Goal: Task Accomplishment & Management: Complete application form

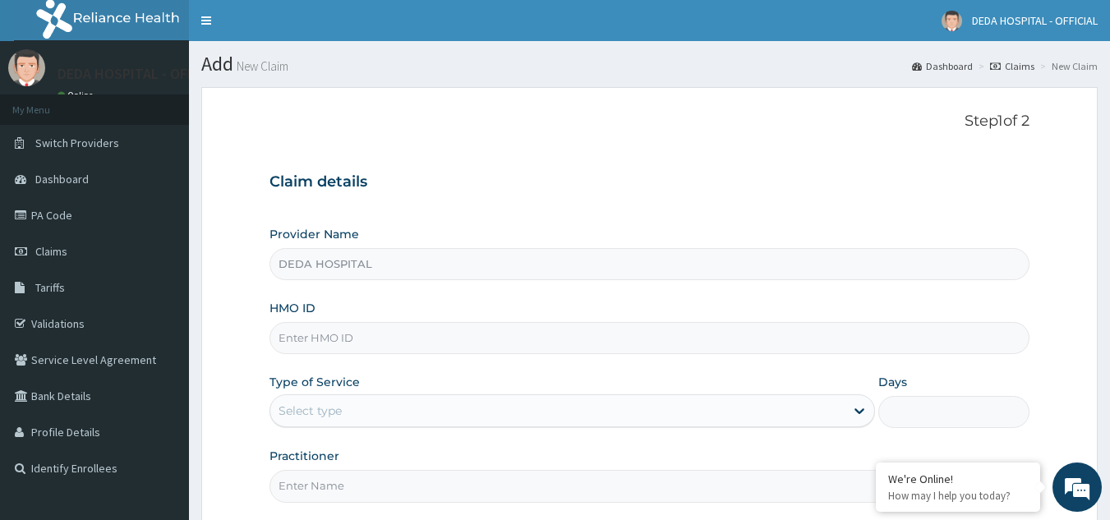
click at [289, 348] on input "HMO ID" at bounding box center [649, 338] width 761 height 32
paste input "NTD/10029/C"
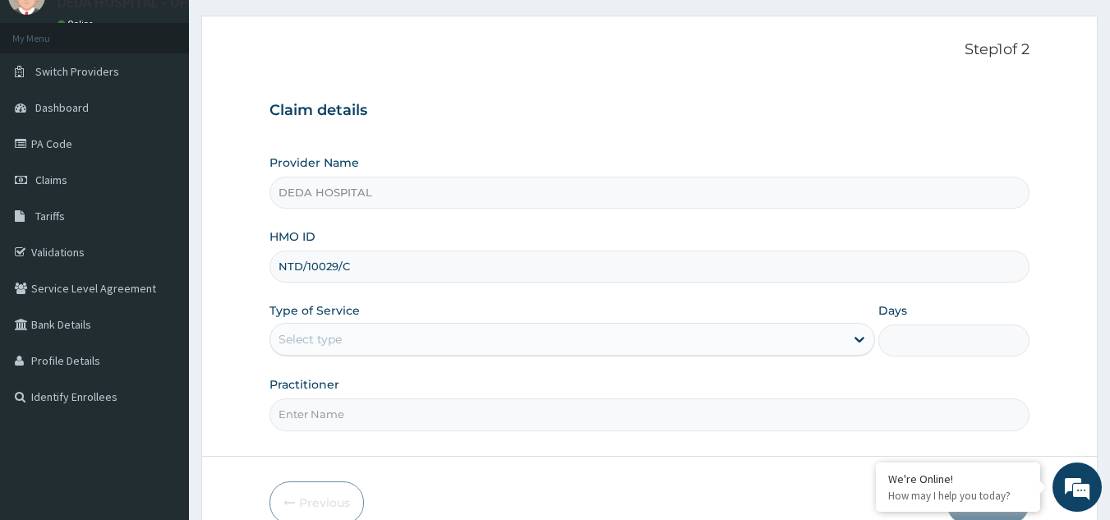
scroll to position [155, 0]
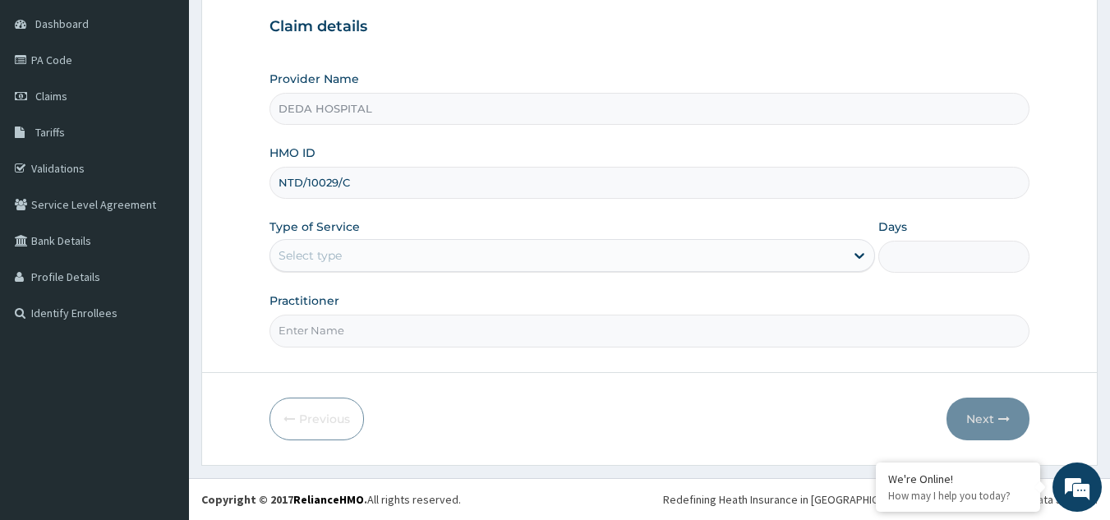
type input "NTD/10029/C"
click at [375, 250] on div "Select type" at bounding box center [557, 255] width 574 height 26
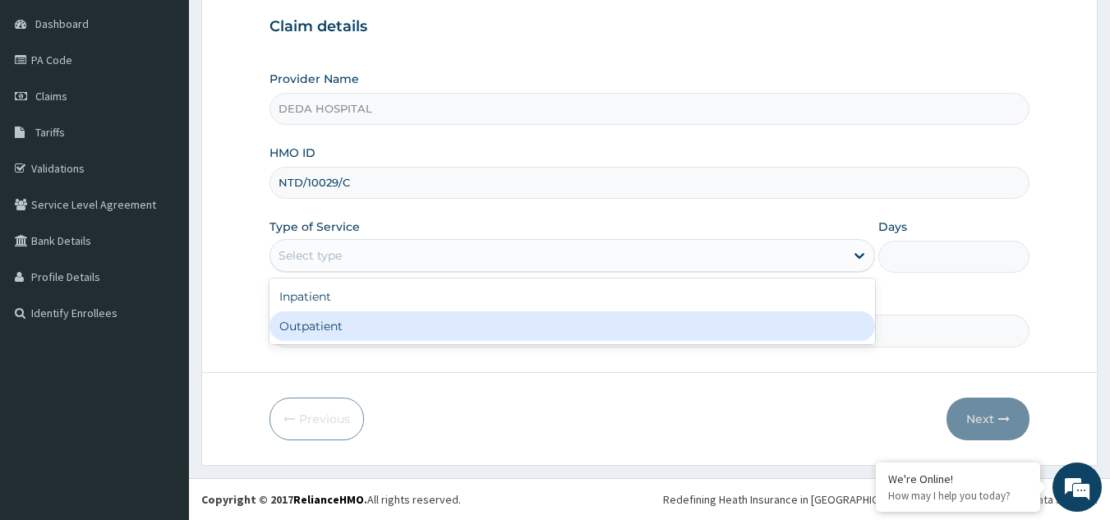
click at [335, 331] on div "Outpatient" at bounding box center [571, 326] width 605 height 30
type input "1"
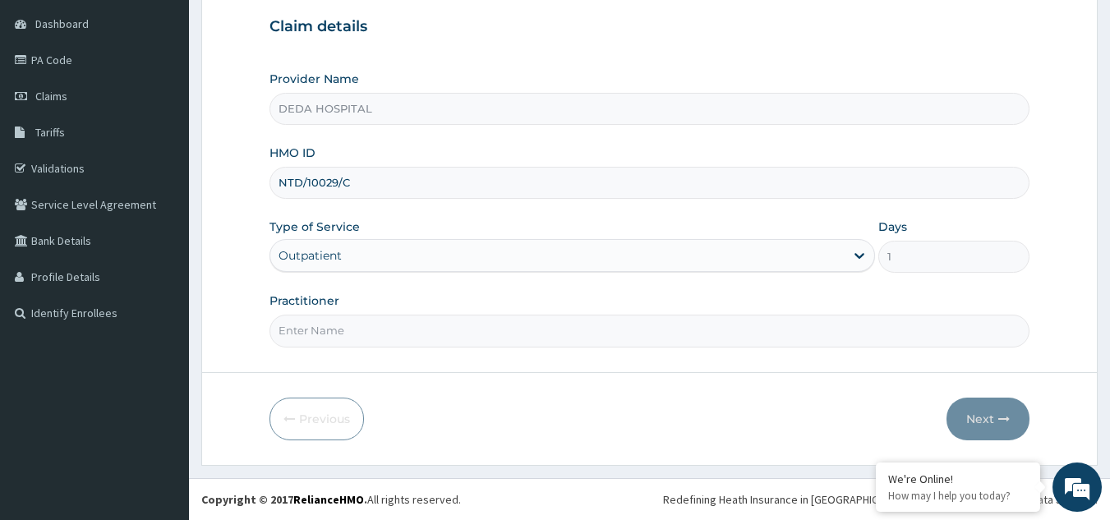
click at [352, 319] on input "Practitioner" at bounding box center [649, 331] width 761 height 32
type input "d"
type input "DR. BENJAMIN"
click at [968, 415] on button "Next" at bounding box center [987, 419] width 83 height 43
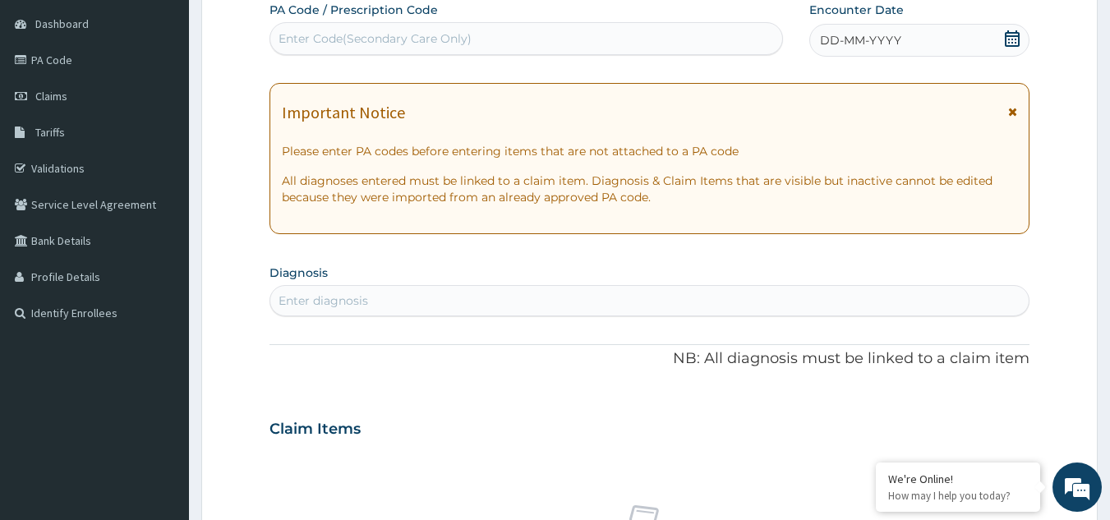
click at [310, 39] on div "Enter Code(Secondary Care Only)" at bounding box center [374, 38] width 193 height 16
paste input "PA/8248BF"
type input "PA/8248BF"
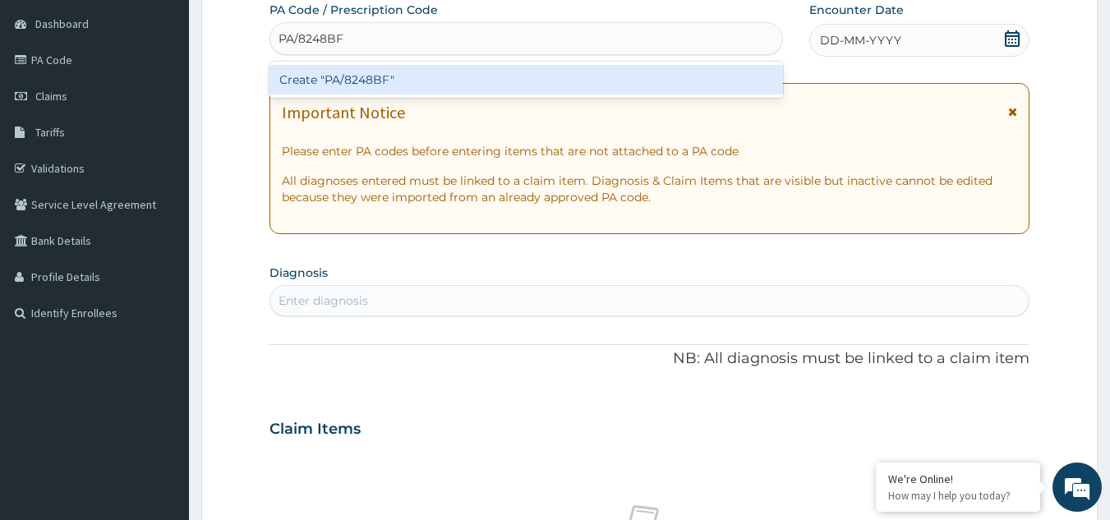
click at [346, 85] on div "Create "PA/8248BF"" at bounding box center [526, 80] width 514 height 30
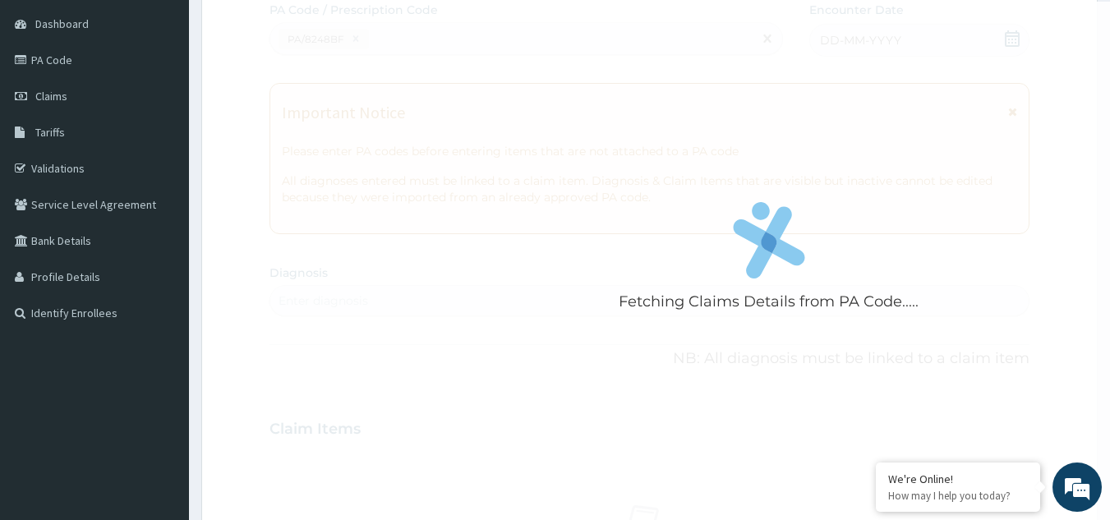
scroll to position [650, 0]
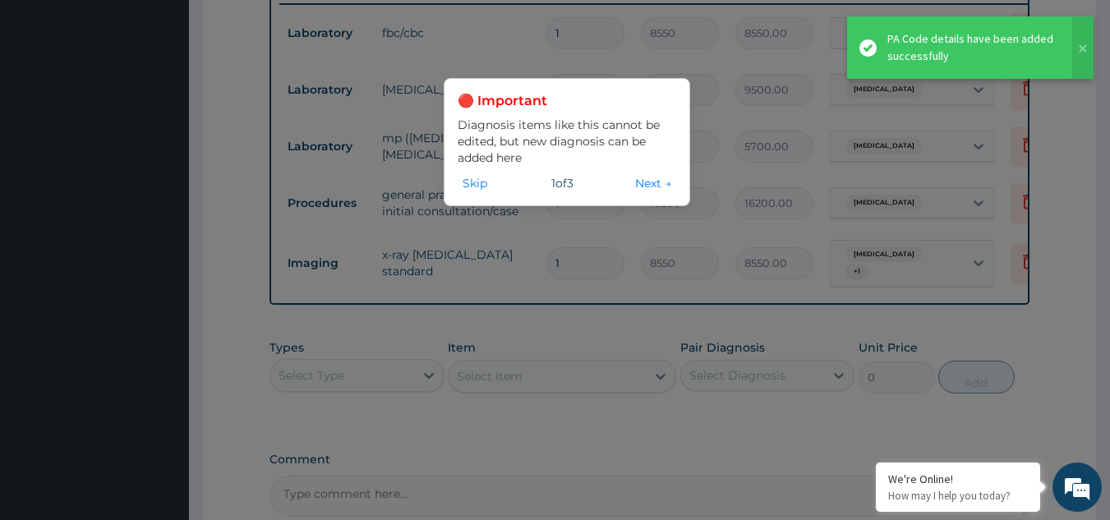
click at [648, 178] on button "Next →" at bounding box center [653, 183] width 46 height 18
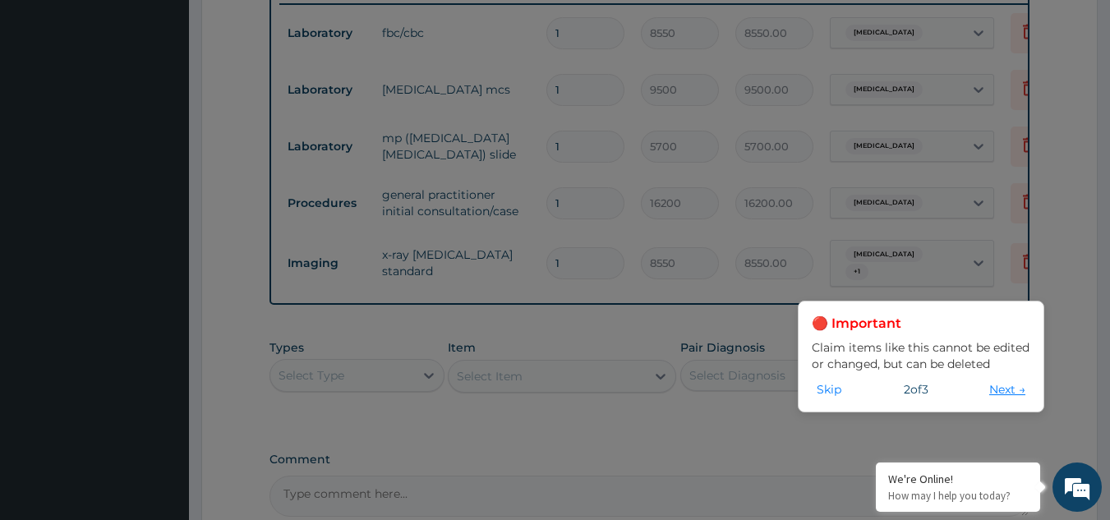
click at [995, 395] on button "Next →" at bounding box center [1007, 389] width 46 height 18
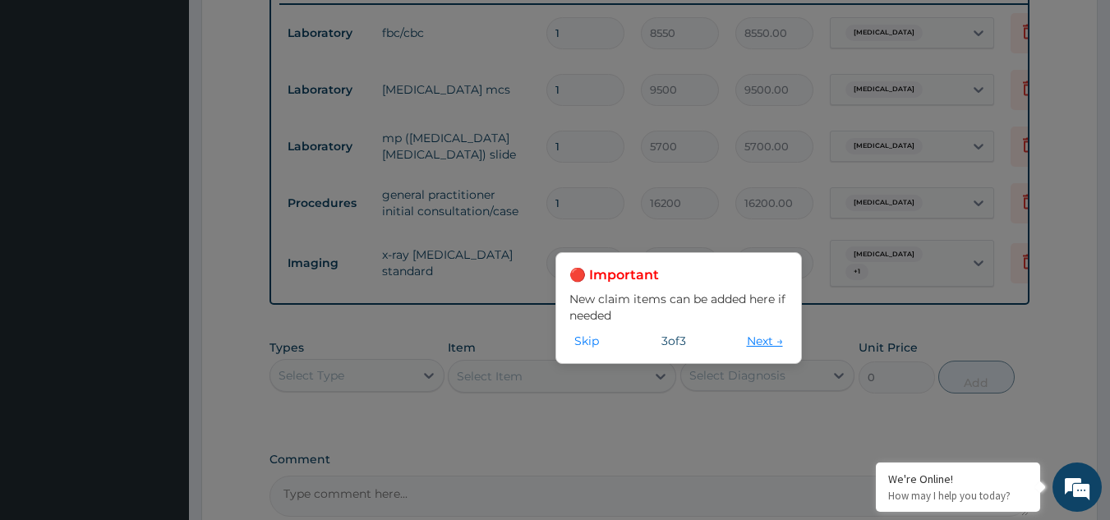
click at [769, 349] on button "Next →" at bounding box center [765, 341] width 46 height 18
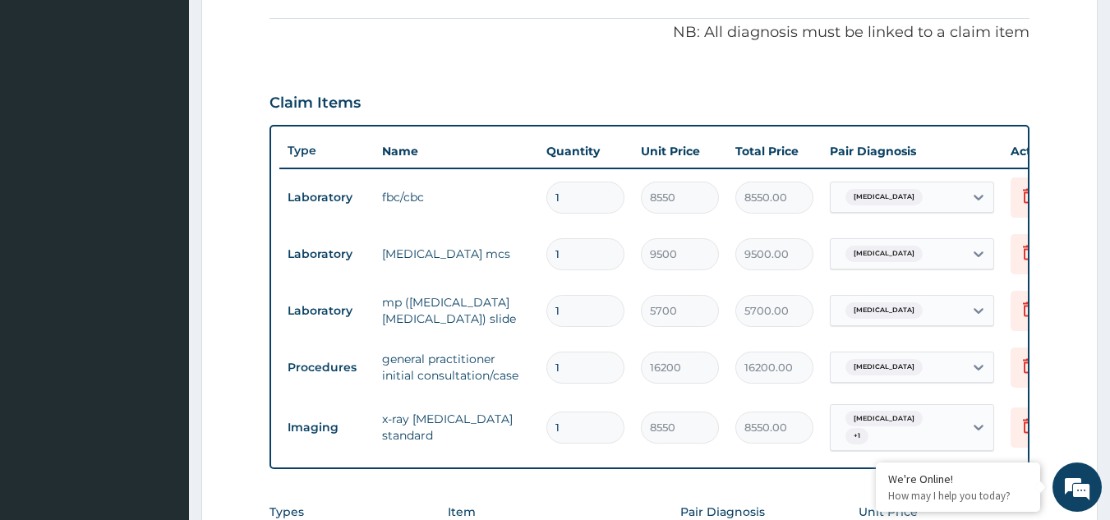
scroll to position [158, 0]
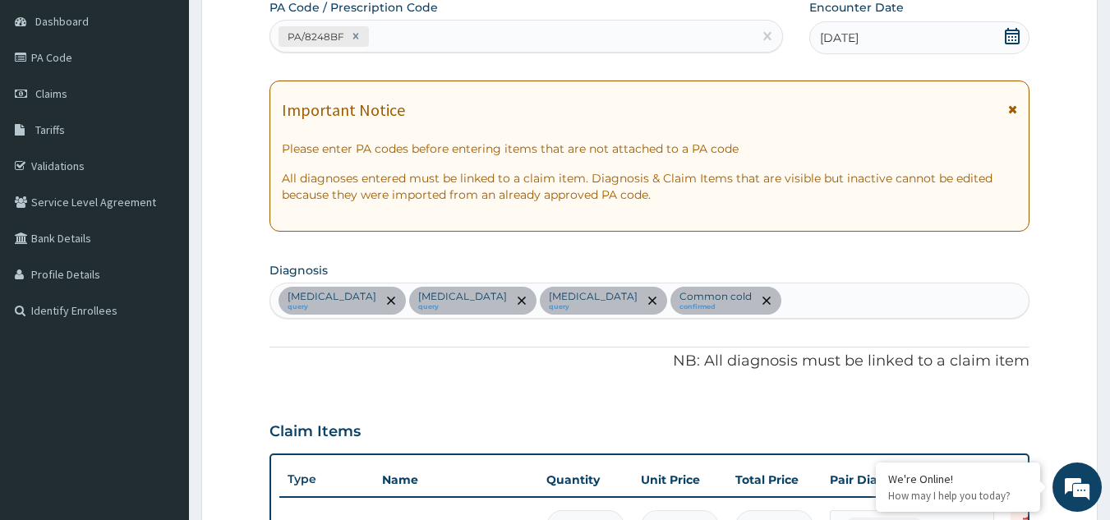
click at [418, 40] on div "PA/8248BF" at bounding box center [511, 36] width 483 height 27
paste input "PA/289F1B"
type input "PA/289F1B"
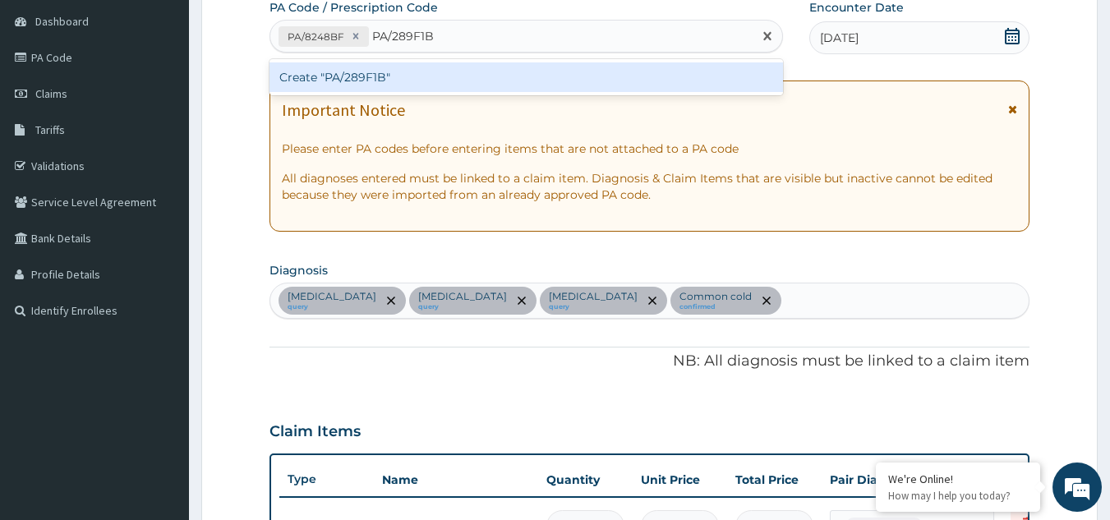
click at [412, 79] on div "Create "PA/289F1B"" at bounding box center [526, 77] width 514 height 30
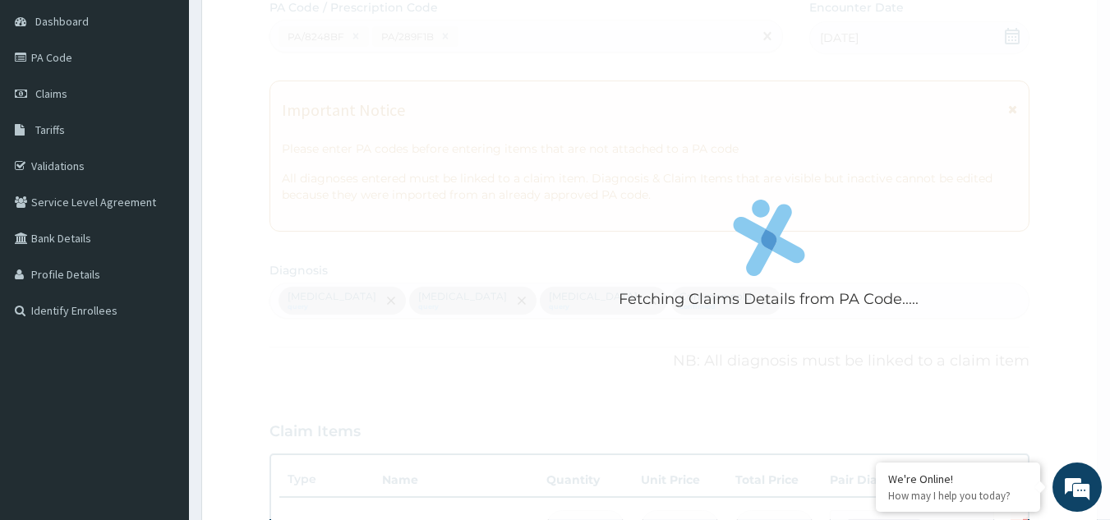
scroll to position [877, 0]
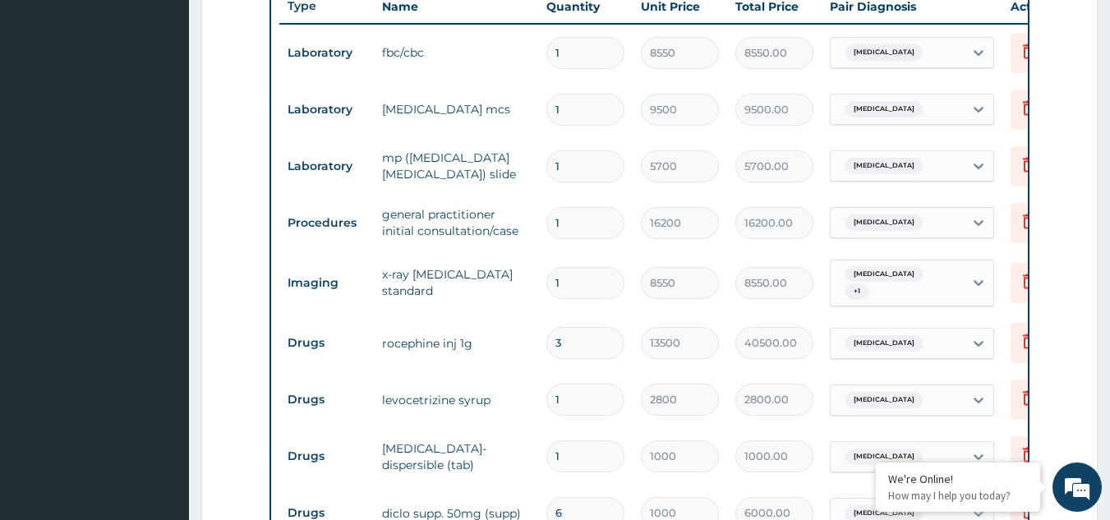
scroll to position [549, 0]
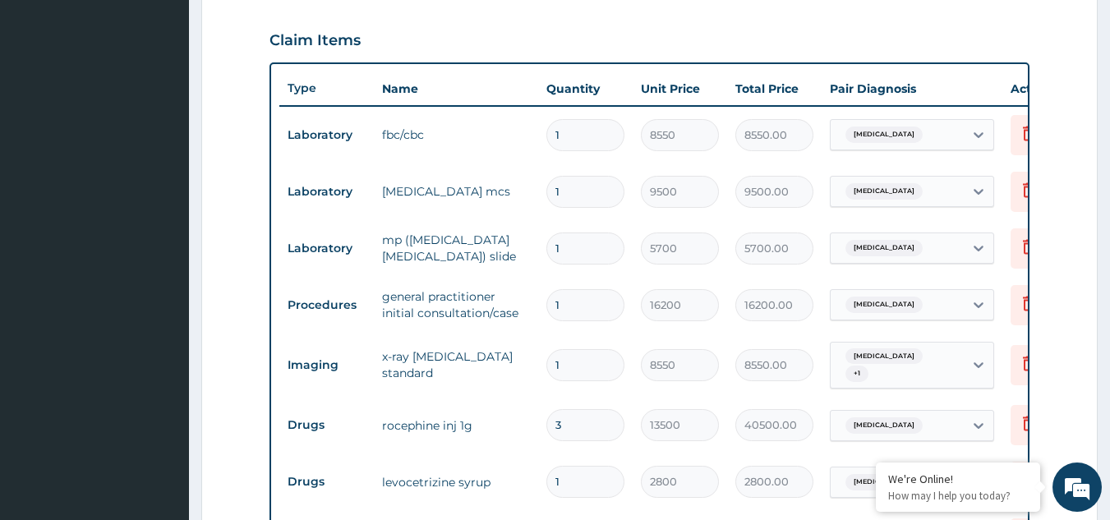
click at [515, 40] on div "Claim Items" at bounding box center [649, 37] width 761 height 43
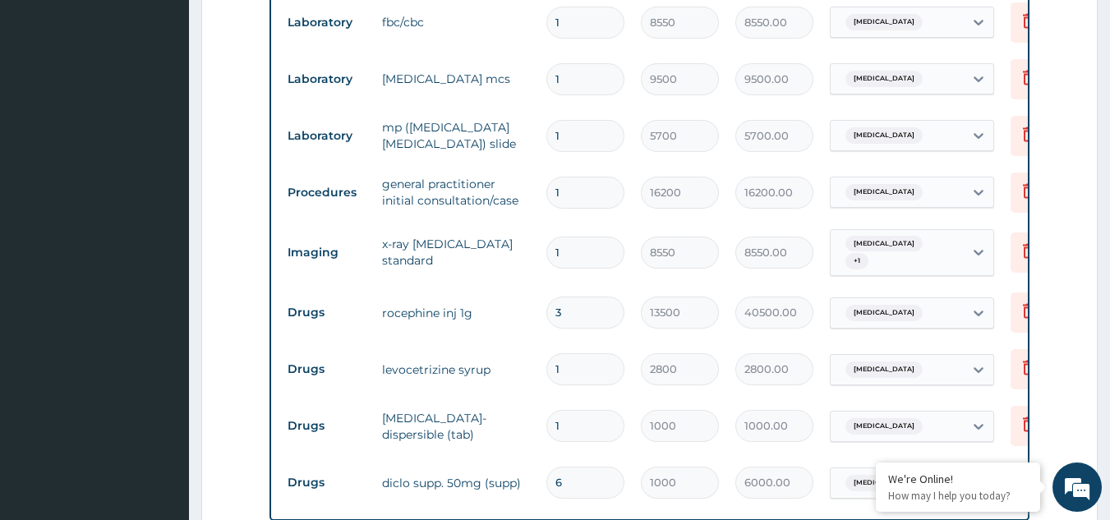
scroll to position [713, 0]
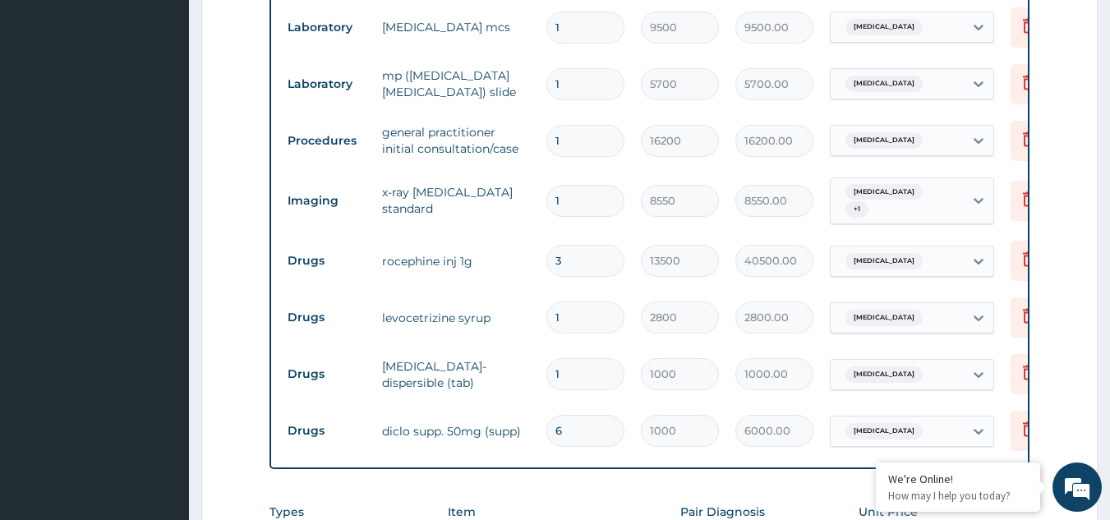
click at [586, 262] on input "3" at bounding box center [585, 261] width 78 height 32
type input "0.00"
type input "2"
type input "27000.00"
type input "2"
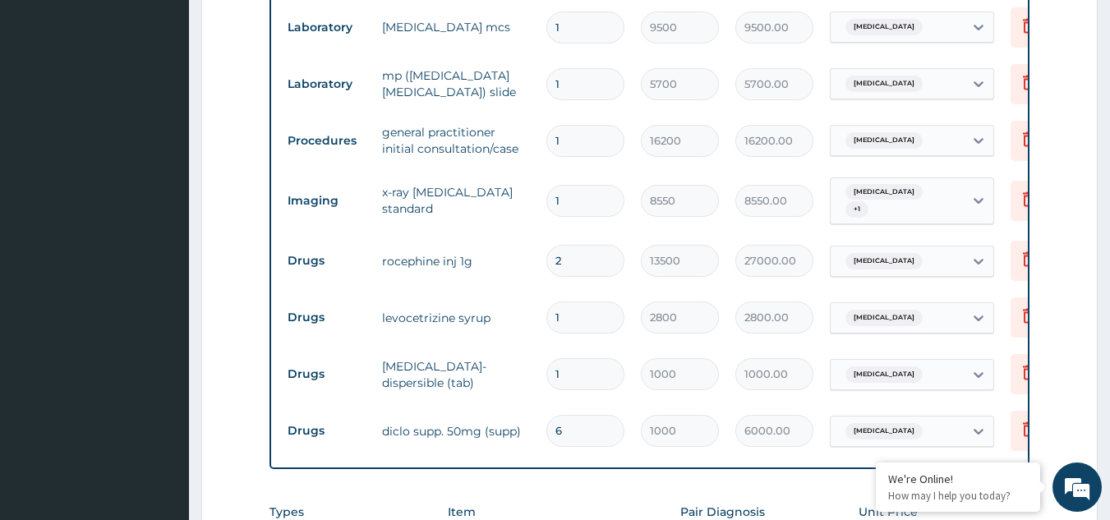
click at [527, 289] on tr "Drugs levocetrizine syrup 1 2800 2800.00 Sepsis Delete" at bounding box center [681, 317] width 805 height 57
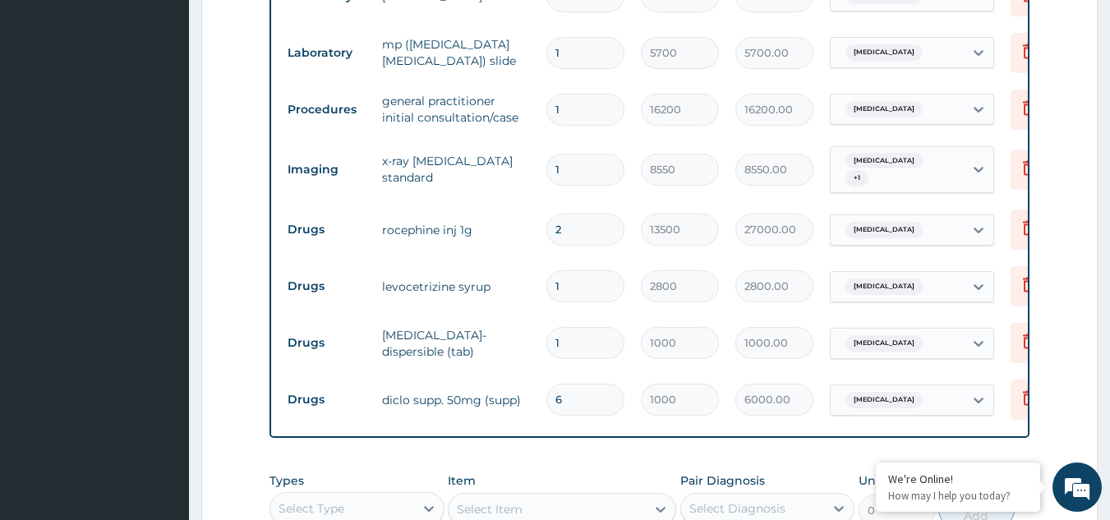
scroll to position [795, 0]
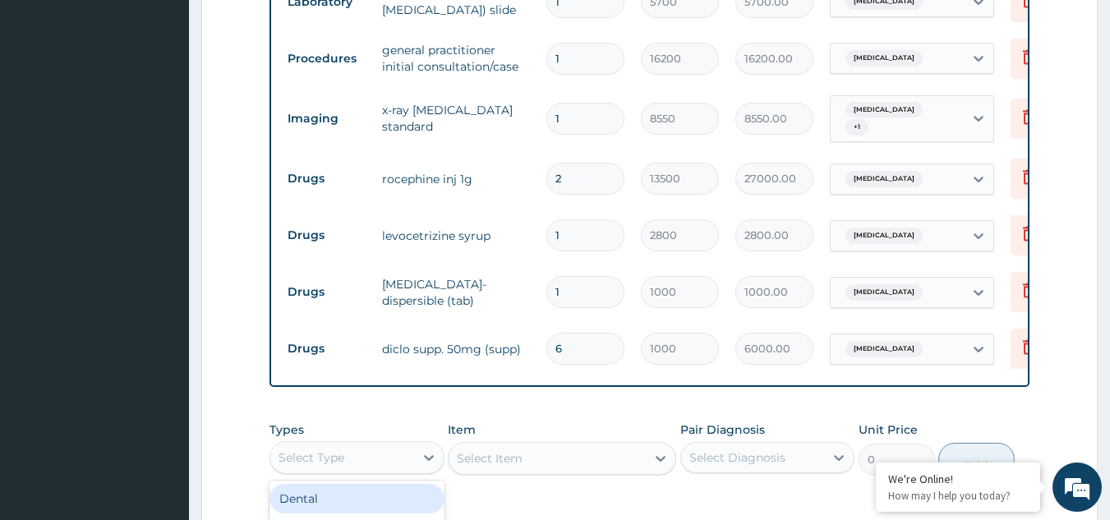
click at [363, 462] on div "Select Type" at bounding box center [342, 457] width 144 height 26
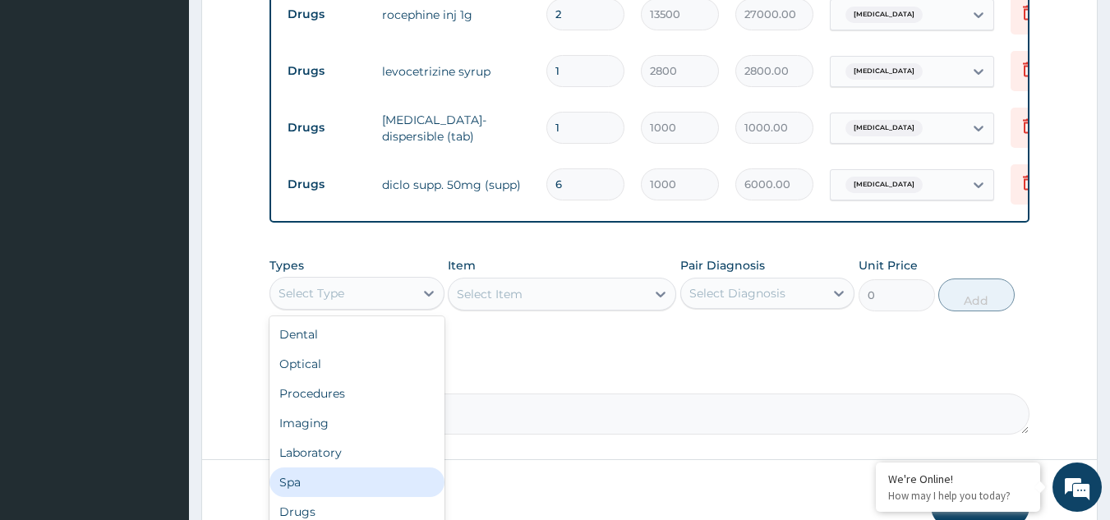
scroll to position [1041, 0]
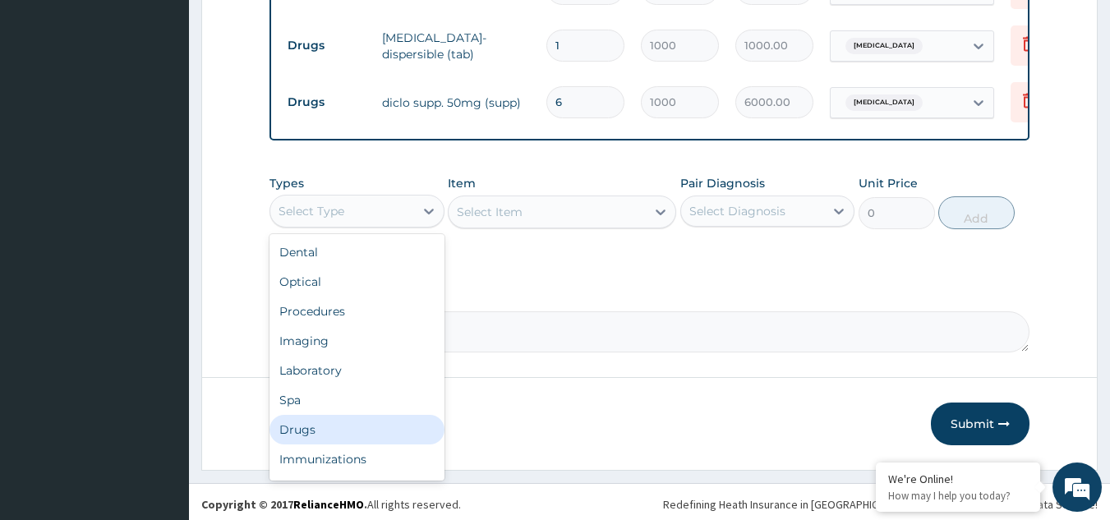
click at [311, 428] on div "Drugs" at bounding box center [356, 430] width 175 height 30
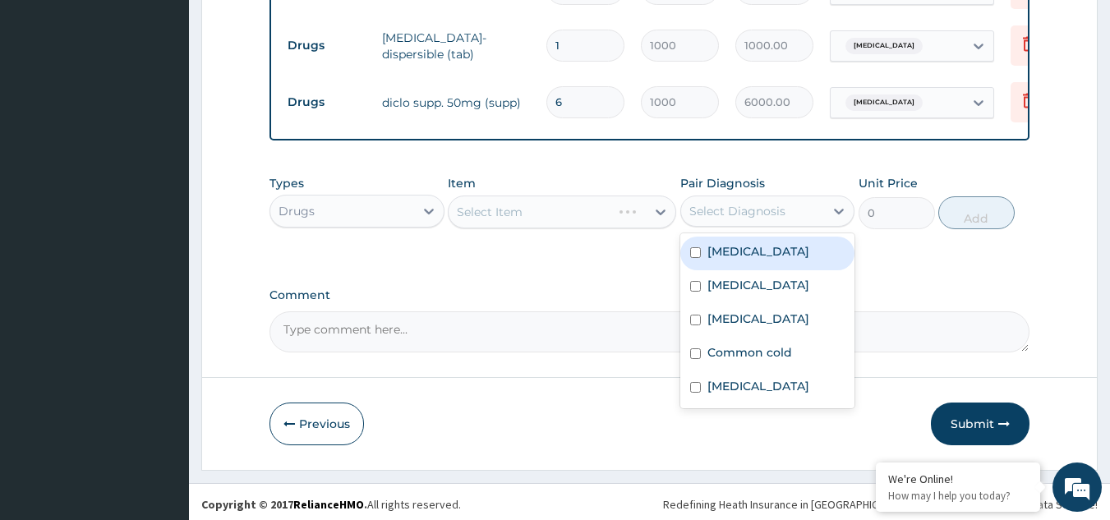
click at [765, 210] on div "Select Diagnosis" at bounding box center [737, 211] width 96 height 16
click at [698, 258] on input "checkbox" at bounding box center [695, 252] width 11 height 11
checkbox input "true"
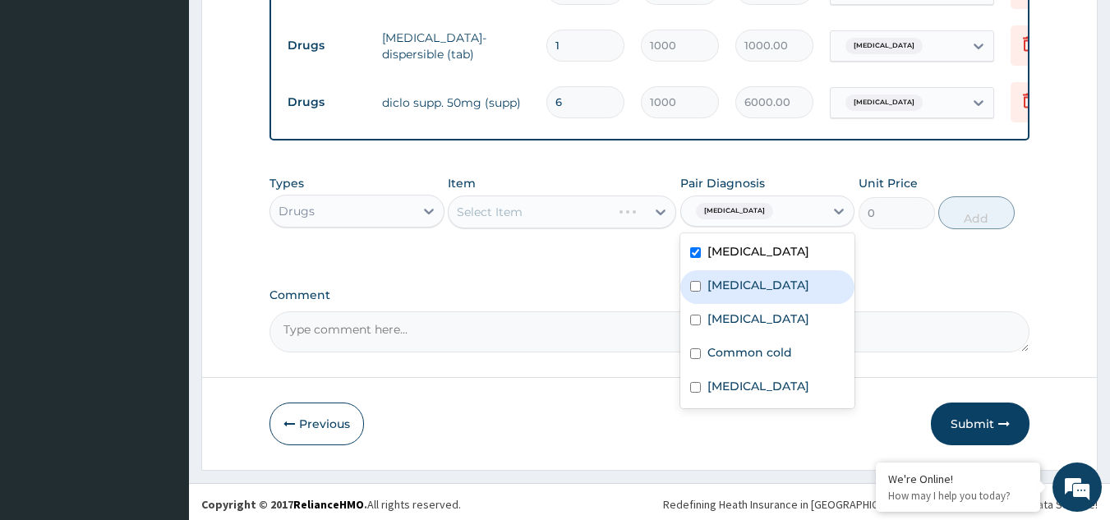
click at [698, 292] on input "checkbox" at bounding box center [695, 286] width 11 height 11
checkbox input "true"
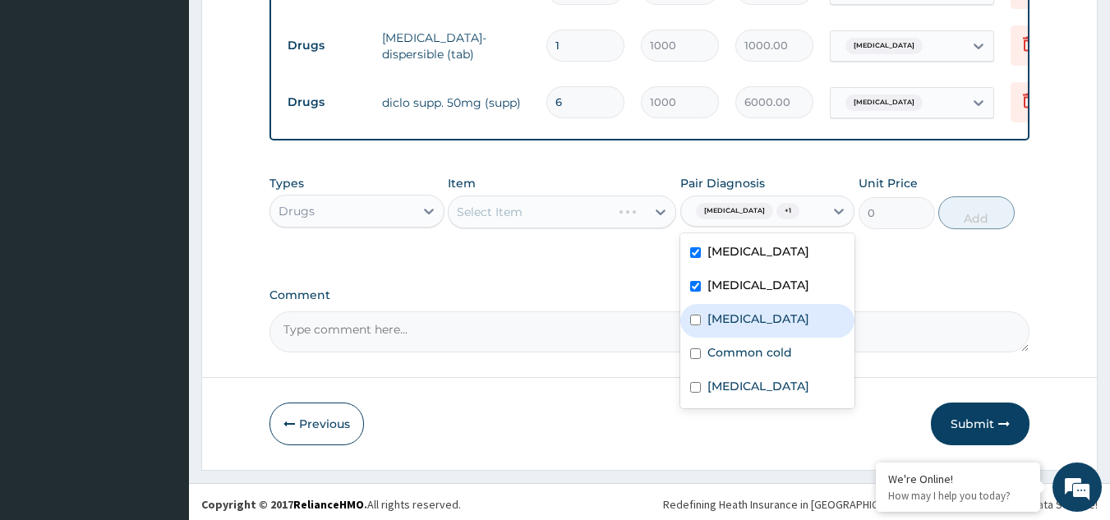
click at [697, 312] on div "Mumps" at bounding box center [767, 321] width 175 height 34
checkbox input "true"
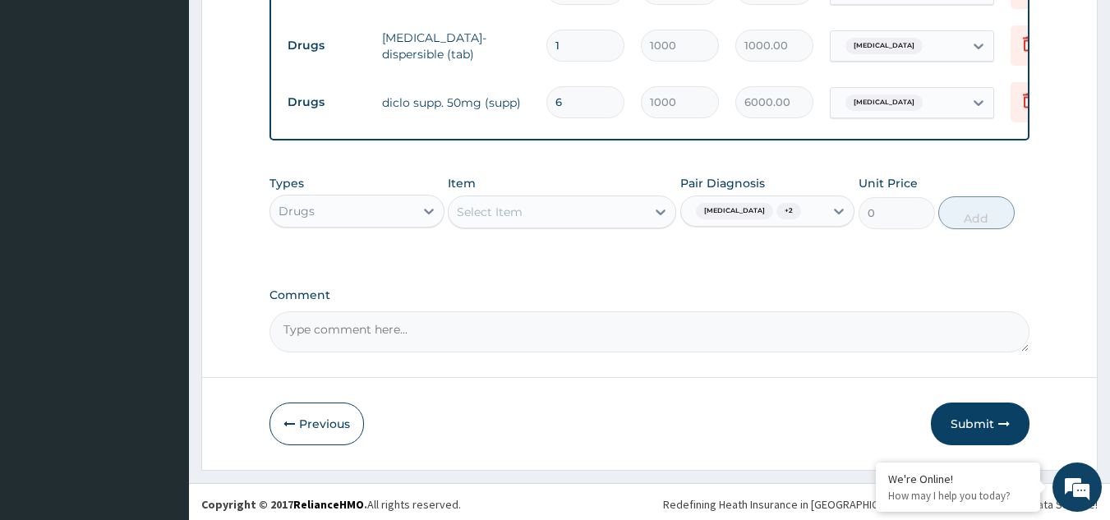
click at [585, 296] on label "Comment" at bounding box center [649, 295] width 761 height 14
click at [585, 311] on textarea "Comment" at bounding box center [649, 331] width 761 height 41
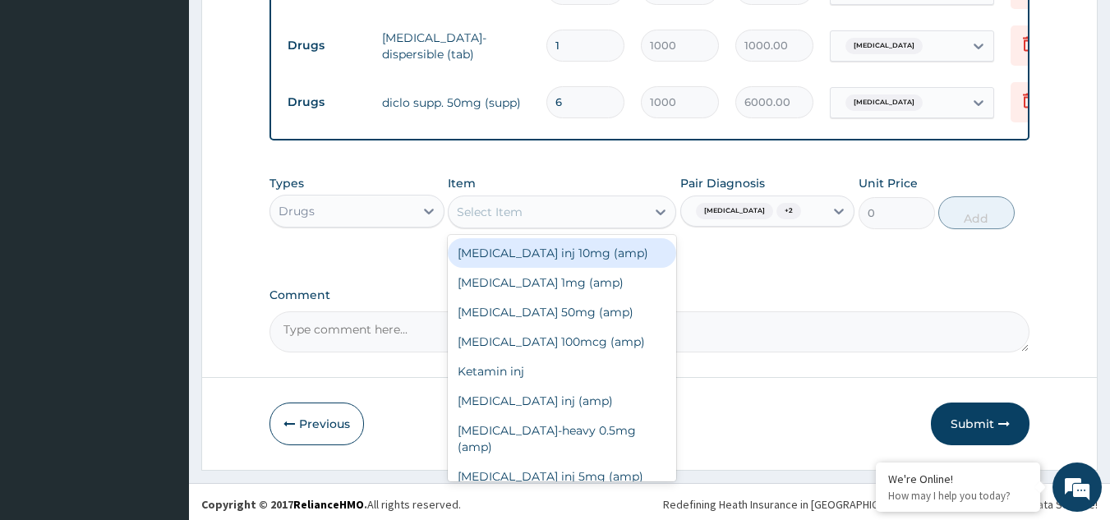
click at [506, 214] on div "Select Item" at bounding box center [490, 212] width 66 height 16
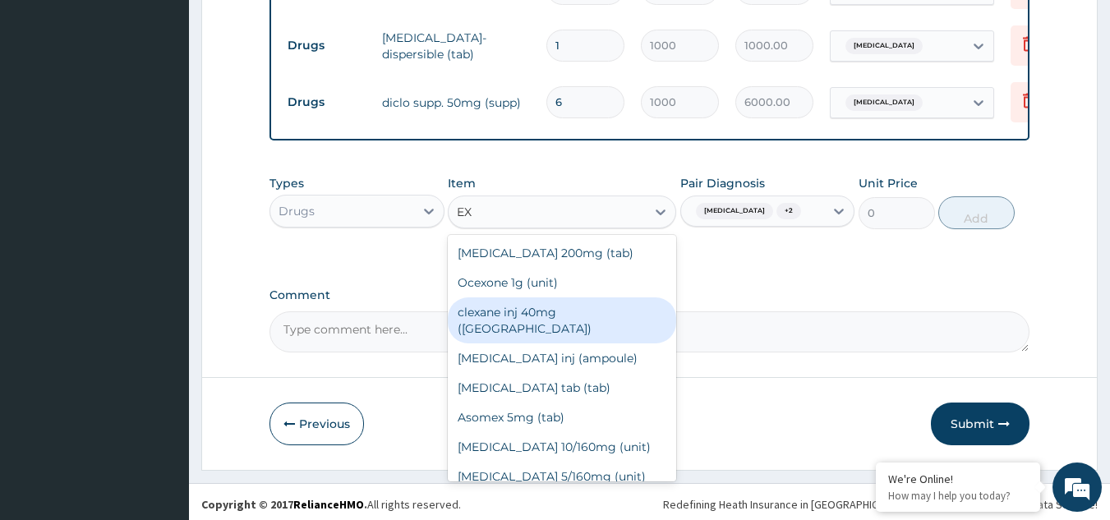
type input "E"
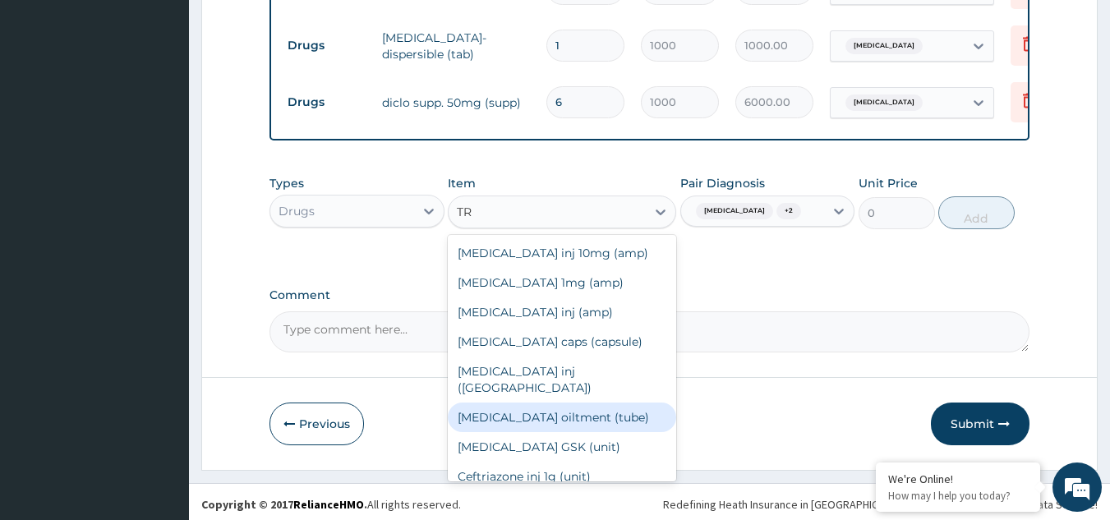
type input "T"
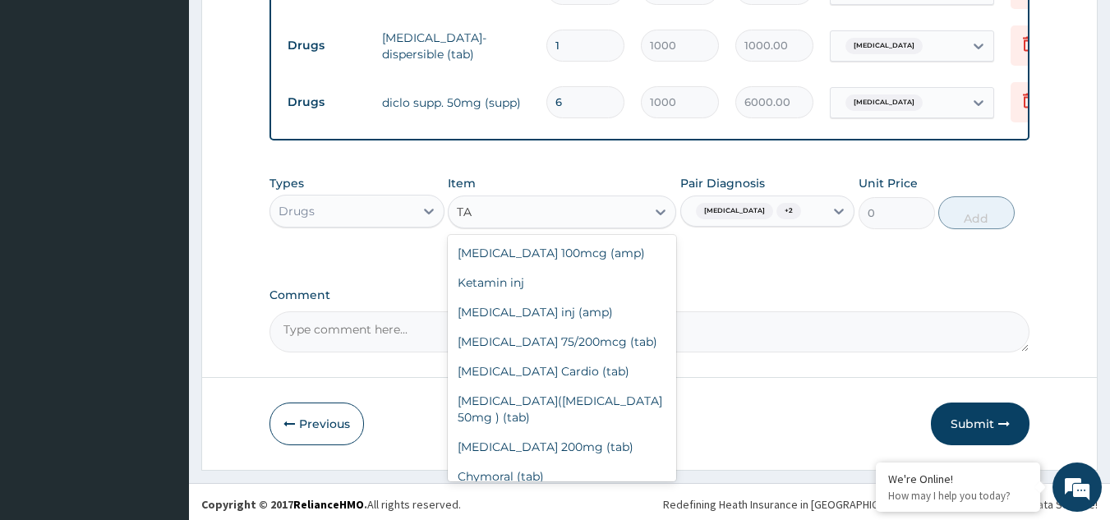
type input "T"
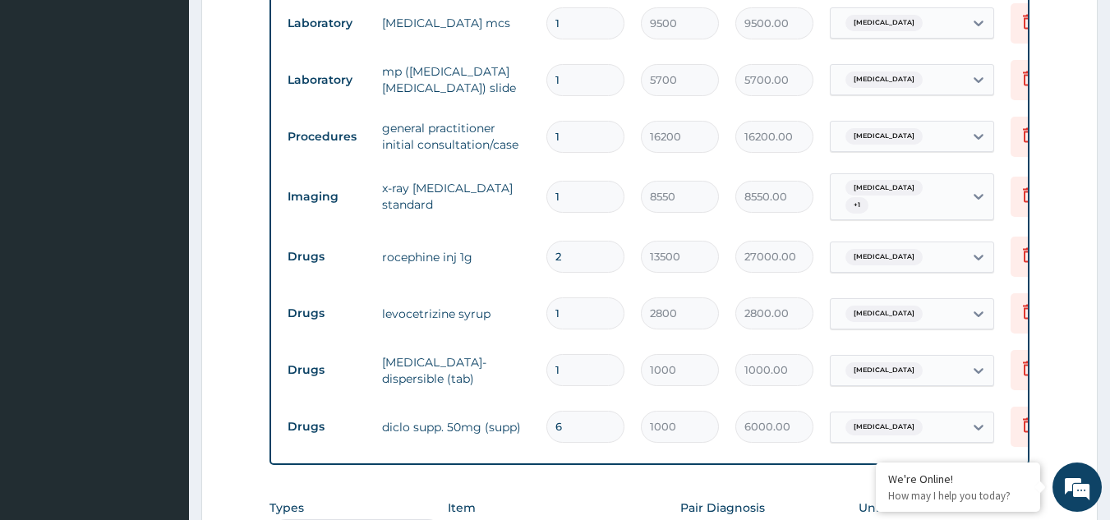
scroll to position [713, 0]
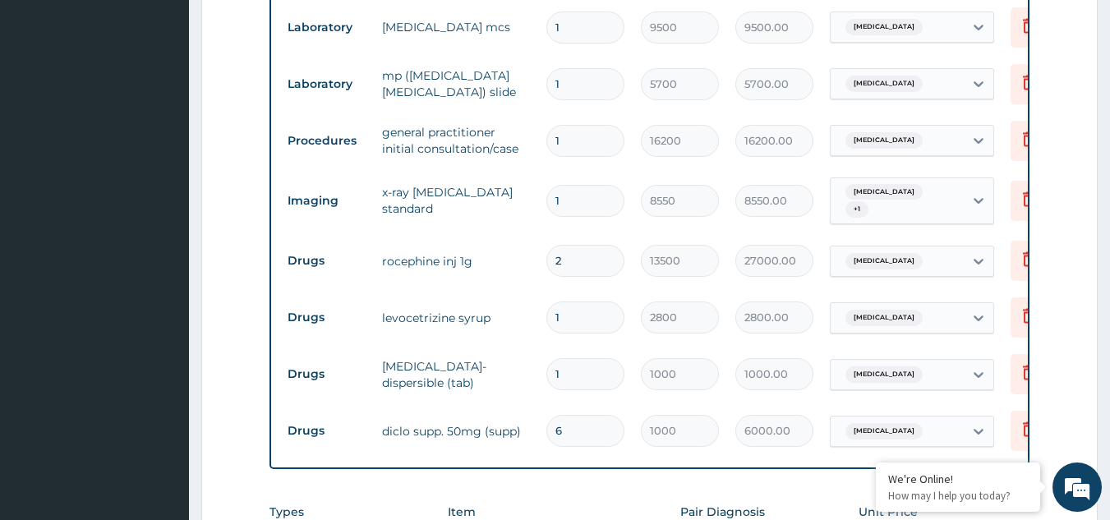
click form "Step 2 of 2 PA Code / Prescription Code PA/8248BF PA/289F1B Encounter Date 02-0…"
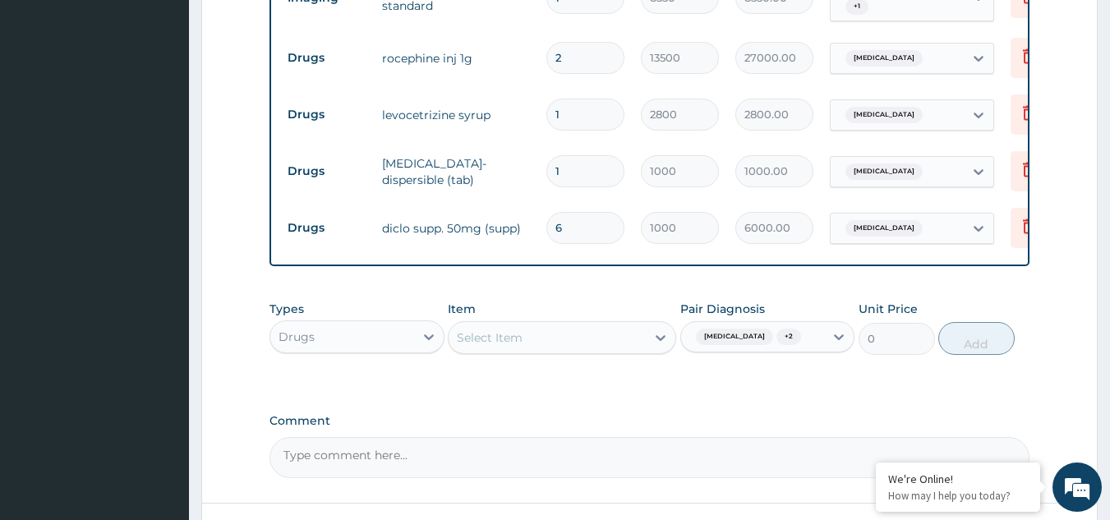
scroll to position [1041, 0]
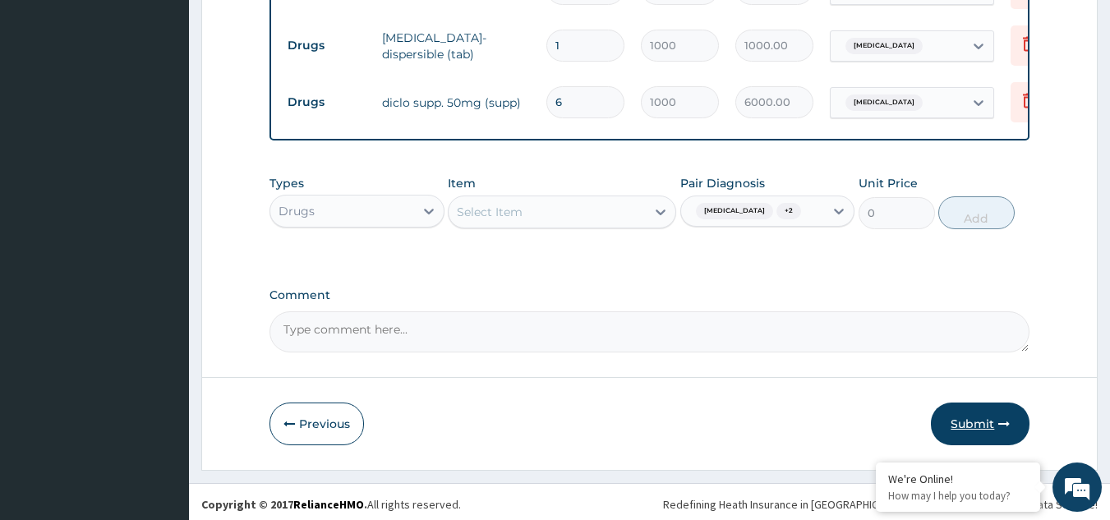
click button "Submit"
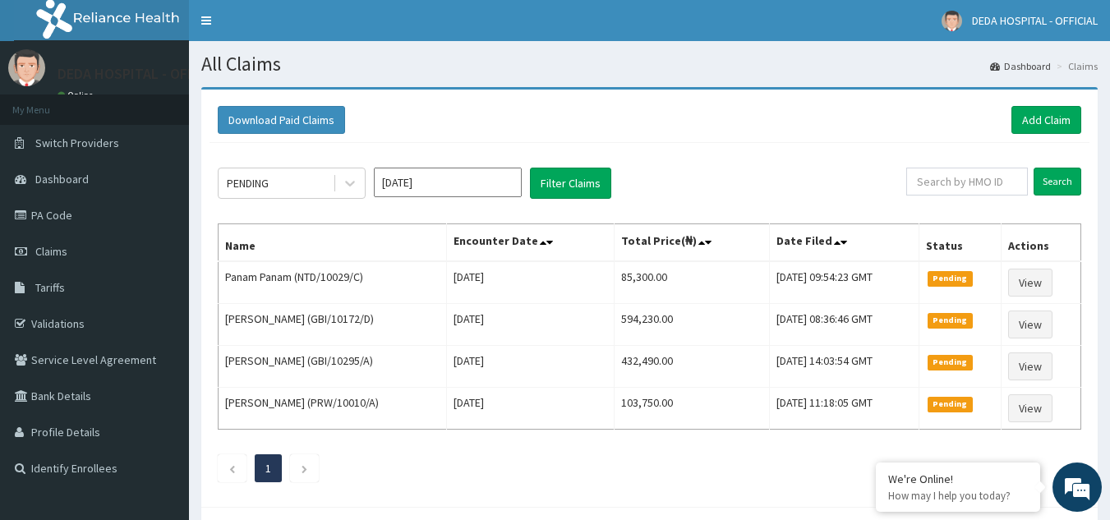
click at [501, 108] on div "Download Paid Claims Add Claim" at bounding box center [649, 120] width 863 height 28
click at [1036, 125] on link "Add Claim" at bounding box center [1046, 120] width 70 height 28
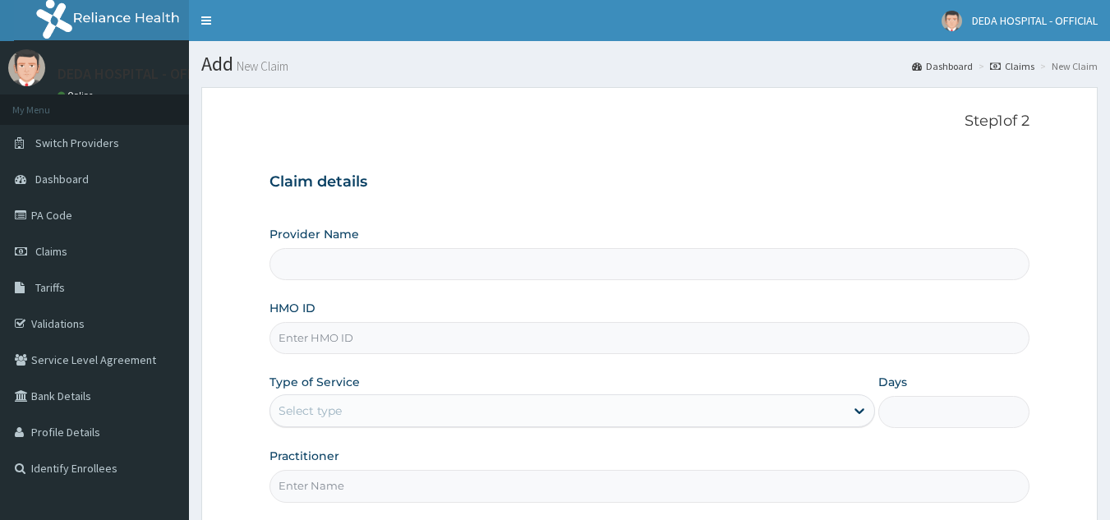
click at [297, 344] on input "HMO ID" at bounding box center [649, 338] width 761 height 32
paste input "NTD/10021/B"
type input "NTD/10021/B"
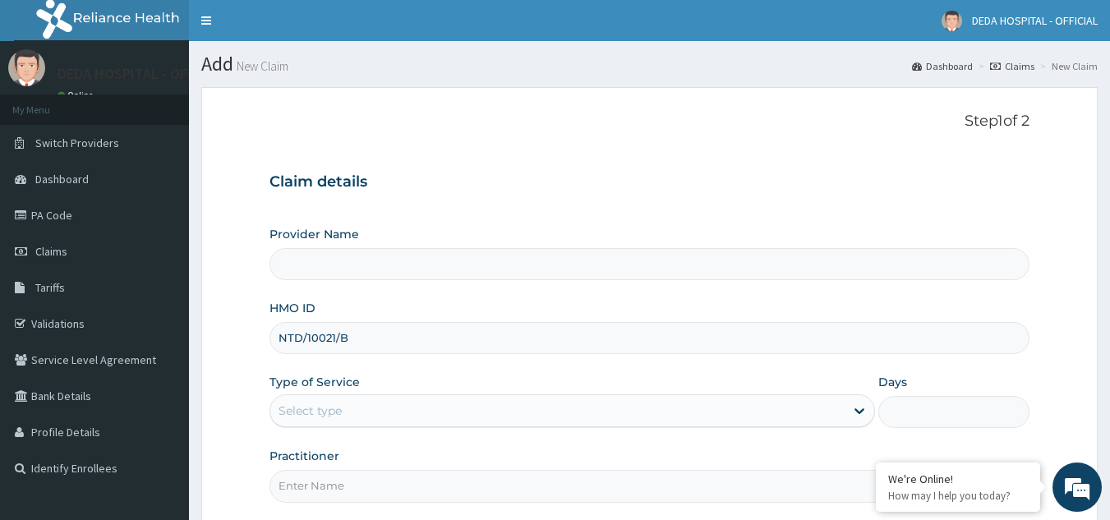
type input "DEDA HOSPITAL"
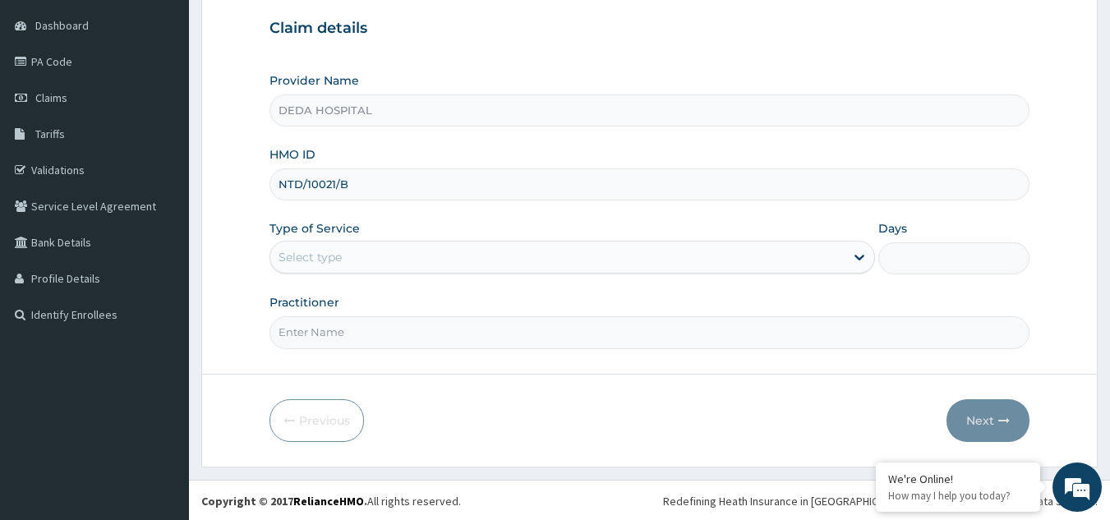
scroll to position [155, 0]
type input "NTD/10021/B"
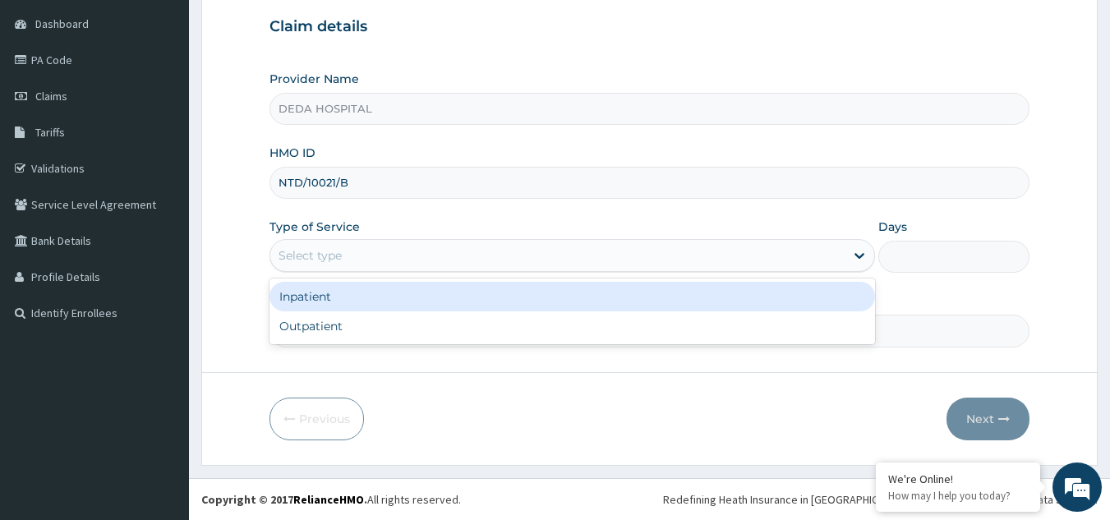
click at [327, 242] on div "Select type" at bounding box center [557, 255] width 574 height 26
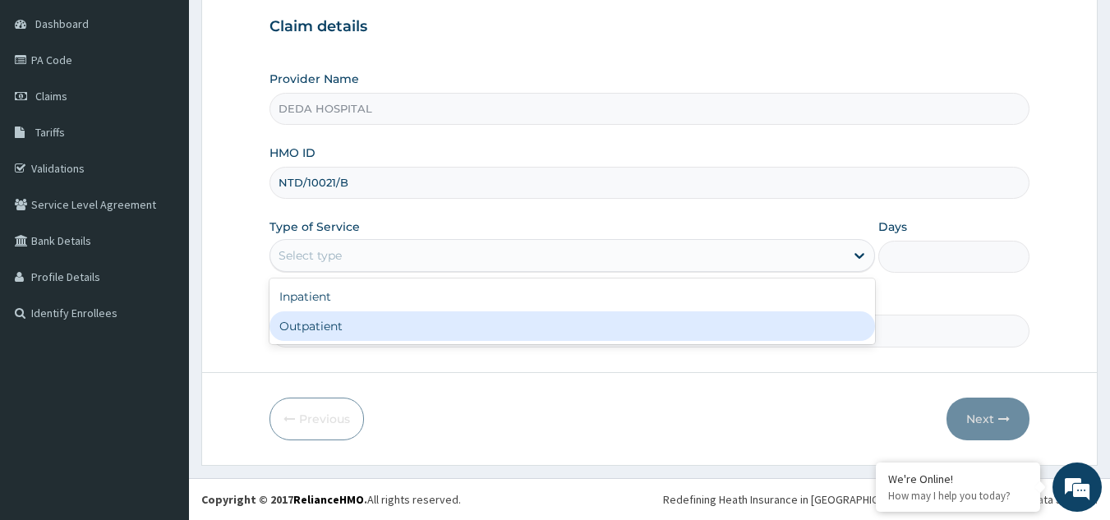
click at [302, 330] on div "Outpatient" at bounding box center [571, 326] width 605 height 30
type input "1"
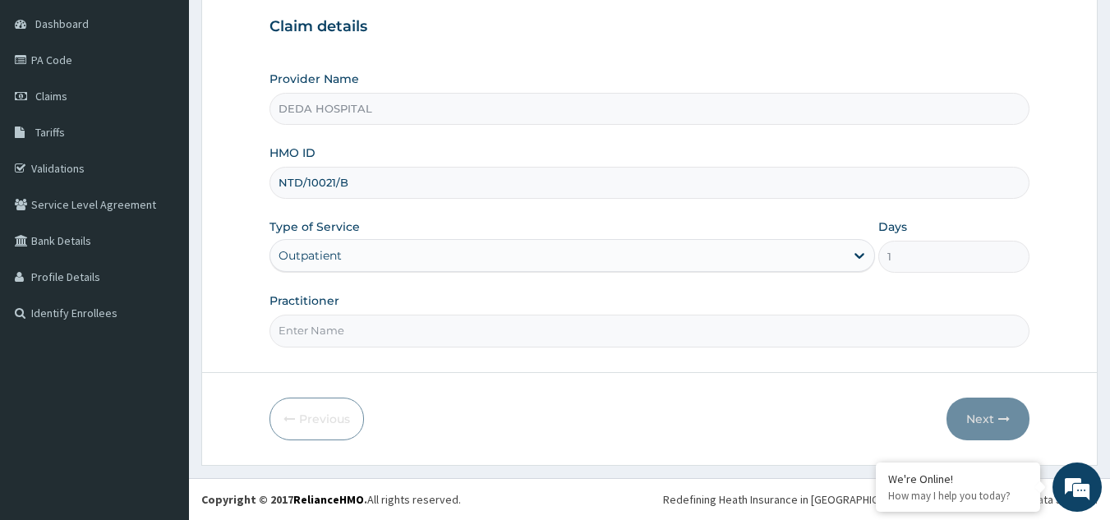
click at [303, 331] on input "Practitioner" at bounding box center [649, 331] width 761 height 32
click at [289, 331] on input "Practitioner" at bounding box center [649, 331] width 761 height 32
type input "DR. OLANIYAN"
click at [972, 434] on button "Next" at bounding box center [987, 419] width 83 height 43
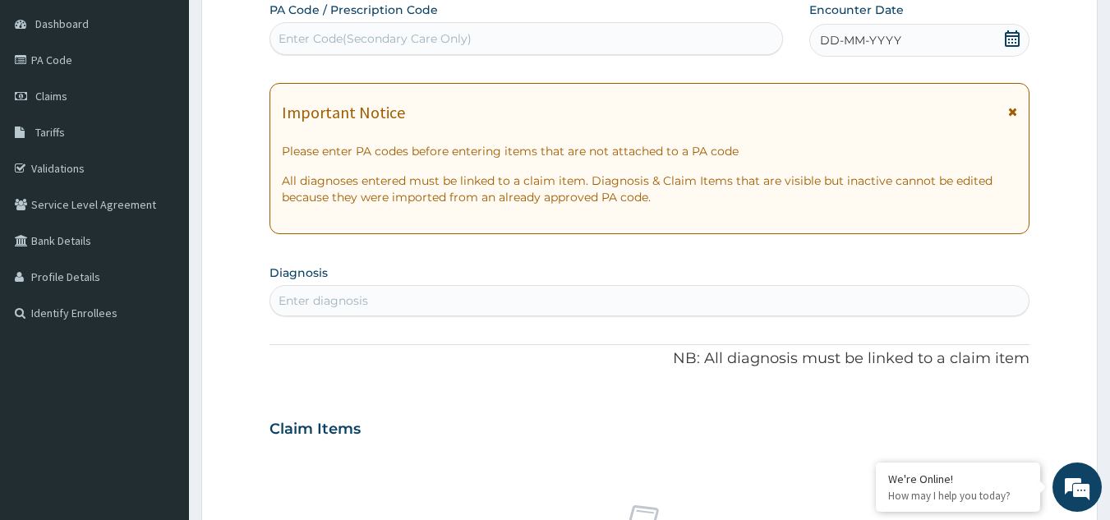
click at [295, 41] on div "Enter Code(Secondary Care Only)" at bounding box center [374, 38] width 193 height 16
paste input "PA/3E9581"
type input "PA/3E9581"
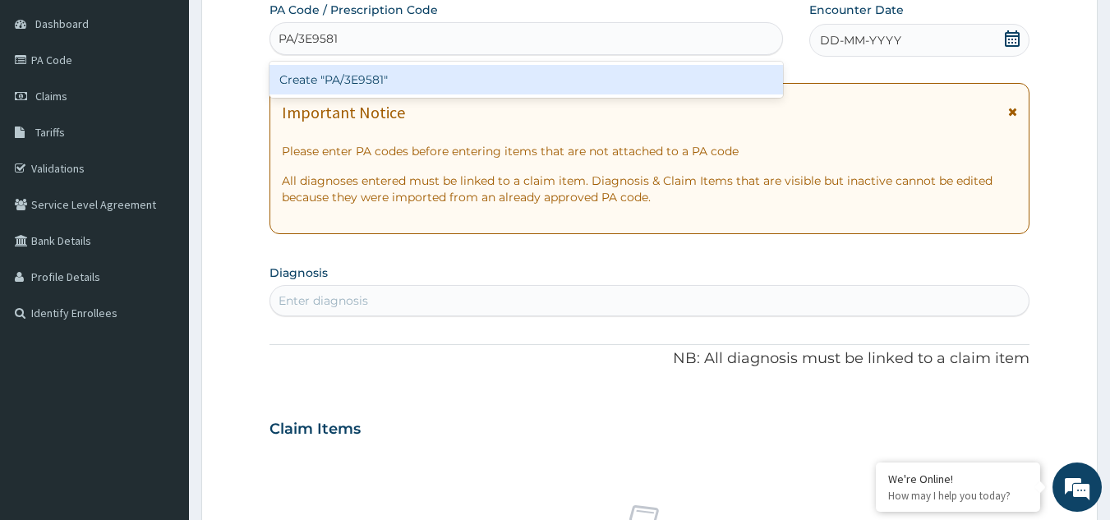
click at [321, 79] on div "Create "PA/3E9581"" at bounding box center [526, 80] width 514 height 30
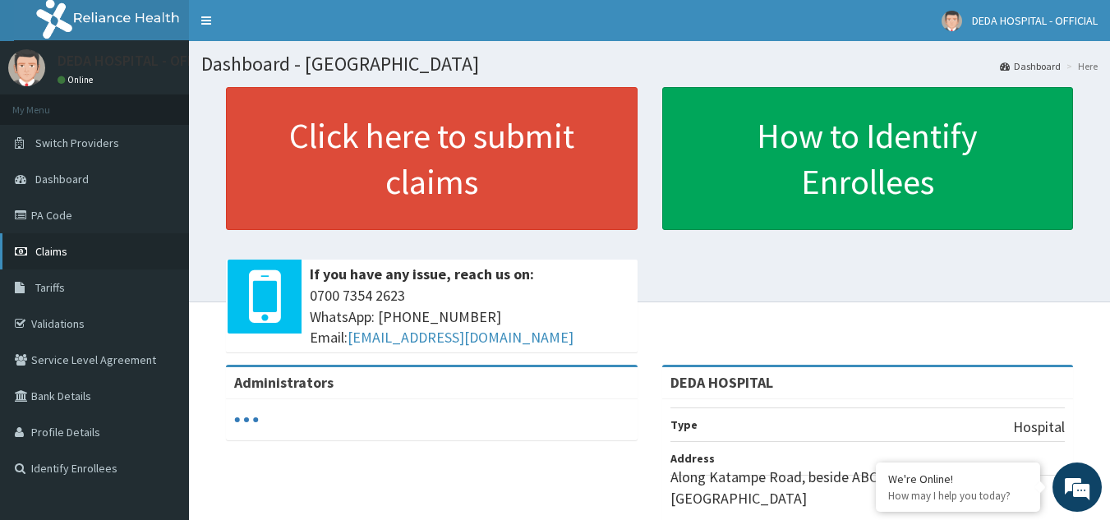
click at [58, 256] on span "Claims" at bounding box center [51, 251] width 32 height 15
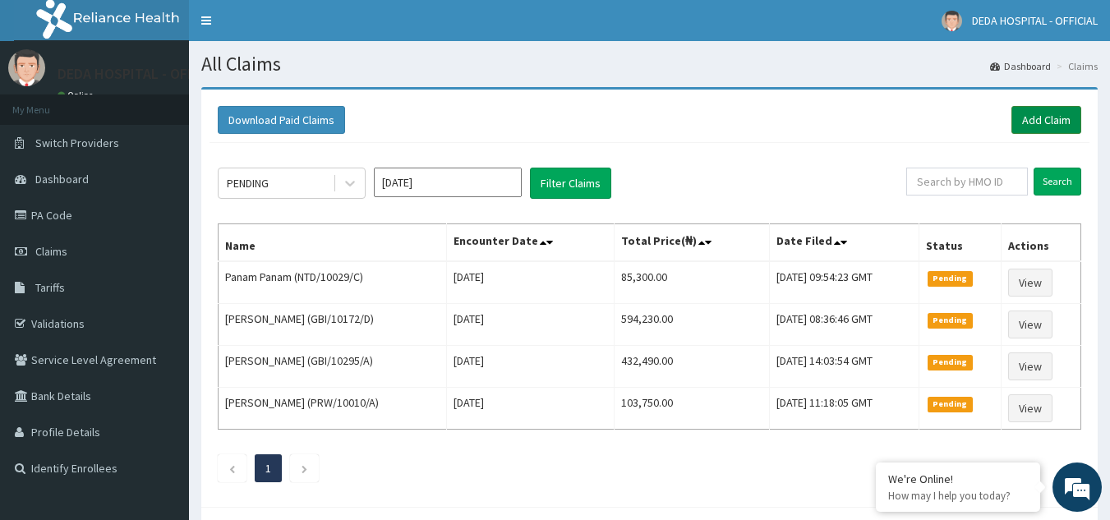
click at [1041, 129] on link "Add Claim" at bounding box center [1046, 120] width 70 height 28
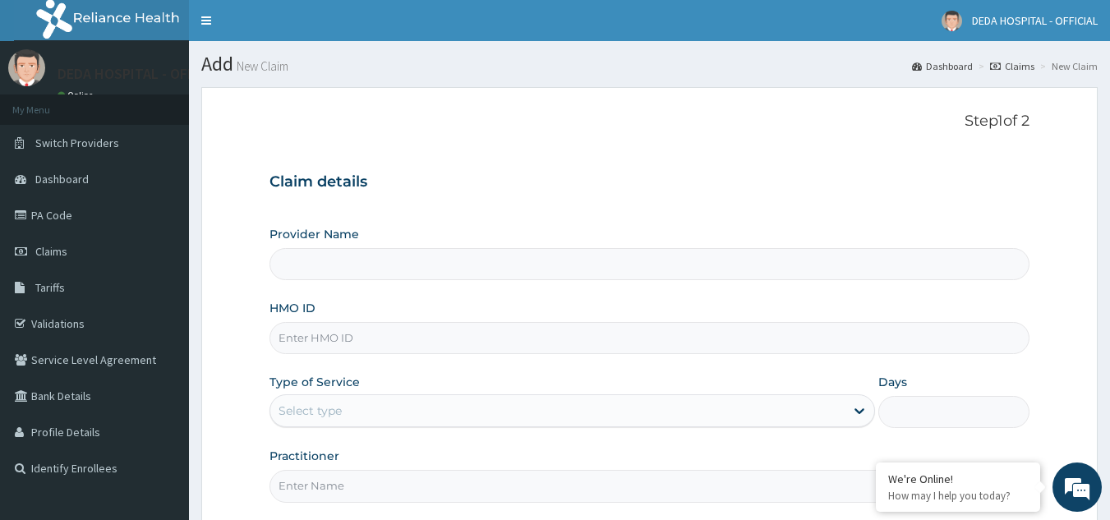
type input "DEDA HOSPITAL"
click at [319, 349] on input "HMO ID" at bounding box center [649, 338] width 761 height 32
paste input "NTD/10021/B"
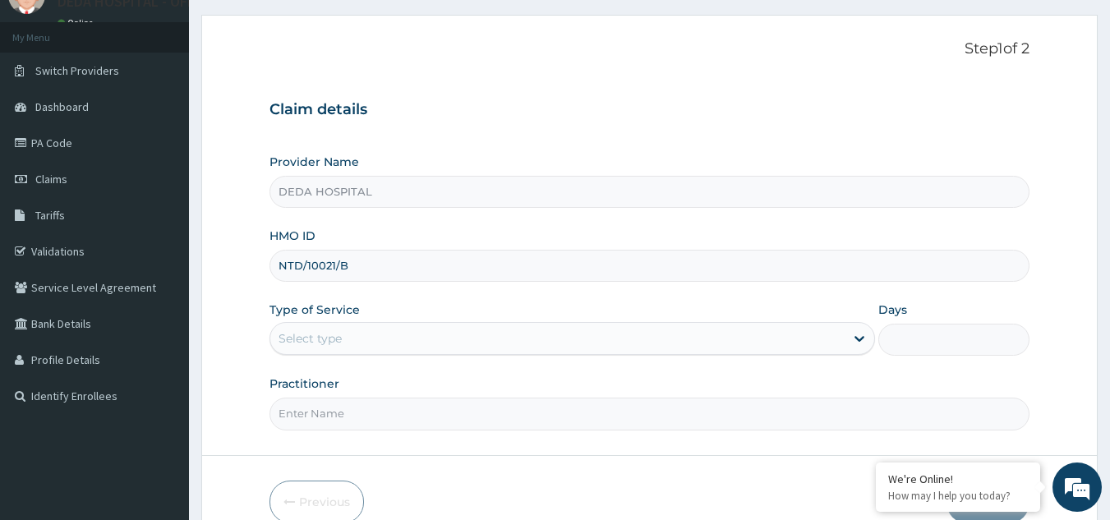
scroll to position [155, 0]
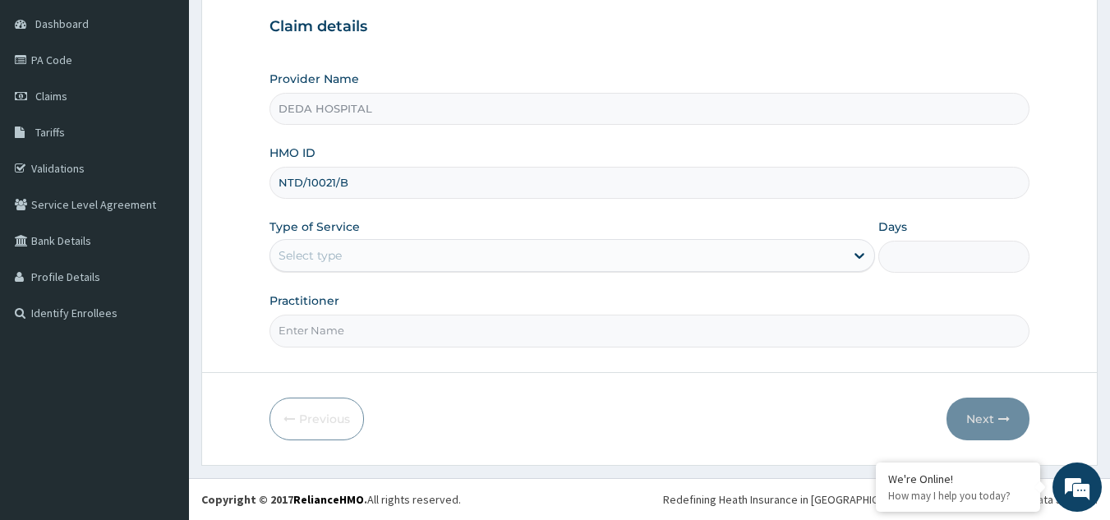
type input "NTD/10021/B"
click at [303, 244] on div "Select type" at bounding box center [557, 255] width 574 height 26
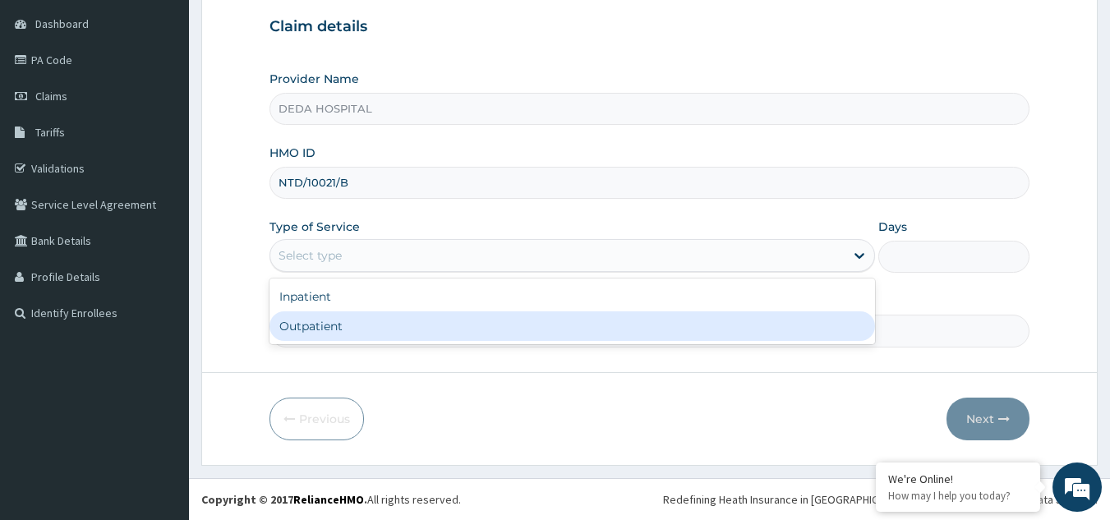
click at [319, 335] on div "Outpatient" at bounding box center [571, 326] width 605 height 30
type input "1"
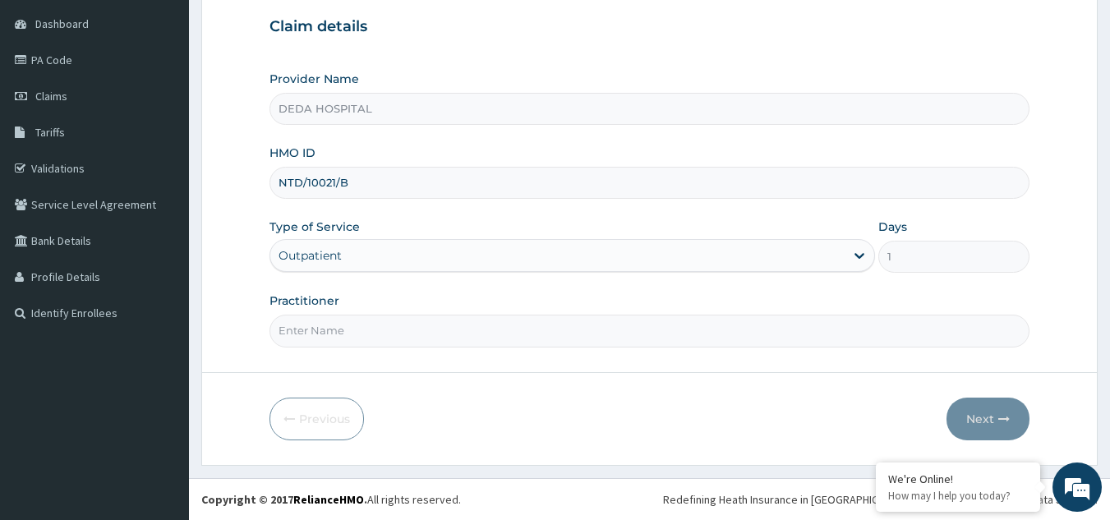
click at [315, 332] on input "Practitioner" at bounding box center [649, 331] width 761 height 32
type input "DR. OLANIYAN"
click at [982, 407] on button "Next" at bounding box center [987, 419] width 83 height 43
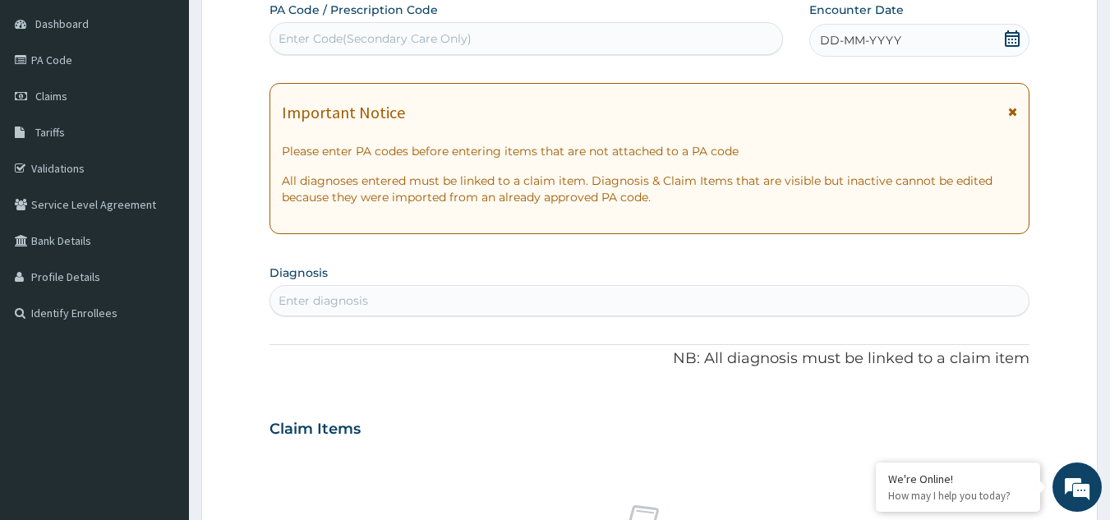
click at [287, 37] on div "Enter Code(Secondary Care Only)" at bounding box center [374, 38] width 193 height 16
paste input "PA/3E9581"
type input "PA/3E9581"
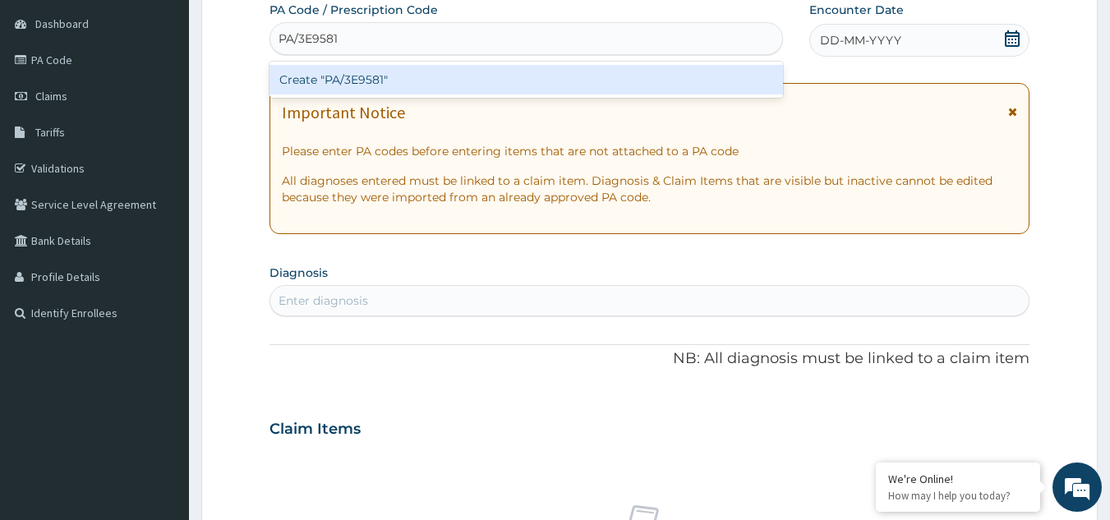
click at [310, 78] on div "Create "PA/3E9581"" at bounding box center [526, 80] width 514 height 30
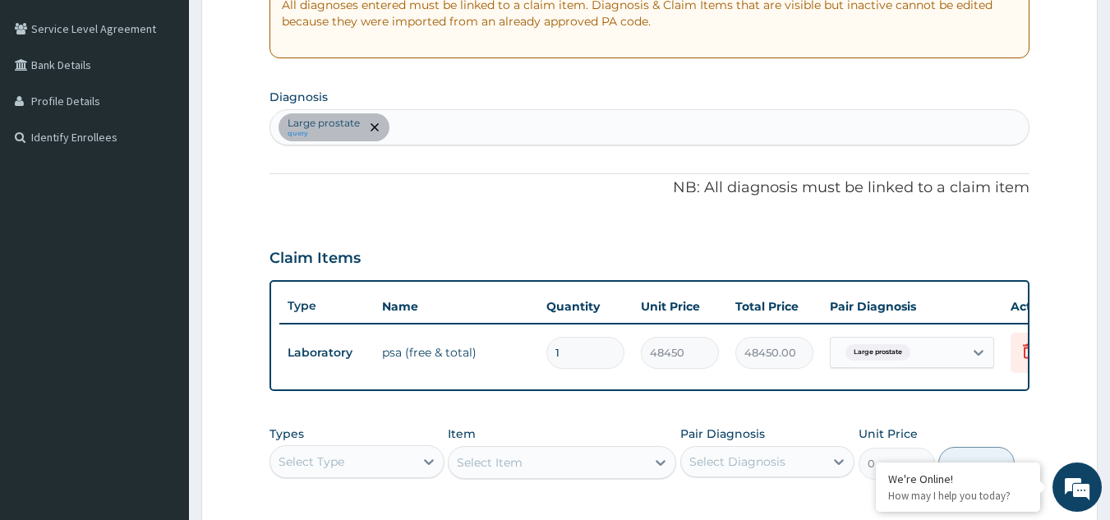
scroll to position [344, 0]
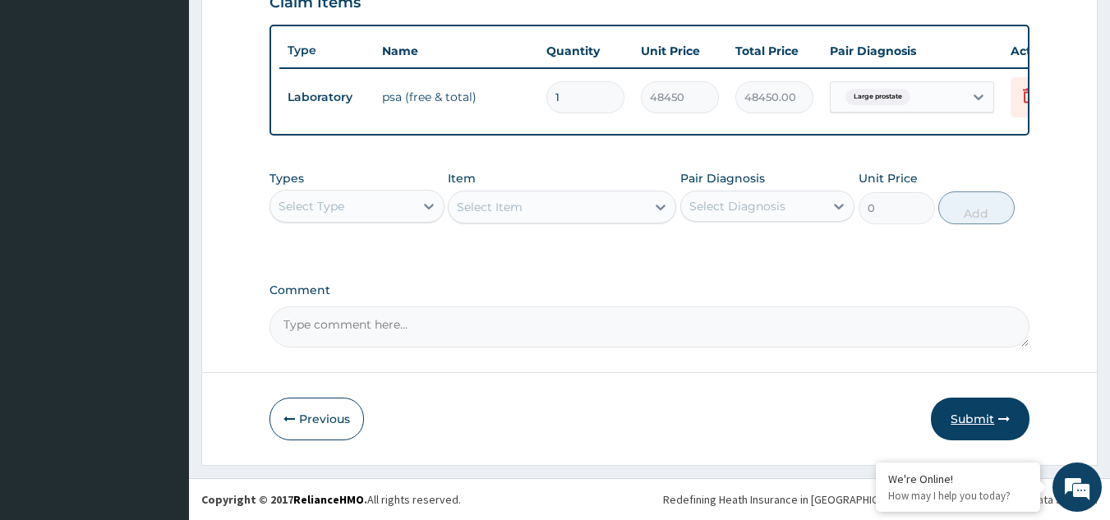
click at [972, 427] on button "Submit" at bounding box center [980, 419] width 99 height 43
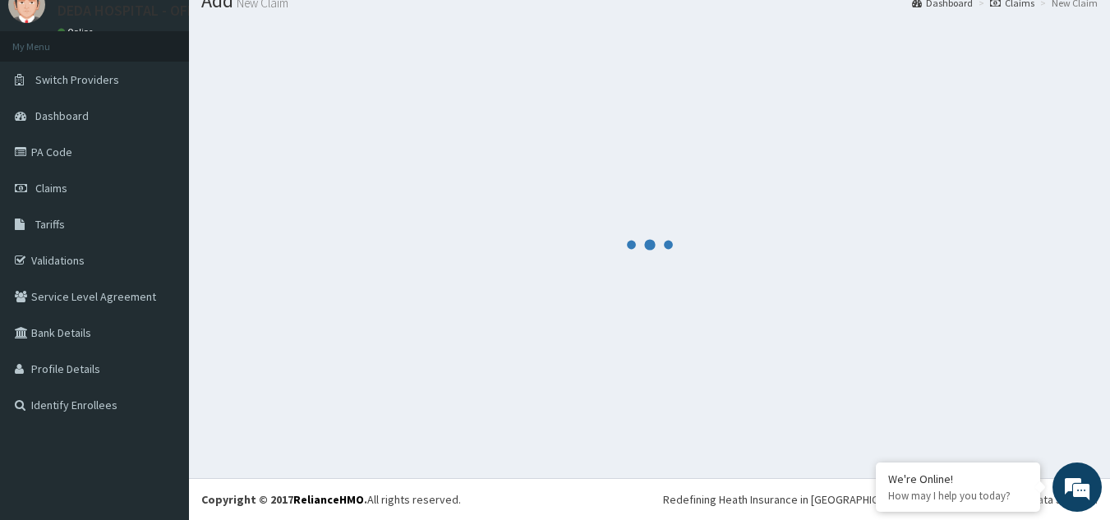
scroll to position [599, 0]
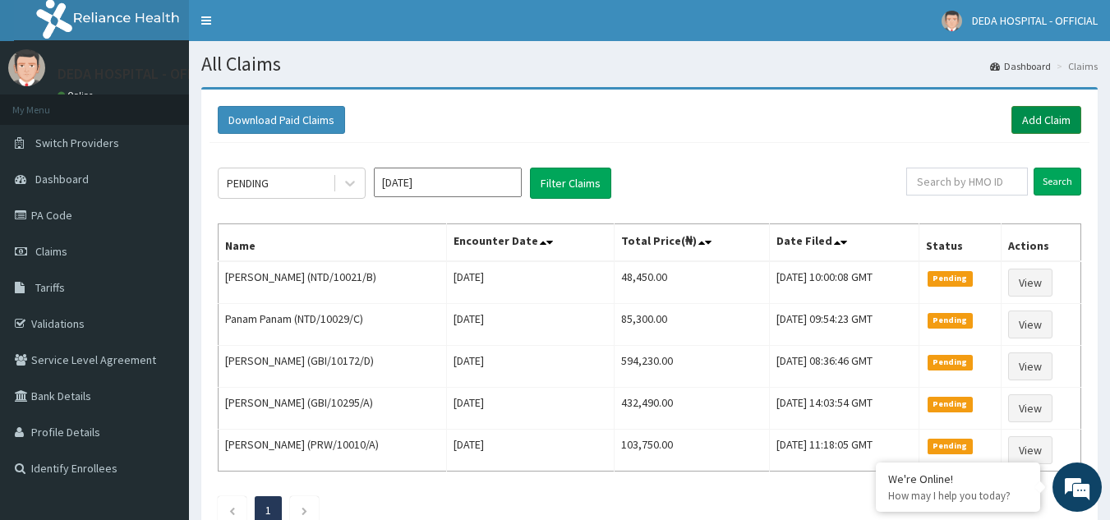
click at [1048, 113] on link "Add Claim" at bounding box center [1046, 120] width 70 height 28
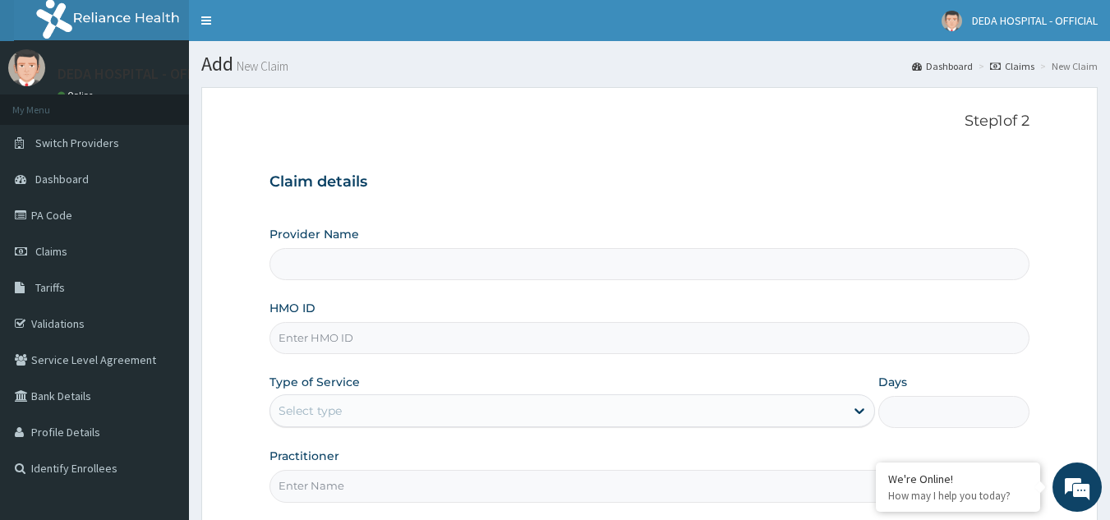
type input "DEDA HOSPITAL"
click at [284, 341] on input "HMO ID" at bounding box center [649, 338] width 761 height 32
paste input "PRU/10246/A"
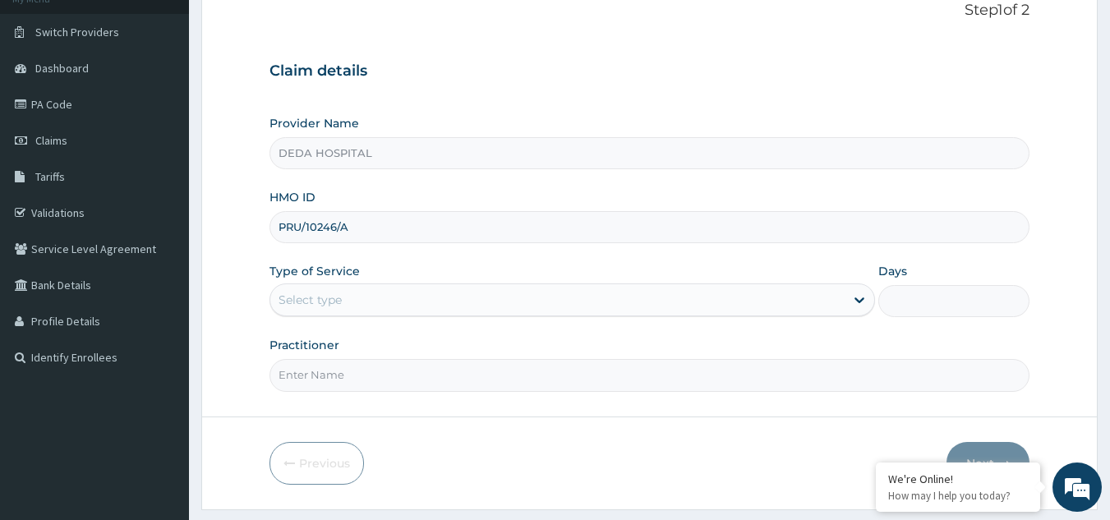
scroll to position [155, 0]
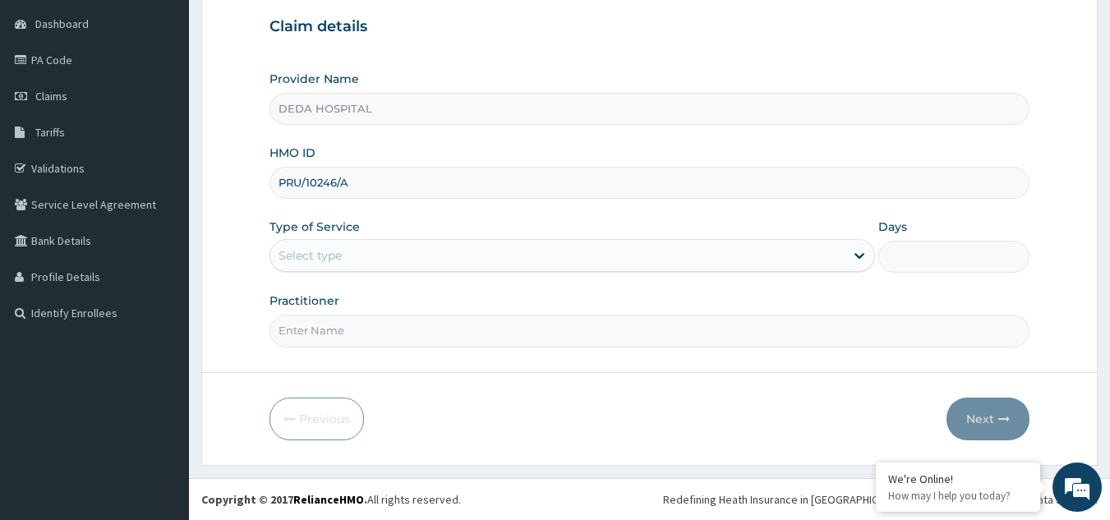
type input "PRU/10246/A"
click at [314, 242] on div "Select type" at bounding box center [557, 255] width 574 height 26
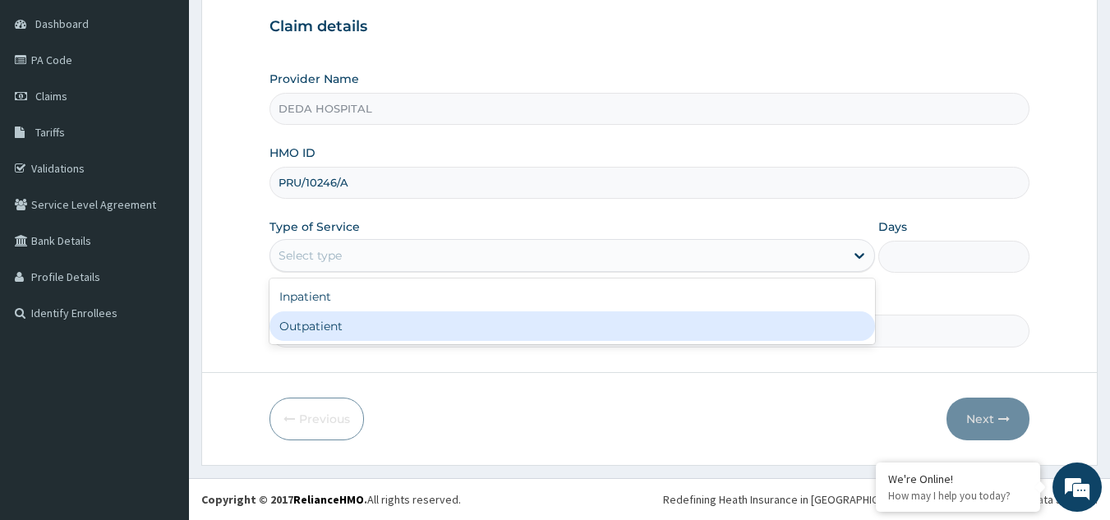
click at [315, 319] on div "Outpatient" at bounding box center [571, 326] width 605 height 30
type input "1"
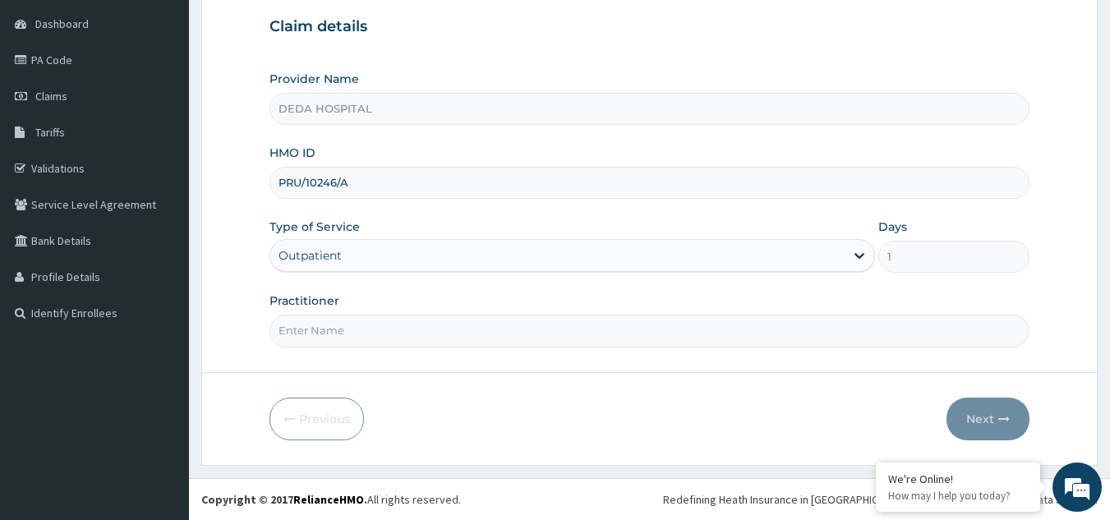
click at [315, 328] on input "Practitioner" at bounding box center [649, 331] width 761 height 32
type input "DR. OLUCHI"
drag, startPoint x: 994, startPoint y: 444, endPoint x: 911, endPoint y: 434, distance: 83.5
click at [992, 444] on form "Step 1 of 2 Claim details Provider Name DEDA HOSPITAL HMO ID PRU/10246/A Type o…" at bounding box center [649, 199] width 896 height 534
click at [997, 429] on button "Next" at bounding box center [987, 419] width 83 height 43
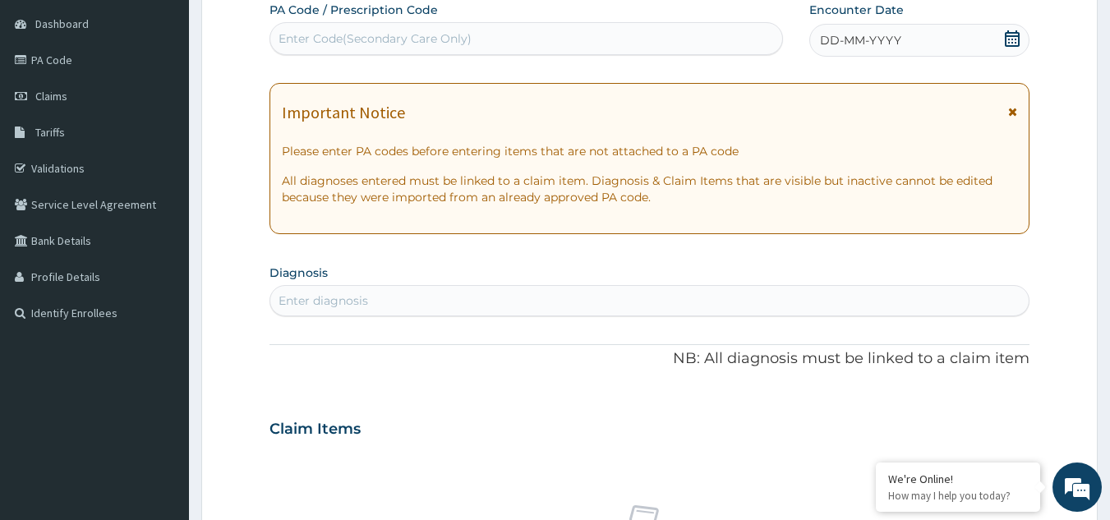
click at [306, 44] on div "Enter Code(Secondary Care Only)" at bounding box center [374, 38] width 193 height 16
paste input "PA/00A49E"
type input "PA/00A49E"
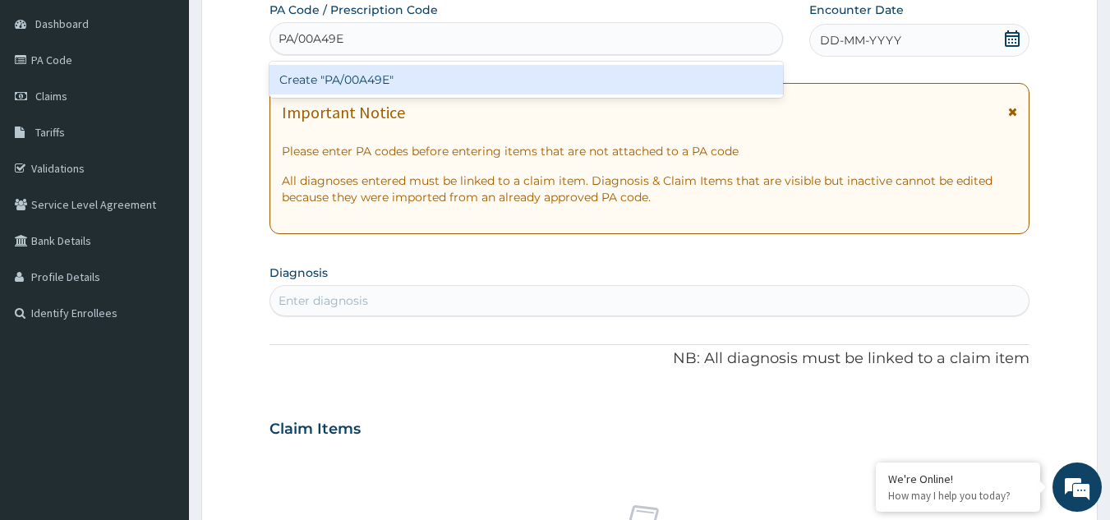
click at [317, 77] on div "Create "PA/00A49E"" at bounding box center [526, 80] width 514 height 30
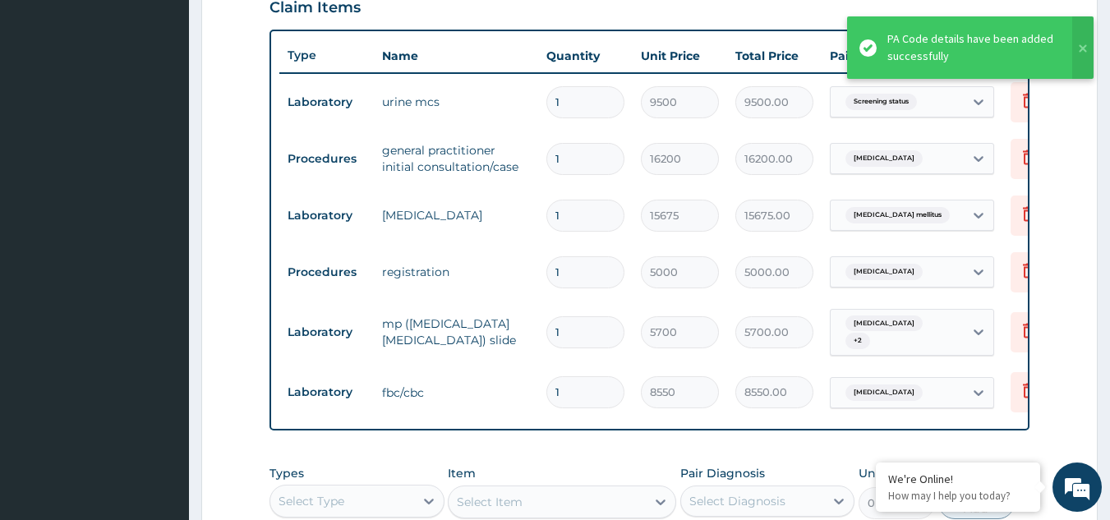
scroll to position [543, 0]
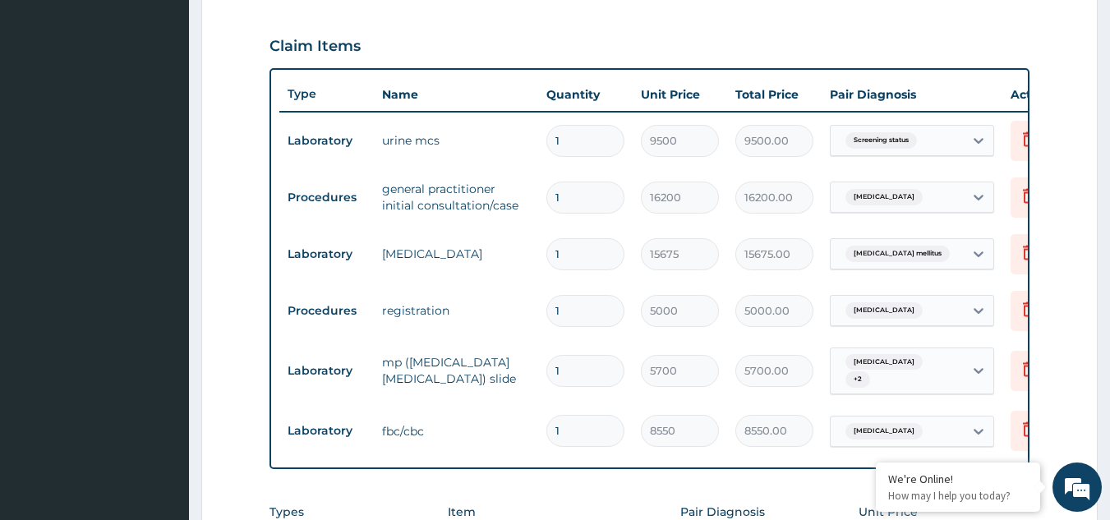
click at [1051, 404] on form "Step 2 of 2 PA Code / Prescription Code PA/00A49E Encounter Date [DATE] Importa…" at bounding box center [649, 171] width 896 height 1255
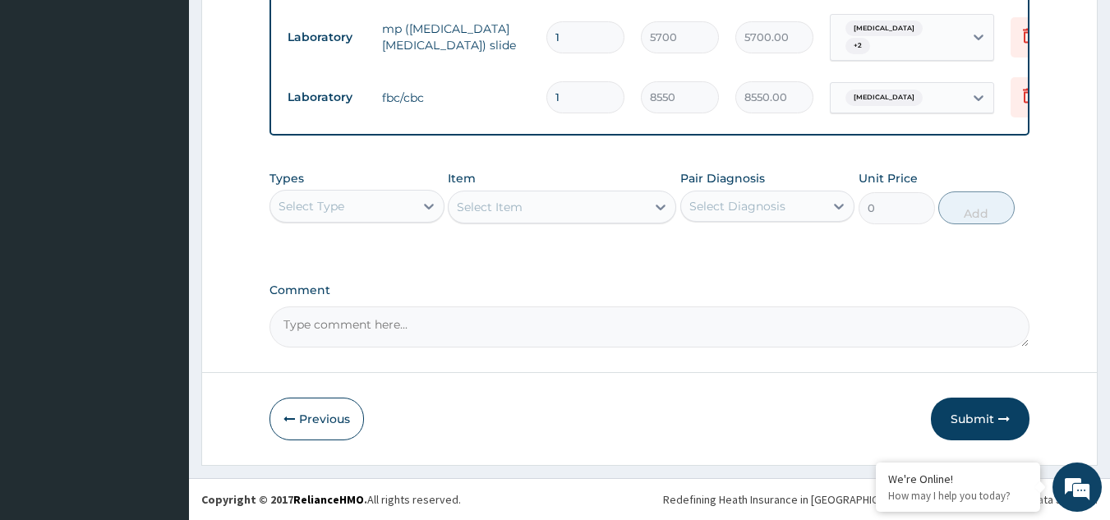
click at [958, 420] on button "Submit" at bounding box center [980, 419] width 99 height 43
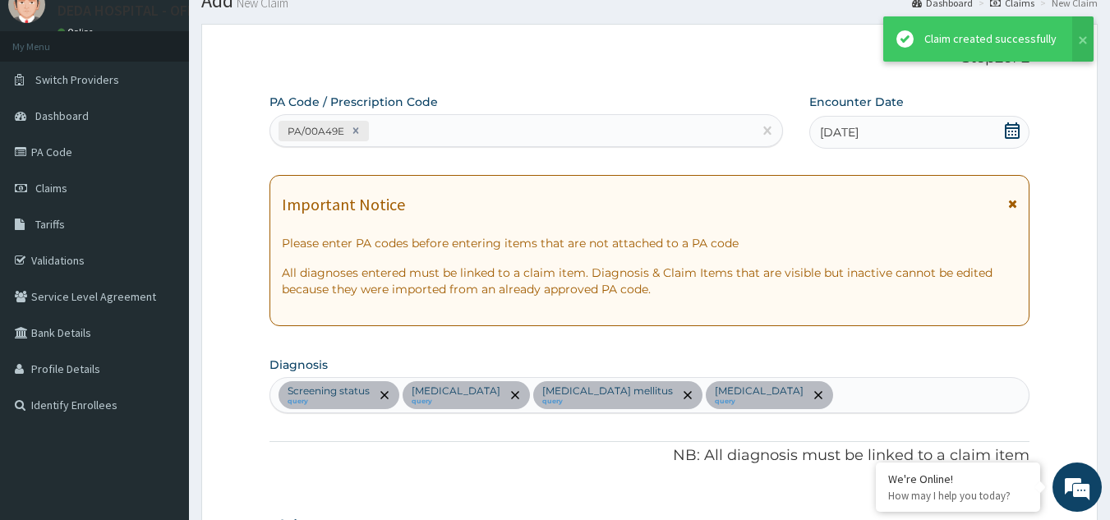
scroll to position [882, 0]
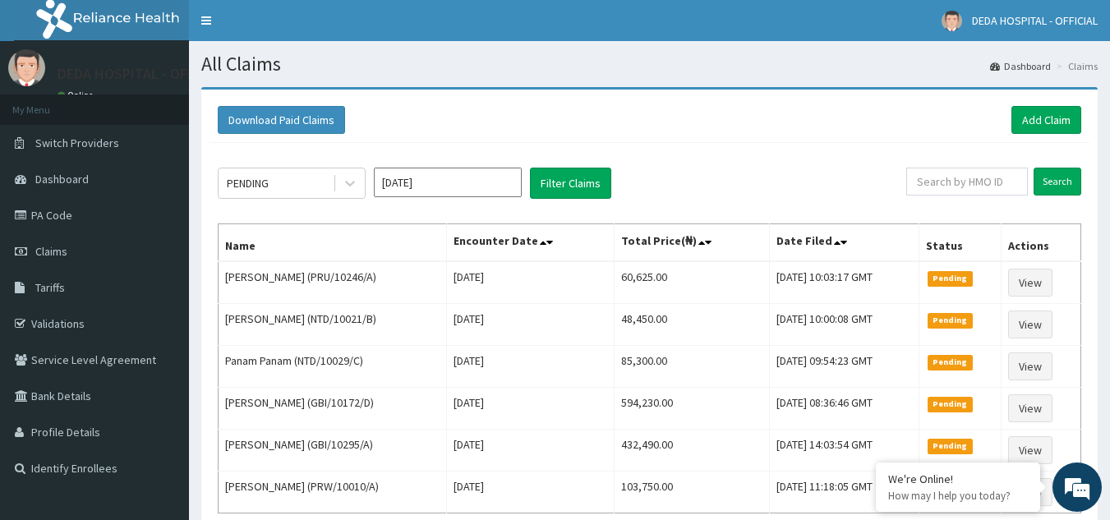
click at [706, 186] on div "PENDING [DATE] Filter Claims" at bounding box center [562, 183] width 688 height 31
click at [1072, 110] on link "Add Claim" at bounding box center [1046, 120] width 70 height 28
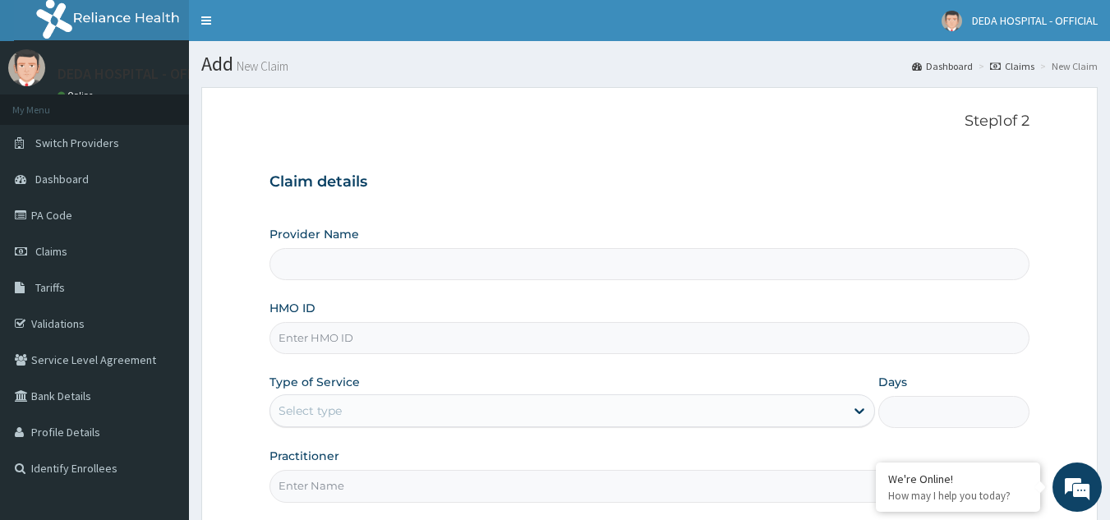
type input "DEDA HOSPITAL"
click at [302, 343] on input "HMO ID" at bounding box center [649, 338] width 761 height 32
paste input "FMI/10206/G"
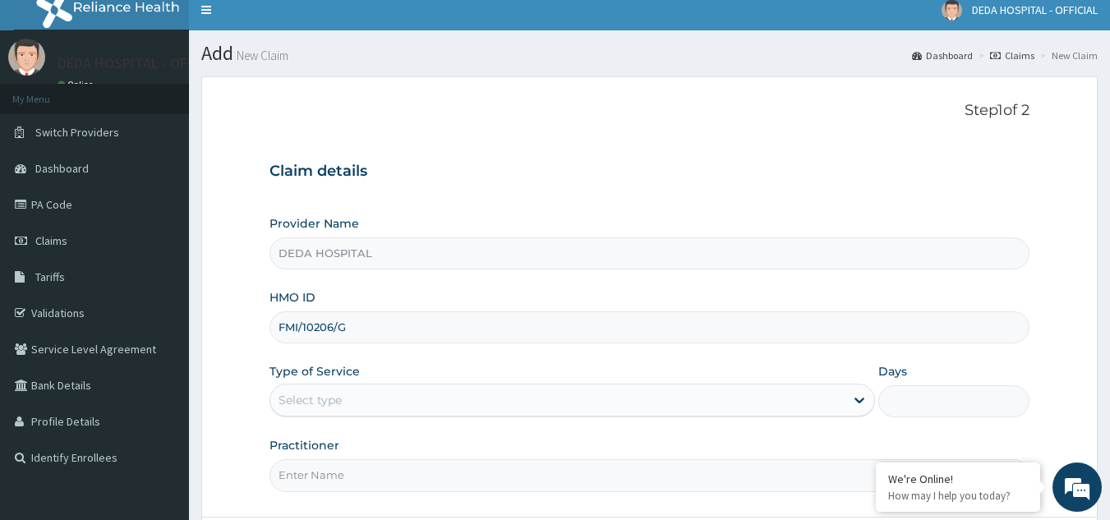
scroll to position [155, 0]
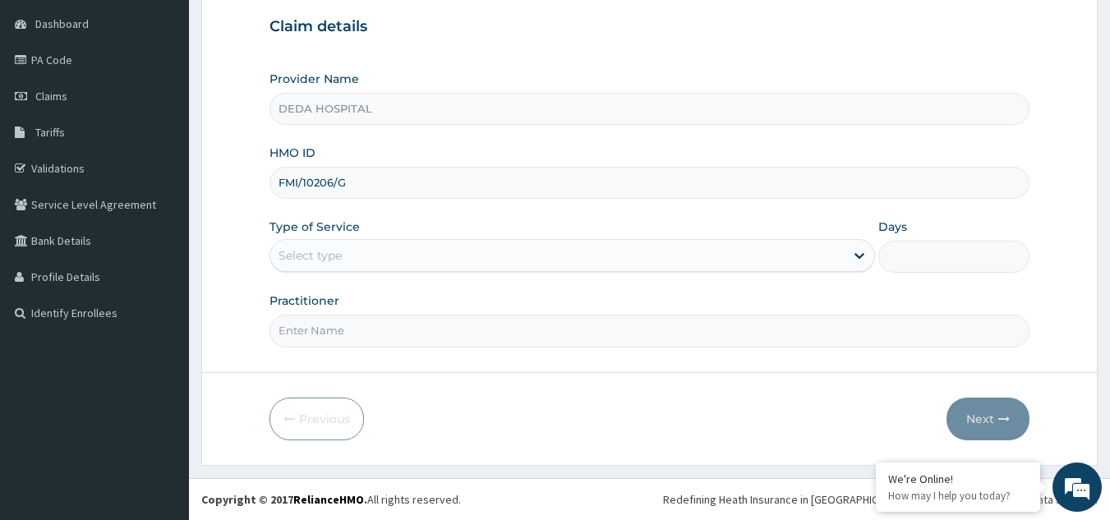
type input "FMI/10206/G"
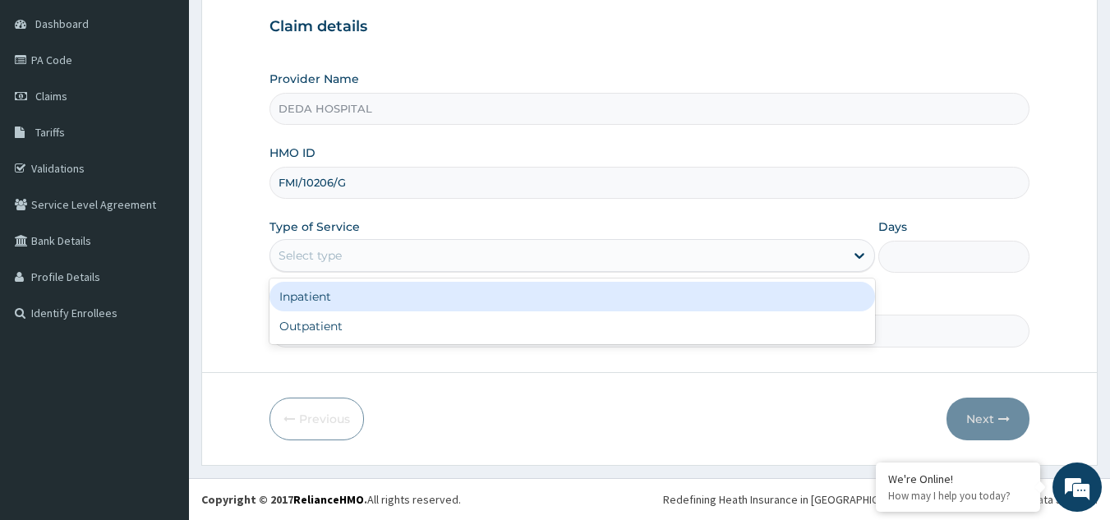
click at [307, 244] on div "Select type" at bounding box center [557, 255] width 574 height 26
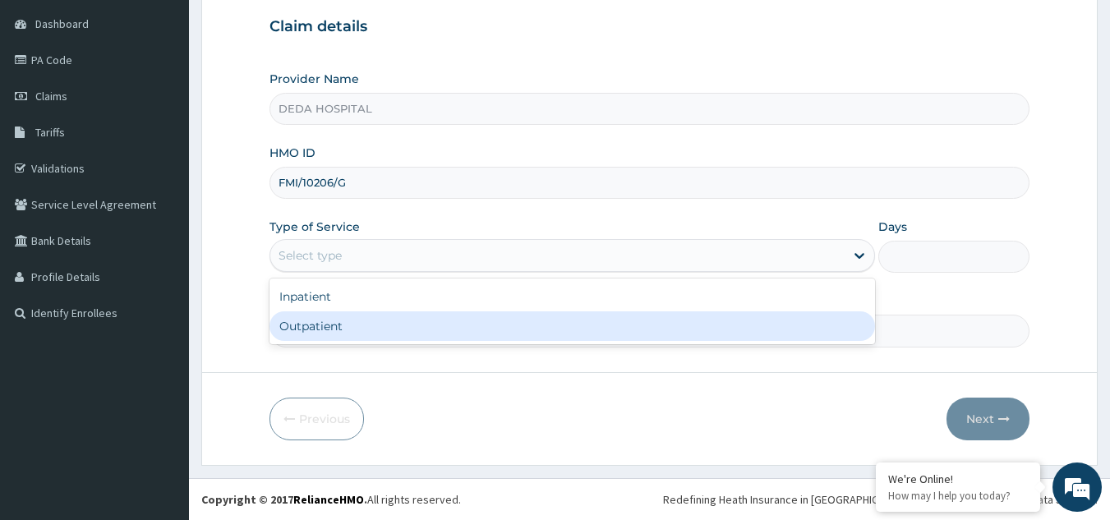
click at [308, 324] on div "Outpatient" at bounding box center [571, 326] width 605 height 30
type input "1"
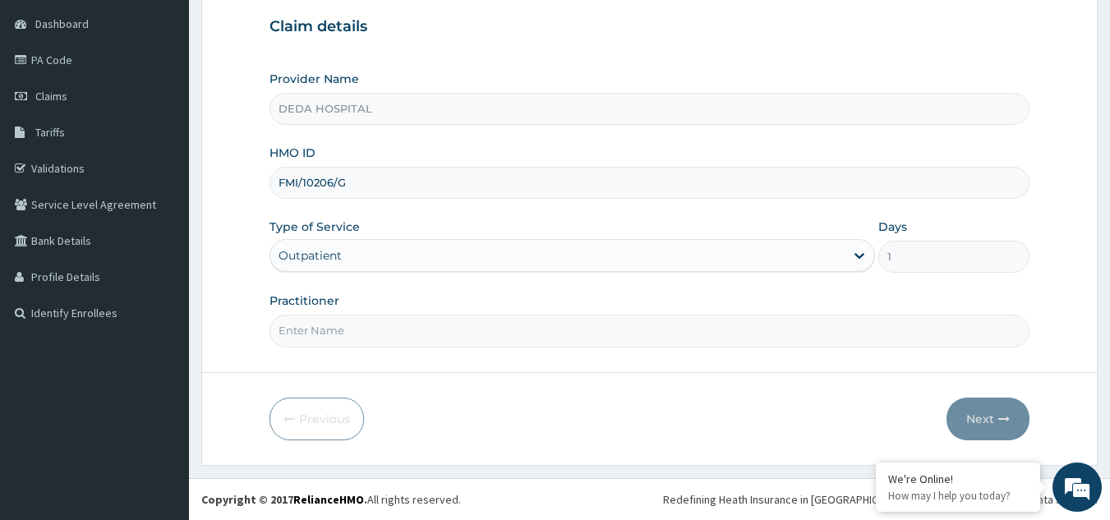
click at [308, 324] on input "Practitioner" at bounding box center [649, 331] width 761 height 32
type input "DR. [PERSON_NAME]"
click at [991, 427] on button "Next" at bounding box center [987, 419] width 83 height 43
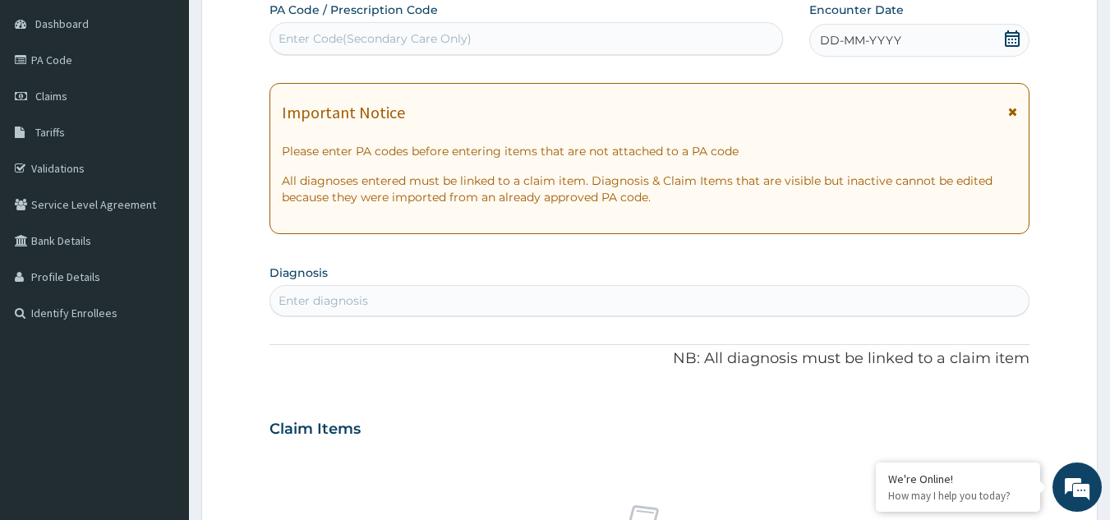
click at [304, 53] on div "Enter Code(Secondary Care Only)" at bounding box center [526, 38] width 514 height 33
paste input "PA/F436D8"
type input "PA/F436D8"
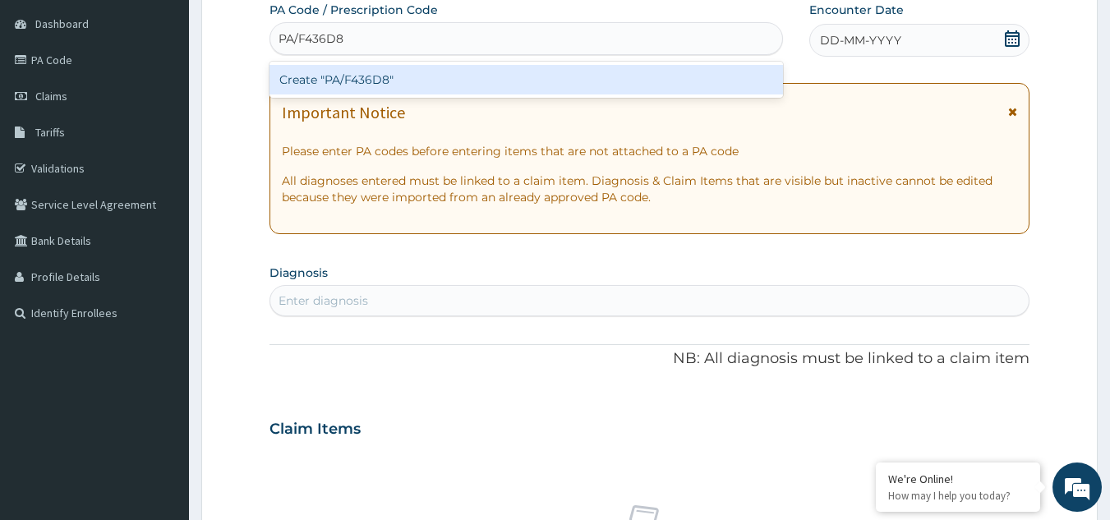
click at [318, 71] on div "Create "PA/F436D8"" at bounding box center [526, 80] width 514 height 30
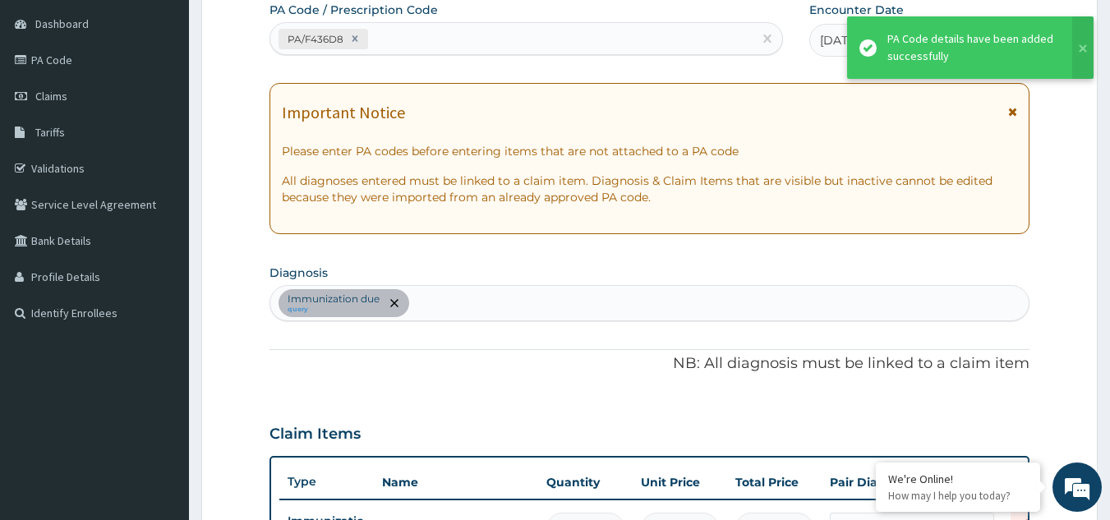
scroll to position [594, 0]
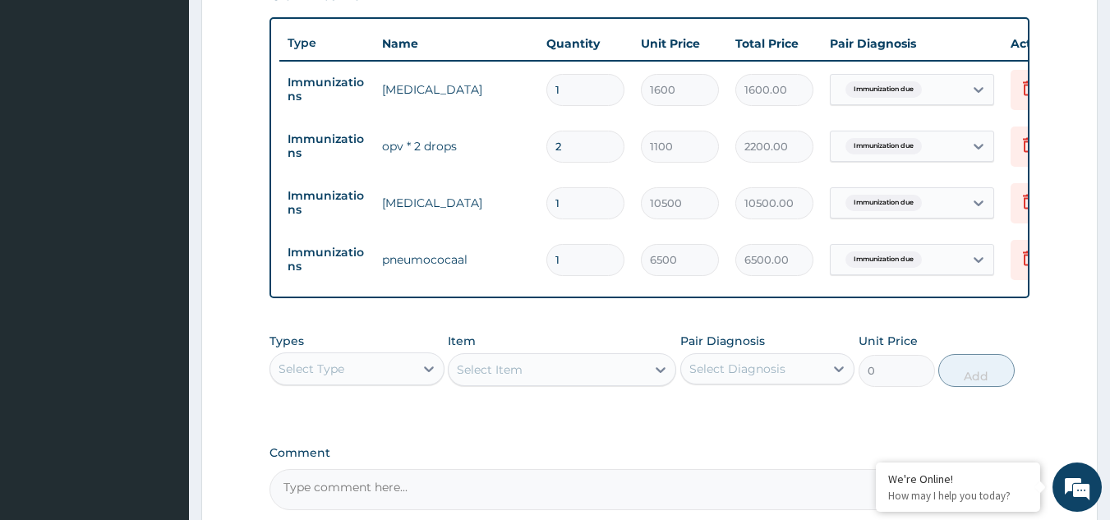
click at [569, 148] on input "2" at bounding box center [585, 147] width 78 height 32
type input "0.00"
type input "1"
type input "1100.00"
type input "1"
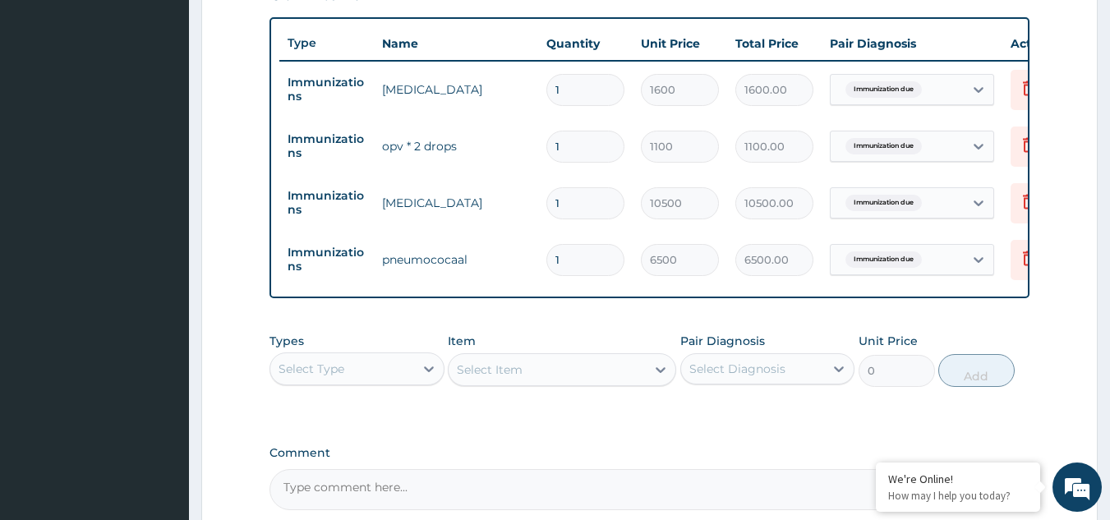
click at [524, 328] on div "PA Code / Prescription Code PA/F436D8 Encounter Date 02-08-2025 Important Notic…" at bounding box center [649, 36] width 761 height 947
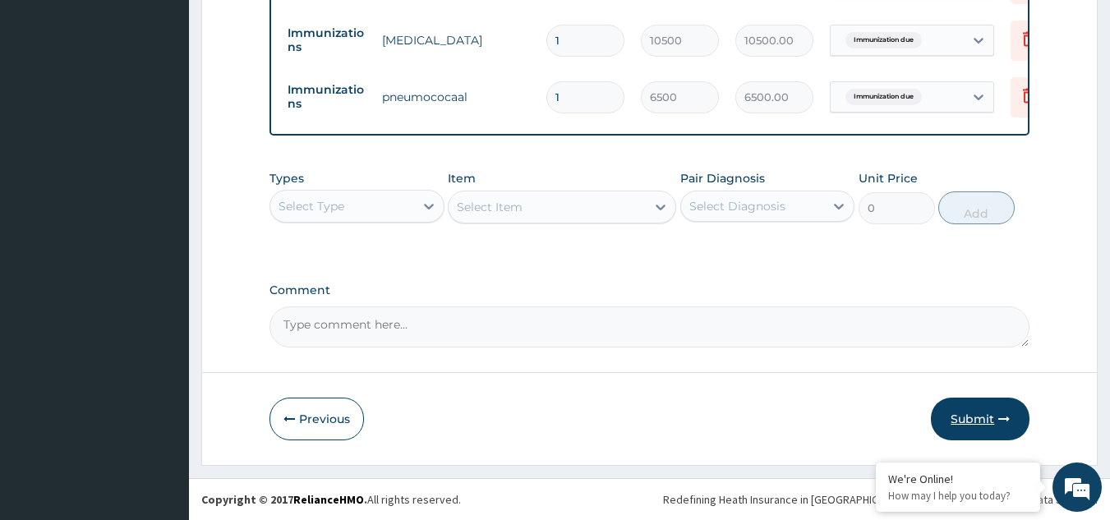
click at [989, 413] on button "Submit" at bounding box center [980, 419] width 99 height 43
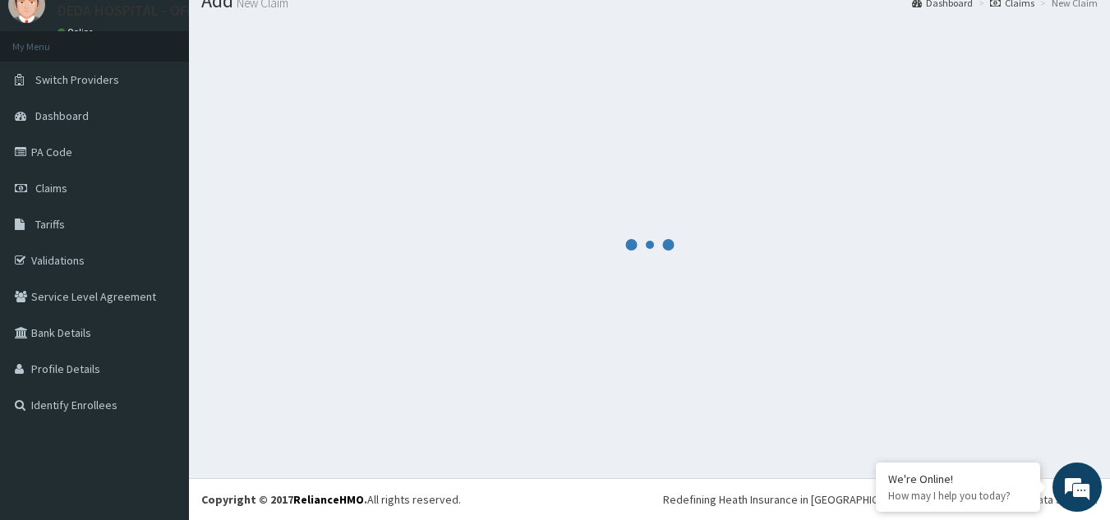
scroll to position [769, 0]
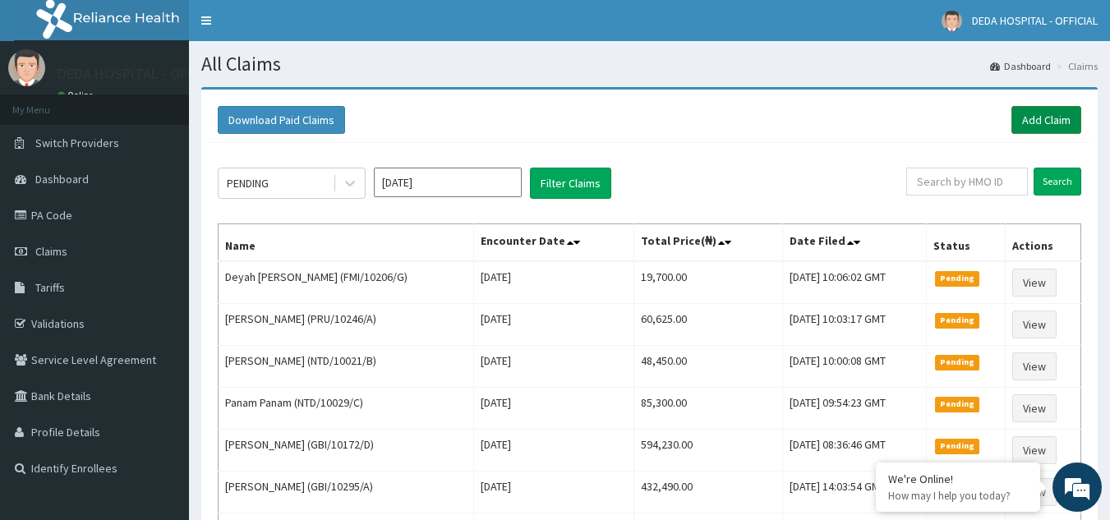
click at [1038, 119] on link "Add Claim" at bounding box center [1046, 120] width 70 height 28
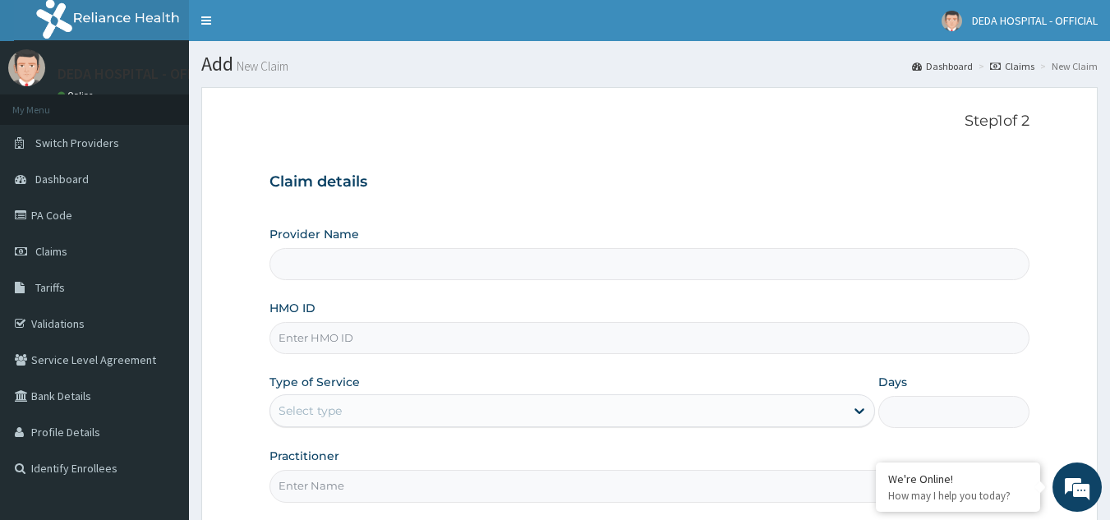
type input "DEDA HOSPITAL"
click at [327, 346] on input "HMO ID" at bounding box center [649, 338] width 761 height 32
click at [295, 339] on input "HMO ID" at bounding box center [649, 338] width 761 height 32
paste input "[PERSON_NAME]/10006/F"
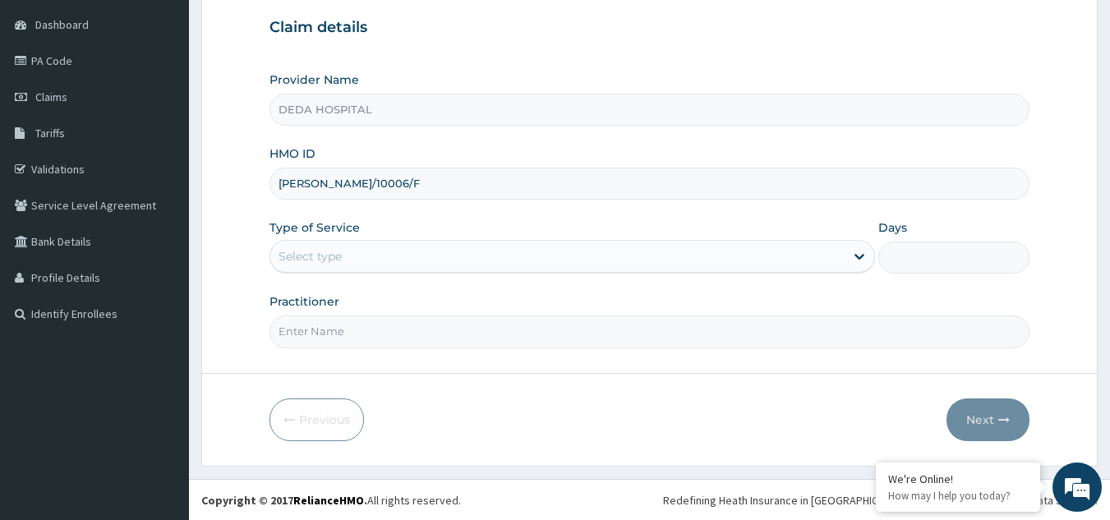
scroll to position [155, 0]
type input "[PERSON_NAME]/10006/F"
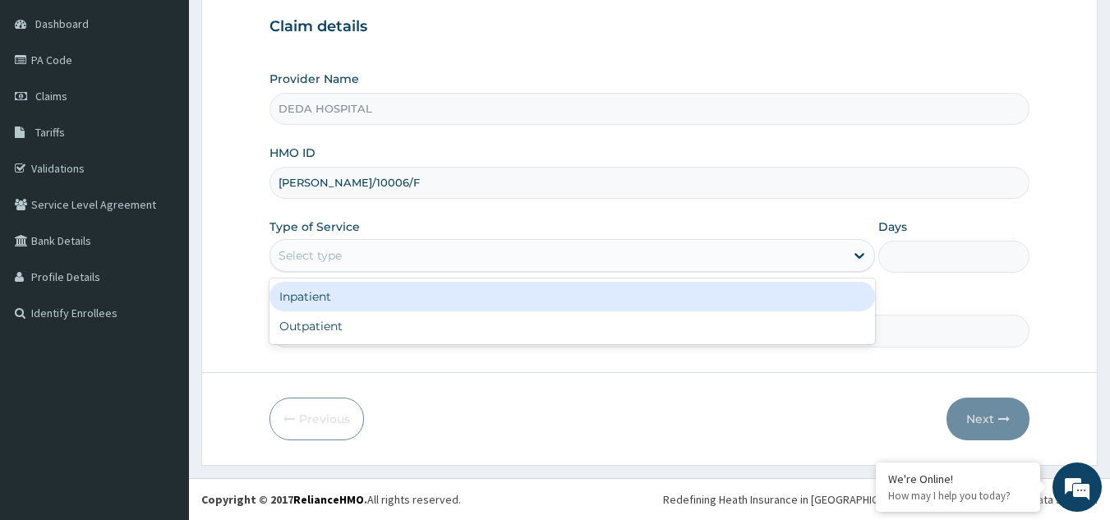
click at [341, 250] on div "Select type" at bounding box center [309, 255] width 63 height 16
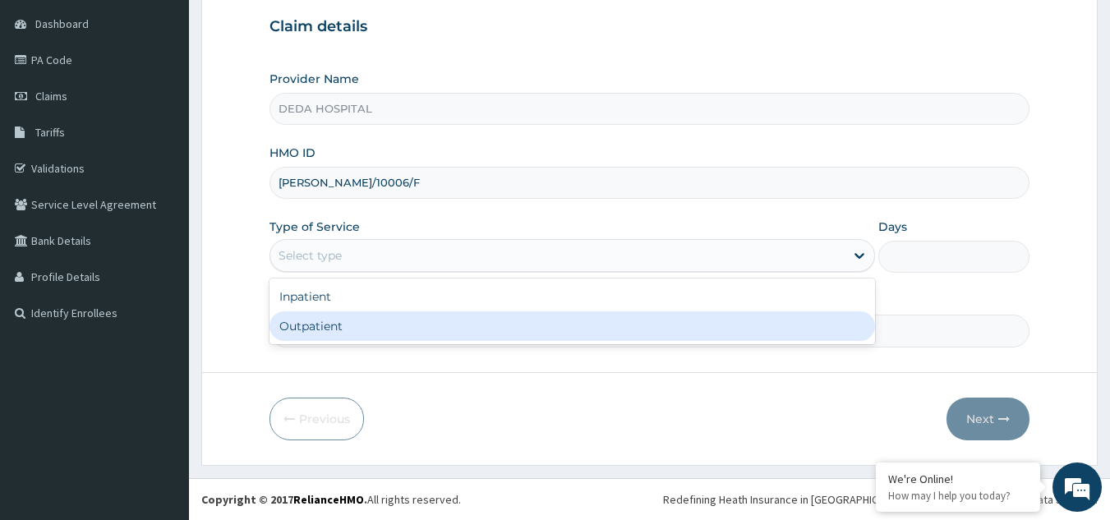
click at [333, 325] on div "Outpatient" at bounding box center [571, 326] width 605 height 30
type input "1"
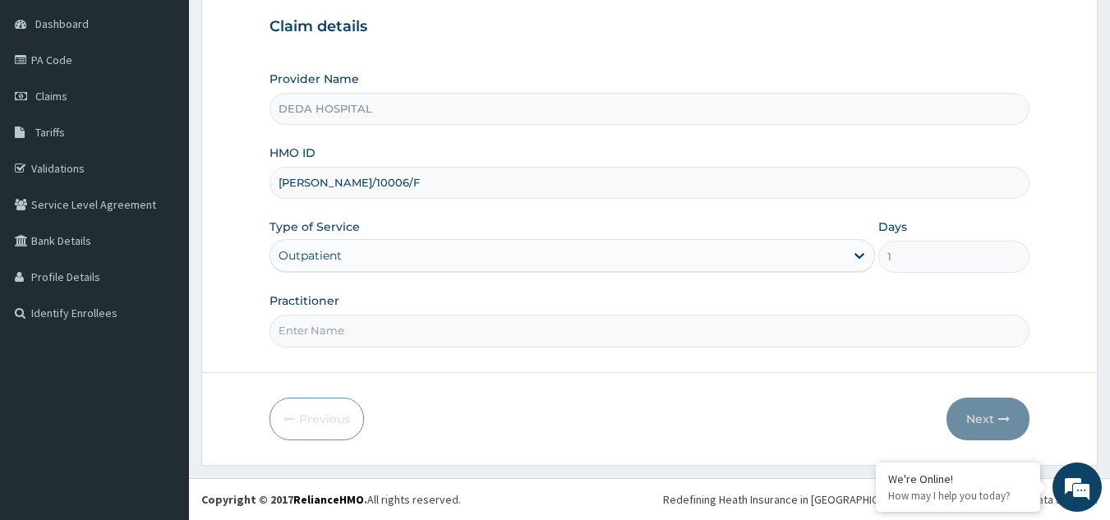
click at [330, 328] on input "Practitioner" at bounding box center [649, 331] width 761 height 32
type input "DR. OLUCHI"
click at [988, 434] on button "Next" at bounding box center [987, 419] width 83 height 43
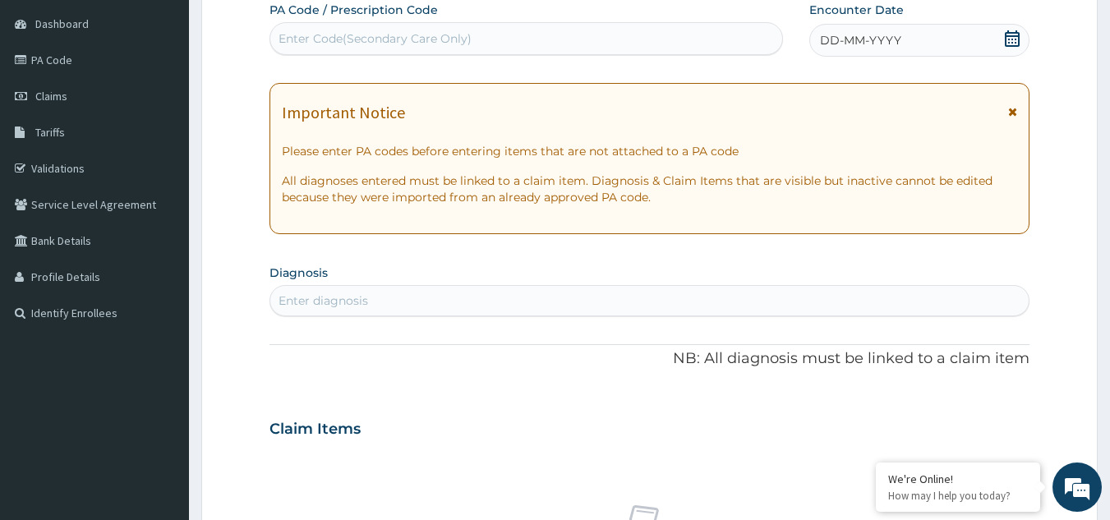
click at [295, 28] on div "Enter Code(Secondary Care Only)" at bounding box center [526, 38] width 512 height 26
paste input "PA/271A05"
type input "PA/271A05"
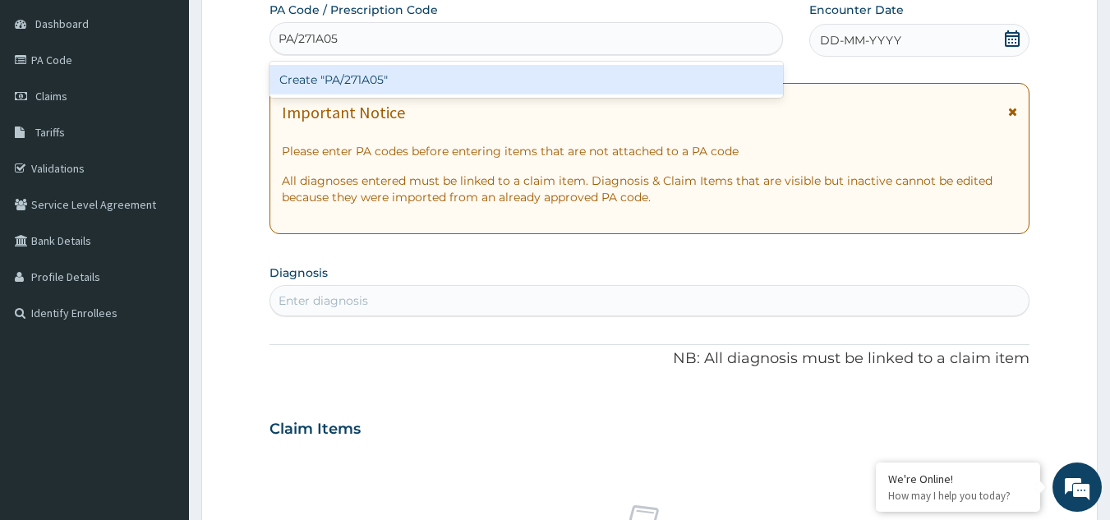
click at [310, 80] on div "Create "PA/271A05"" at bounding box center [526, 80] width 514 height 30
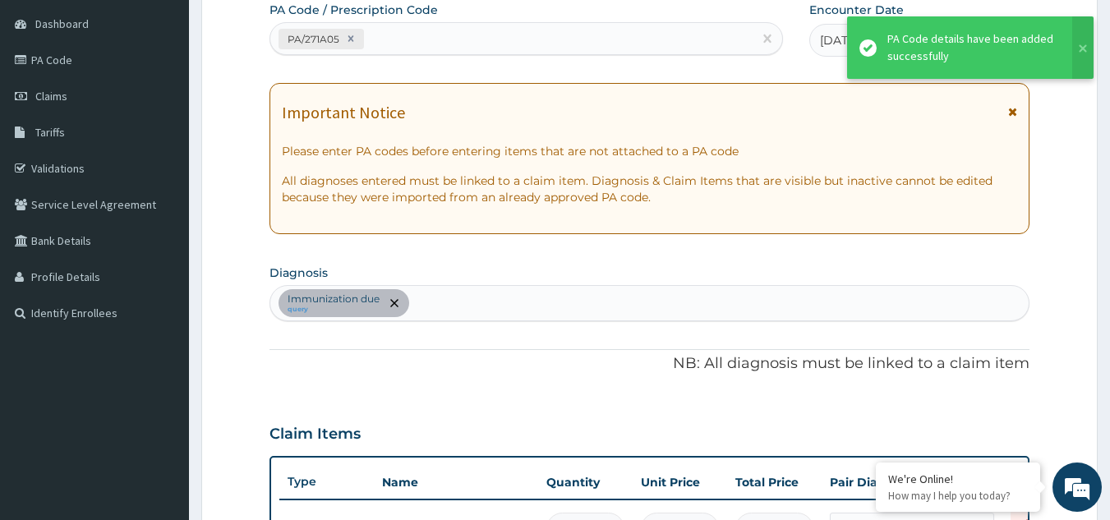
scroll to position [180, 0]
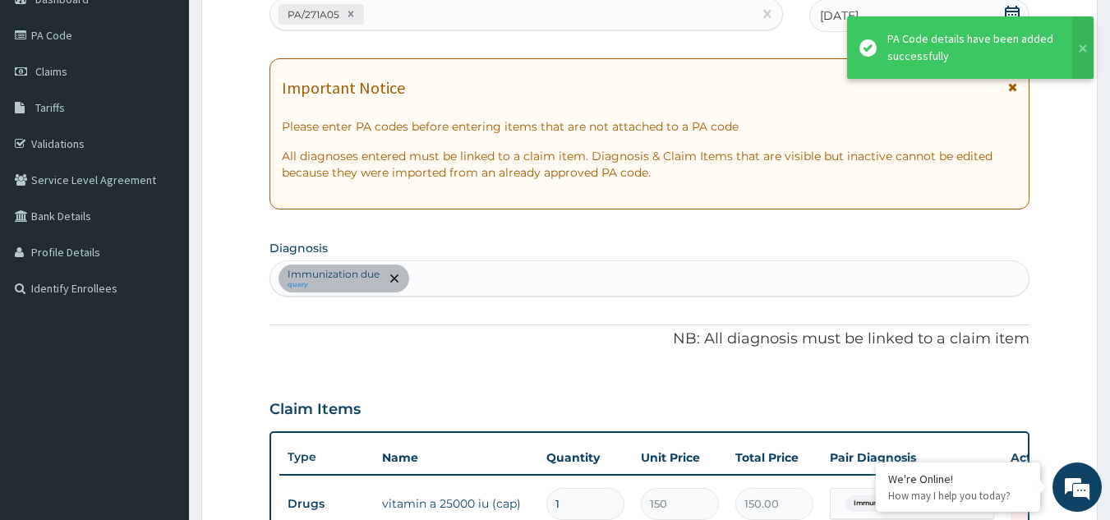
click at [384, 20] on div "PA/271A05" at bounding box center [511, 14] width 483 height 27
paste input "PA/6B9B3C"
type input "PA/6B9B3C"
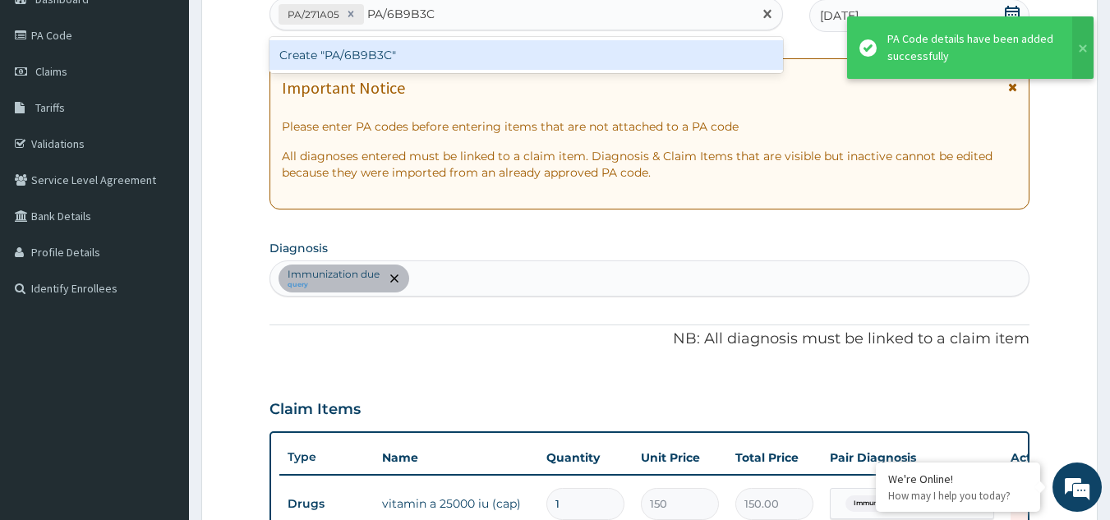
click at [370, 48] on div "Create "PA/6B9B3C"" at bounding box center [526, 55] width 514 height 30
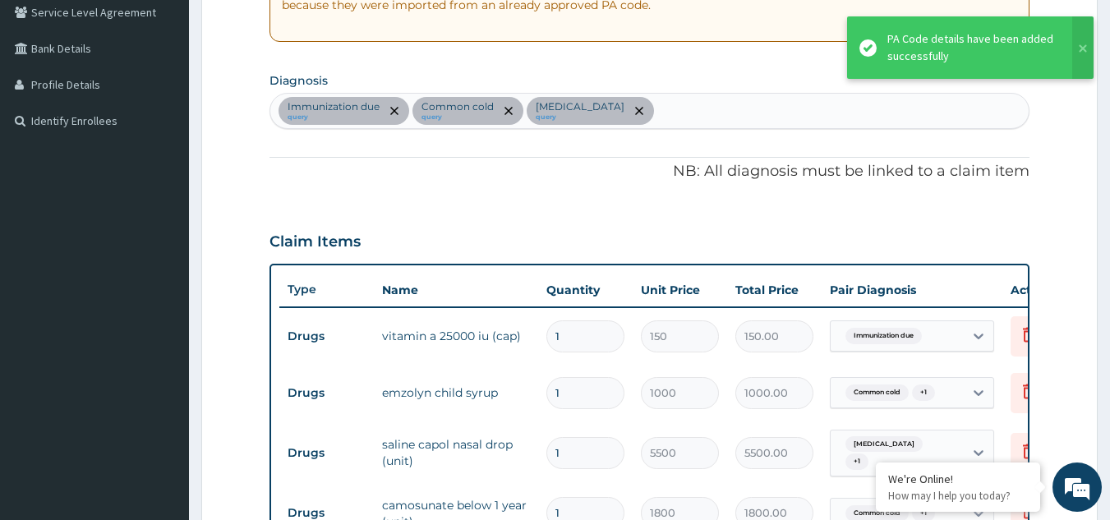
scroll to position [183, 0]
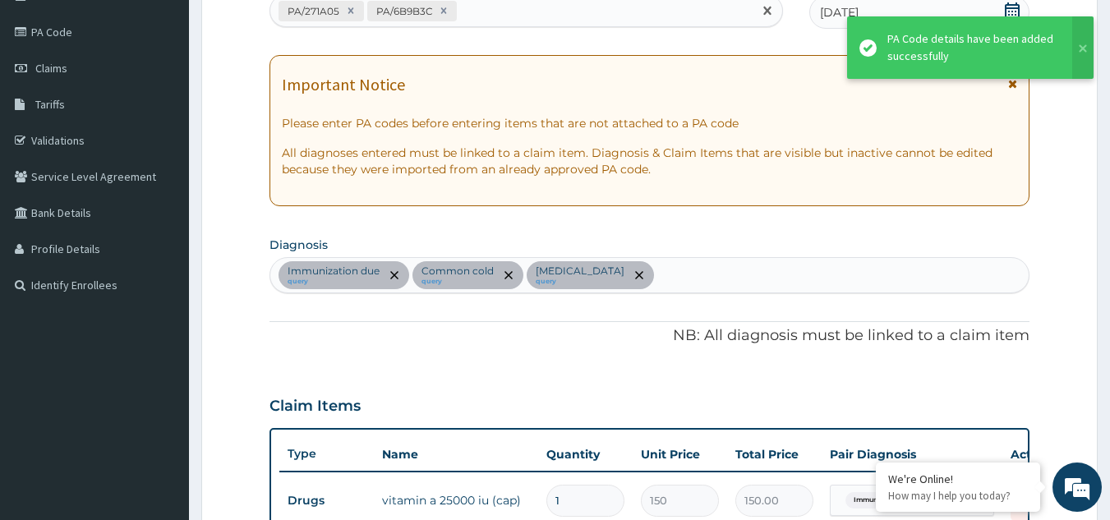
click at [475, 19] on div "PA/271A05 PA/6B9B3C" at bounding box center [511, 11] width 483 height 27
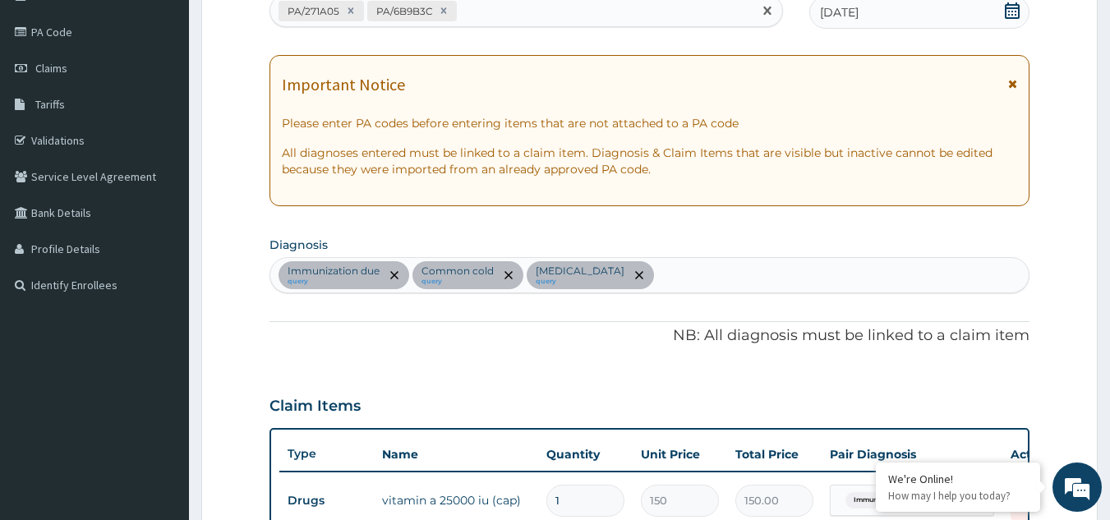
paste input "PA/D10156"
type input "PA/D10156"
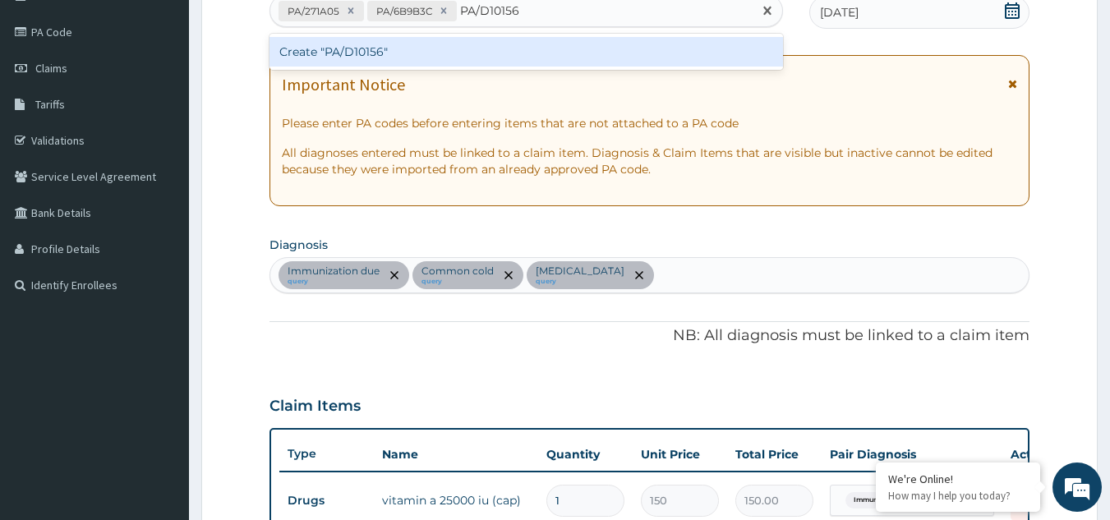
click at [457, 57] on div "Create "PA/D10156"" at bounding box center [526, 52] width 514 height 30
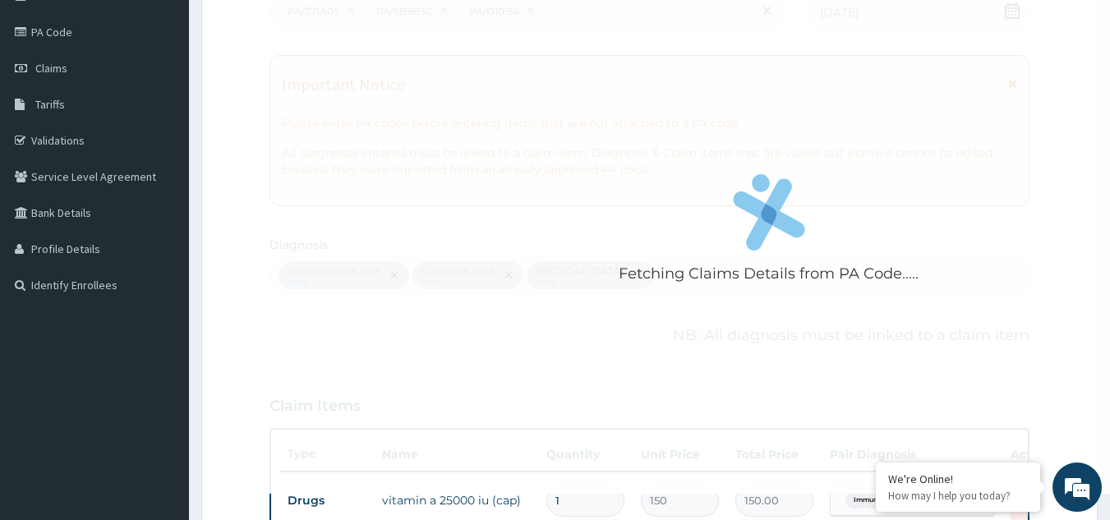
scroll to position [650, 0]
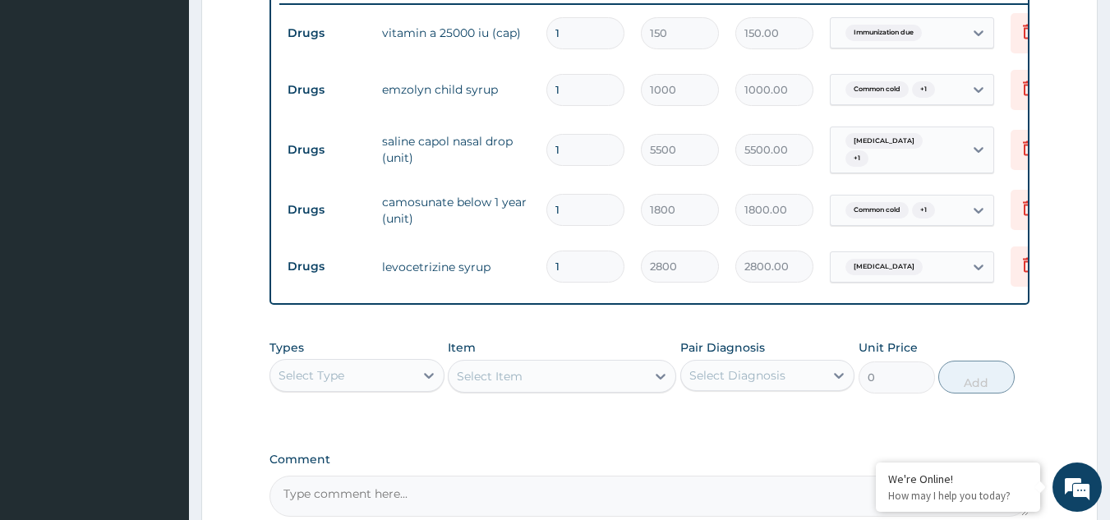
click at [531, 417] on div "Types Select Type Item Select Item Pair Diagnosis Select Diagnosis Unit Price 0…" at bounding box center [649, 378] width 761 height 95
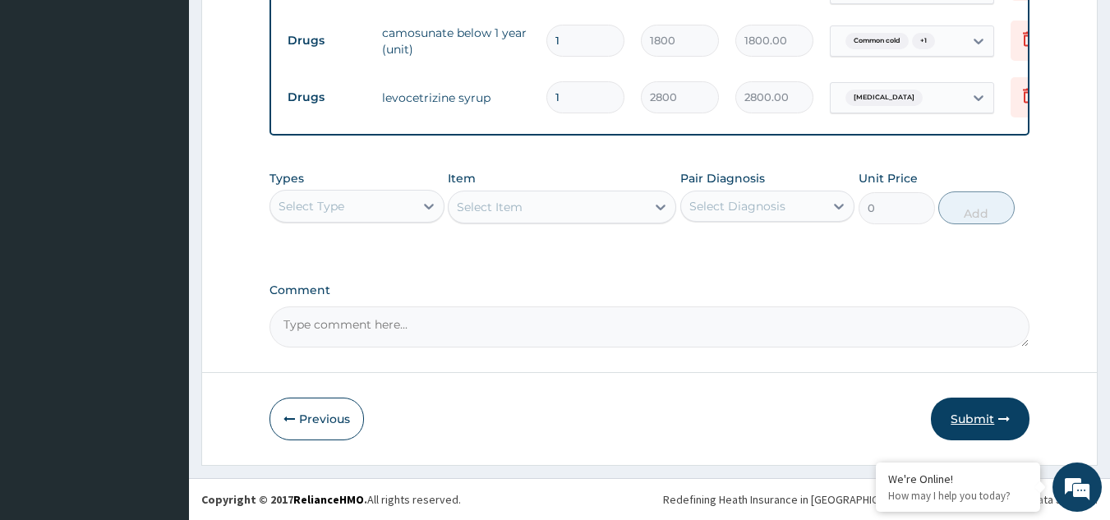
click at [958, 429] on button "Submit" at bounding box center [980, 419] width 99 height 43
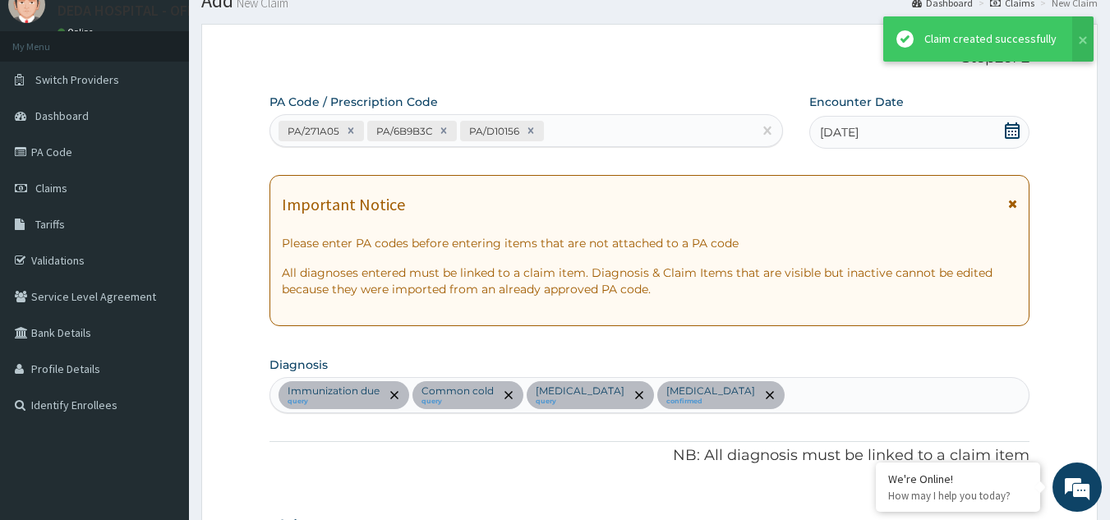
scroll to position [825, 0]
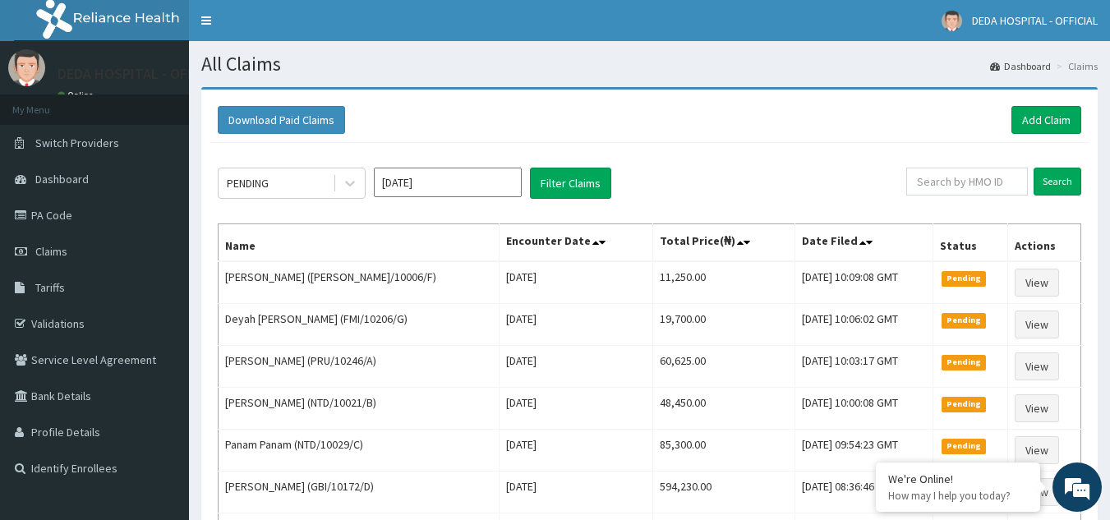
click at [1042, 104] on div "Download Paid Claims Add Claim" at bounding box center [649, 120] width 880 height 45
click at [1059, 108] on link "Add Claim" at bounding box center [1046, 120] width 70 height 28
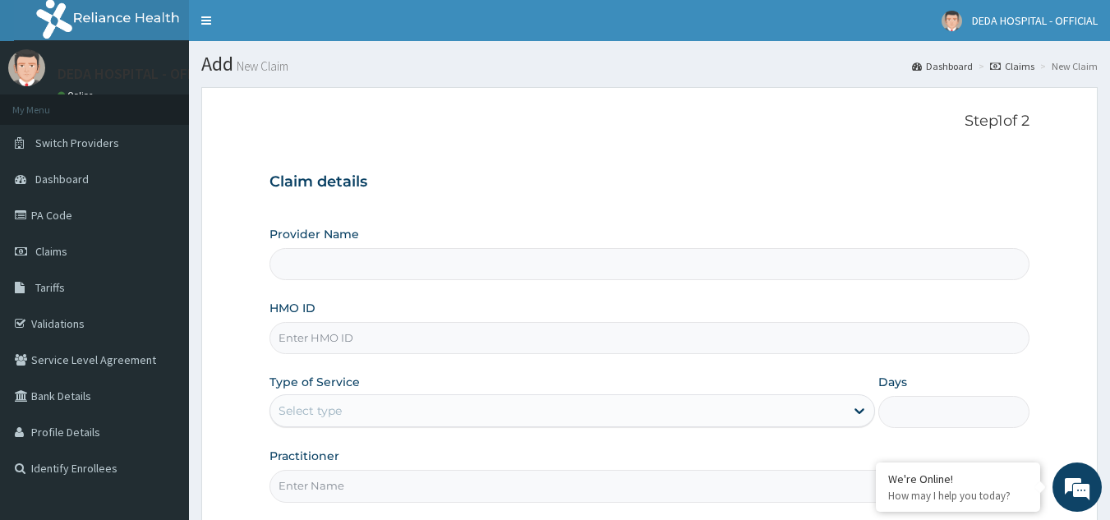
type input "DEDA HOSPITAL"
click at [326, 339] on input "HMO ID" at bounding box center [649, 338] width 761 height 32
paste input "NTD/10021/B"
type input "NTD/10021/B"
click at [313, 418] on div "Select type" at bounding box center [309, 410] width 63 height 16
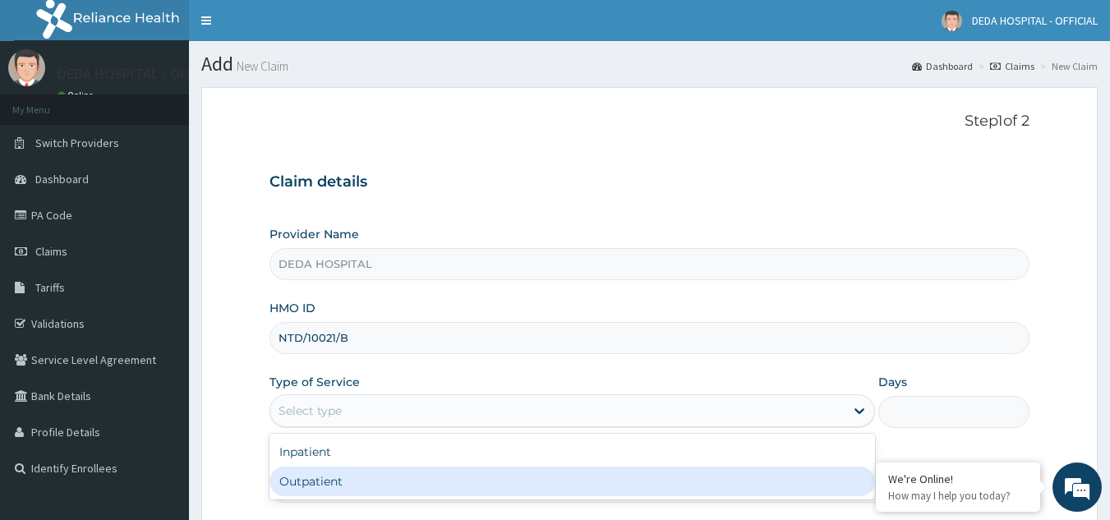
click at [308, 476] on div "Outpatient" at bounding box center [571, 481] width 605 height 30
type input "1"
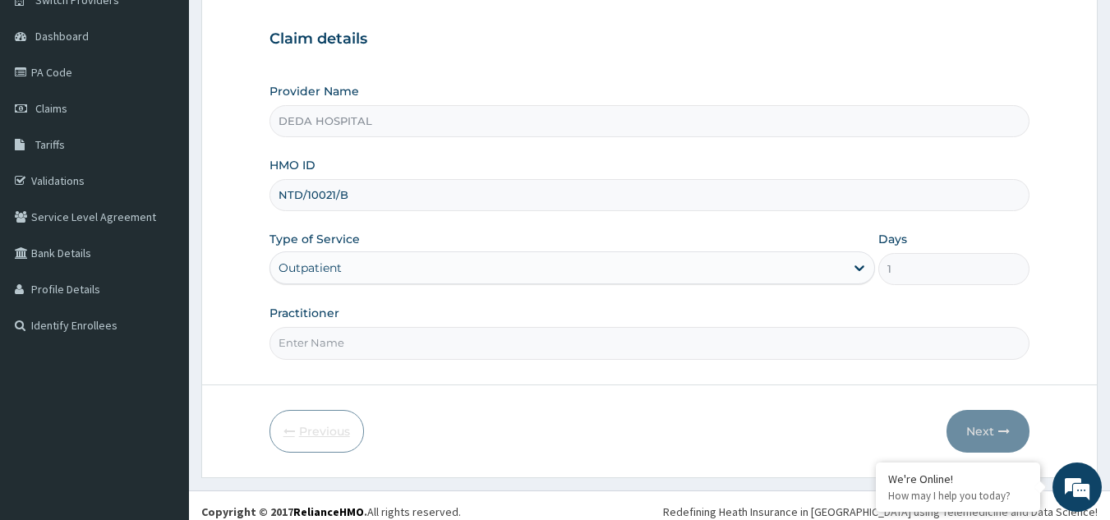
scroll to position [155, 0]
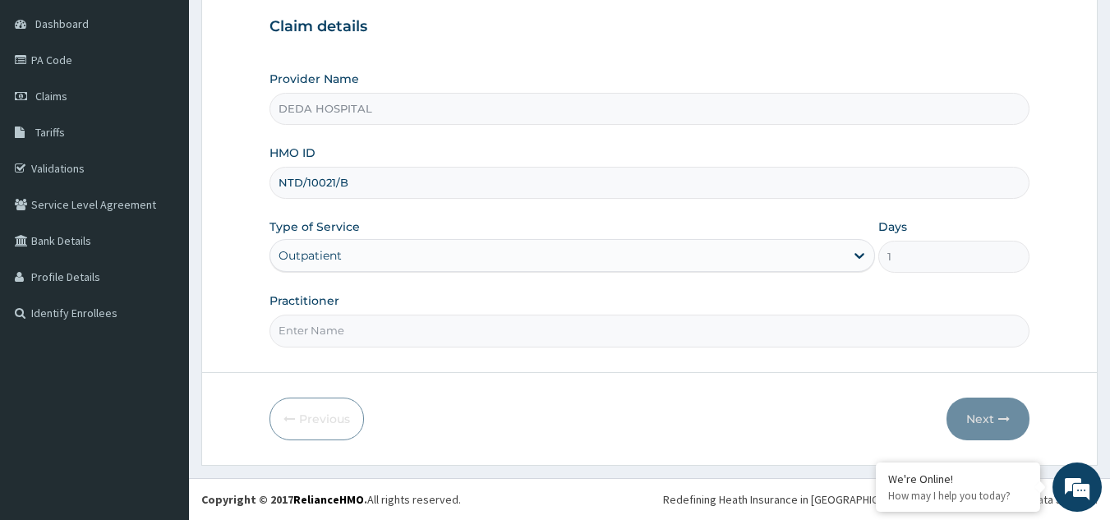
click at [300, 342] on input "Practitioner" at bounding box center [649, 331] width 761 height 32
type input "DR. RACHEAL"
click at [977, 425] on button "Next" at bounding box center [987, 419] width 83 height 43
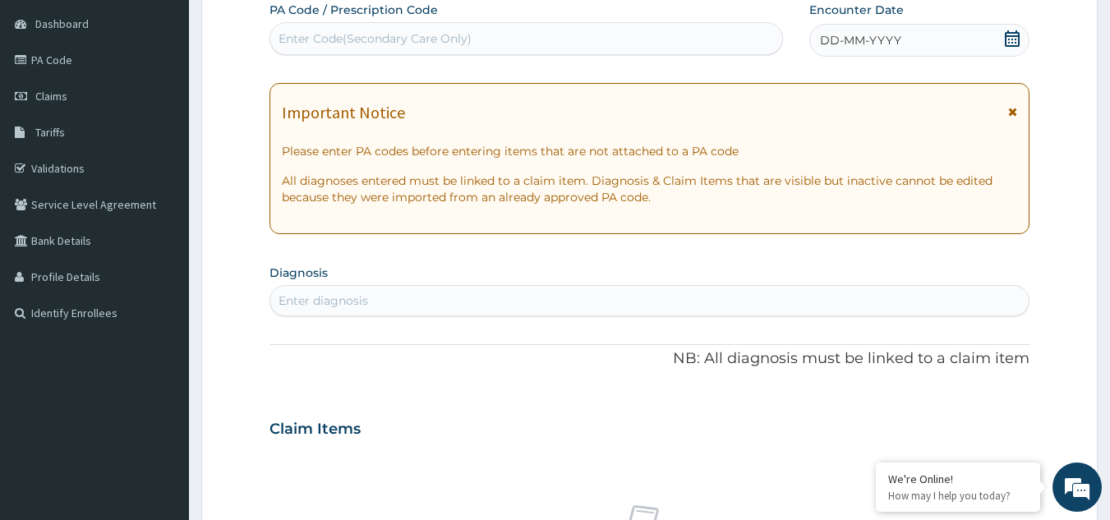
click at [352, 46] on div "Enter Code(Secondary Care Only)" at bounding box center [374, 38] width 193 height 16
click at [347, 35] on div "Enter Code(Secondary Care Only)" at bounding box center [374, 38] width 193 height 16
paste input "PA/3E9581"
type input "PA/3E9581"
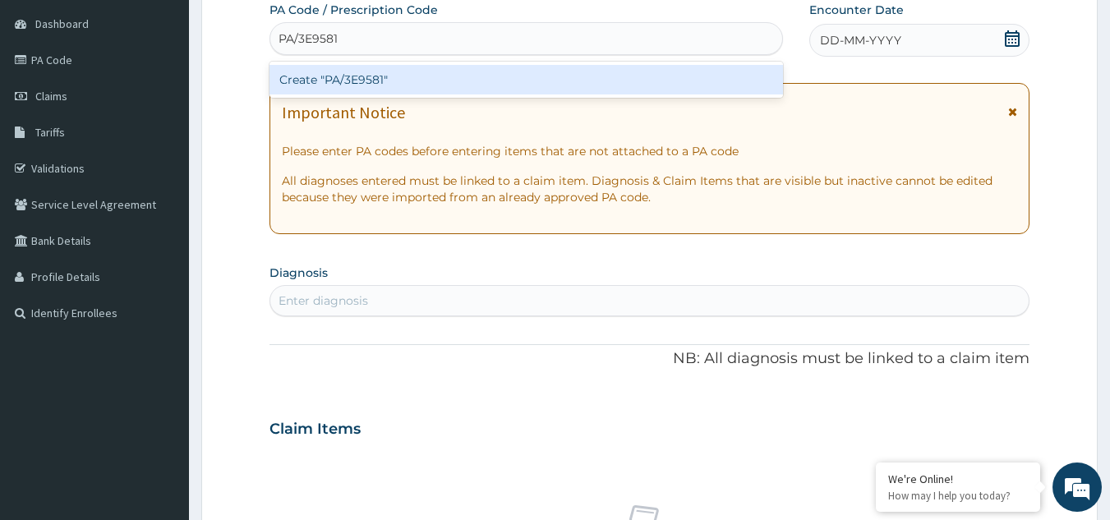
click at [340, 82] on div "Create "PA/3E9581"" at bounding box center [526, 80] width 514 height 30
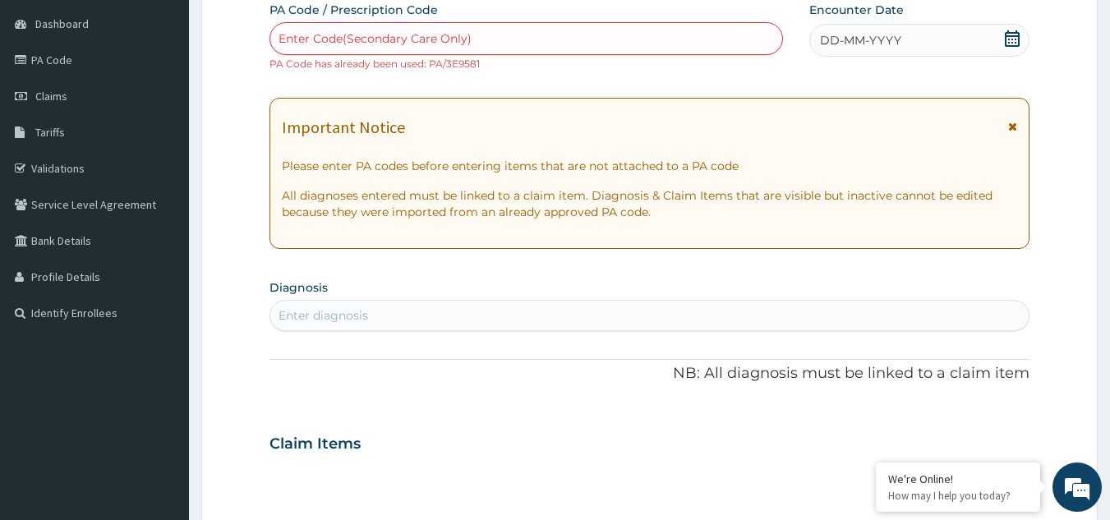
click at [315, 41] on div "Enter Code(Secondary Care Only)" at bounding box center [374, 38] width 193 height 16
type input "PA/566587"
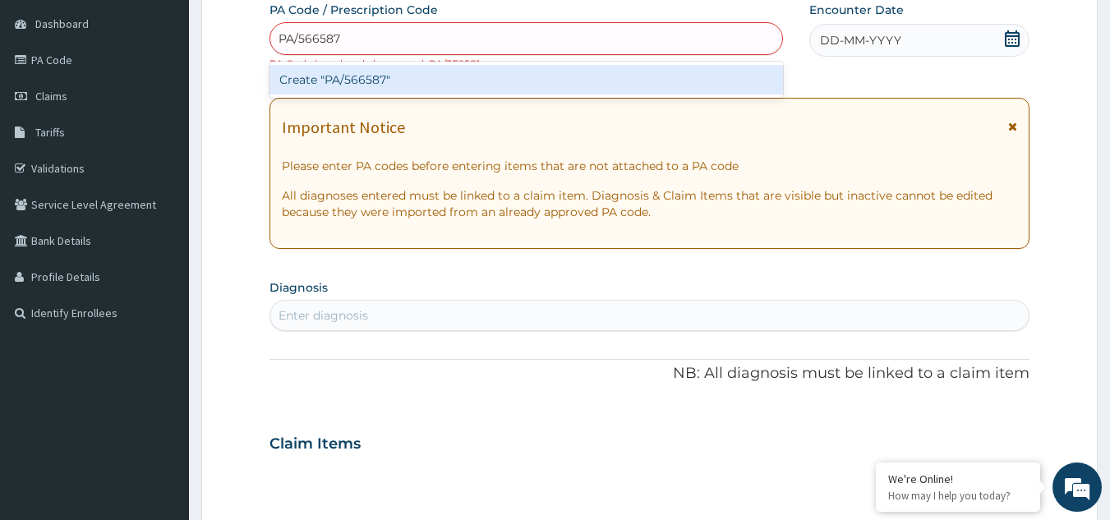
click at [411, 72] on div "Create "PA/566587"" at bounding box center [526, 80] width 514 height 30
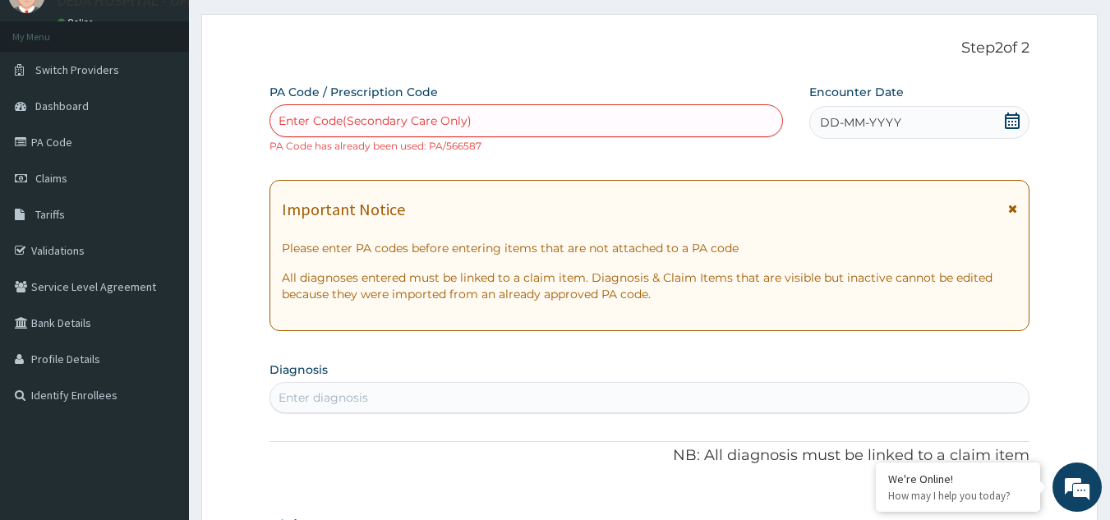
scroll to position [0, 0]
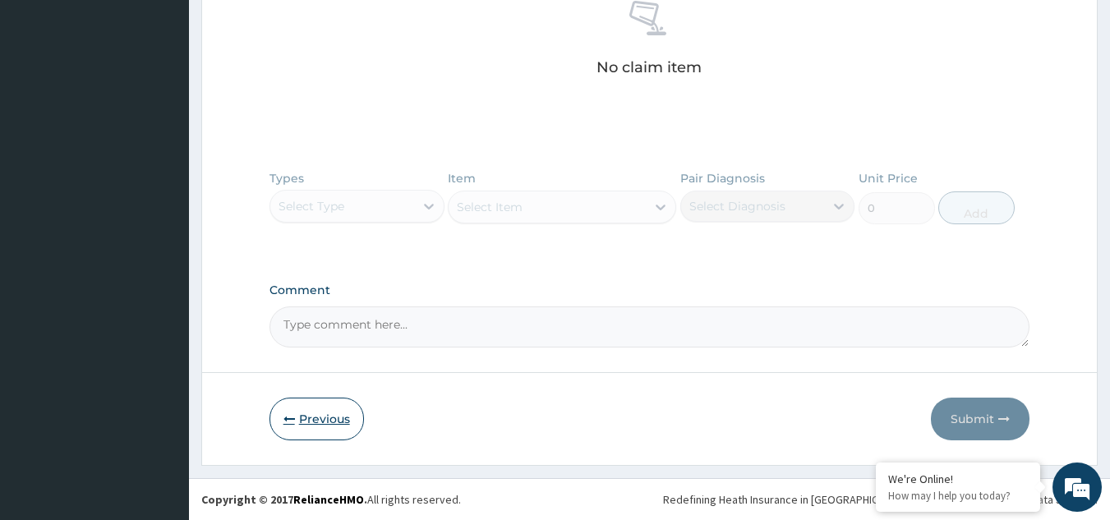
click at [321, 409] on button "Previous" at bounding box center [316, 419] width 94 height 43
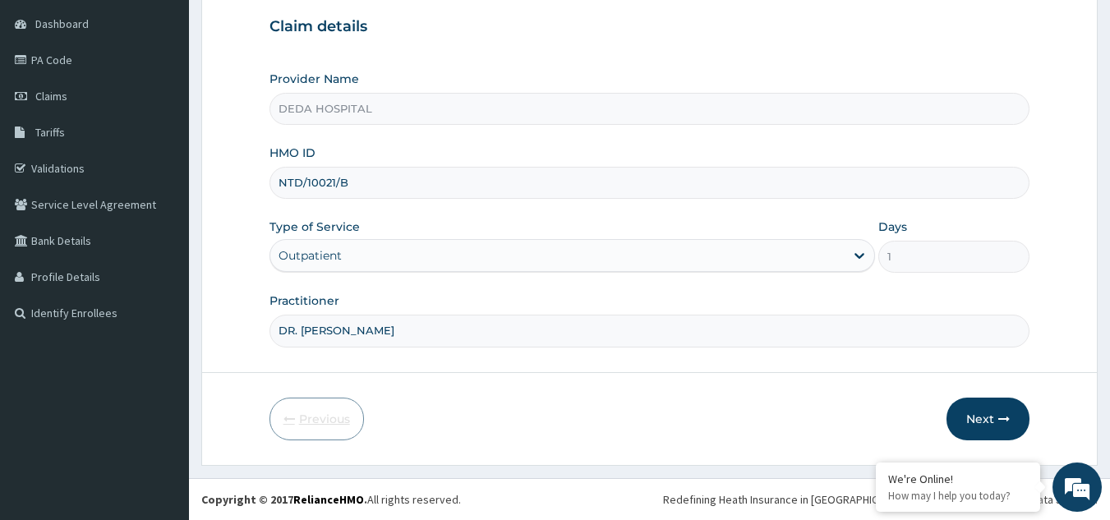
scroll to position [155, 0]
drag, startPoint x: 296, startPoint y: 182, endPoint x: 407, endPoint y: 186, distance: 110.1
click at [407, 186] on input "NTD/10021/B" at bounding box center [649, 183] width 761 height 32
paste input "ARM/10157/A"
type input "ARM/10157/A"
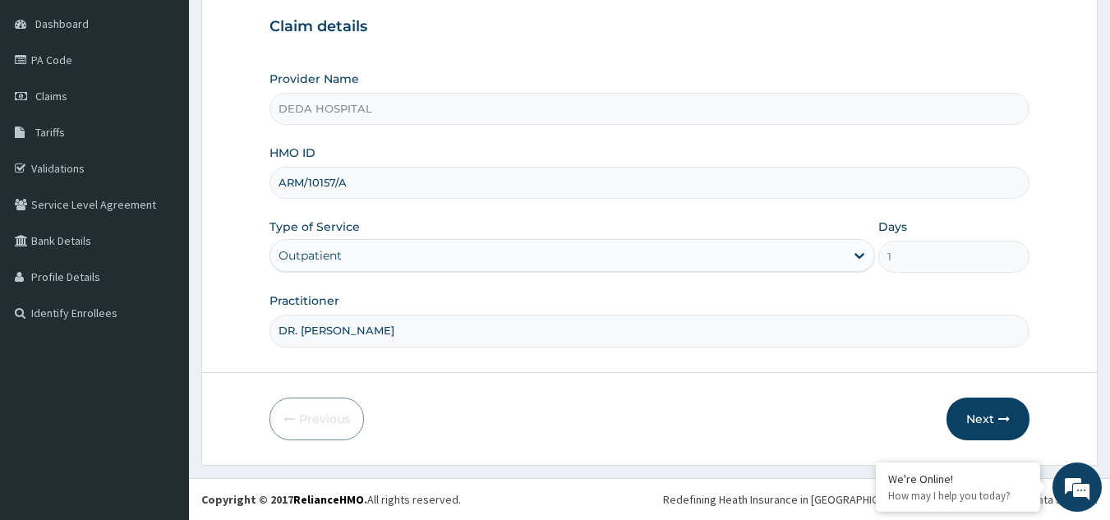
click at [363, 338] on input "DR. RACHEAL" at bounding box center [649, 331] width 761 height 32
type input "DR. ACHI"
click at [959, 434] on button "Next" at bounding box center [987, 419] width 83 height 43
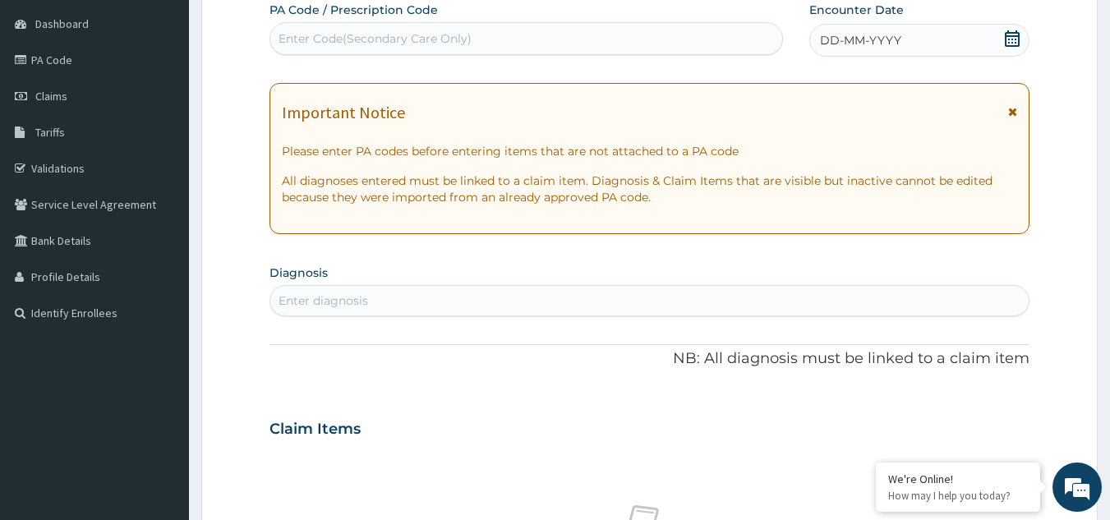
click at [301, 51] on div "Enter Code(Secondary Care Only)" at bounding box center [526, 38] width 512 height 26
paste input "PA/DB101F"
type input "PA/DB101F"
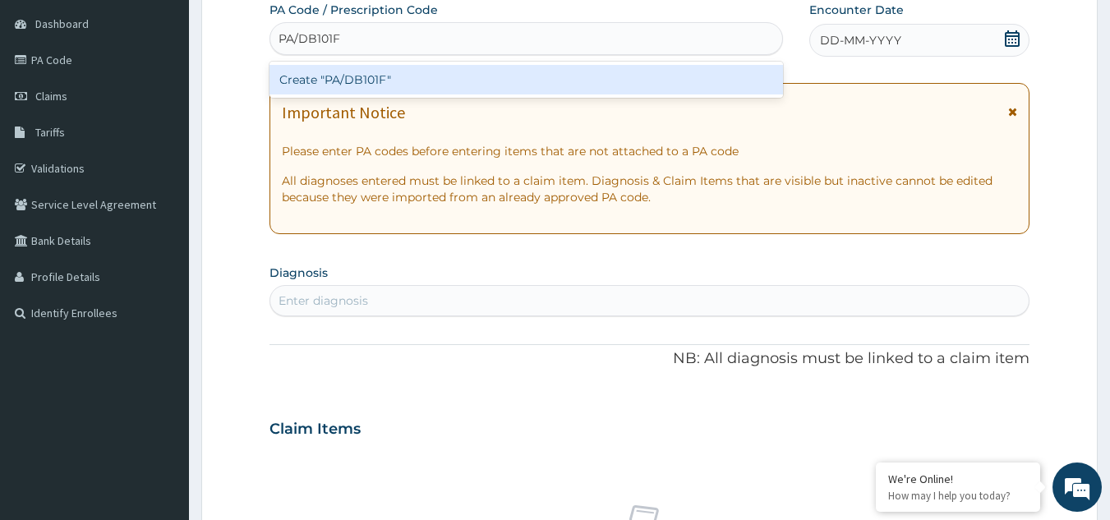
click at [329, 79] on div "Create "PA/DB101F"" at bounding box center [526, 80] width 514 height 30
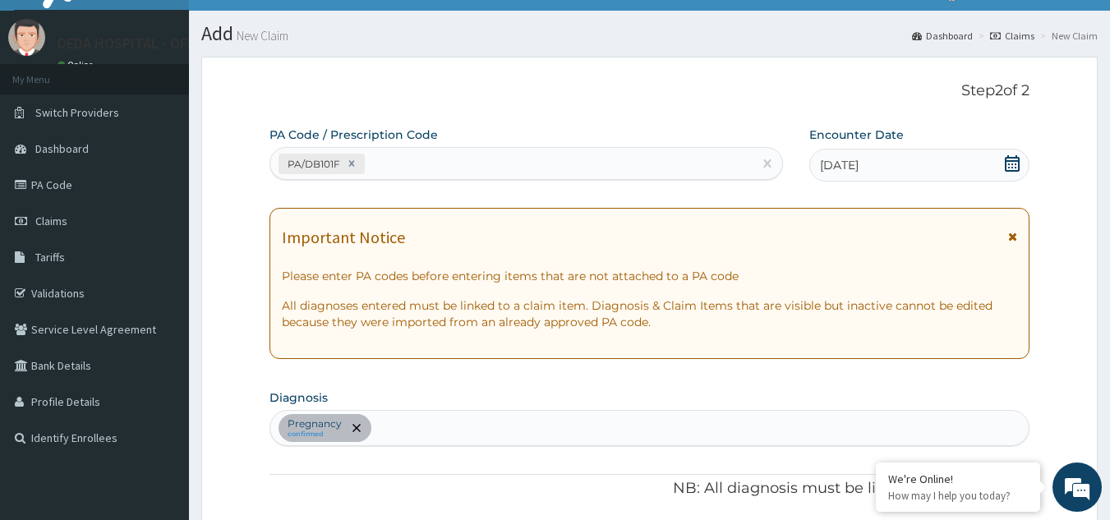
scroll to position [16, 0]
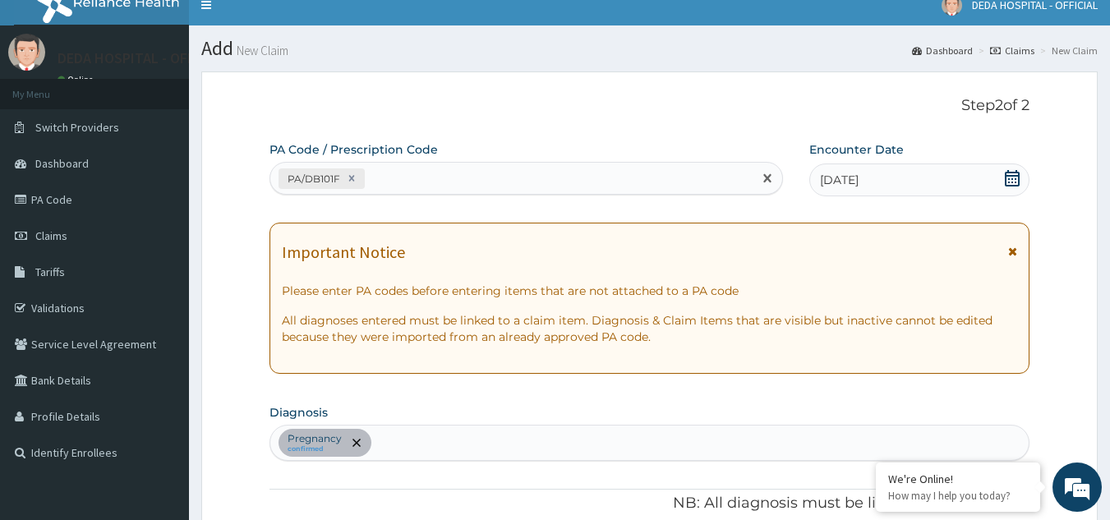
click at [416, 177] on div "PA/DB101F" at bounding box center [511, 178] width 483 height 27
paste input "PA/34DEA3"
type input "PA/34DEA3"
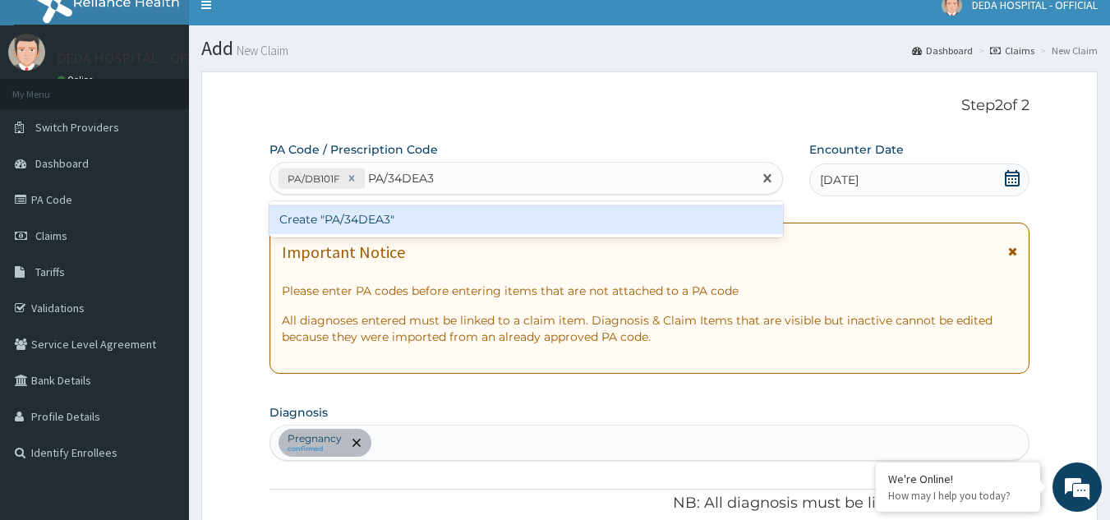
click at [400, 216] on div "Create "PA/34DEA3"" at bounding box center [526, 220] width 514 height 30
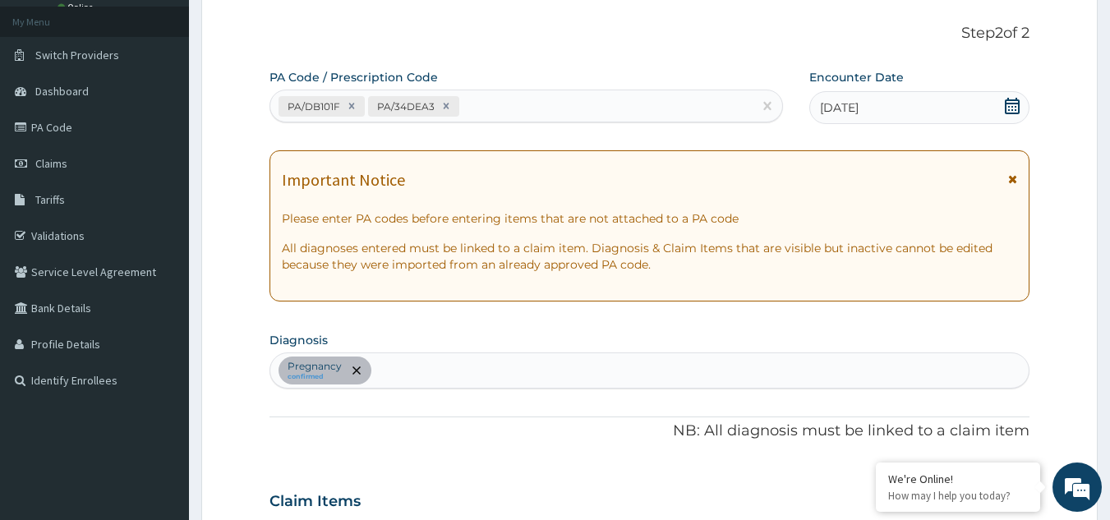
scroll to position [0, 0]
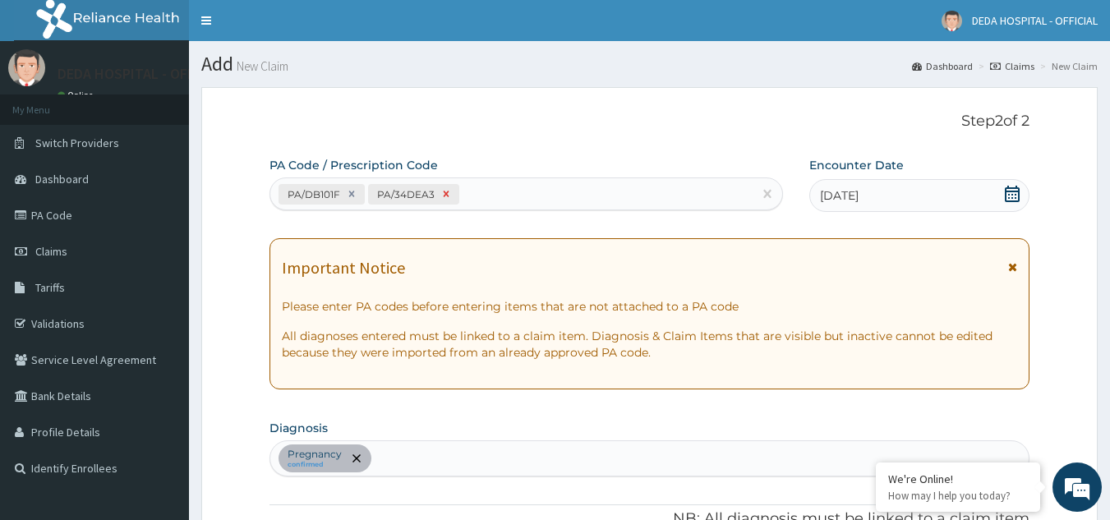
click at [444, 191] on icon at bounding box center [445, 193] width 11 height 11
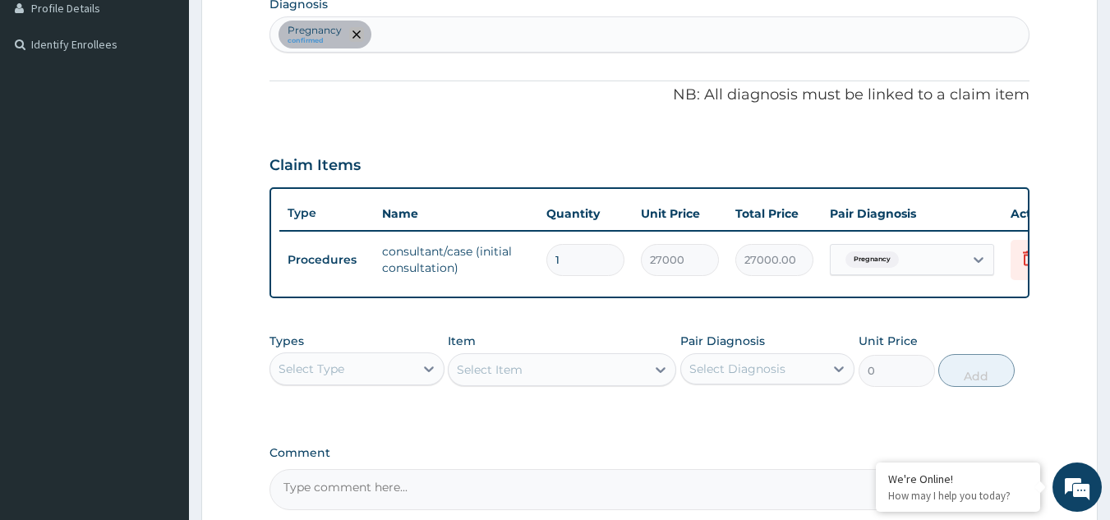
click at [360, 34] on span "remove selection option" at bounding box center [356, 34] width 15 height 15
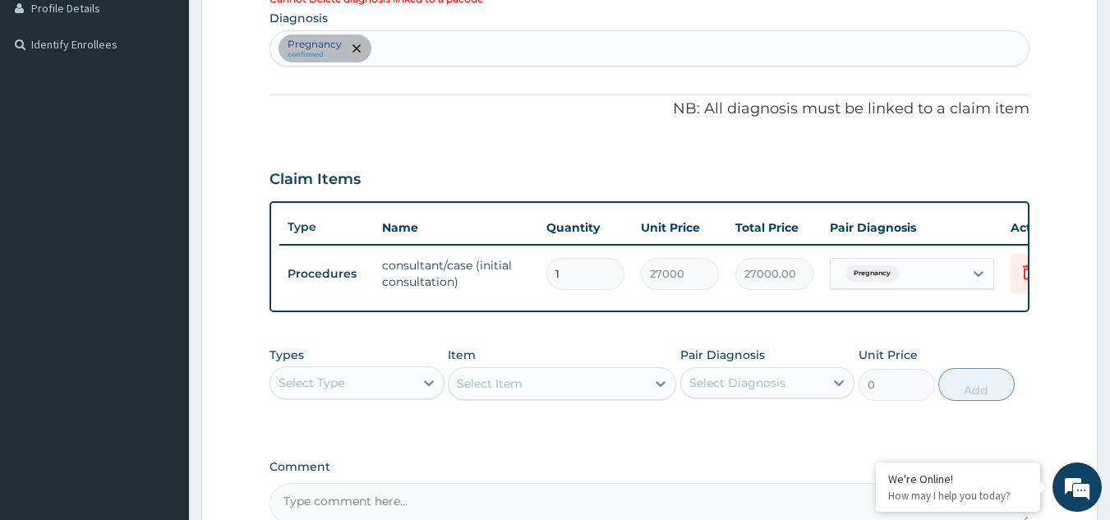
click at [352, 44] on icon "remove selection option" at bounding box center [356, 48] width 8 height 8
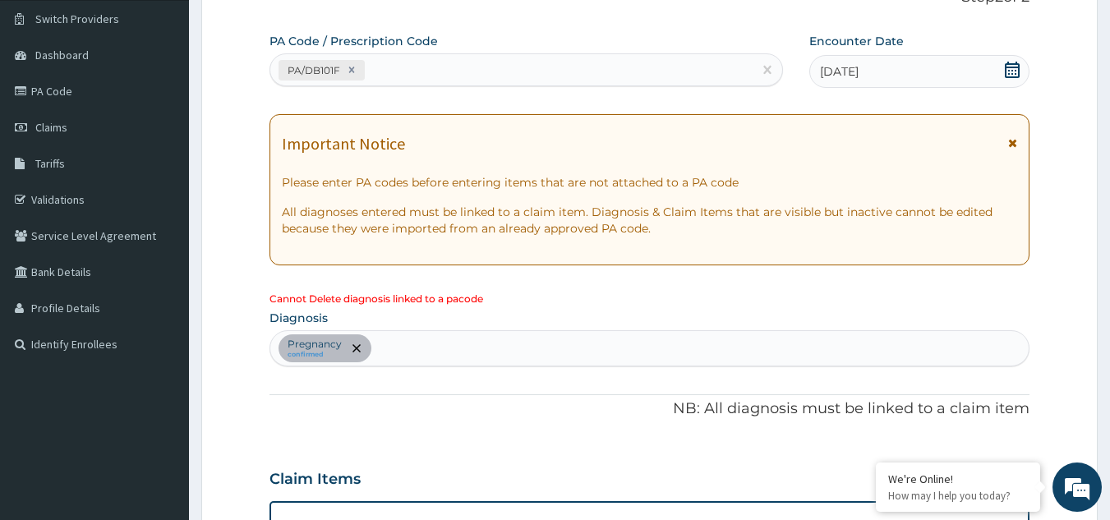
scroll to position [95, 0]
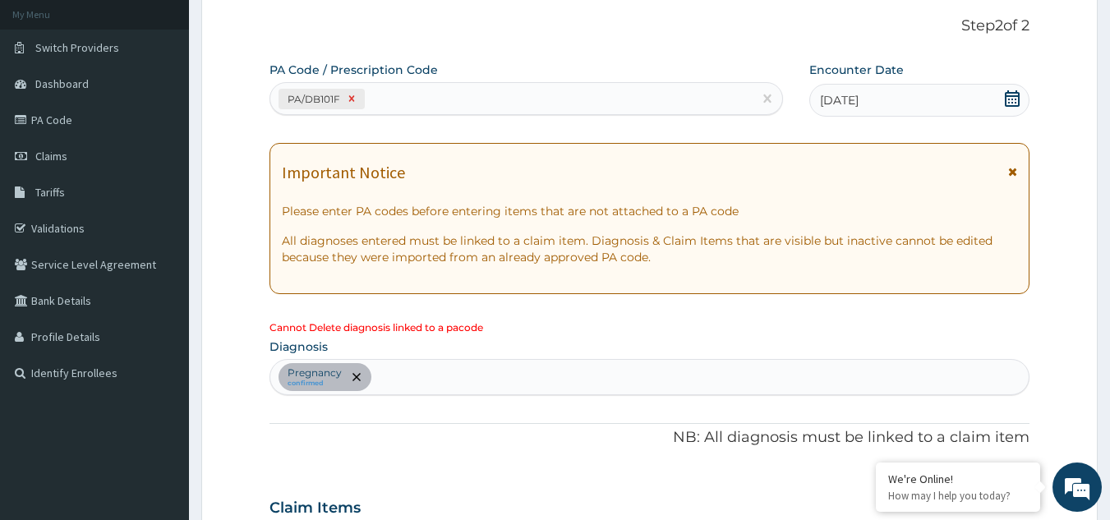
click at [350, 96] on icon at bounding box center [351, 98] width 11 height 11
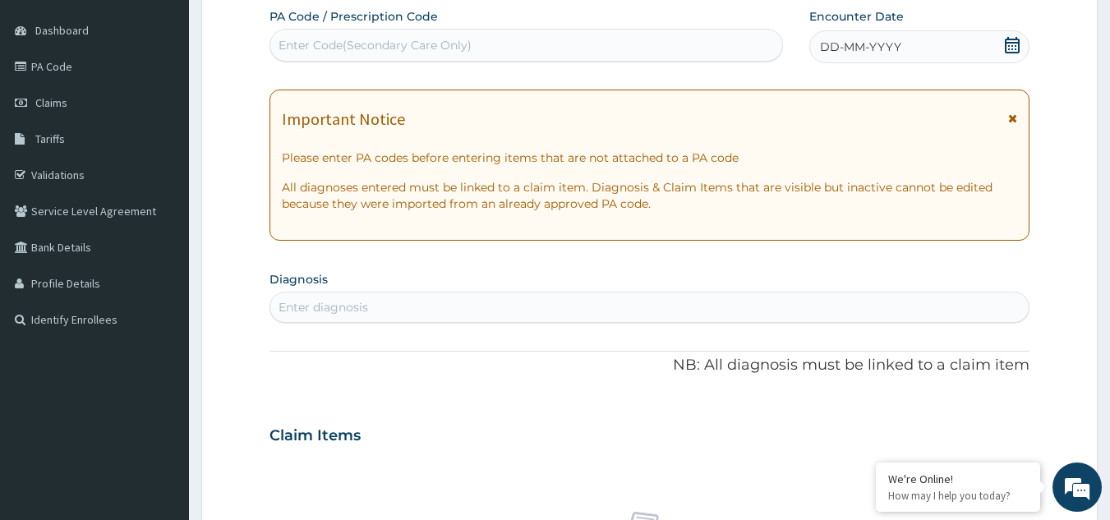
scroll to position [177, 0]
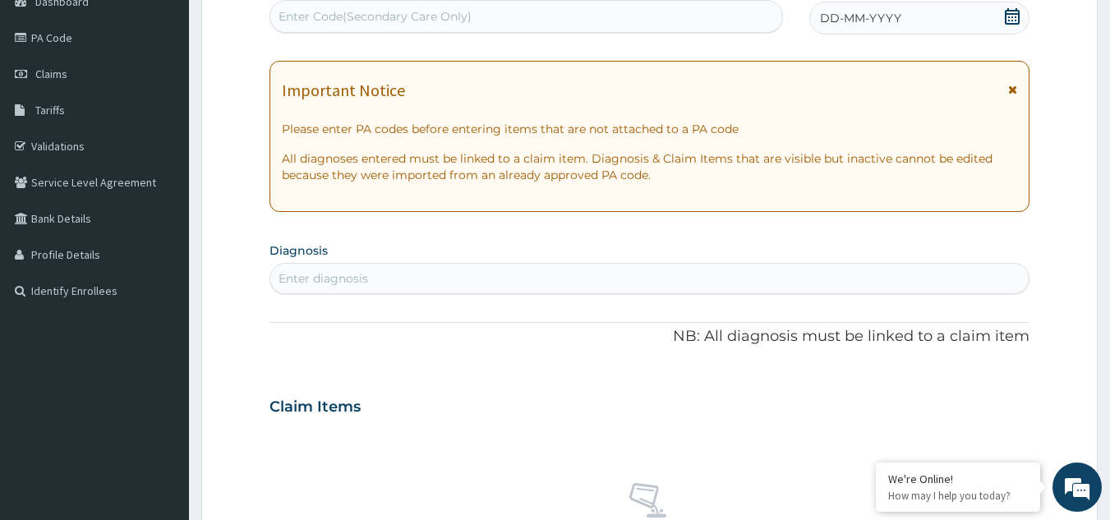
click at [323, 271] on div "Enter diagnosis" at bounding box center [323, 278] width 90 height 16
type input "PREGNANT"
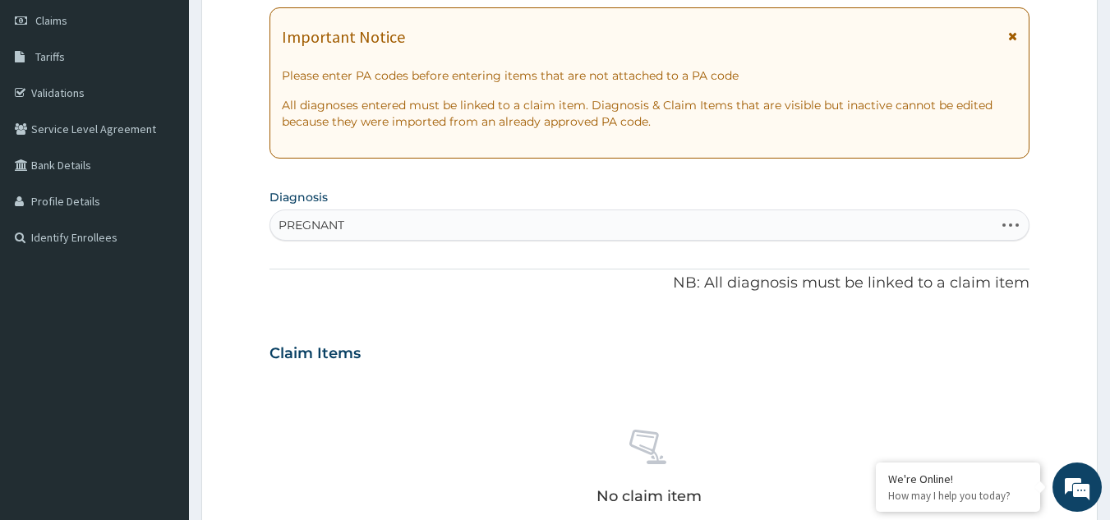
scroll to position [260, 0]
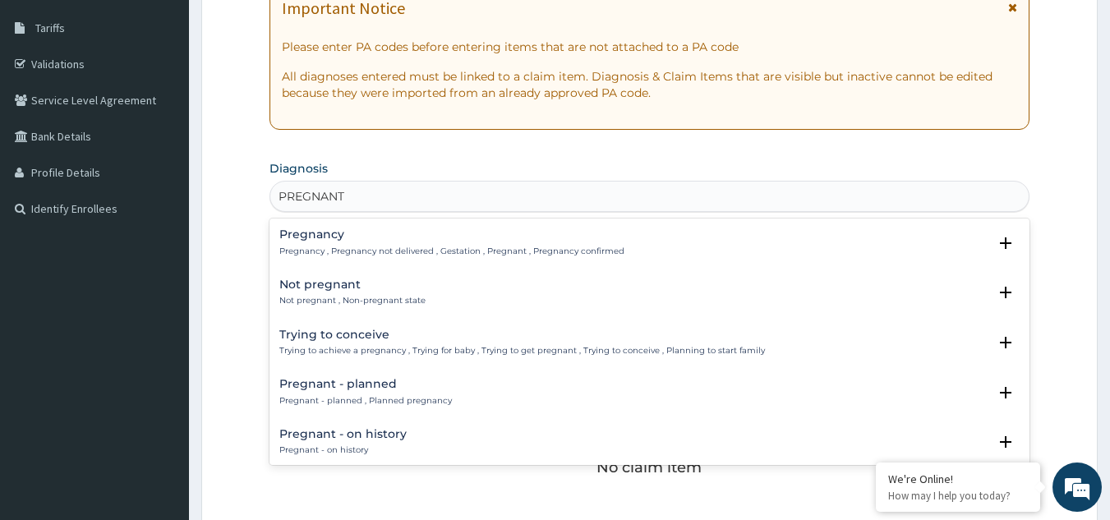
click at [349, 242] on div "Pregnancy Pregnancy , Pregnancy not delivered , Gestation , Pregnant , Pregnanc…" at bounding box center [451, 242] width 345 height 29
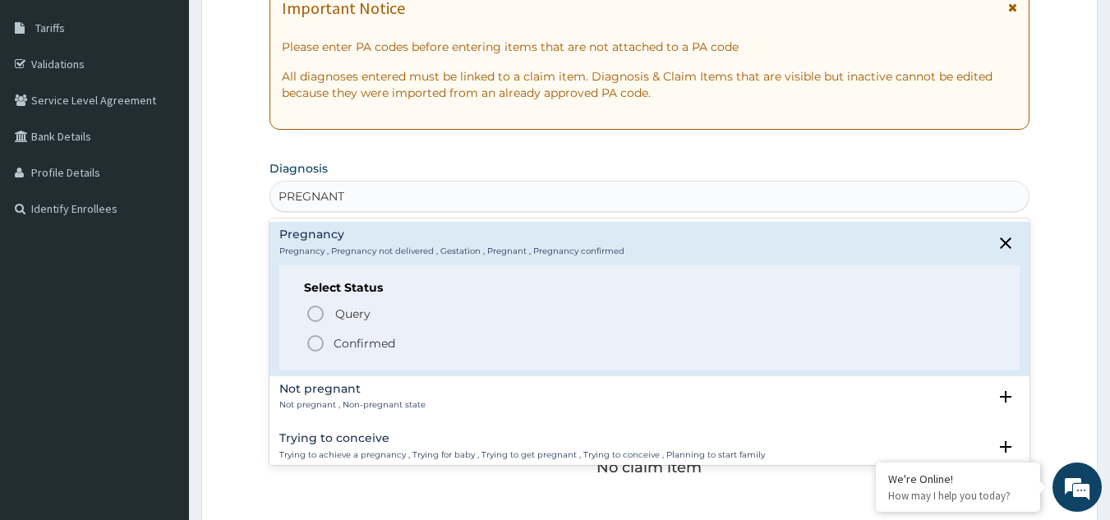
click at [320, 342] on icon "status option filled" at bounding box center [316, 343] width 20 height 20
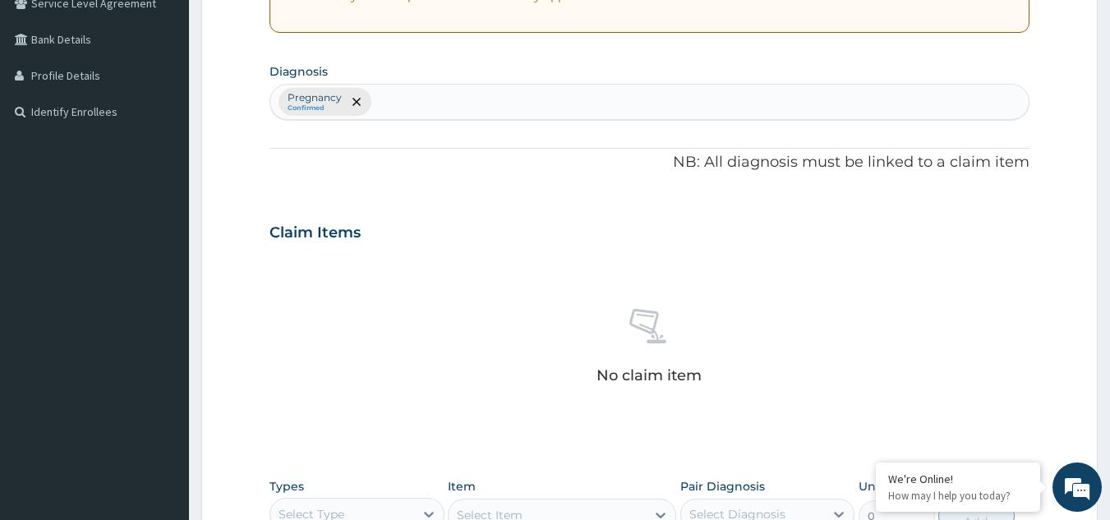
scroll to position [506, 0]
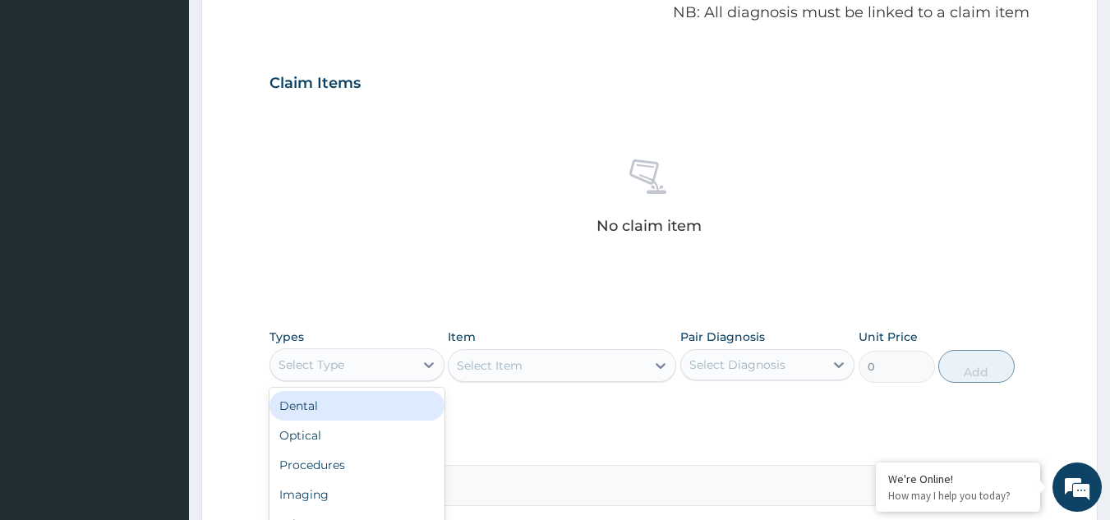
click at [391, 356] on div "Select Type" at bounding box center [342, 365] width 144 height 26
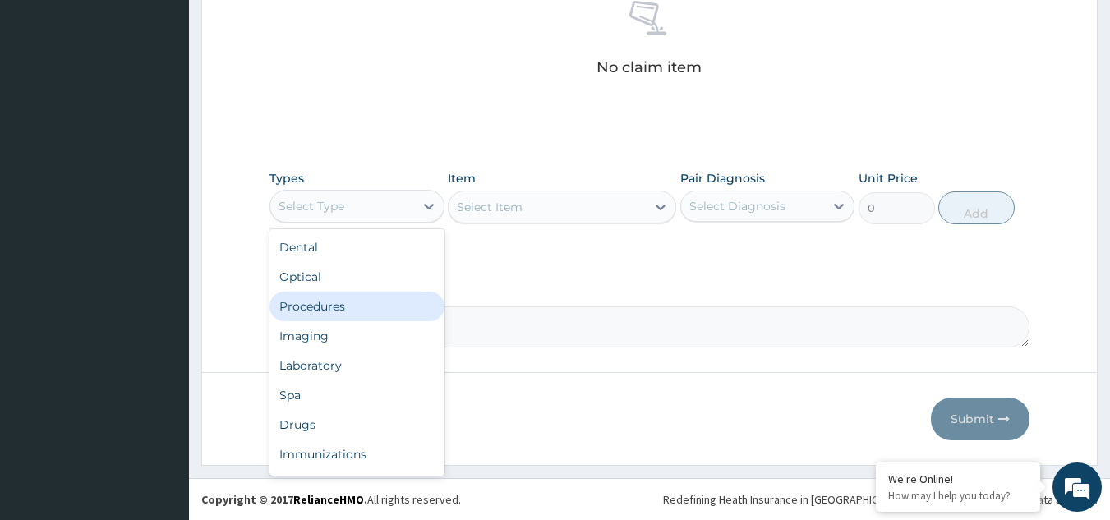
click at [312, 310] on div "Procedures" at bounding box center [356, 307] width 175 height 30
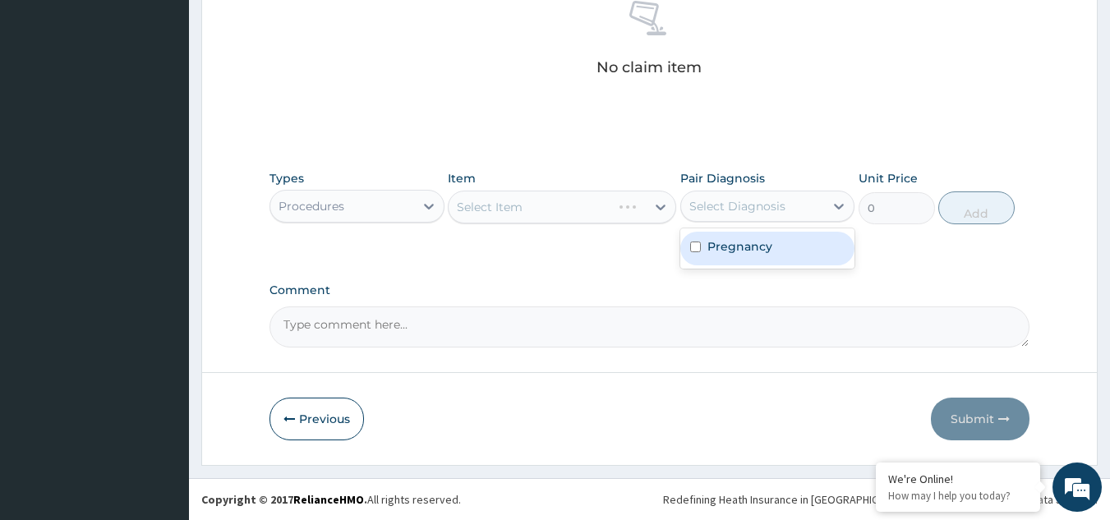
click at [752, 200] on div "Select Diagnosis" at bounding box center [737, 206] width 96 height 16
drag, startPoint x: 724, startPoint y: 249, endPoint x: 636, endPoint y: 261, distance: 88.7
click at [713, 252] on label "Pregnancy" at bounding box center [739, 246] width 65 height 16
checkbox input "true"
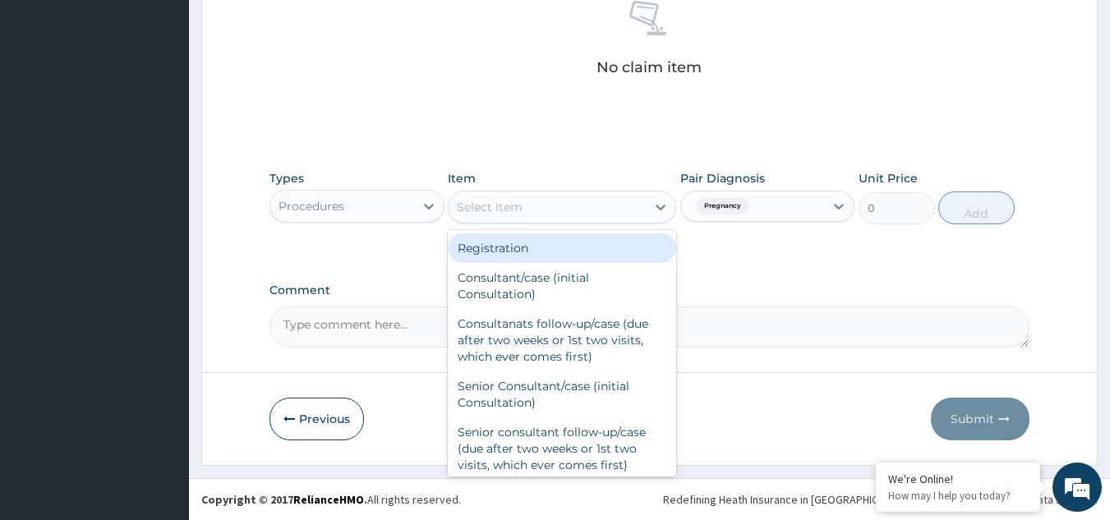
click at [578, 217] on div "Select Item" at bounding box center [546, 207] width 197 height 26
click at [494, 250] on div "Registration" at bounding box center [562, 248] width 228 height 30
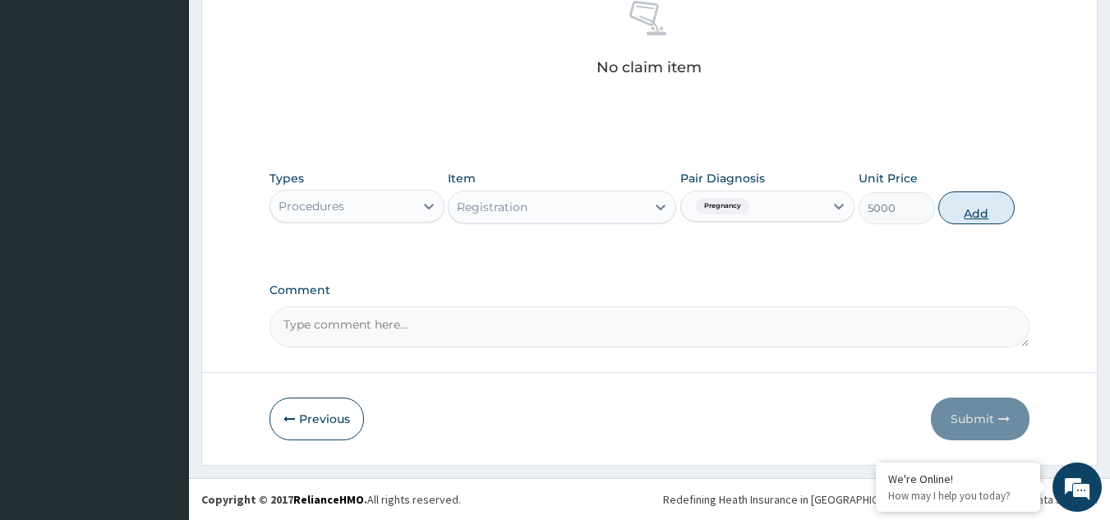
click at [963, 210] on button "Add" at bounding box center [976, 207] width 76 height 33
type input "0"
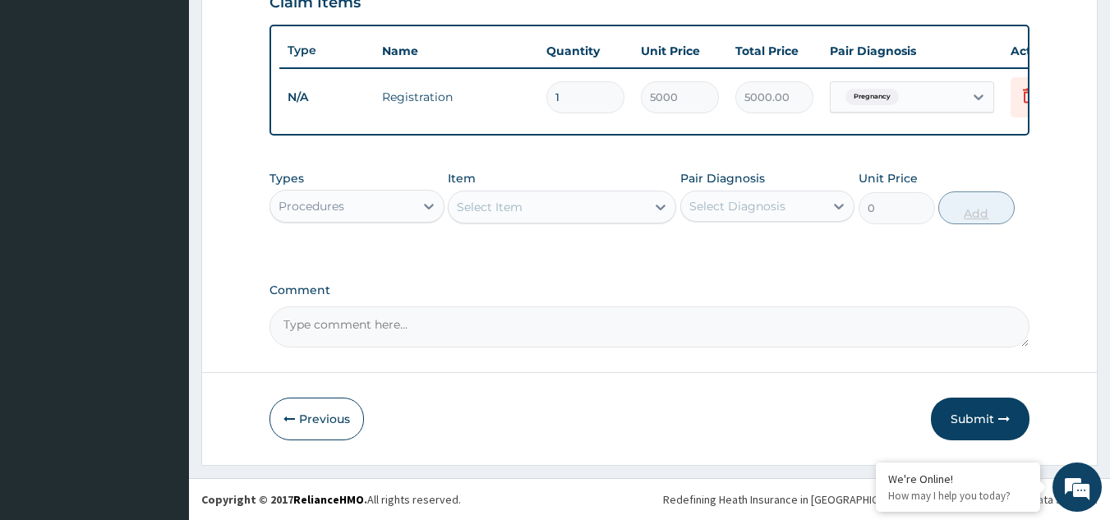
scroll to position [599, 0]
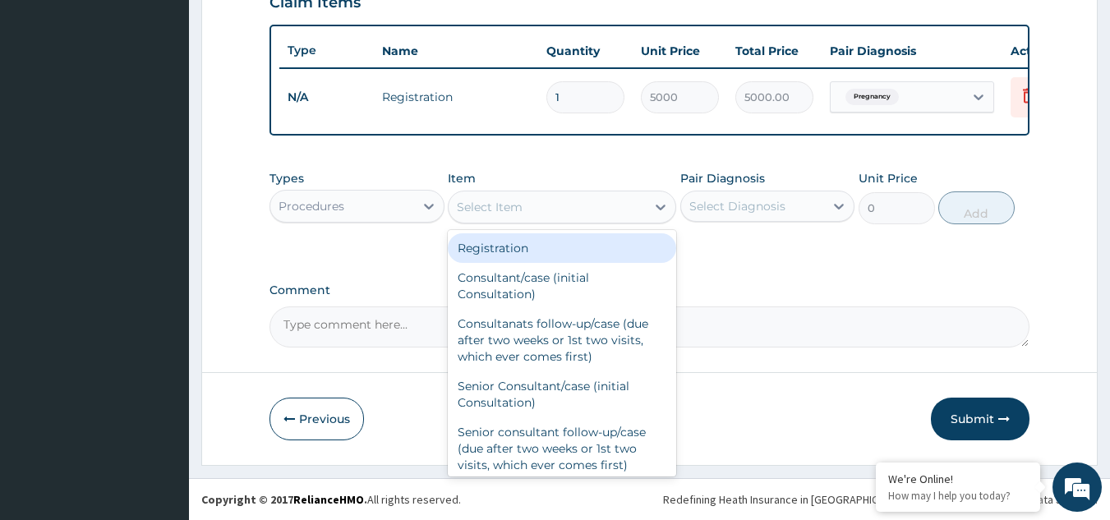
click at [489, 218] on div "Select Item" at bounding box center [546, 207] width 197 height 26
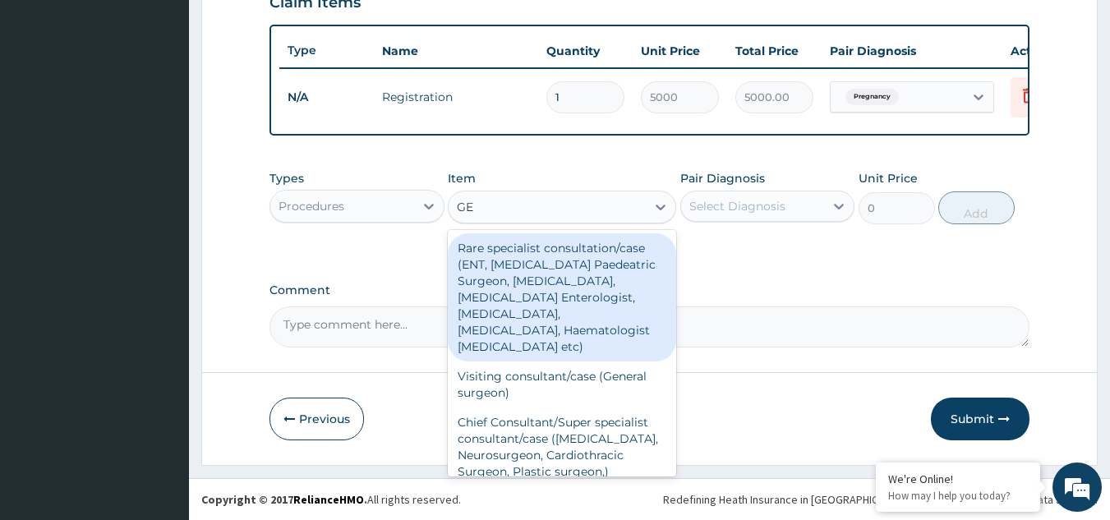
type input "GEN"
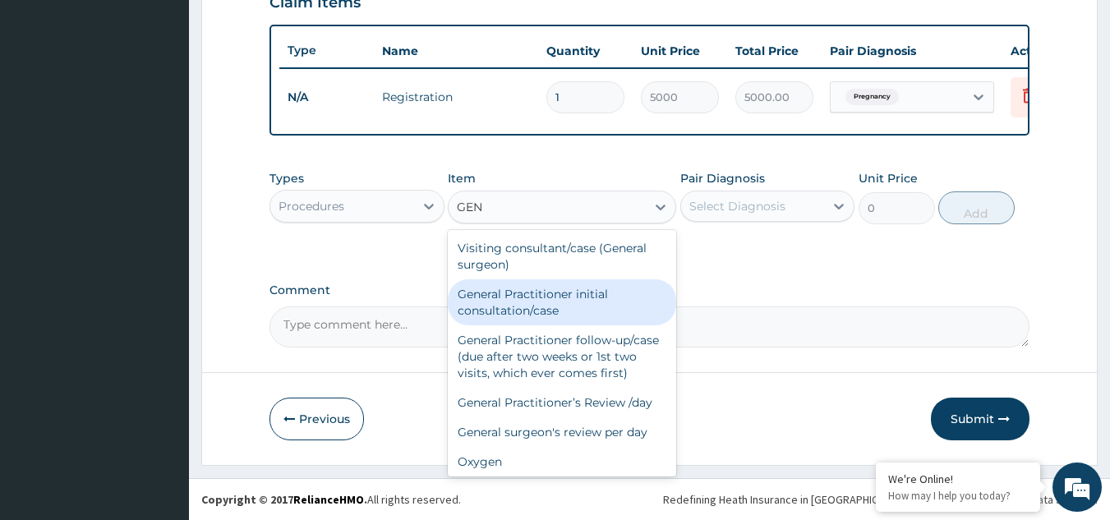
drag, startPoint x: 526, startPoint y: 292, endPoint x: 742, endPoint y: 281, distance: 216.3
click at [528, 292] on div "General Practitioner initial consultation/case" at bounding box center [562, 302] width 228 height 46
type input "16200"
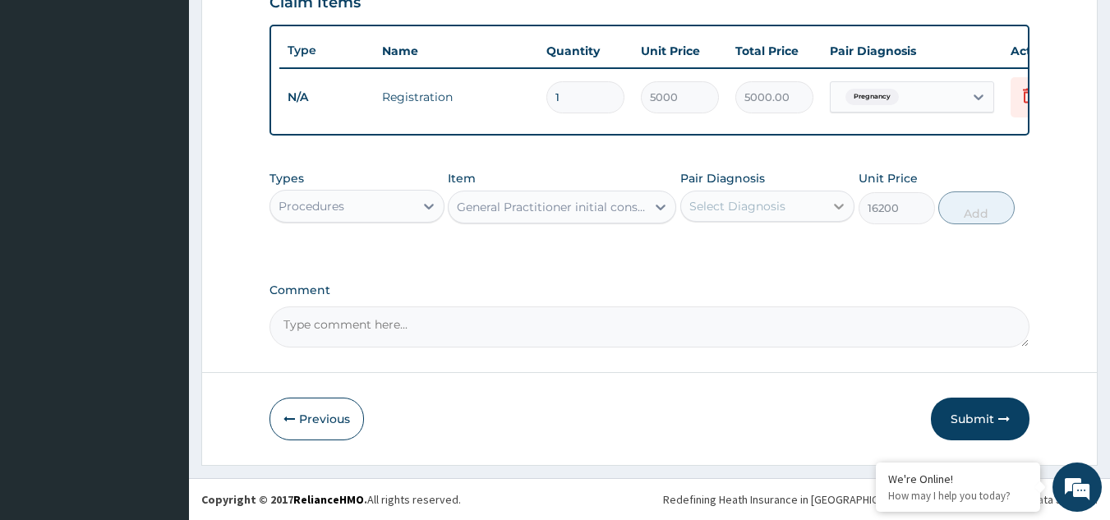
click at [837, 201] on icon at bounding box center [838, 206] width 16 height 16
click at [774, 243] on div "Pregnancy" at bounding box center [767, 249] width 175 height 34
checkbox input "true"
click at [994, 211] on button "Add" at bounding box center [976, 207] width 76 height 33
type input "0"
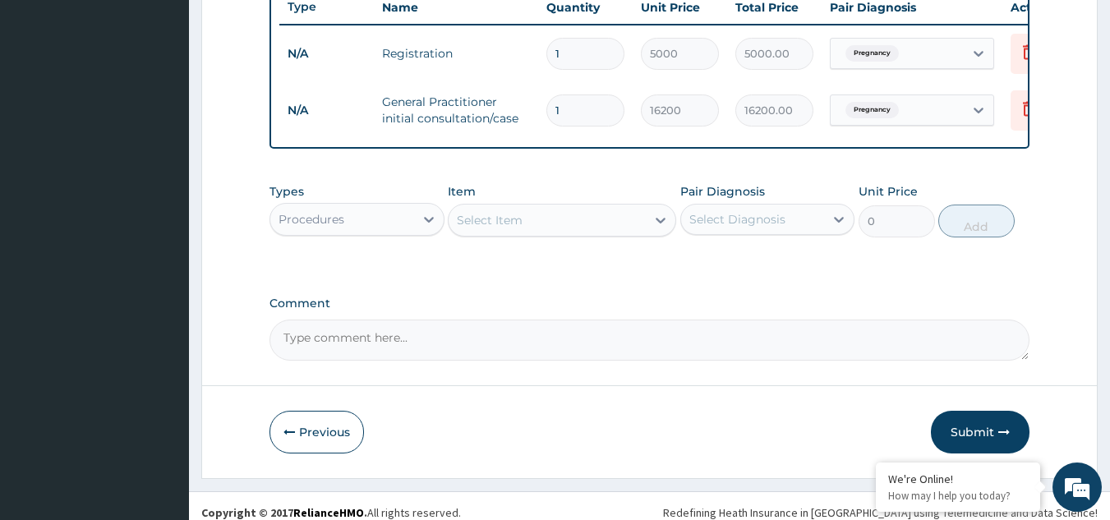
scroll to position [655, 0]
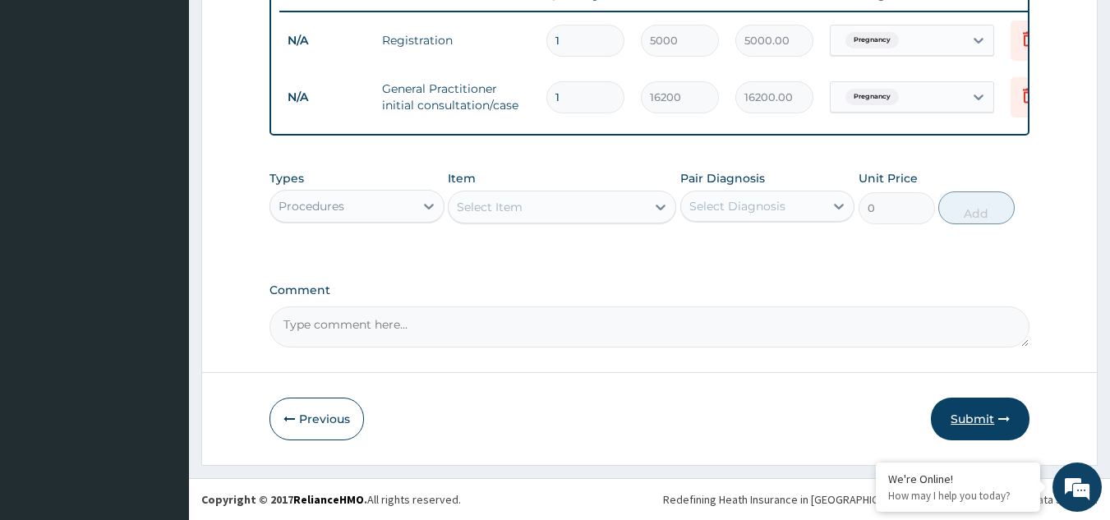
click at [971, 428] on button "Submit" at bounding box center [980, 419] width 99 height 43
click at [987, 418] on button "Submit" at bounding box center [980, 419] width 99 height 43
click at [975, 425] on button "Submit" at bounding box center [980, 419] width 99 height 43
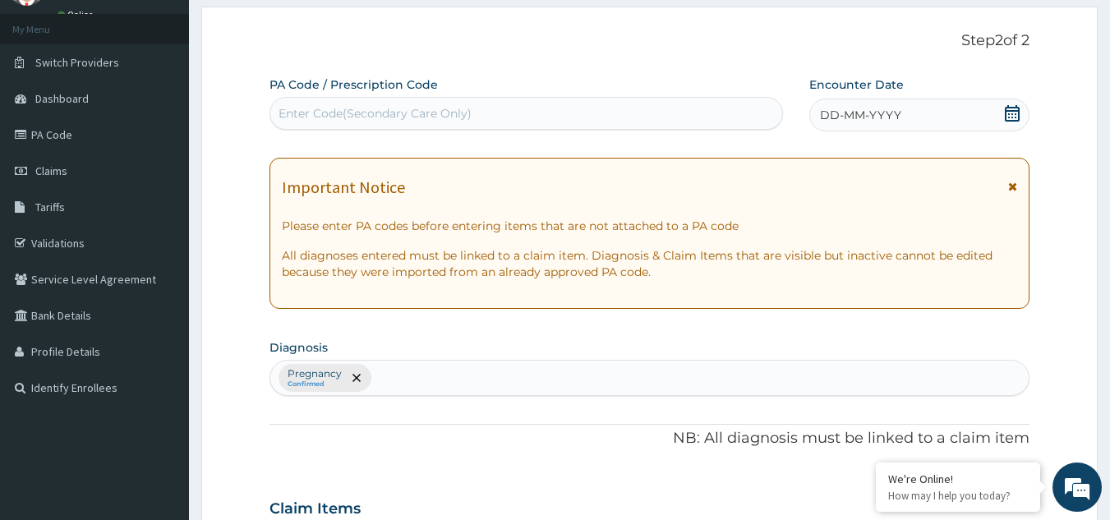
scroll to position [0, 0]
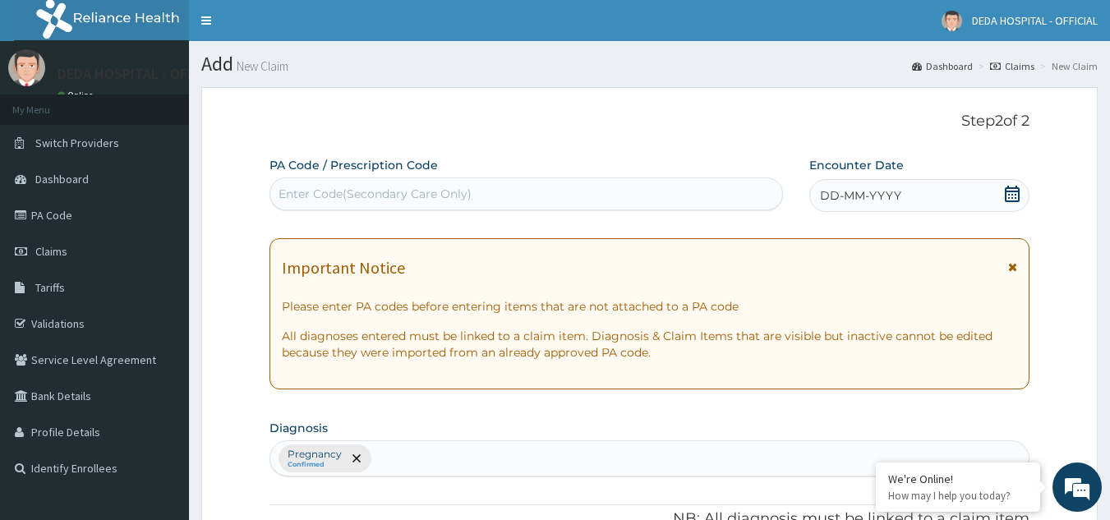
click at [896, 192] on span "DD-MM-YYYY" at bounding box center [860, 195] width 81 height 16
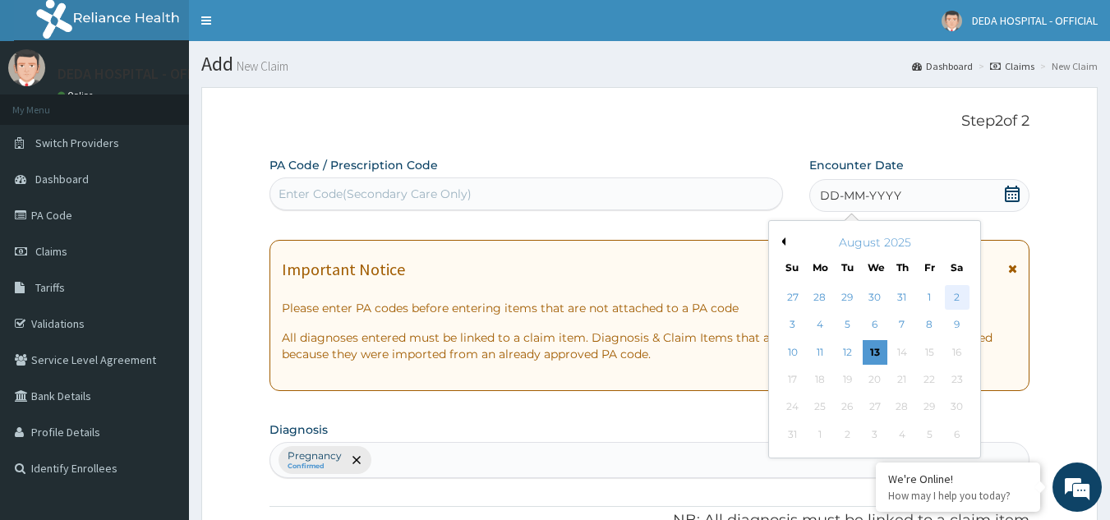
click at [959, 292] on div "2" at bounding box center [956, 297] width 25 height 25
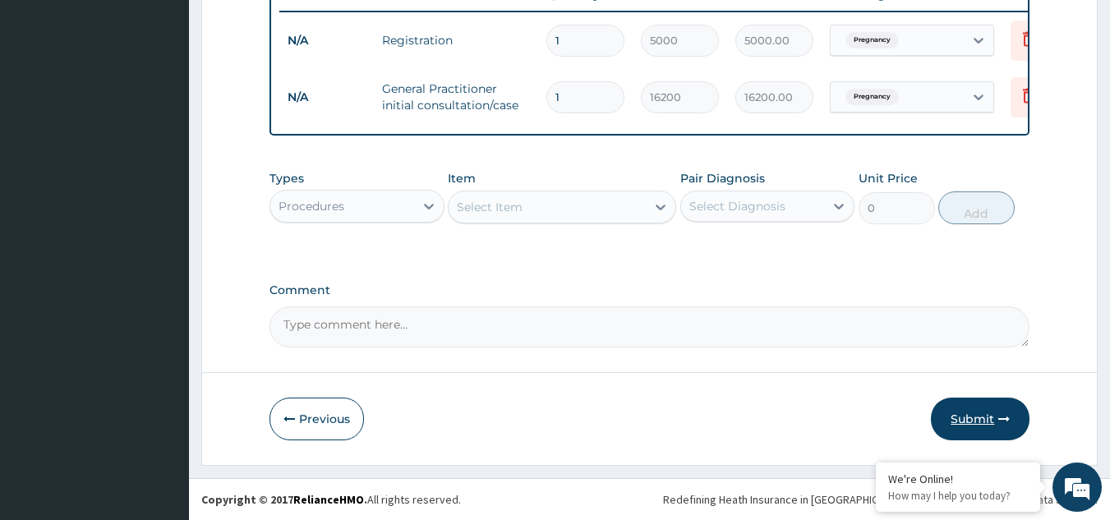
click at [986, 427] on button "Submit" at bounding box center [980, 419] width 99 height 43
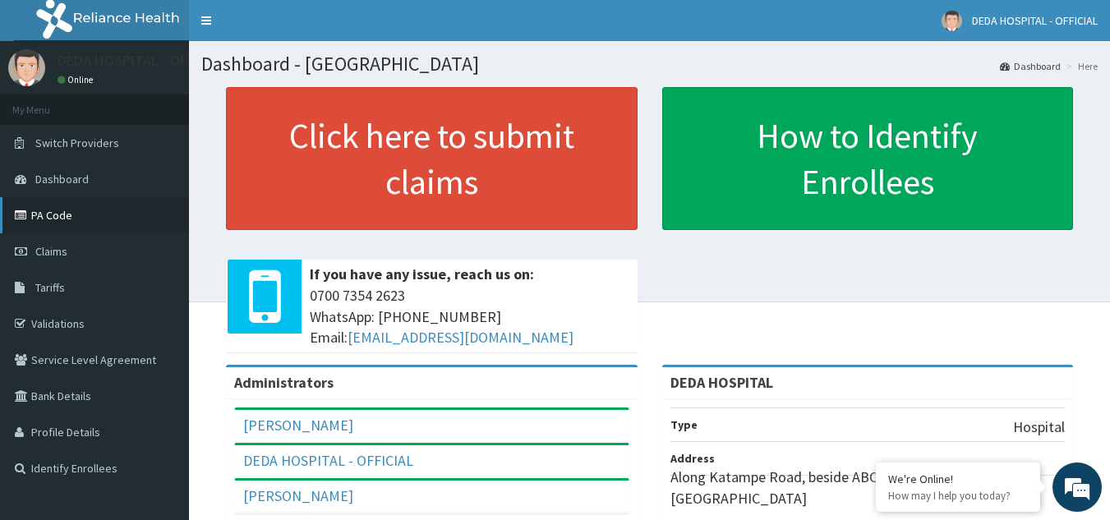
click at [67, 210] on link "PA Code" at bounding box center [94, 215] width 189 height 36
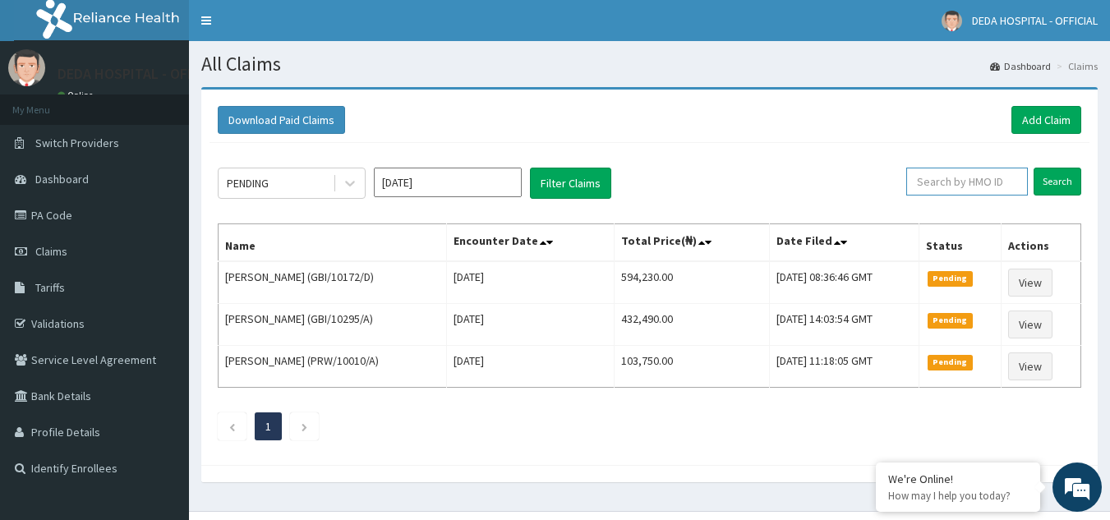
click at [956, 185] on input "text" at bounding box center [967, 182] width 122 height 28
paste input "NTD/10021/B"
click at [1055, 190] on input "Search" at bounding box center [1057, 182] width 48 height 28
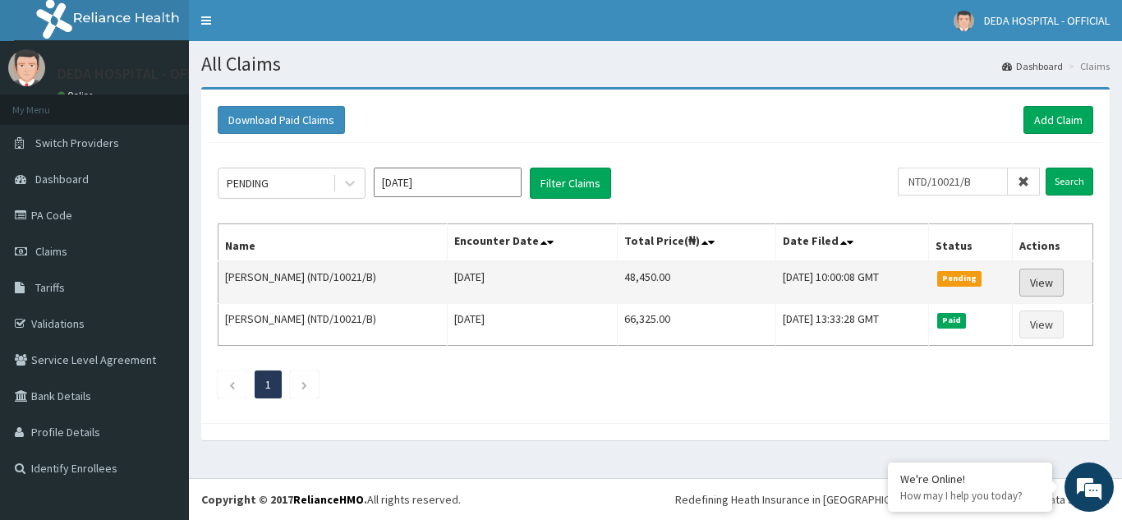
click at [1047, 273] on link "View" at bounding box center [1041, 283] width 44 height 28
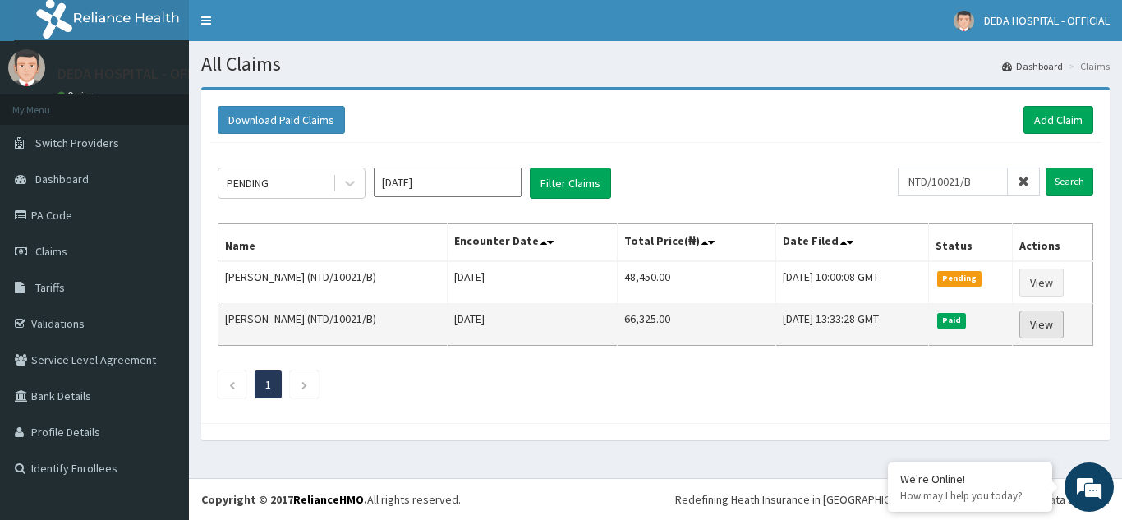
click at [1025, 326] on link "View" at bounding box center [1041, 324] width 44 height 28
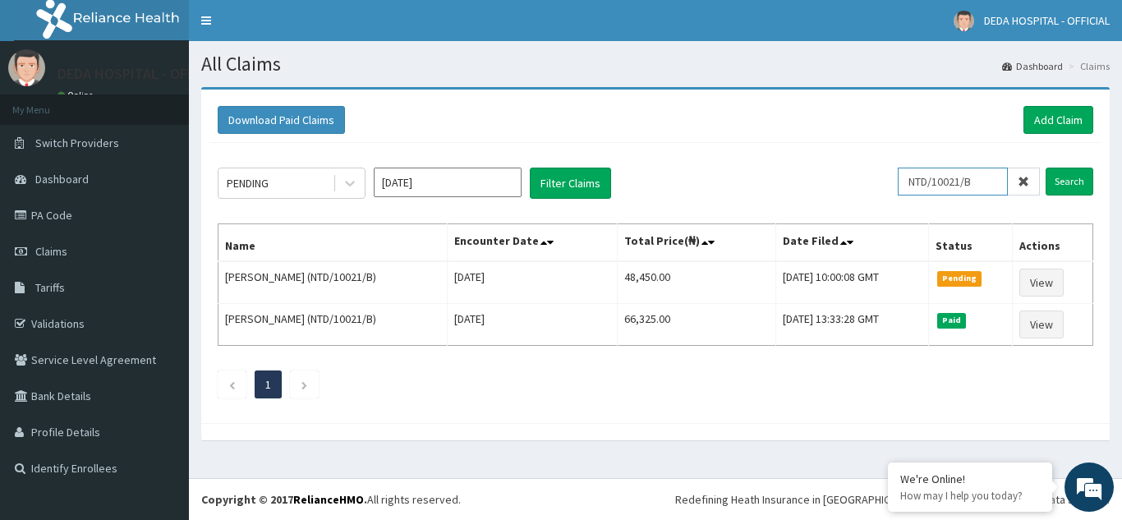
scroll to position [0, 3]
drag, startPoint x: 916, startPoint y: 176, endPoint x: 1016, endPoint y: 186, distance: 100.8
click at [1016, 186] on div "NTD/10021/B" at bounding box center [969, 182] width 142 height 28
paste input "PPD/10006/A"
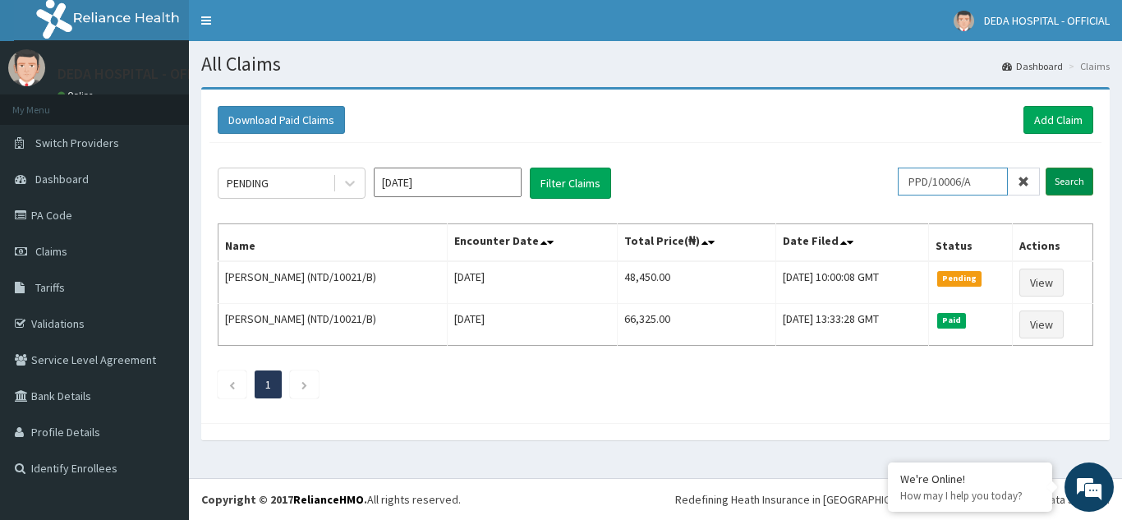
type input "PPD/10006/A"
click at [1073, 175] on input "Search" at bounding box center [1070, 182] width 48 height 28
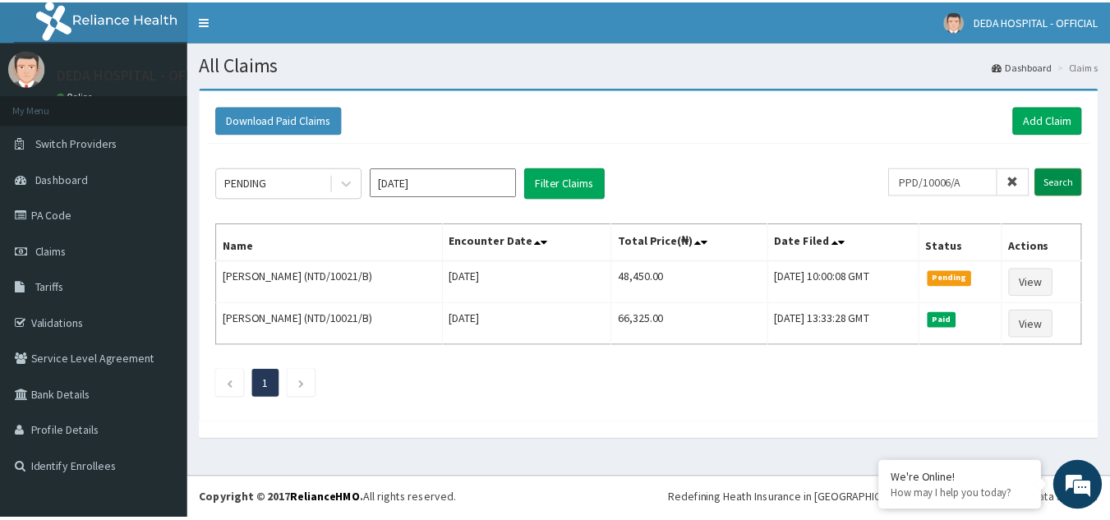
scroll to position [0, 0]
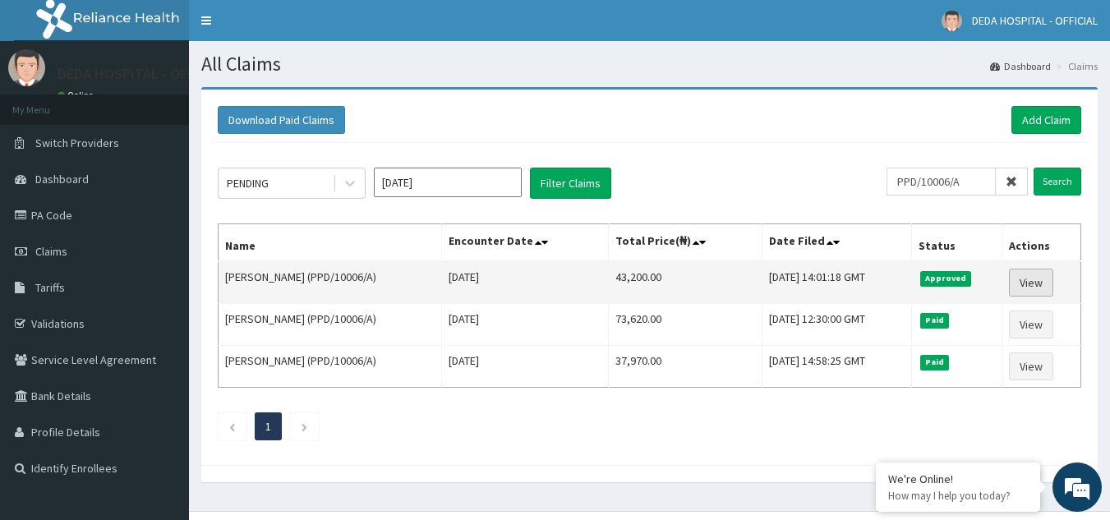
click at [1032, 279] on link "View" at bounding box center [1031, 283] width 44 height 28
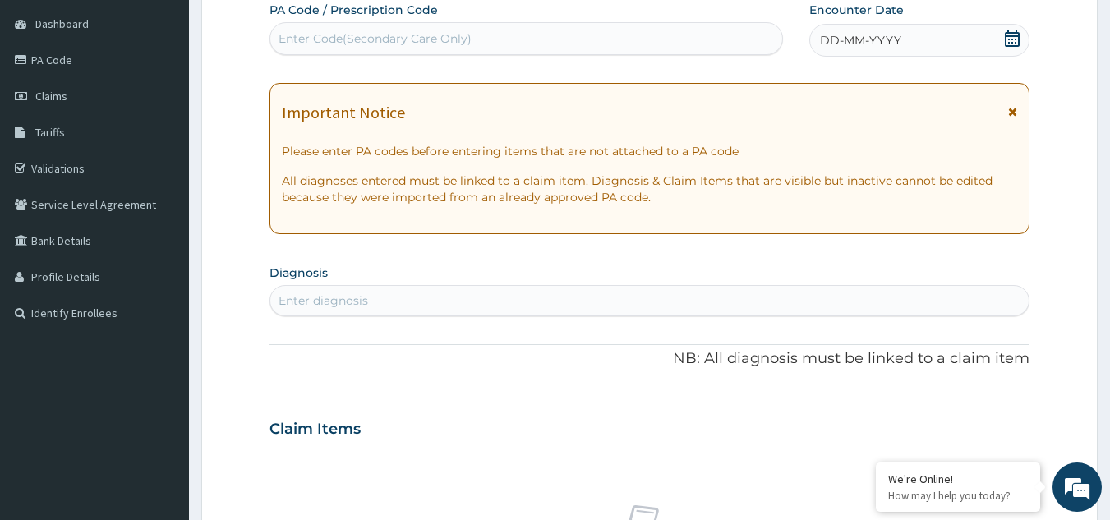
click at [286, 48] on div "Enter Code(Secondary Care Only)" at bounding box center [526, 38] width 512 height 26
paste input "PA/41BB4F"
type input "PA/41BB4F"
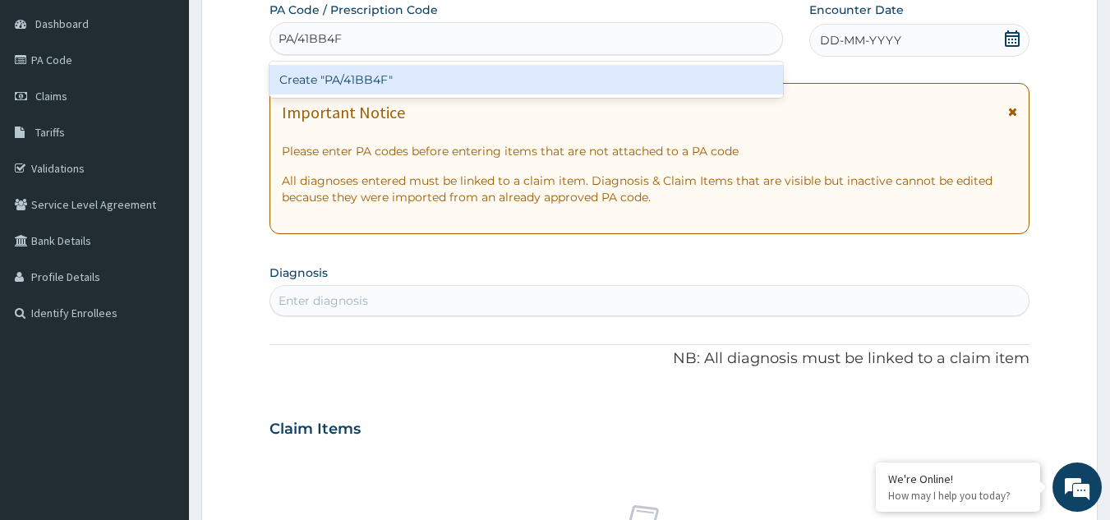
click at [385, 82] on div "Create "PA/41BB4F"" at bounding box center [526, 80] width 514 height 30
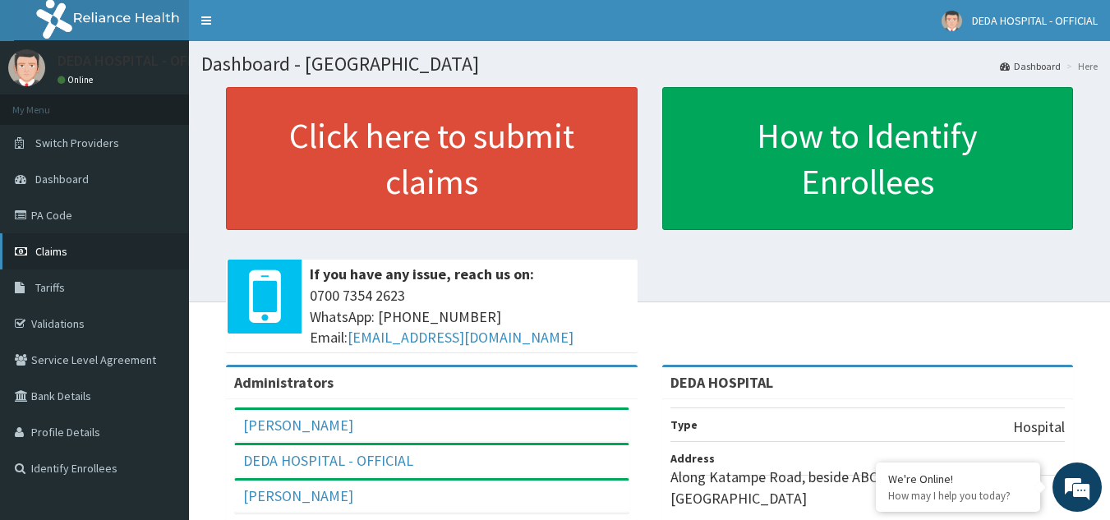
click at [67, 255] on span "Claims" at bounding box center [51, 251] width 32 height 15
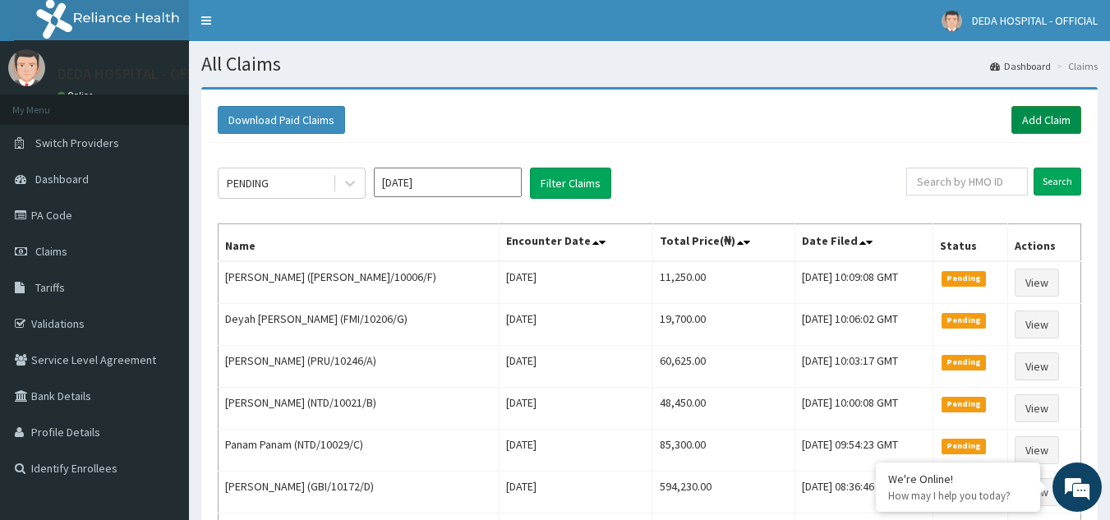
click at [1027, 119] on link "Add Claim" at bounding box center [1046, 120] width 70 height 28
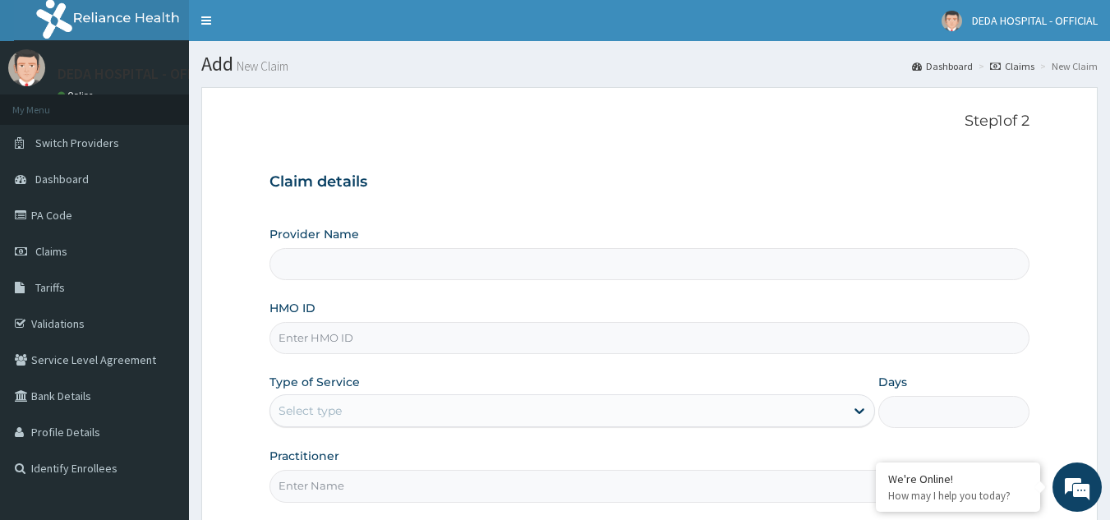
type input "DEDA HOSPITAL"
click at [314, 347] on input "HMO ID" at bounding box center [649, 338] width 761 height 32
paste input "PPD/10006/A"
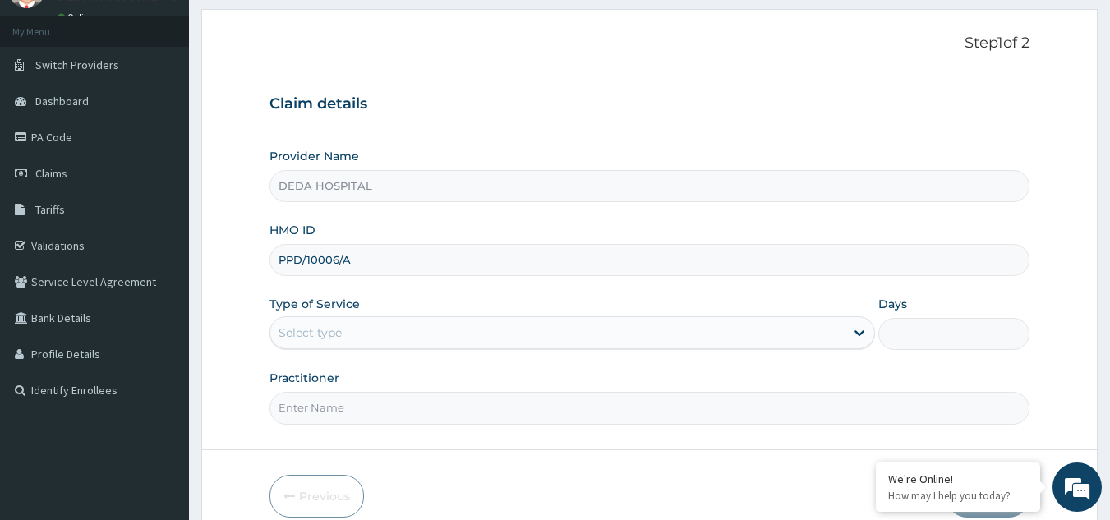
scroll to position [155, 0]
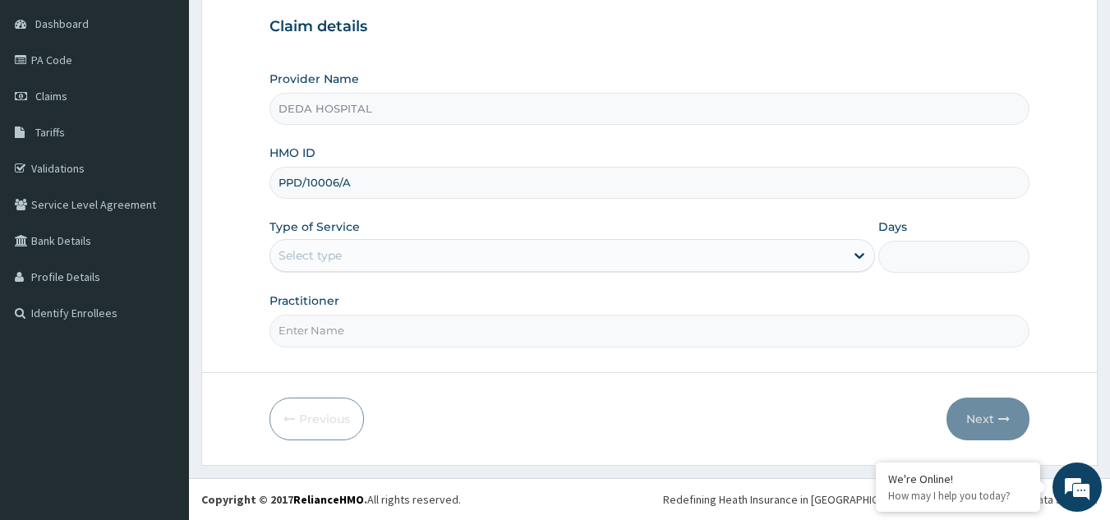
type input "PPD/10006/A"
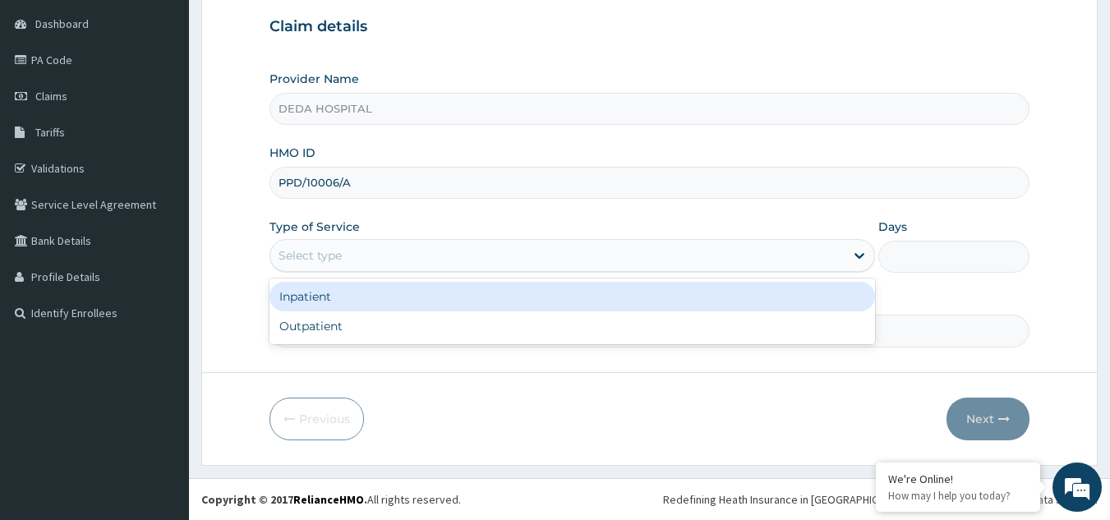
click at [346, 251] on div "Select type" at bounding box center [557, 255] width 574 height 26
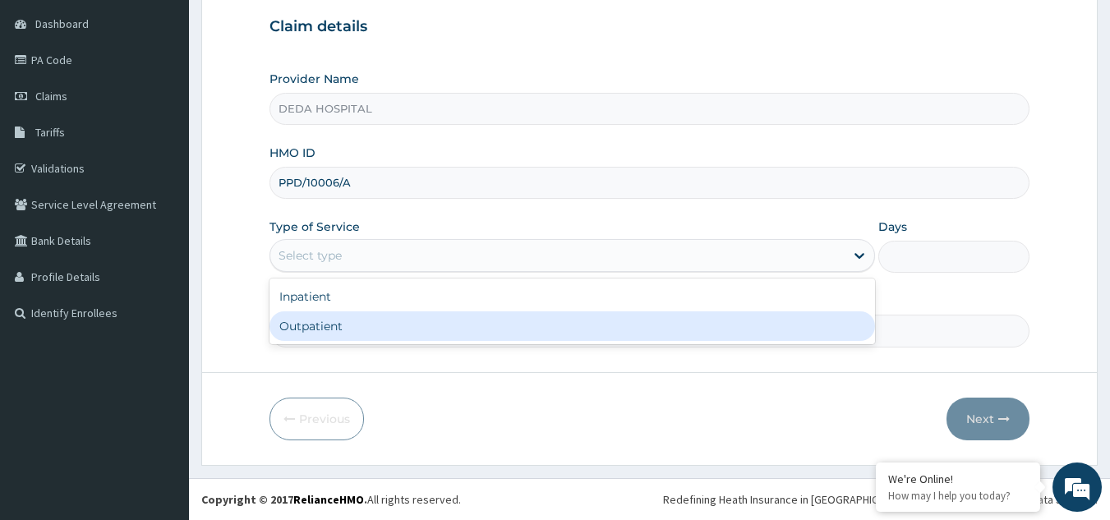
scroll to position [0, 0]
click at [331, 332] on div "Outpatient" at bounding box center [571, 326] width 605 height 30
type input "1"
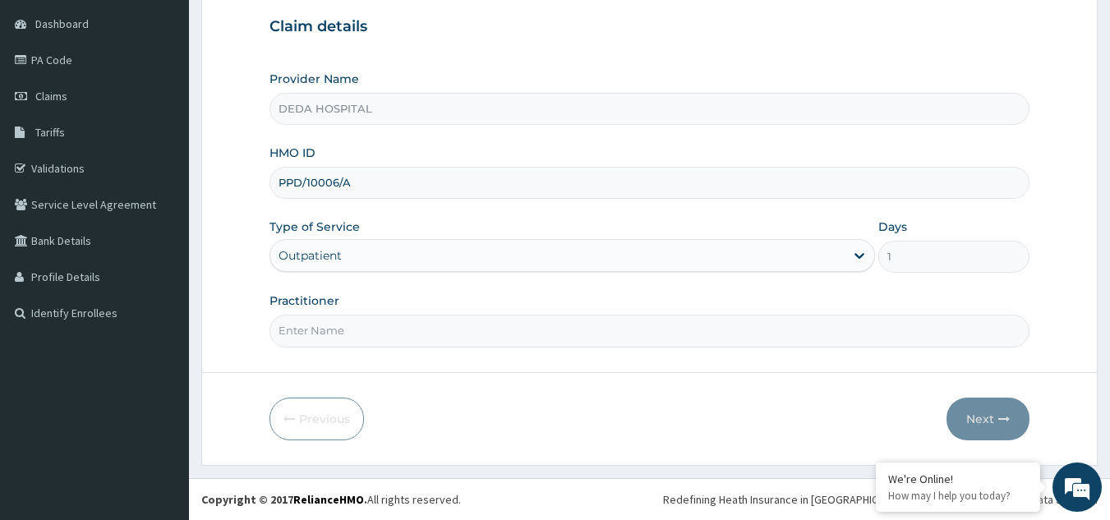
click at [329, 331] on input "Practitioner" at bounding box center [649, 331] width 761 height 32
type input "DR. HASSAN"
click at [1008, 417] on icon "button" at bounding box center [1003, 418] width 11 height 11
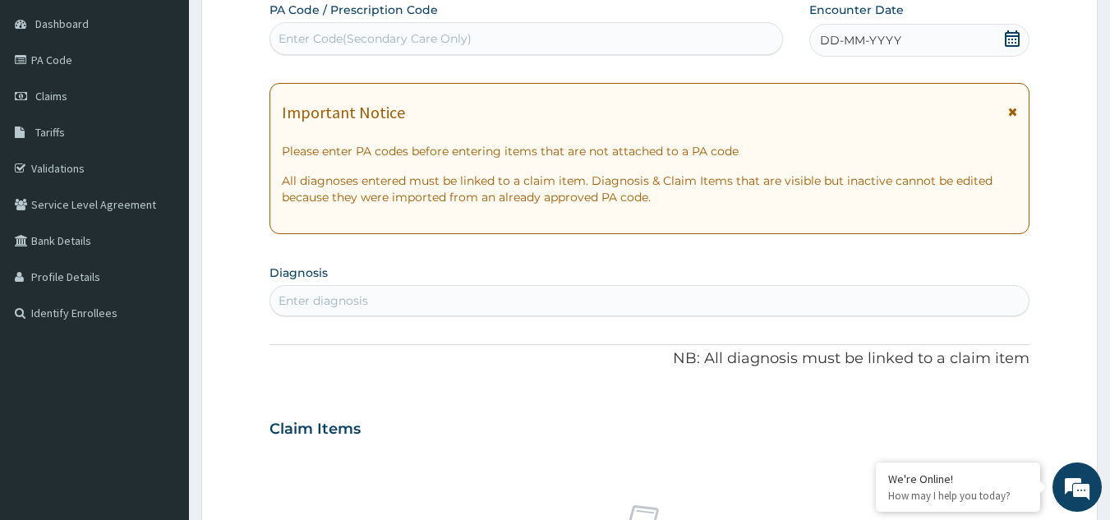
click at [319, 31] on div "Enter Code(Secondary Care Only)" at bounding box center [374, 38] width 193 height 16
paste input "PA/41BB4F"
type input "PA/41BB4F"
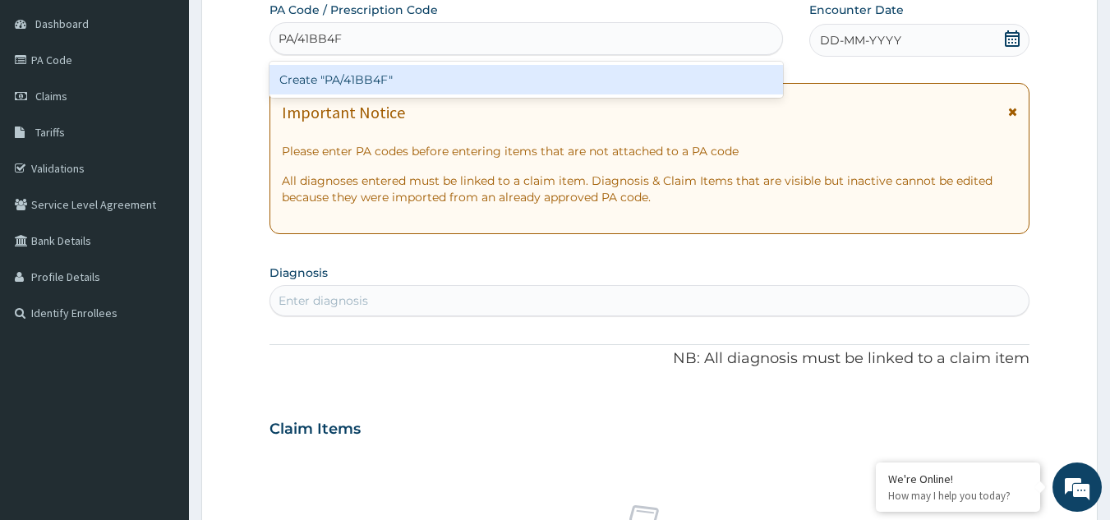
click at [368, 89] on div "Create "PA/41BB4F"" at bounding box center [526, 80] width 514 height 30
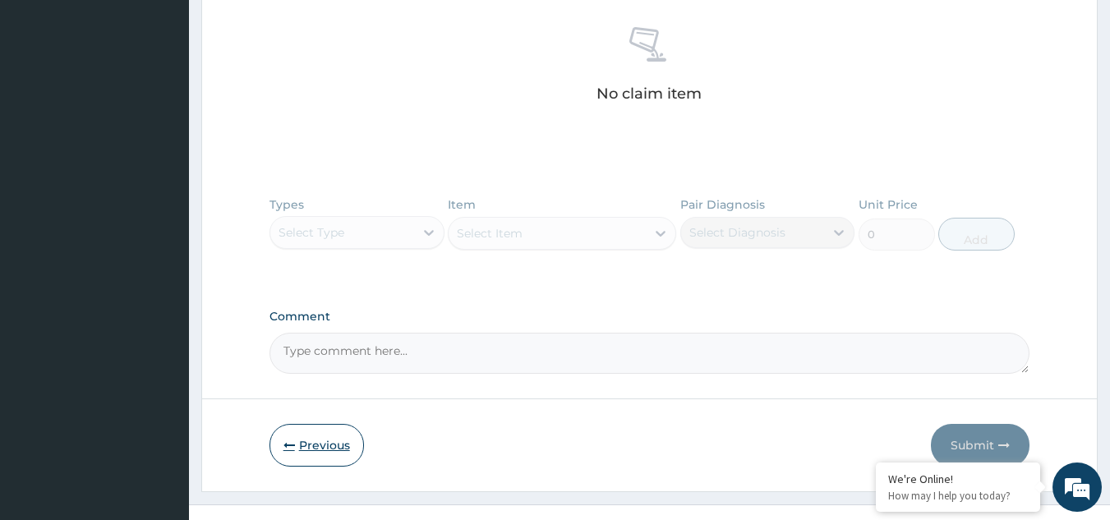
click at [287, 440] on icon "button" at bounding box center [288, 444] width 11 height 11
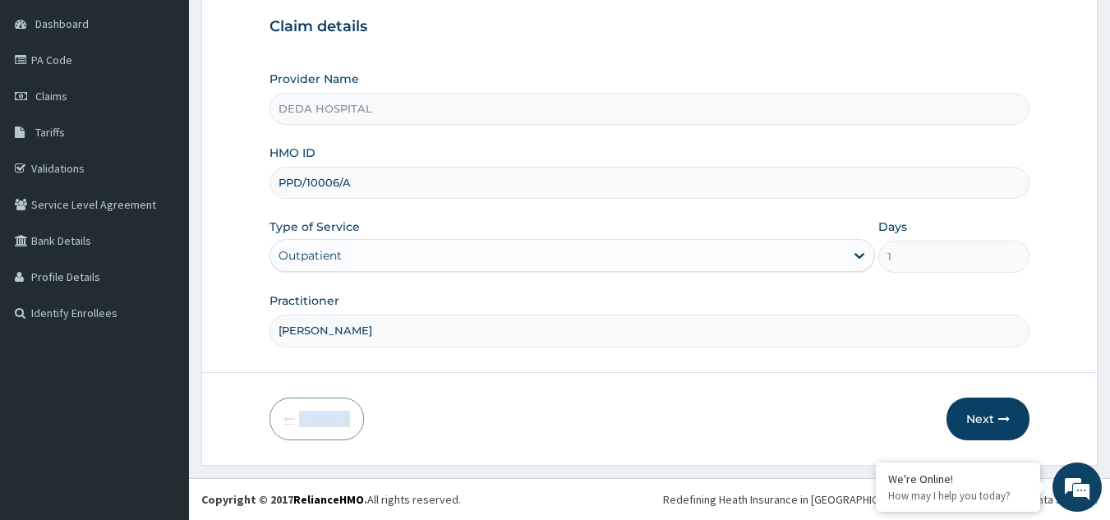
scroll to position [155, 0]
click at [287, 440] on div "Previous Next" at bounding box center [649, 419] width 761 height 43
click at [988, 407] on button "Next" at bounding box center [987, 419] width 83 height 43
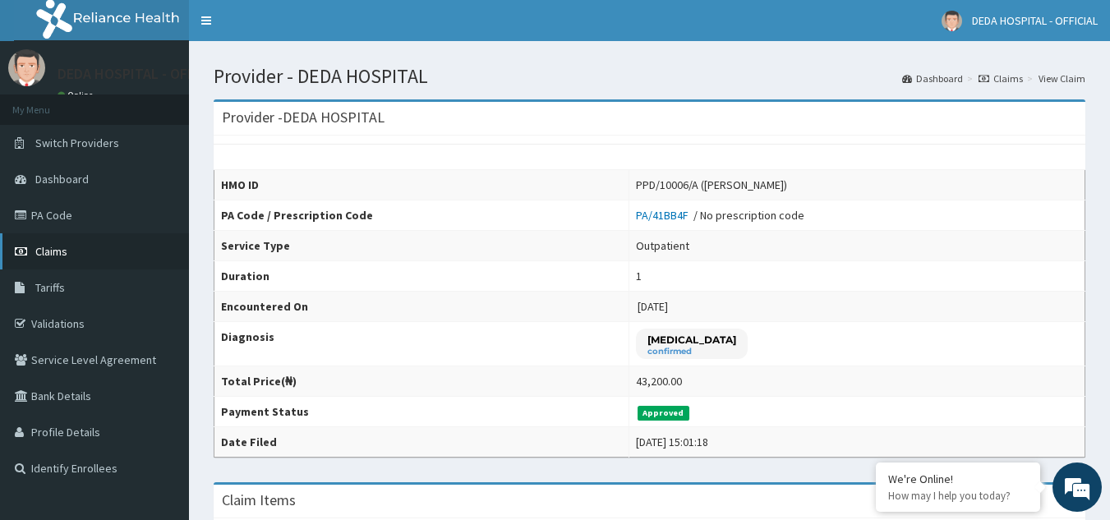
click at [61, 253] on span "Claims" at bounding box center [51, 251] width 32 height 15
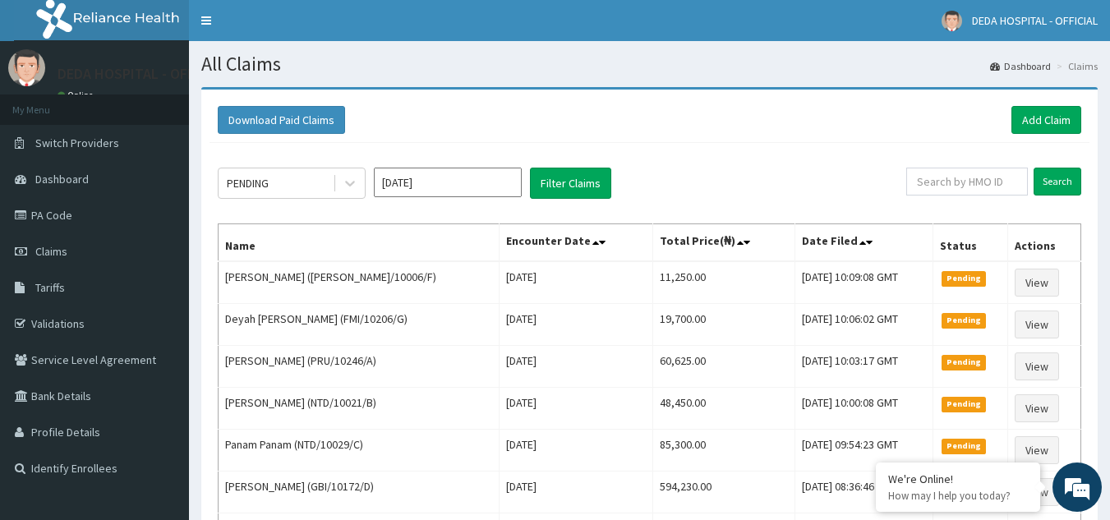
click at [442, 184] on input "[DATE]" at bounding box center [448, 183] width 148 height 30
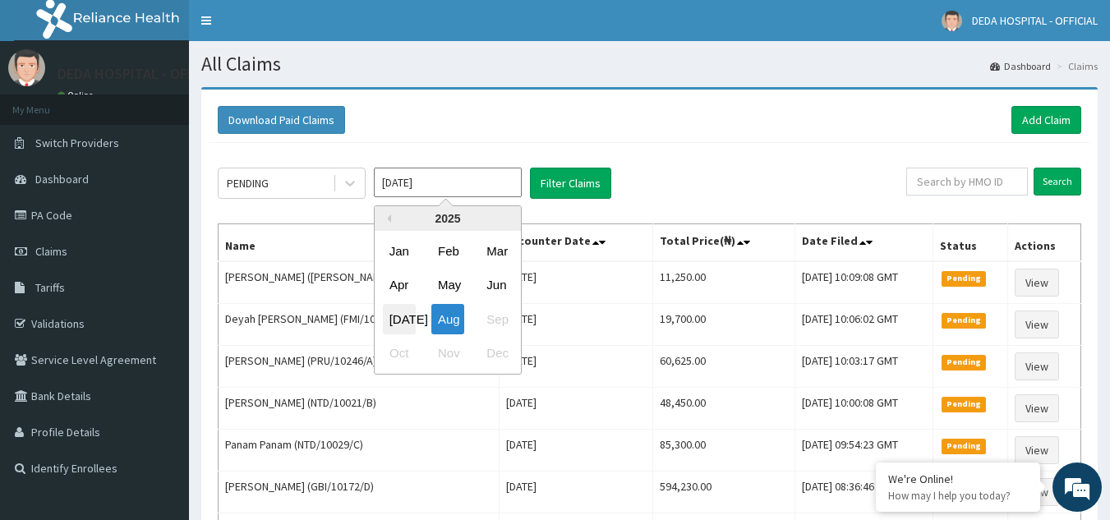
click at [383, 321] on div "[DATE]" at bounding box center [399, 319] width 33 height 30
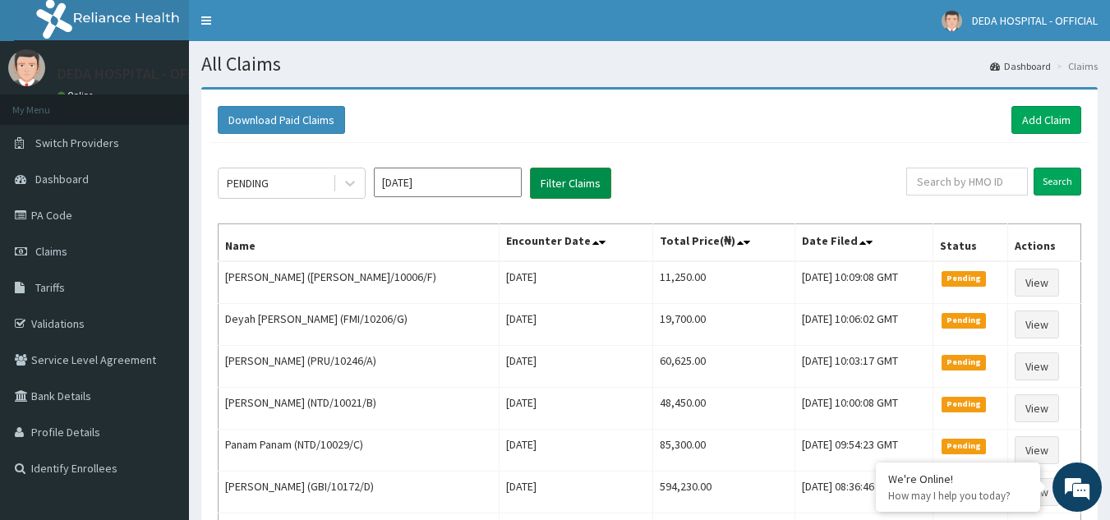
click at [551, 187] on button "Filter Claims" at bounding box center [570, 183] width 81 height 31
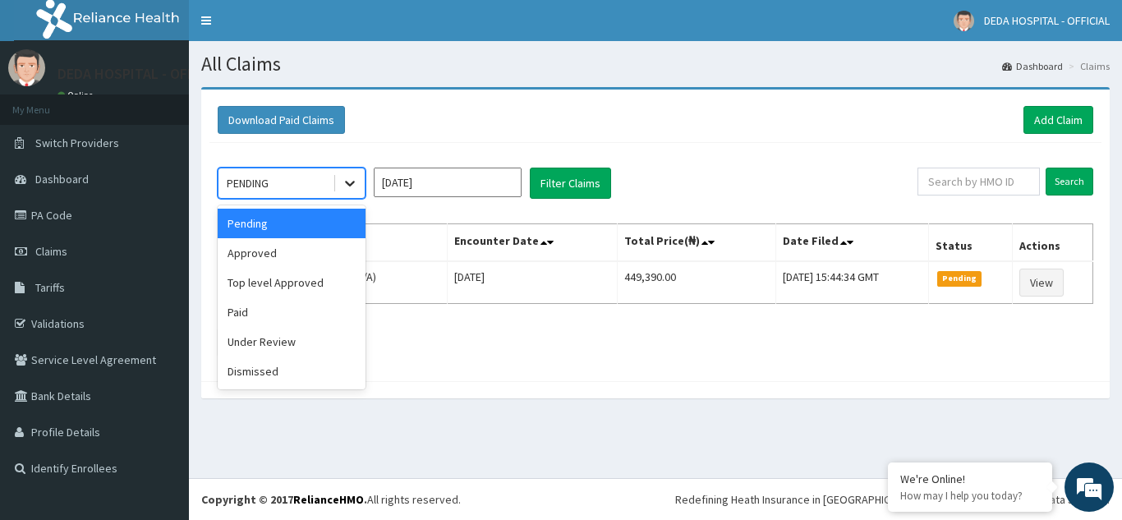
click at [352, 185] on icon at bounding box center [350, 185] width 10 height 6
click at [265, 256] on div "Approved" at bounding box center [292, 253] width 148 height 30
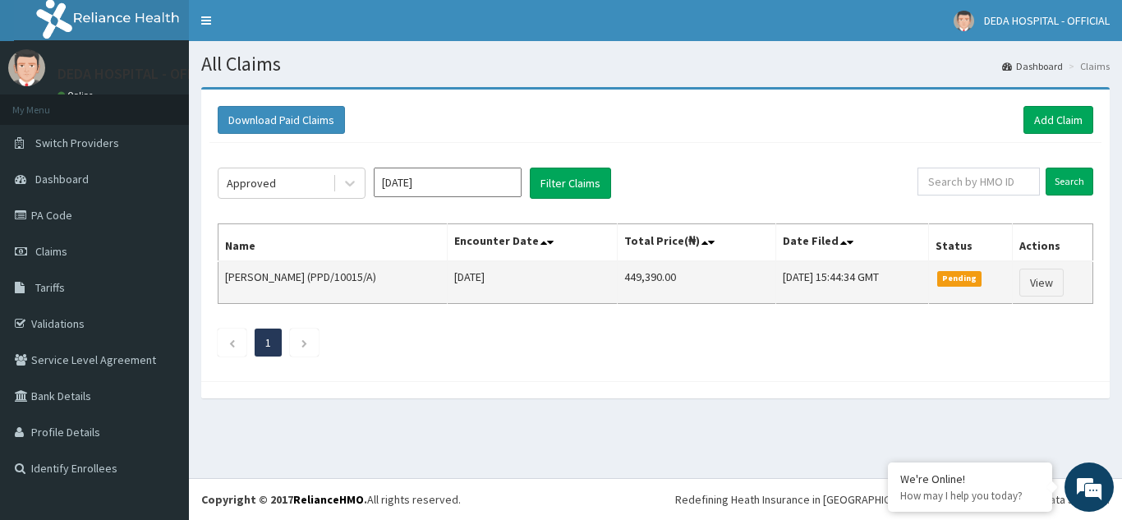
click at [223, 275] on td "[PERSON_NAME] (PPD/10015/A)" at bounding box center [332, 282] width 229 height 43
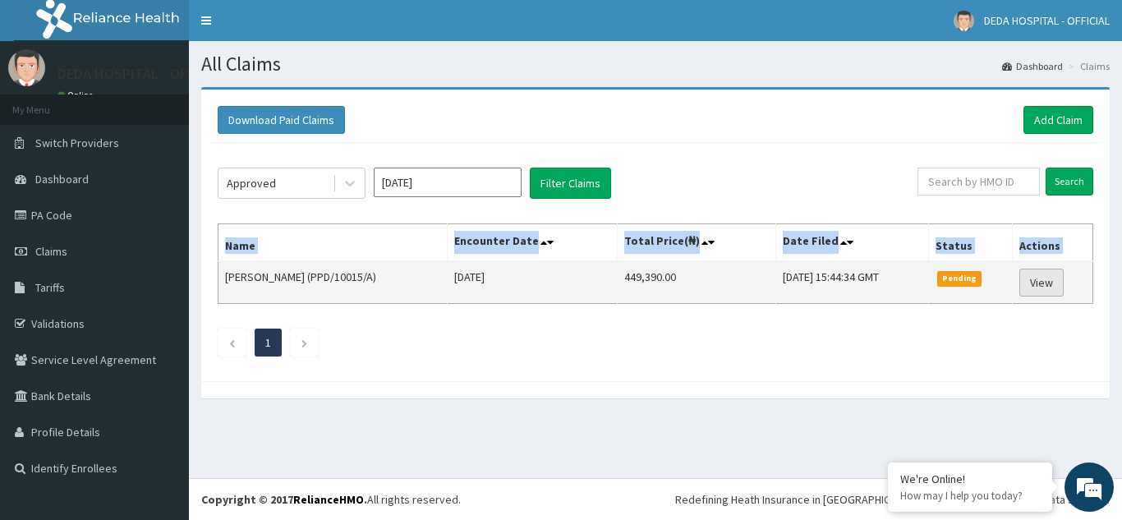
drag, startPoint x: 224, startPoint y: 278, endPoint x: 1065, endPoint y: 281, distance: 841.0
click at [1065, 281] on tr "[PERSON_NAME] (PPD/10015/A) [DATE] 449,390.00 [DATE] 15:44:34 GMT Pending View" at bounding box center [655, 282] width 875 height 43
copy thead "Name Encounter Date Total Price(₦) Date Filed Status Actions"
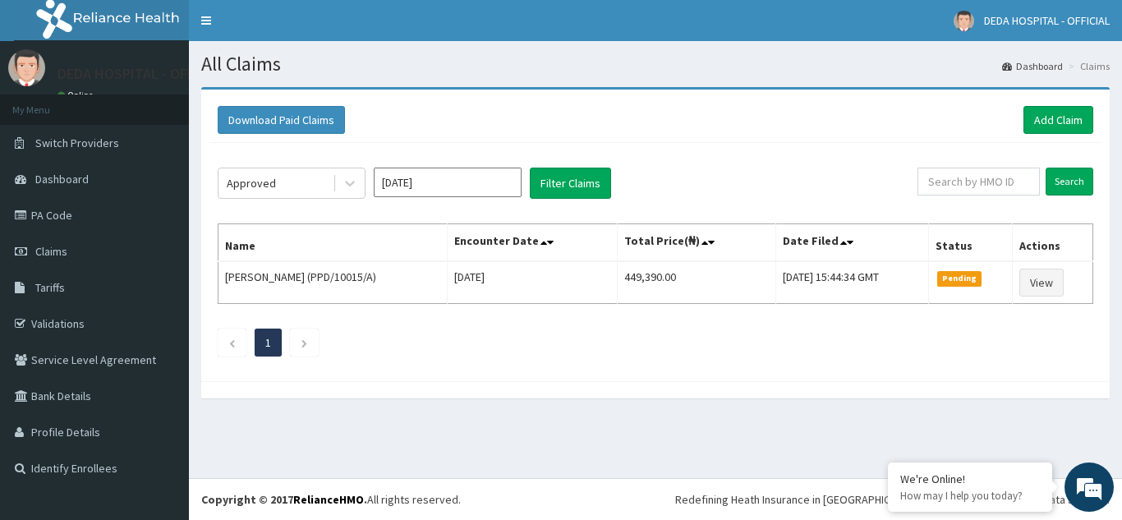
click at [535, 378] on div "Download Paid Claims Add Claim × Note you can only download claims within a max…" at bounding box center [655, 236] width 908 height 292
click at [345, 173] on div at bounding box center [350, 183] width 30 height 30
click at [577, 177] on button "Filter Claims" at bounding box center [570, 183] width 81 height 31
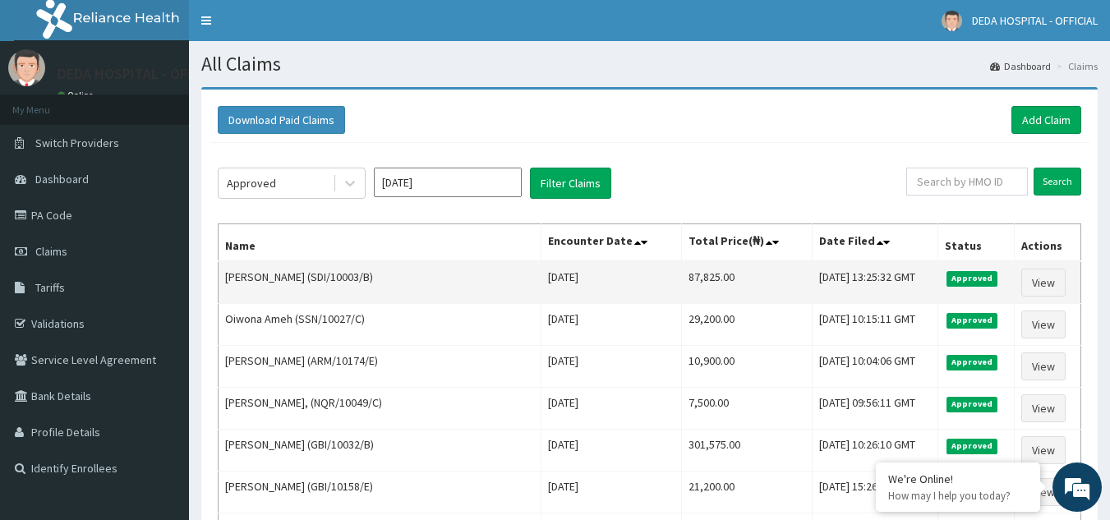
click at [230, 279] on td "[PERSON_NAME] (SDI/10003/B)" at bounding box center [379, 282] width 323 height 43
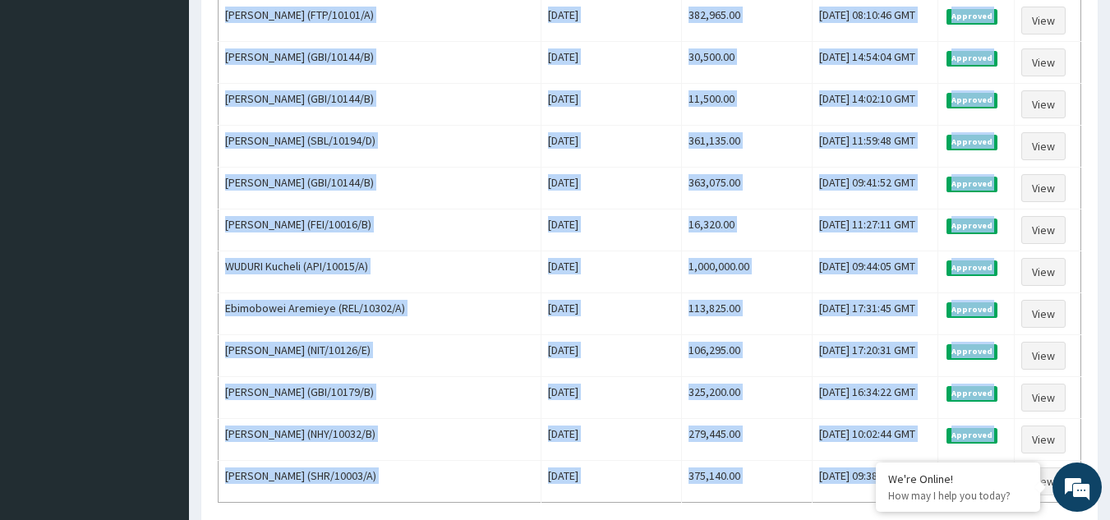
scroll to position [1499, 0]
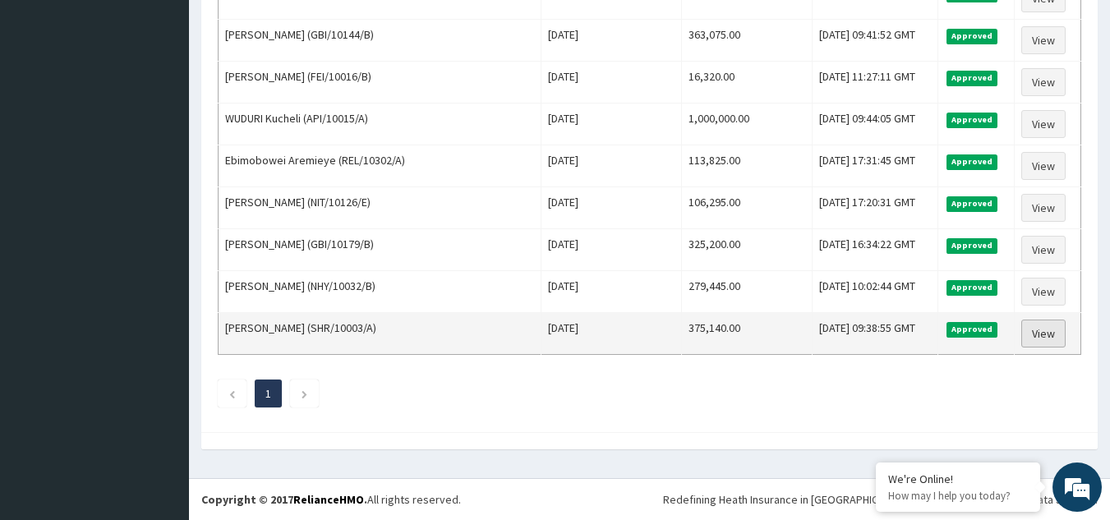
drag, startPoint x: 223, startPoint y: 281, endPoint x: 1043, endPoint y: 332, distance: 822.1
copy thead "Name Encounter Date Total Price(₦) Date Filed Status Actions"
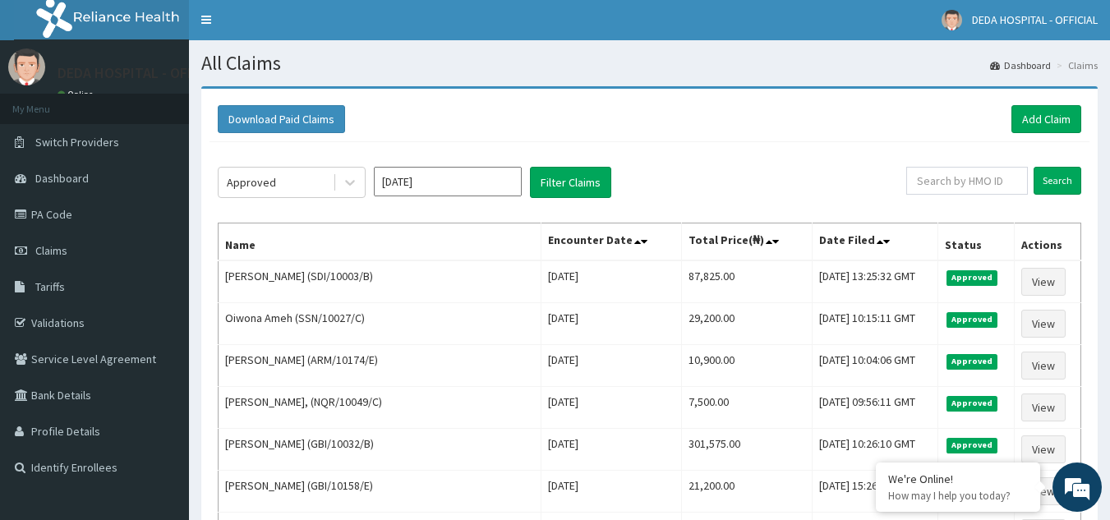
scroll to position [0, 0]
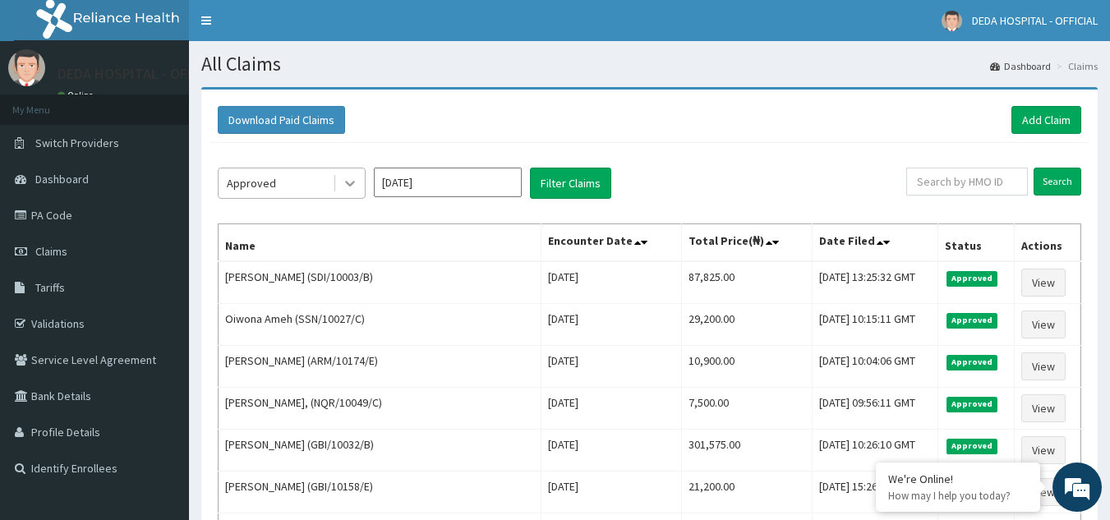
click at [345, 183] on icon at bounding box center [350, 183] width 16 height 16
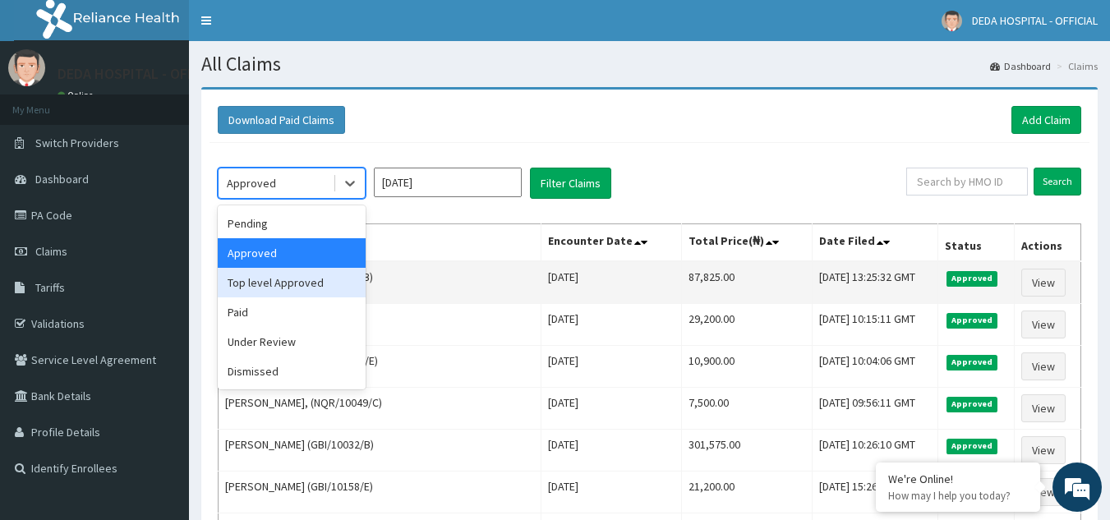
click at [283, 280] on div "Top level Approved" at bounding box center [292, 283] width 148 height 30
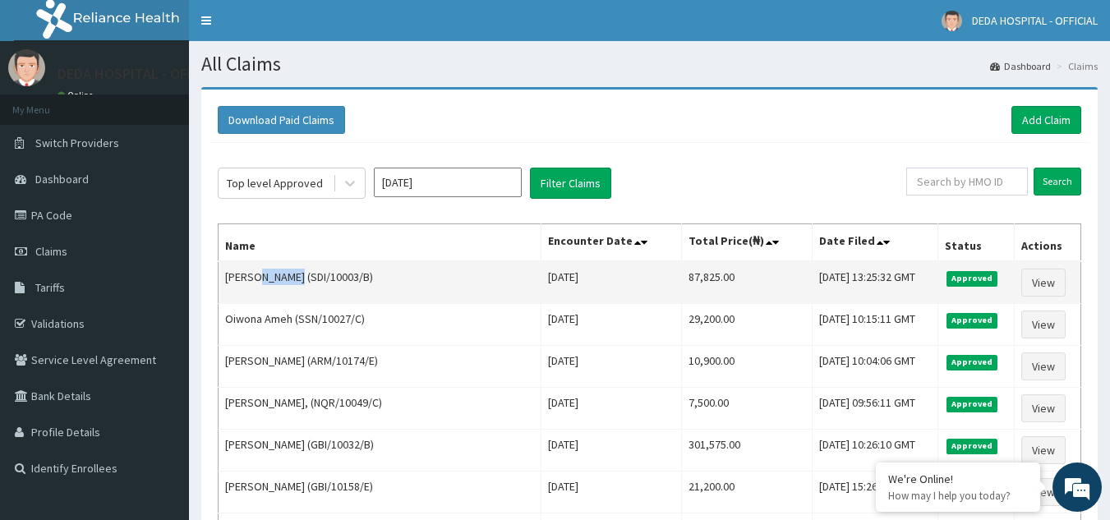
click at [283, 280] on td "[PERSON_NAME] (SDI/10003/B)" at bounding box center [379, 282] width 323 height 43
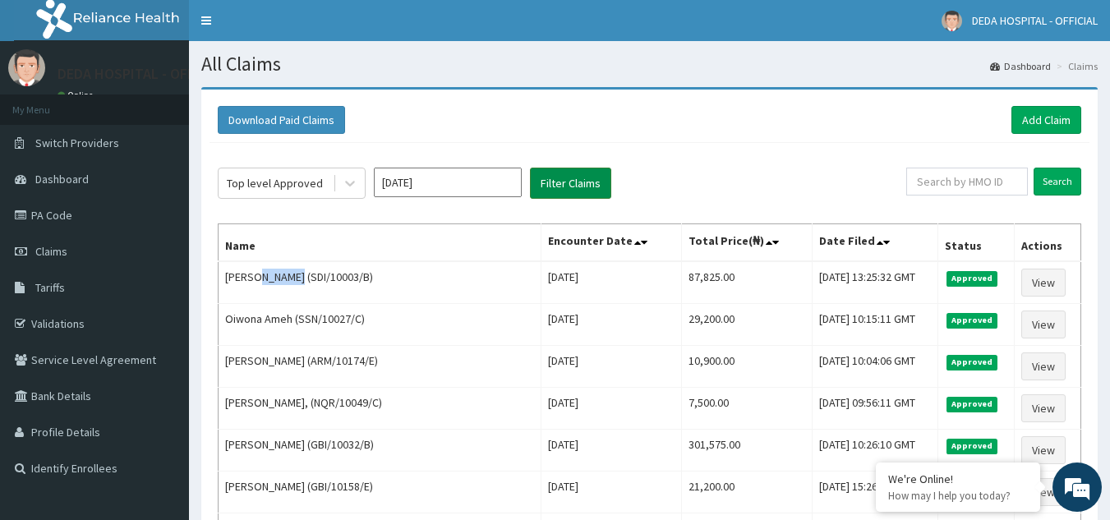
click at [545, 186] on button "Filter Claims" at bounding box center [570, 183] width 81 height 31
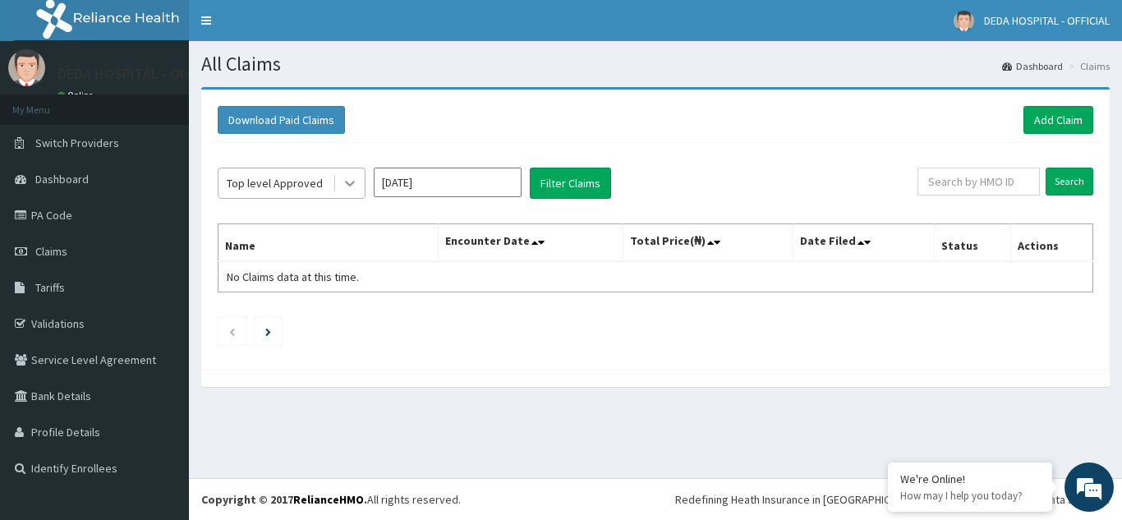
click at [352, 181] on icon at bounding box center [350, 183] width 16 height 16
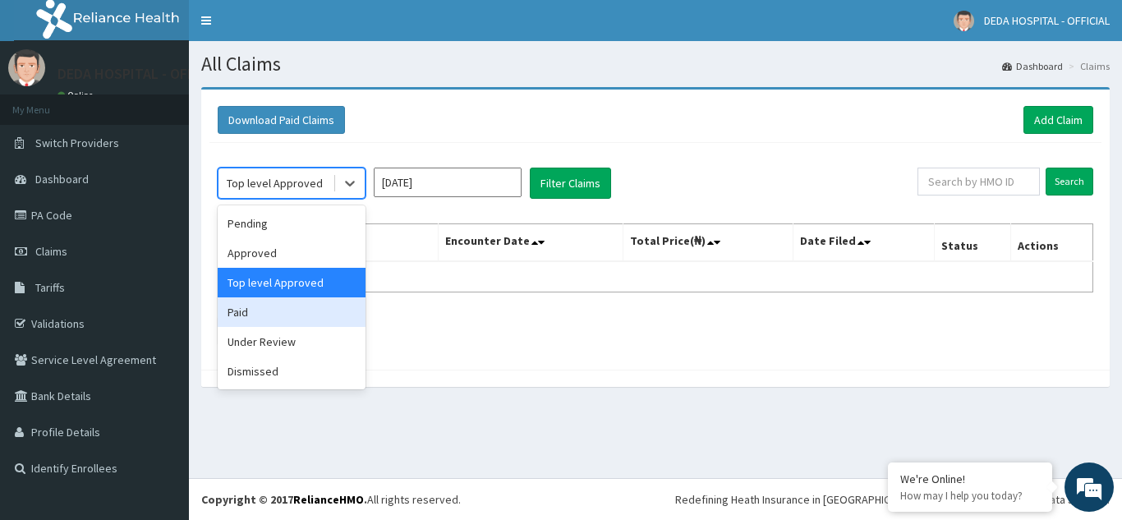
click at [291, 316] on div "Paid" at bounding box center [292, 312] width 148 height 30
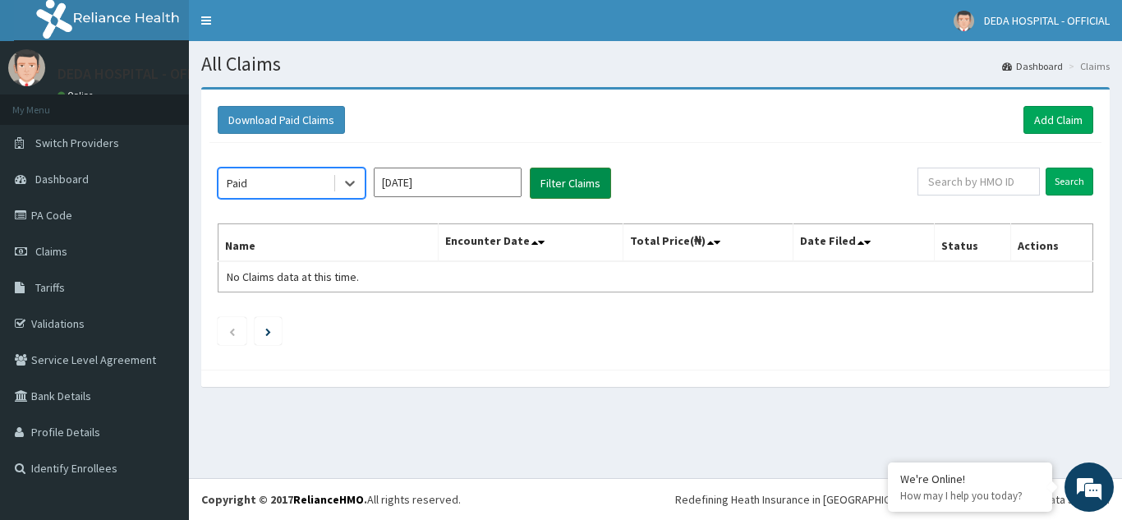
click at [561, 184] on button "Filter Claims" at bounding box center [570, 183] width 81 height 31
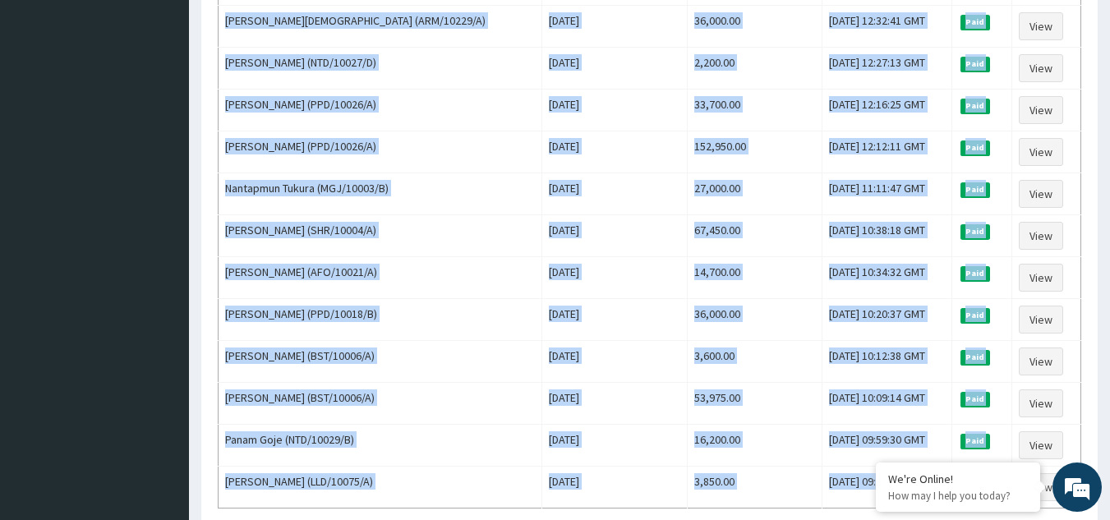
scroll to position [2001, 0]
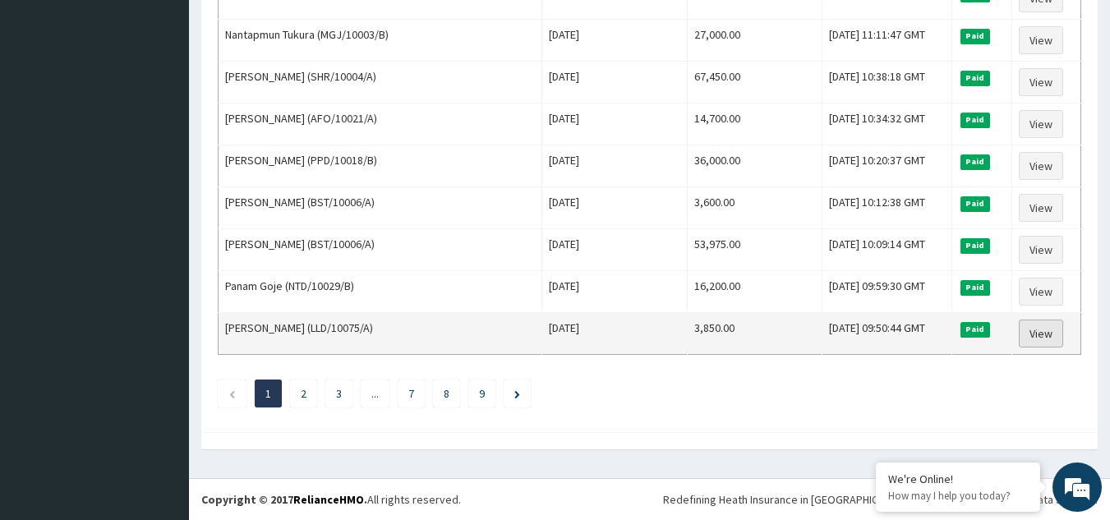
drag, startPoint x: 225, startPoint y: 272, endPoint x: 1033, endPoint y: 336, distance: 810.7
copy thead "Name Encounter Date Total Price(₦) Date Filed Status Actions"
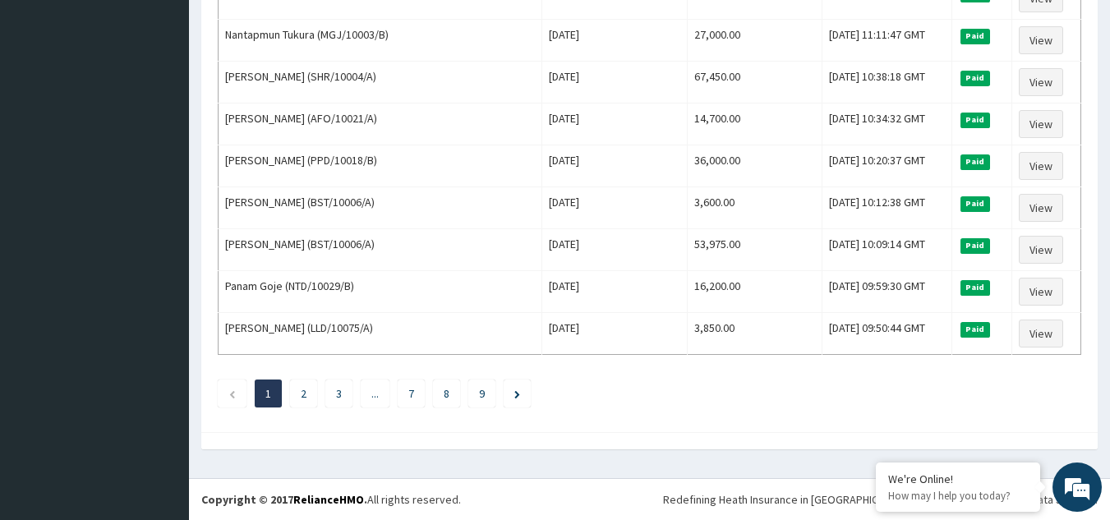
click at [1023, 397] on ul "1 2 3 ... 7 8 9" at bounding box center [649, 393] width 863 height 28
click at [301, 392] on link "2" at bounding box center [304, 393] width 6 height 15
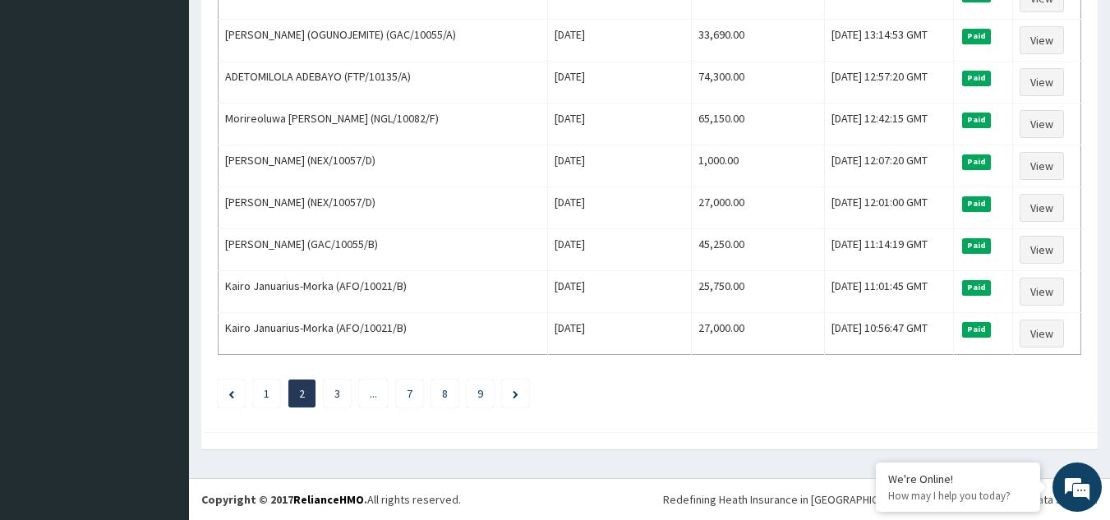
drag, startPoint x: 227, startPoint y: 276, endPoint x: 1090, endPoint y: 340, distance: 865.6
copy thead "Name Encounter Date Total Price(₦) Date Filed Status Actions"
click at [1026, 380] on ul "1 2 3 ... 7 8 9" at bounding box center [649, 393] width 863 height 28
click at [332, 397] on li "3" at bounding box center [337, 393] width 27 height 28
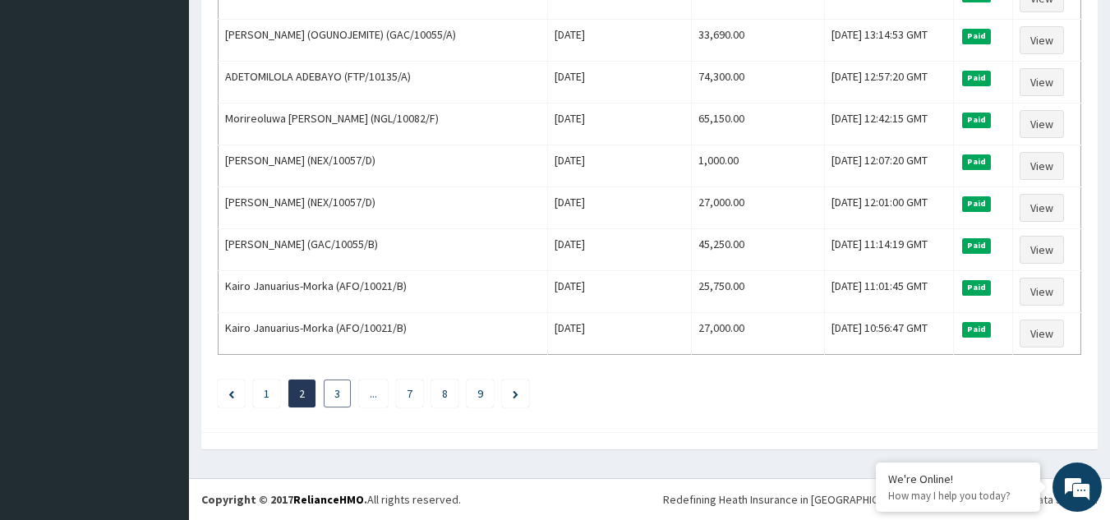
click at [335, 394] on link "3" at bounding box center [337, 393] width 6 height 15
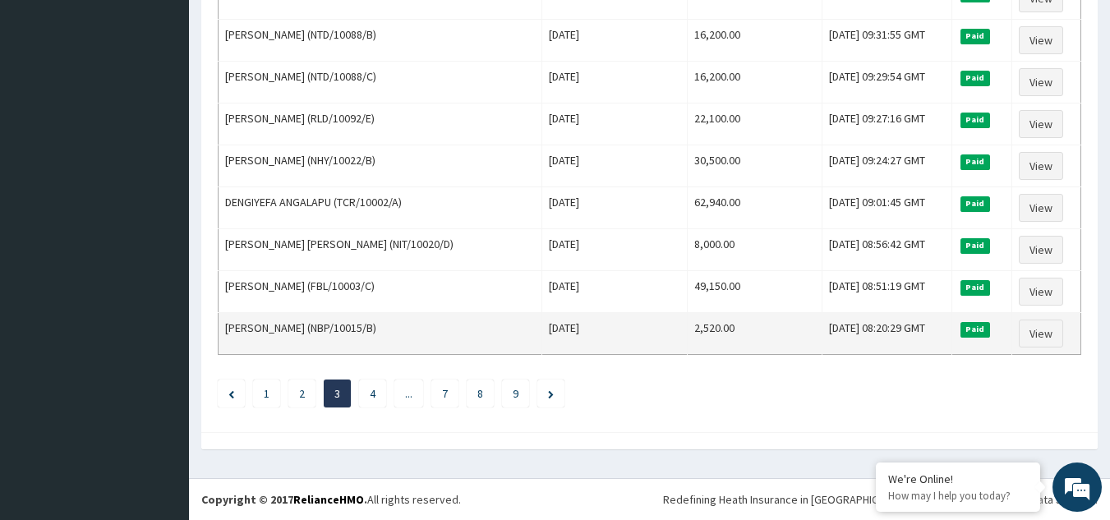
drag, startPoint x: 224, startPoint y: 272, endPoint x: 1055, endPoint y: 354, distance: 834.4
copy thead "Name Encounter Date Total Price(₦) Date Filed Status Actions"
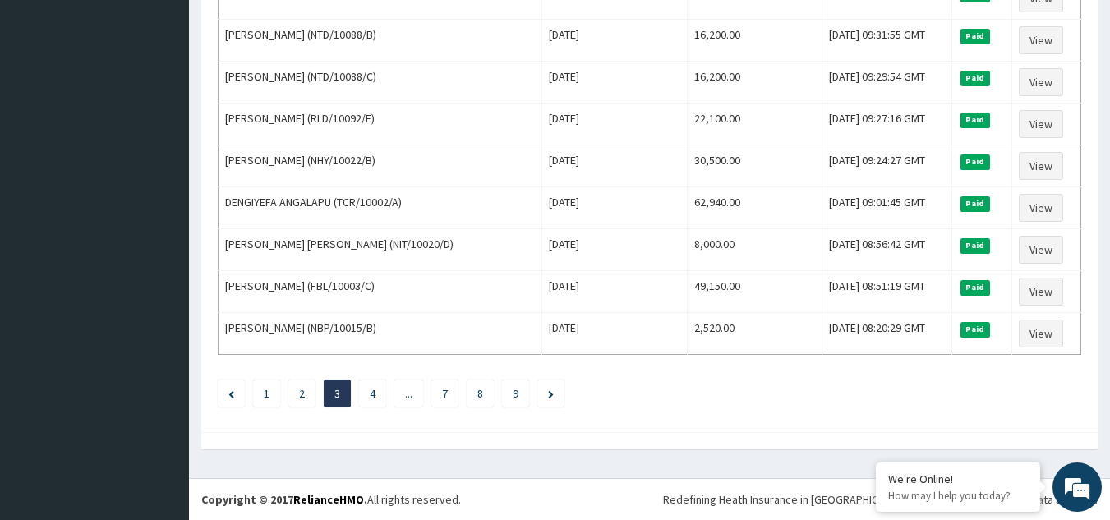
click at [977, 382] on ul "1 2 3 4 ... 7 8 9" at bounding box center [649, 393] width 863 height 28
click at [379, 393] on li "4" at bounding box center [372, 393] width 27 height 28
click at [370, 399] on link "4" at bounding box center [373, 393] width 6 height 15
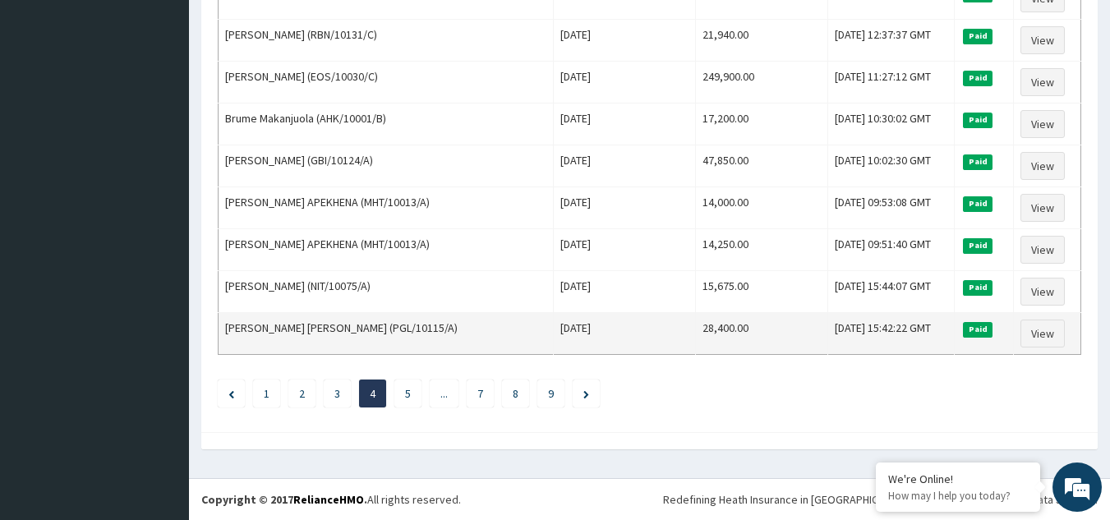
drag, startPoint x: 222, startPoint y: 275, endPoint x: 1067, endPoint y: 348, distance: 848.3
copy thead "Name Encounter Date Total Price(₦) Date Filed Status Actions"
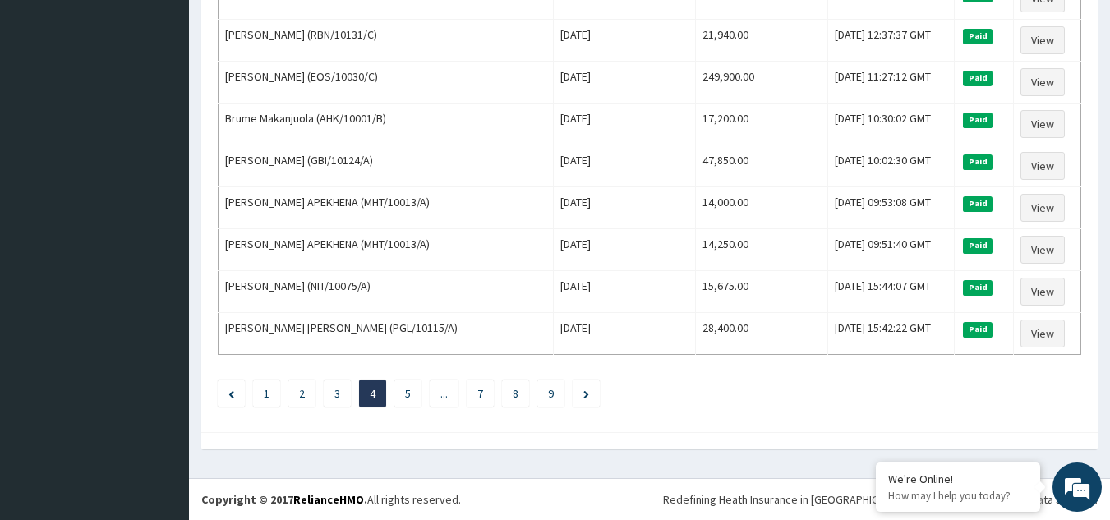
click at [977, 387] on ul "1 2 3 4 5 ... 7 8 9" at bounding box center [649, 393] width 863 height 28
click at [420, 401] on li "5" at bounding box center [407, 393] width 27 height 28
click at [407, 397] on link "5" at bounding box center [408, 393] width 6 height 15
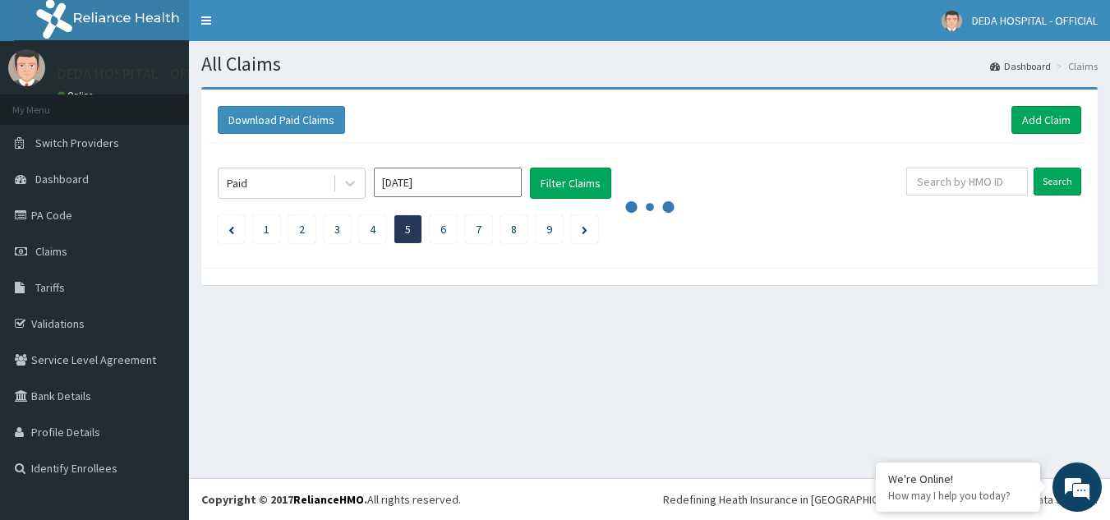
scroll to position [0, 0]
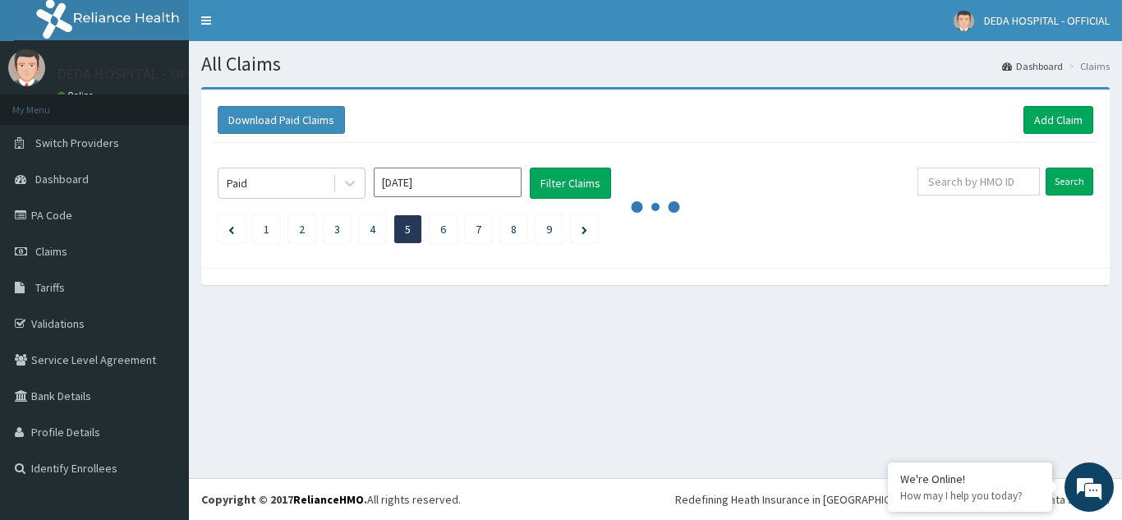
click at [407, 397] on div "All Claims Dashboard Claims Download Paid Claims Add Claim × Note you can only …" at bounding box center [655, 259] width 933 height 437
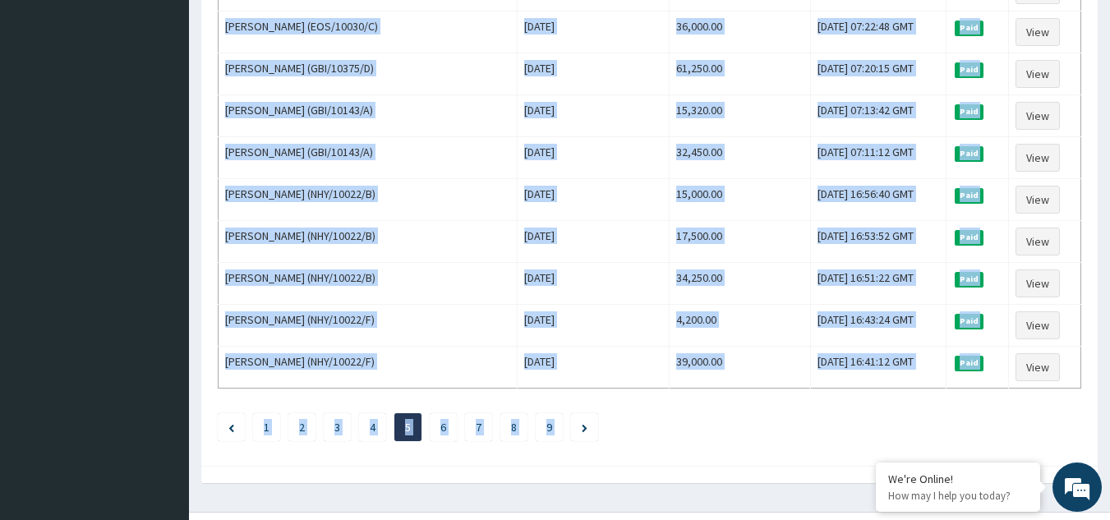
scroll to position [2001, 0]
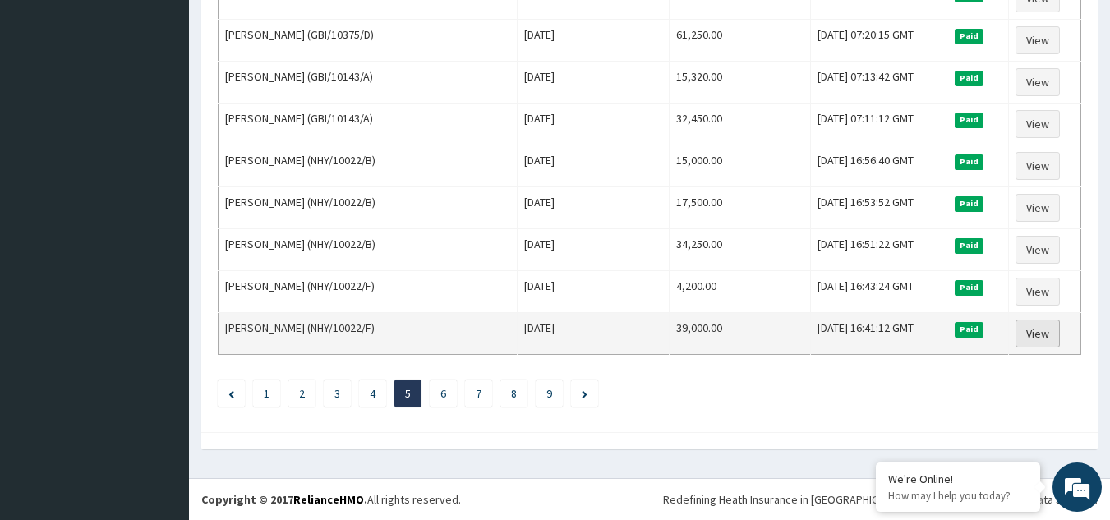
drag, startPoint x: 225, startPoint y: 278, endPoint x: 1037, endPoint y: 346, distance: 815.0
copy thead "Name Encounter Date Total Price(₦) Date Filed Status Actions"
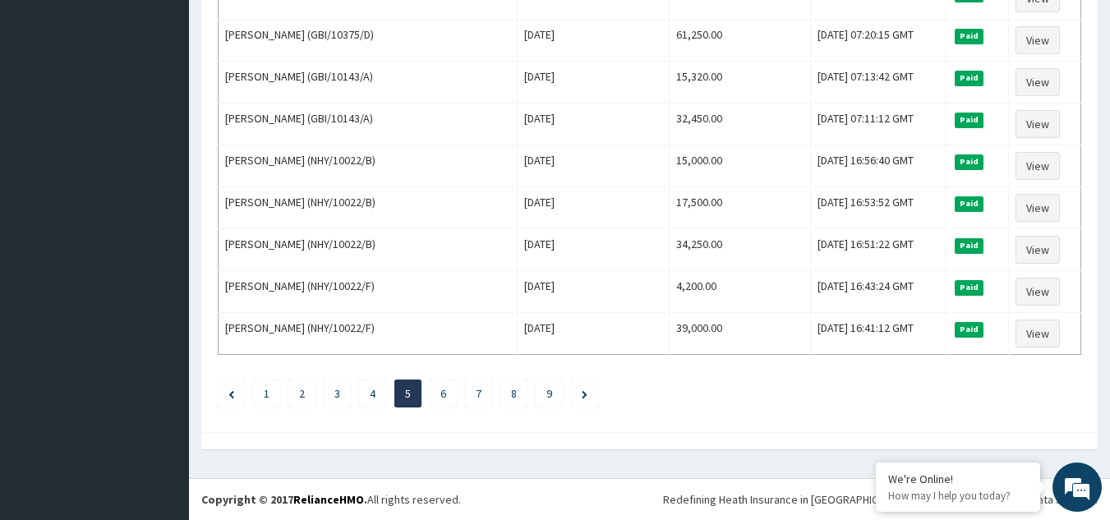
click at [991, 386] on ul "1 2 3 4 5 6 7 8 9" at bounding box center [649, 393] width 863 height 28
click at [444, 393] on link "6" at bounding box center [443, 393] width 6 height 15
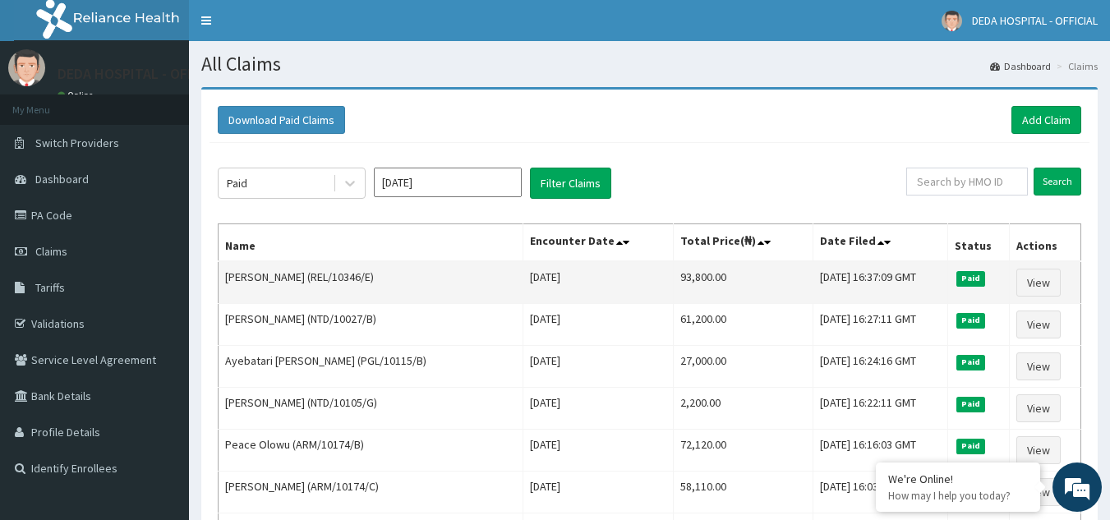
click at [222, 274] on td "Nathaniel Oricha (REL/10346/E)" at bounding box center [370, 282] width 305 height 43
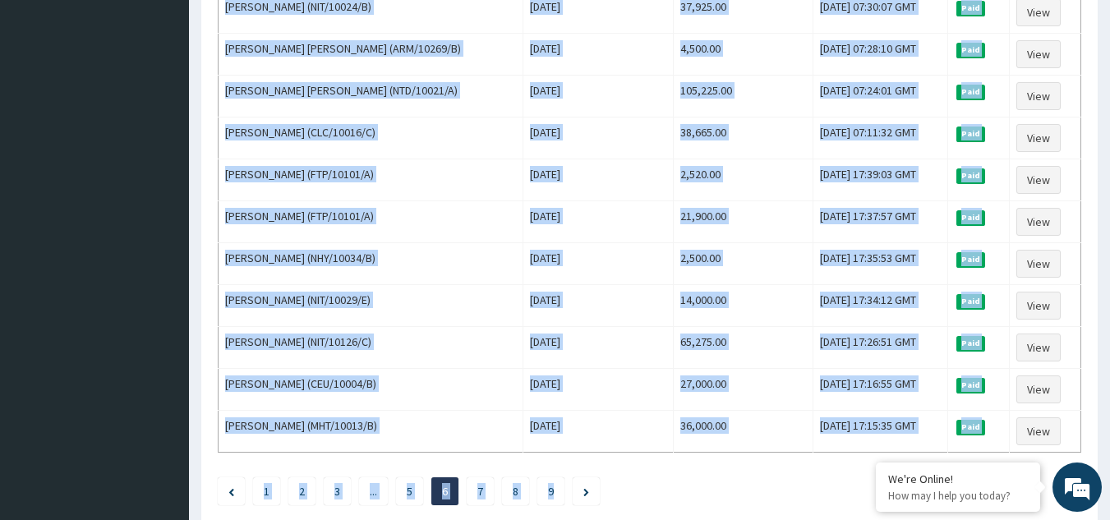
scroll to position [2001, 0]
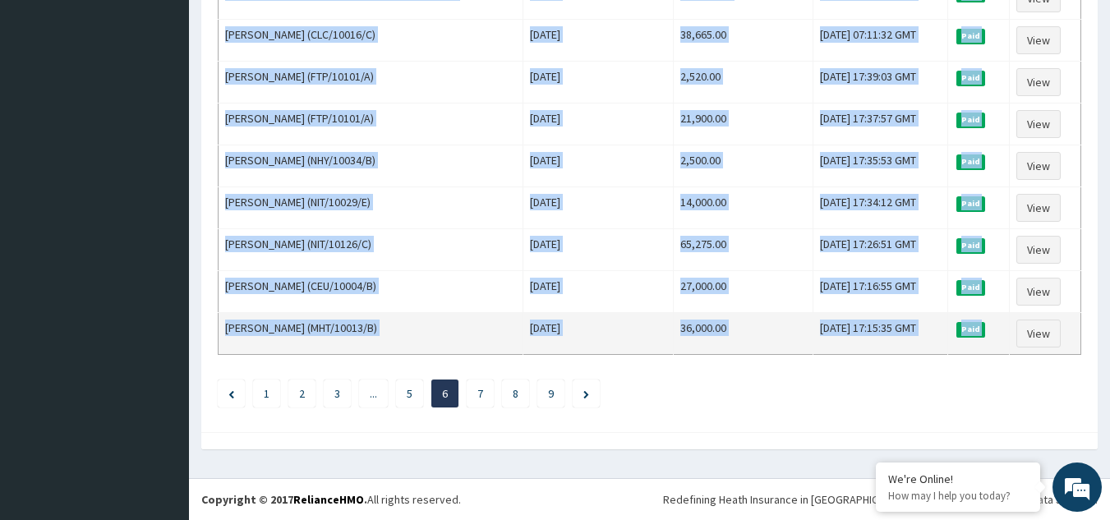
drag, startPoint x: 222, startPoint y: 274, endPoint x: 1069, endPoint y: 347, distance: 850.7
copy tbody "Nathaniel Oricha (REL/10346/E) Mon Jul 14 2025 93,800.00 Thu, 17 Jul 2025 16:37…"
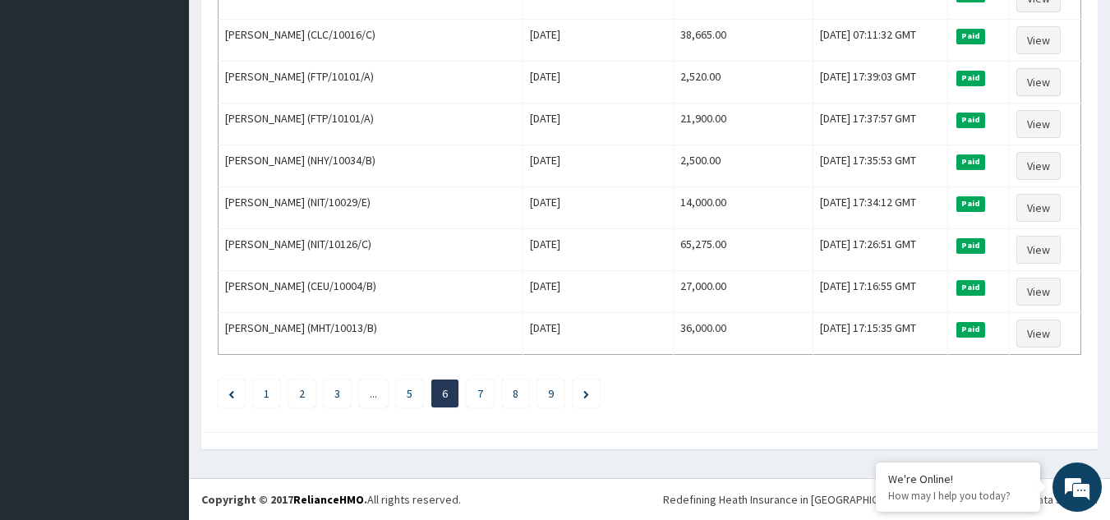
click at [480, 393] on link "7" at bounding box center [480, 393] width 6 height 15
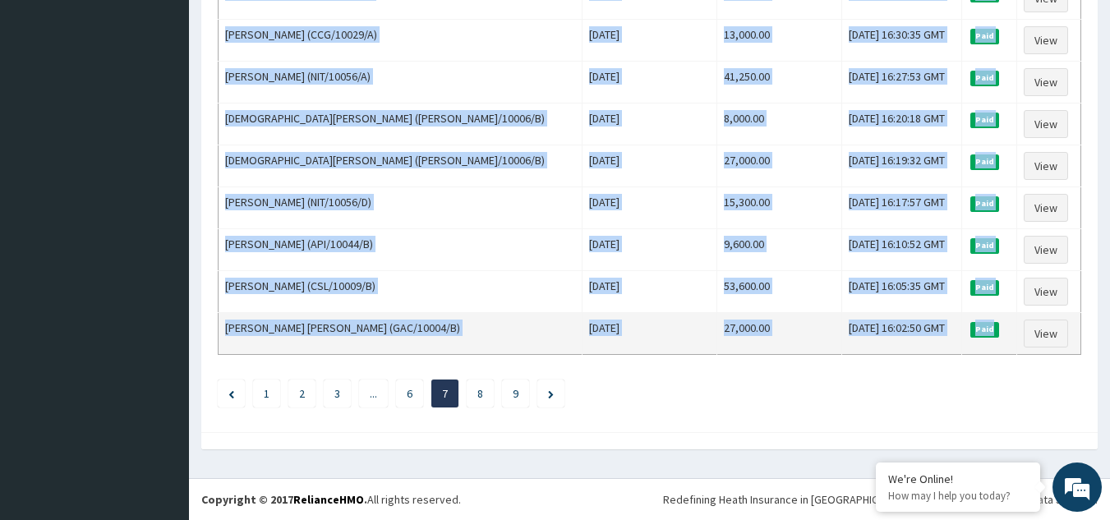
drag, startPoint x: 225, startPoint y: 278, endPoint x: 1012, endPoint y: 346, distance: 789.7
copy tbody "NAFISA MUSTAFA (PRS/10389/A) Thu Jul 10 2025 70,200.00 Tue, 15 Jul 2025 17:13:4…"
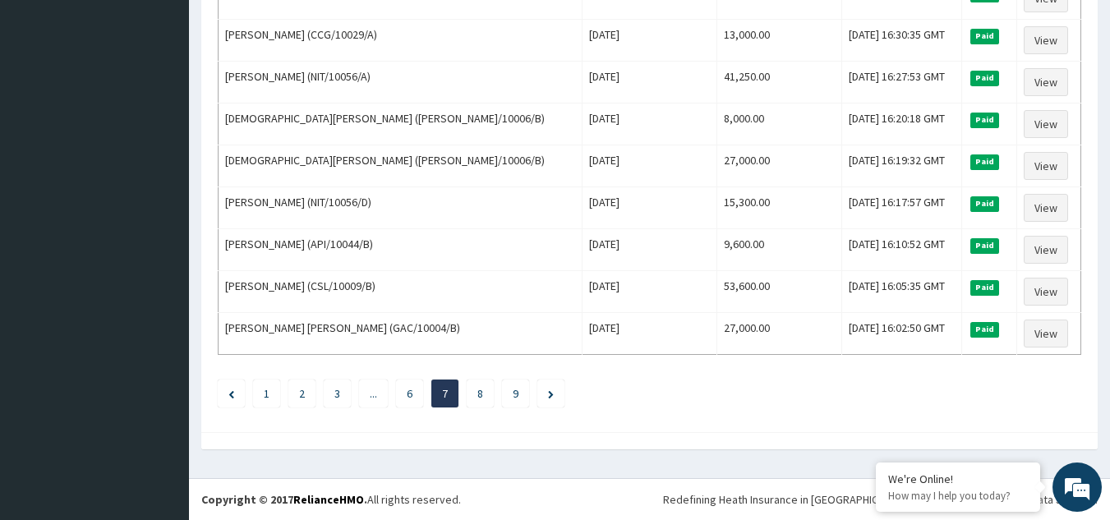
click at [480, 398] on link "8" at bounding box center [480, 393] width 6 height 15
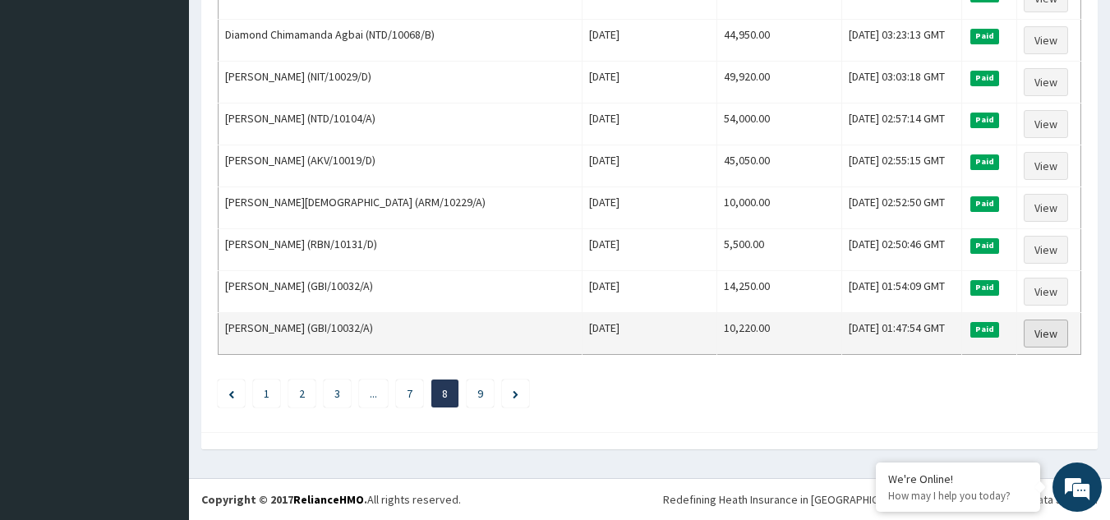
drag, startPoint x: 223, startPoint y: 280, endPoint x: 1051, endPoint y: 347, distance: 831.4
copy thead "Name Encounter Date Total Price(₦) Date Filed Status Actions"
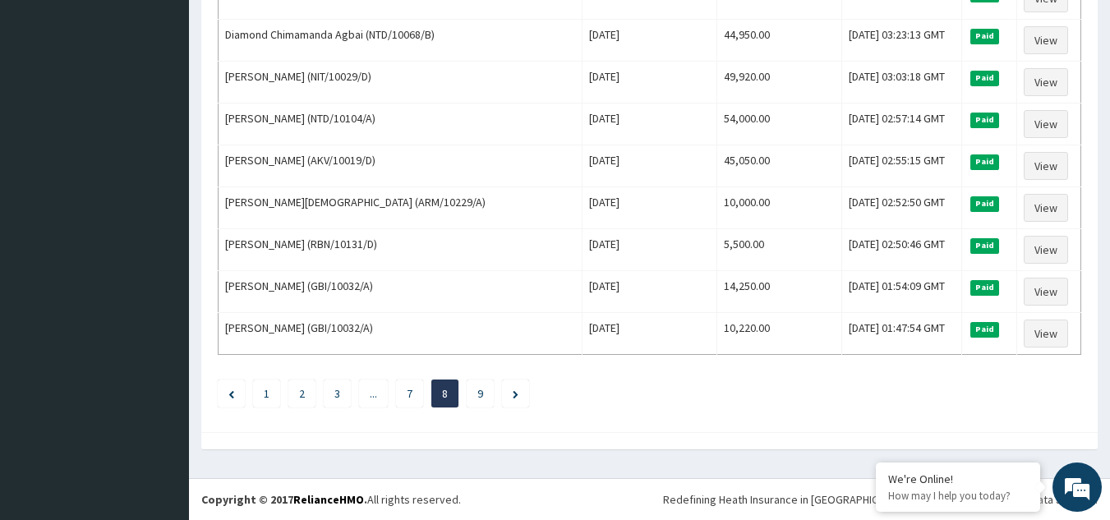
click at [1034, 398] on ul "1 2 3 ... 7 8 9" at bounding box center [649, 393] width 863 height 28
click at [477, 393] on li "9" at bounding box center [479, 393] width 27 height 28
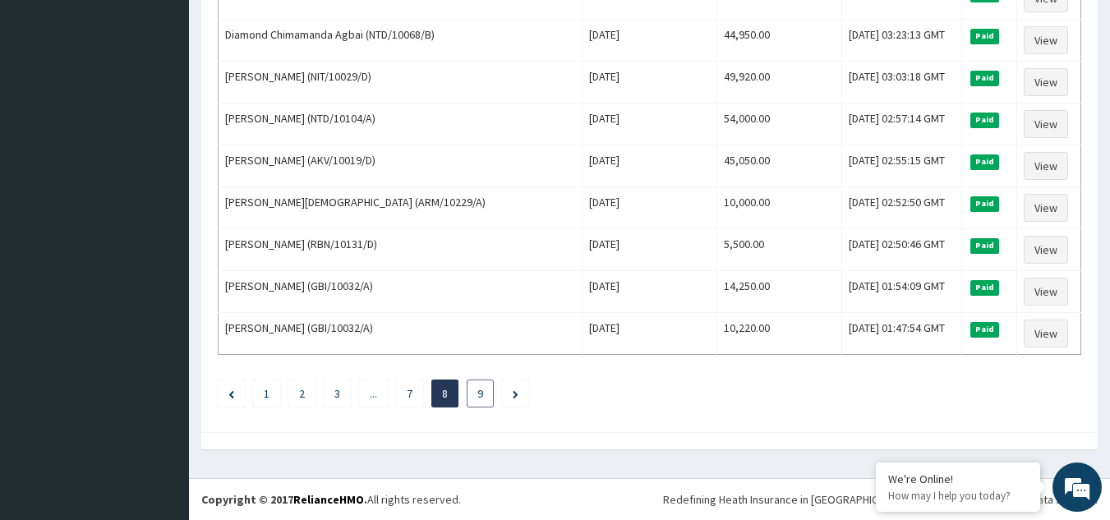
click at [480, 392] on link "9" at bounding box center [480, 393] width 6 height 15
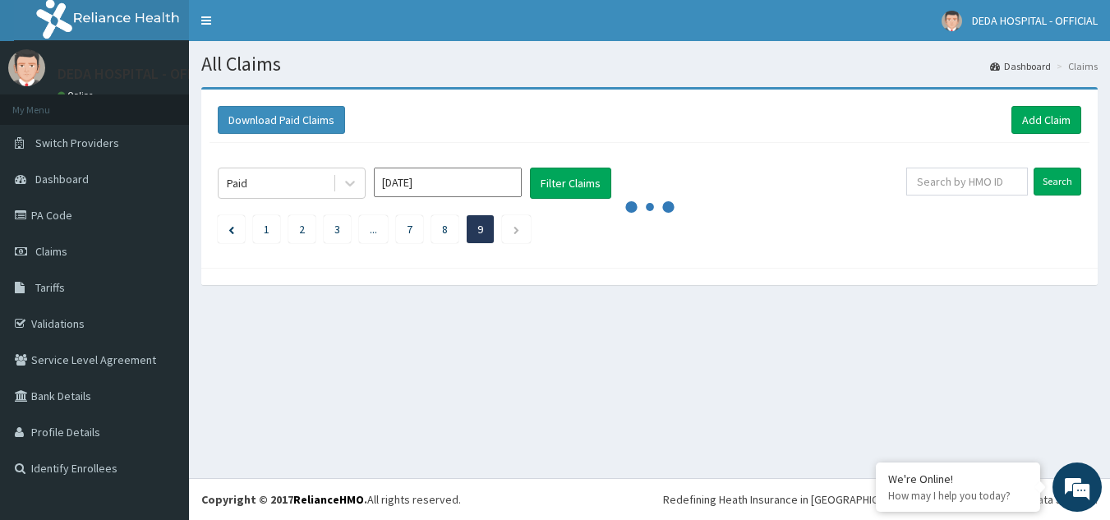
scroll to position [0, 0]
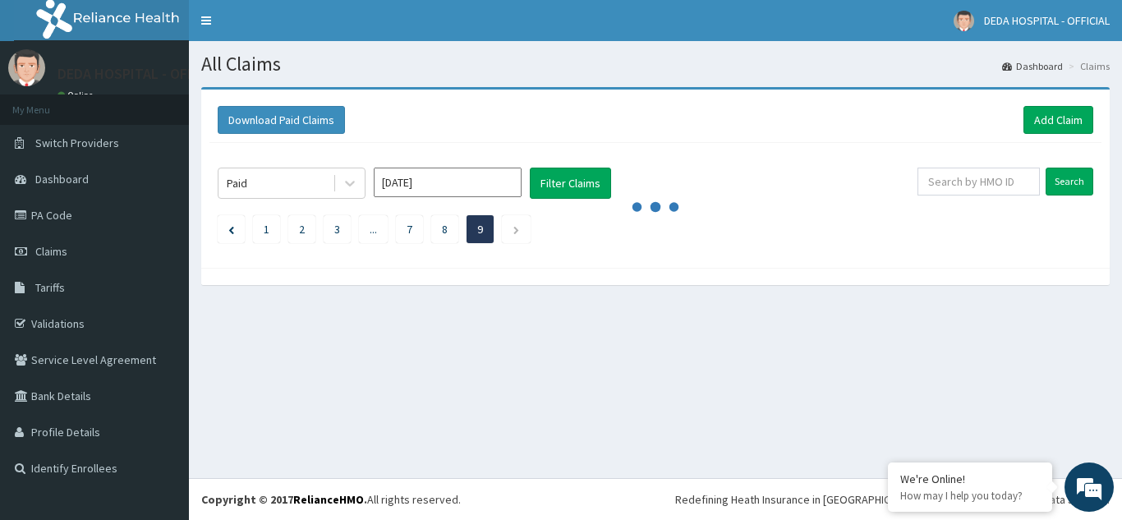
click at [480, 392] on div "All Claims Dashboard Claims Download Paid Claims Add Claim × Note you can only …" at bounding box center [655, 259] width 933 height 437
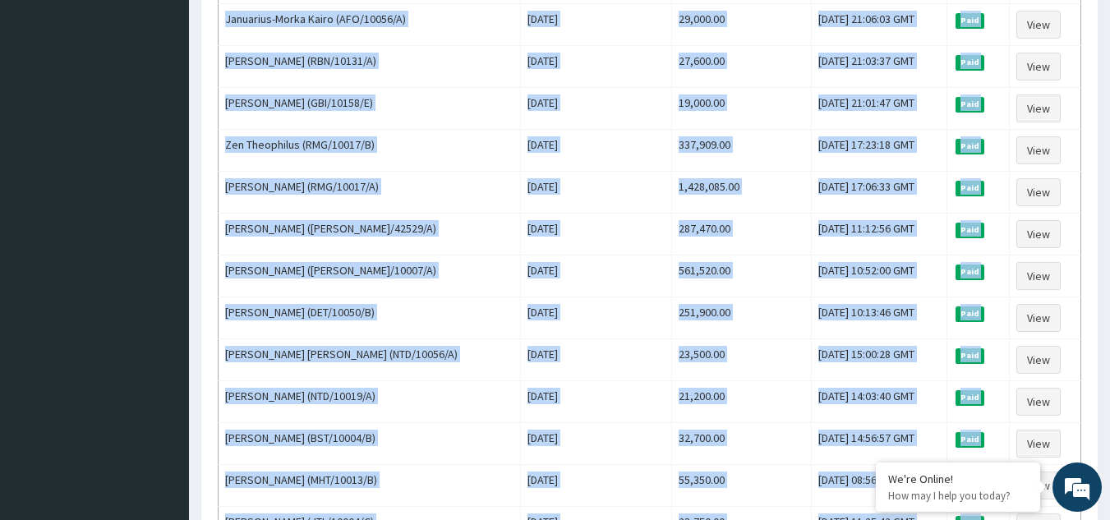
scroll to position [1331, 0]
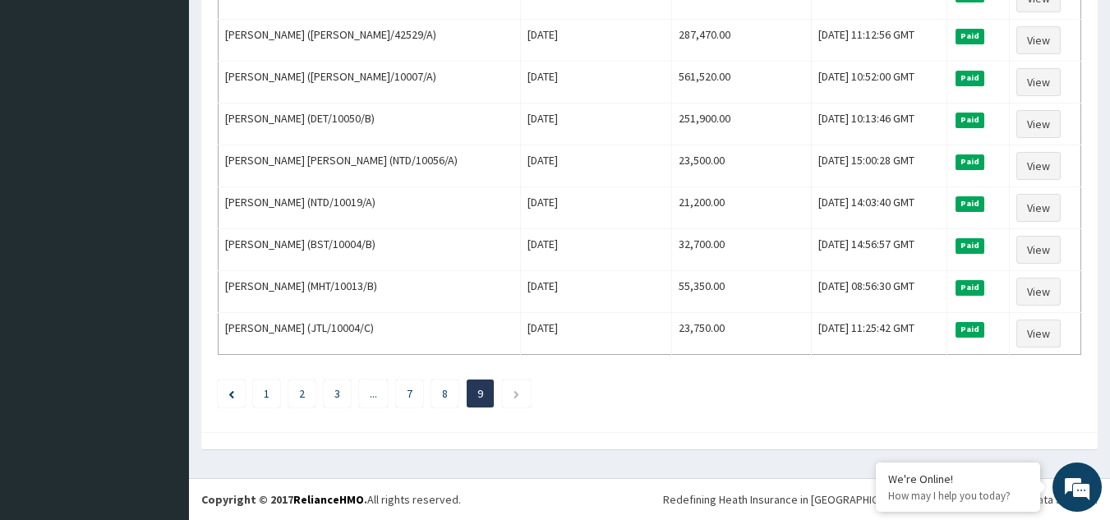
drag, startPoint x: 224, startPoint y: 277, endPoint x: 1084, endPoint y: 348, distance: 862.9
click at [515, 393] on icon "Next page" at bounding box center [515, 394] width 7 height 10
click at [516, 392] on icon "Next page" at bounding box center [515, 394] width 7 height 10
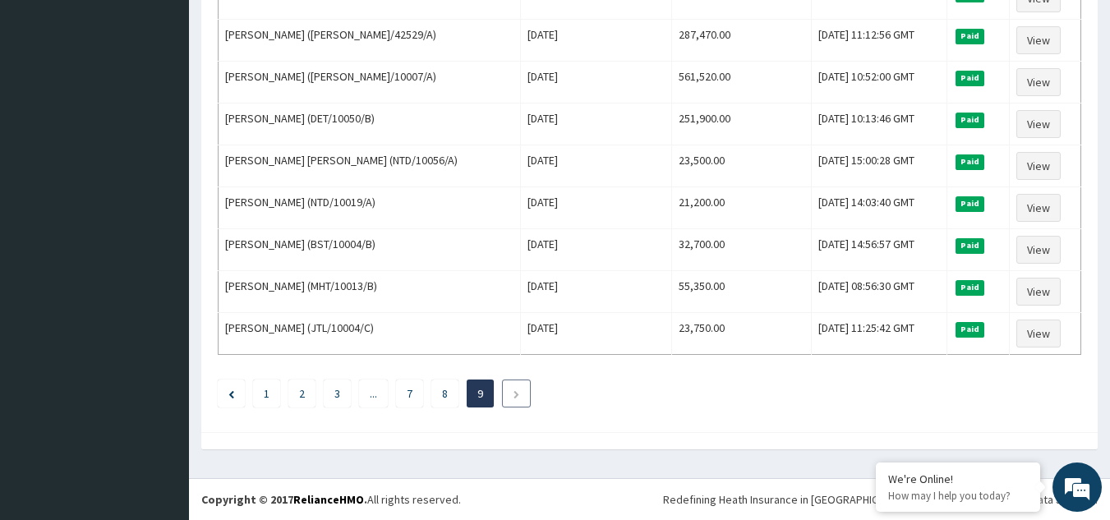
click at [516, 392] on icon "Next page" at bounding box center [515, 394] width 7 height 10
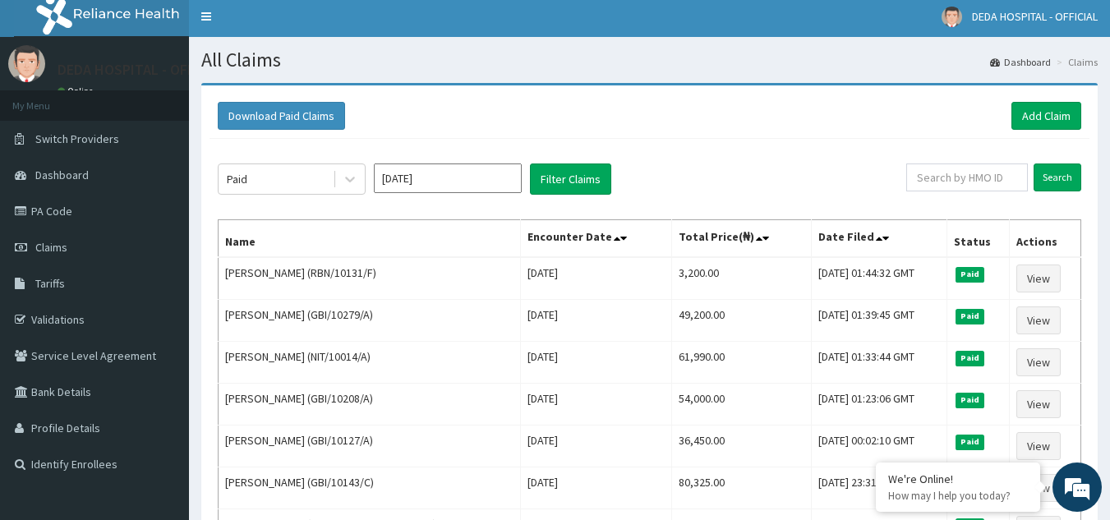
scroll to position [0, 0]
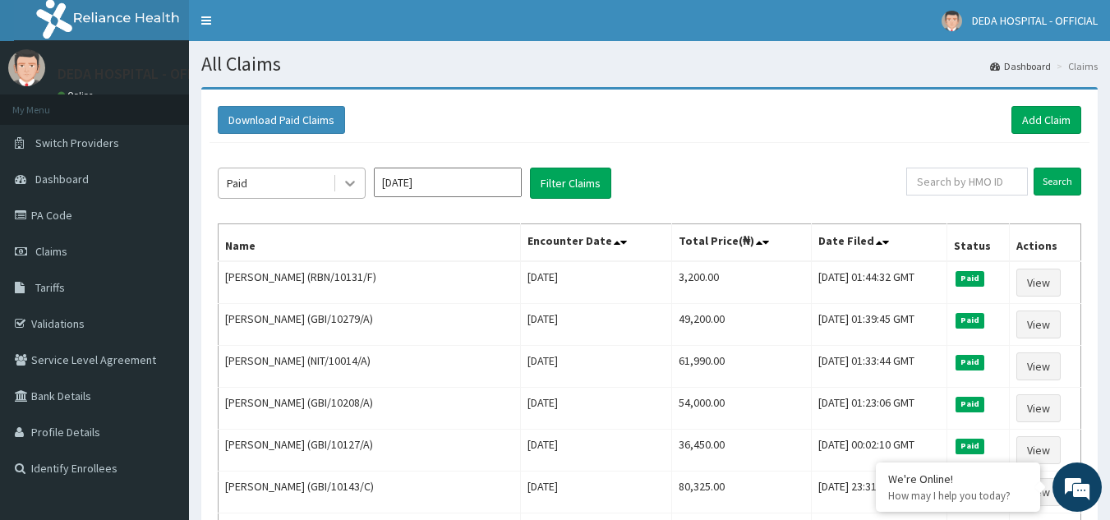
click at [352, 179] on icon at bounding box center [350, 183] width 16 height 16
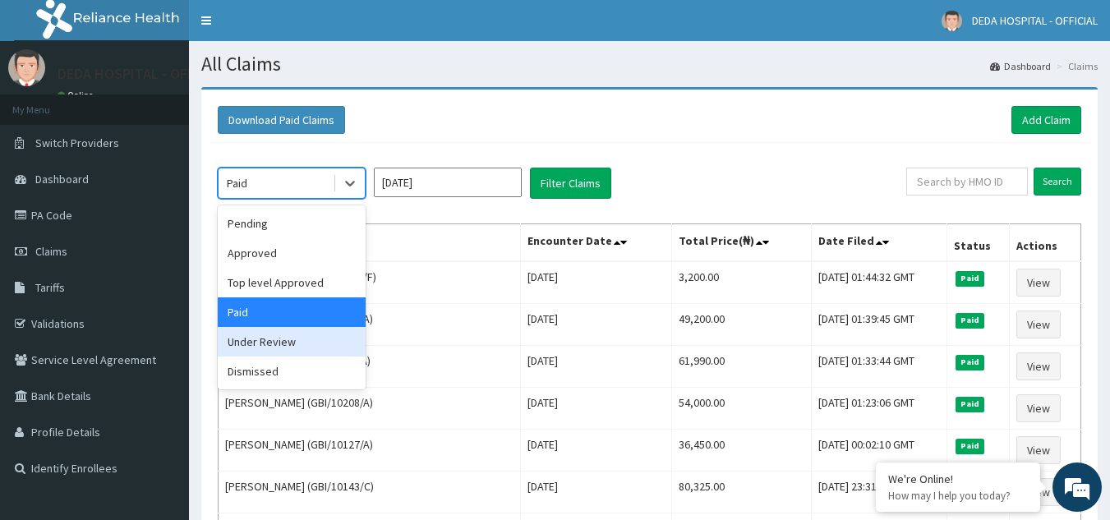
click at [278, 341] on div "Under Review" at bounding box center [292, 342] width 148 height 30
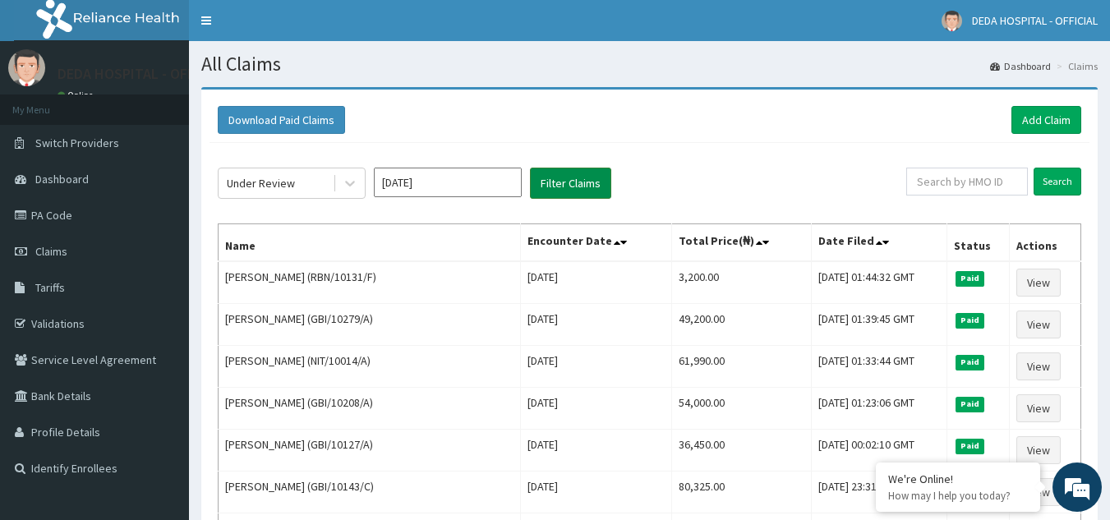
click at [547, 182] on button "Filter Claims" at bounding box center [570, 183] width 81 height 31
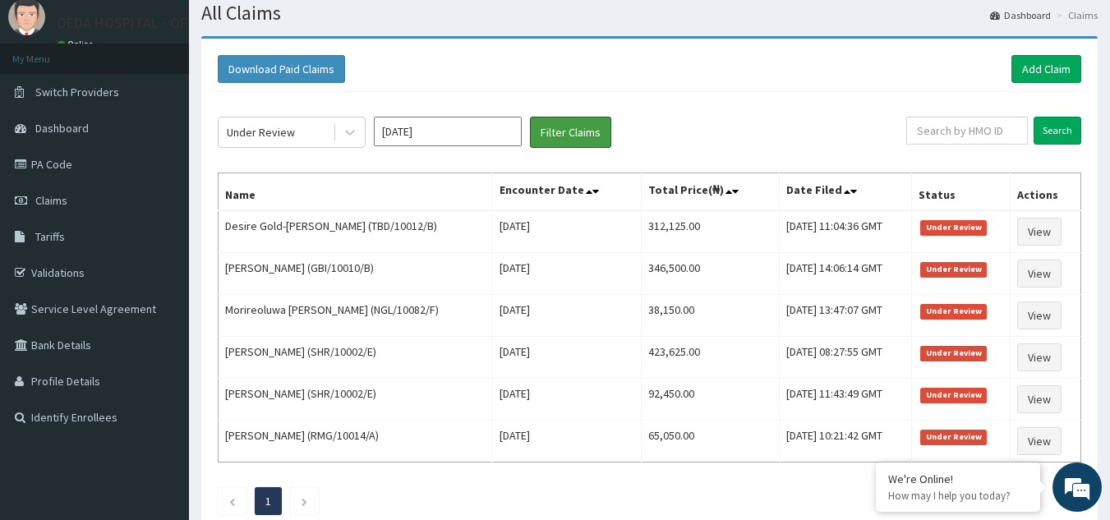
scroll to position [159, 0]
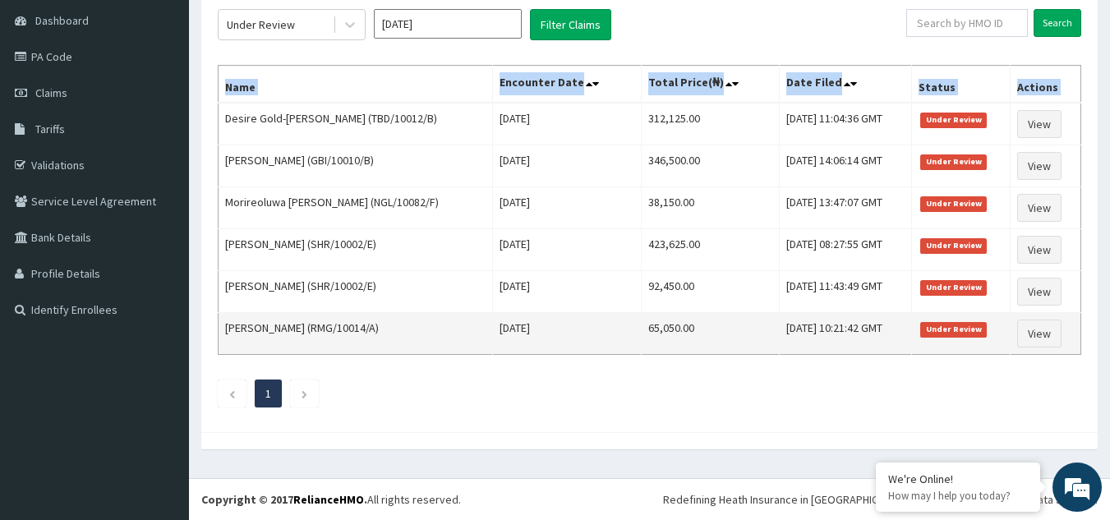
drag, startPoint x: 219, startPoint y: 120, endPoint x: 1073, endPoint y: 342, distance: 881.9
click at [1073, 342] on tbody "Desire Gold-Idehen (TBD/10012/B) Thu Jul 31 2025 312,125.00 Thu, 07 Aug 2025 11…" at bounding box center [649, 229] width 862 height 252
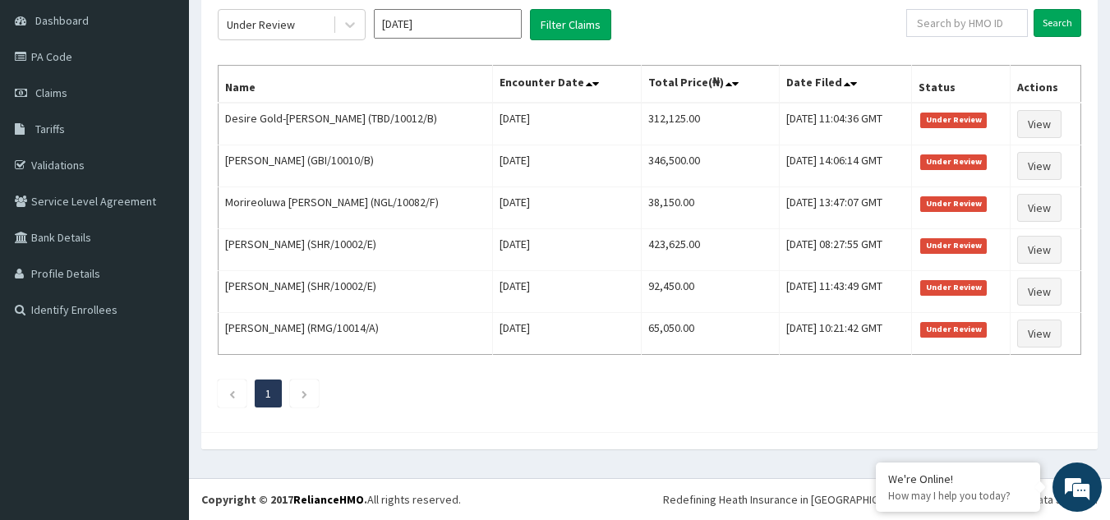
click at [1027, 394] on ul "1" at bounding box center [649, 393] width 863 height 28
click at [304, 389] on icon "Next page" at bounding box center [304, 394] width 7 height 10
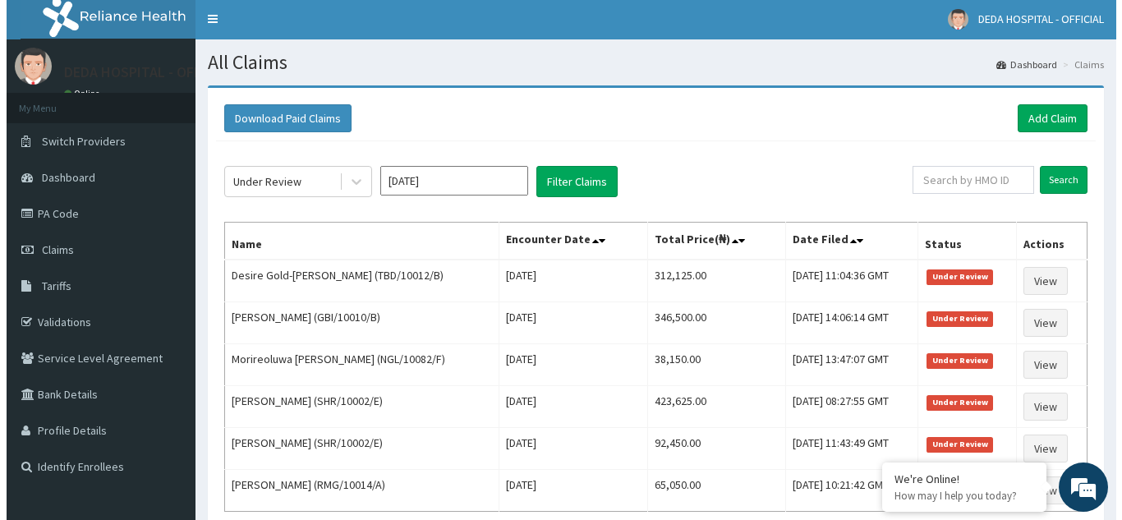
scroll to position [0, 0]
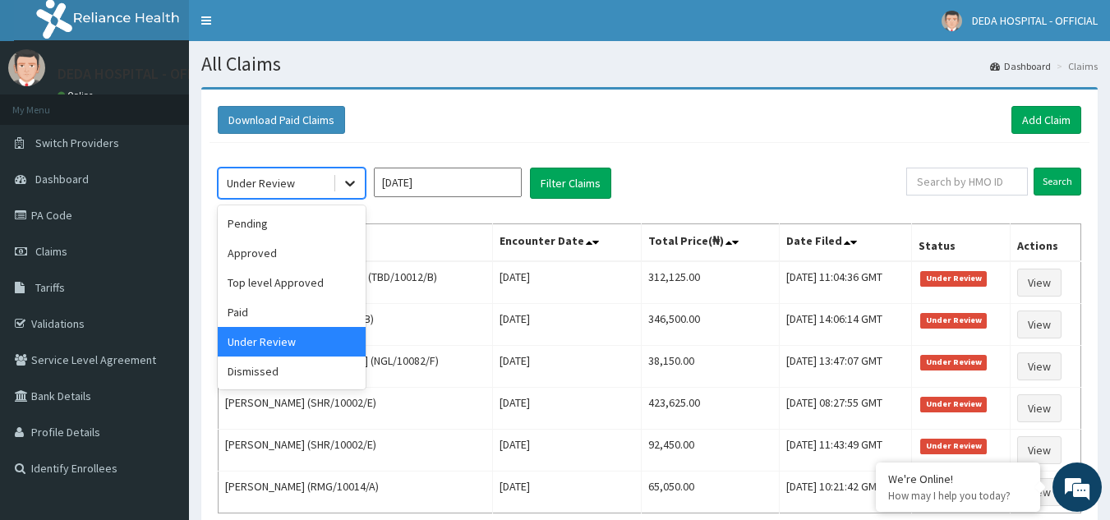
click at [351, 182] on icon at bounding box center [350, 183] width 16 height 16
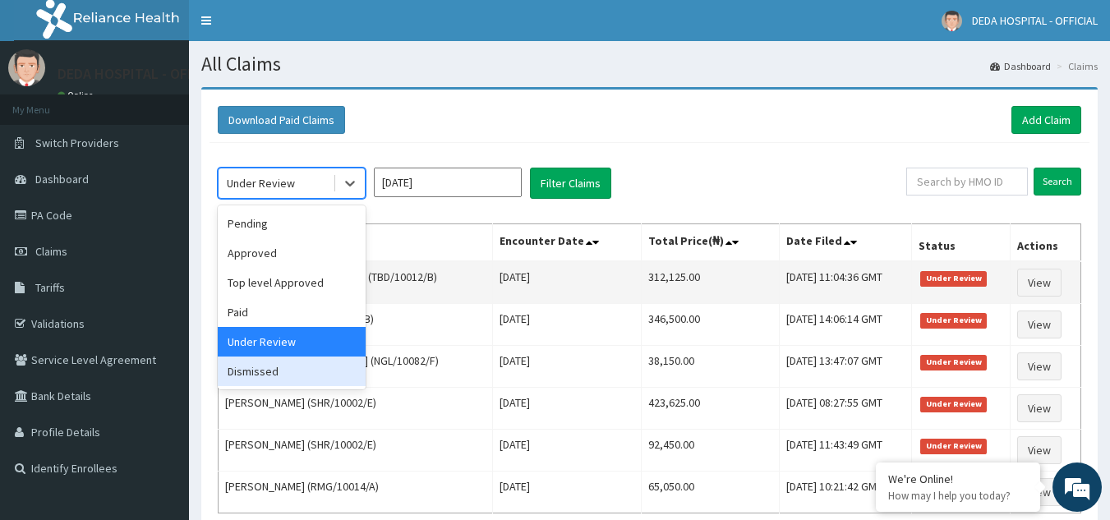
drag, startPoint x: 251, startPoint y: 371, endPoint x: 349, endPoint y: 287, distance: 128.7
click at [251, 368] on div "Dismissed" at bounding box center [292, 371] width 148 height 30
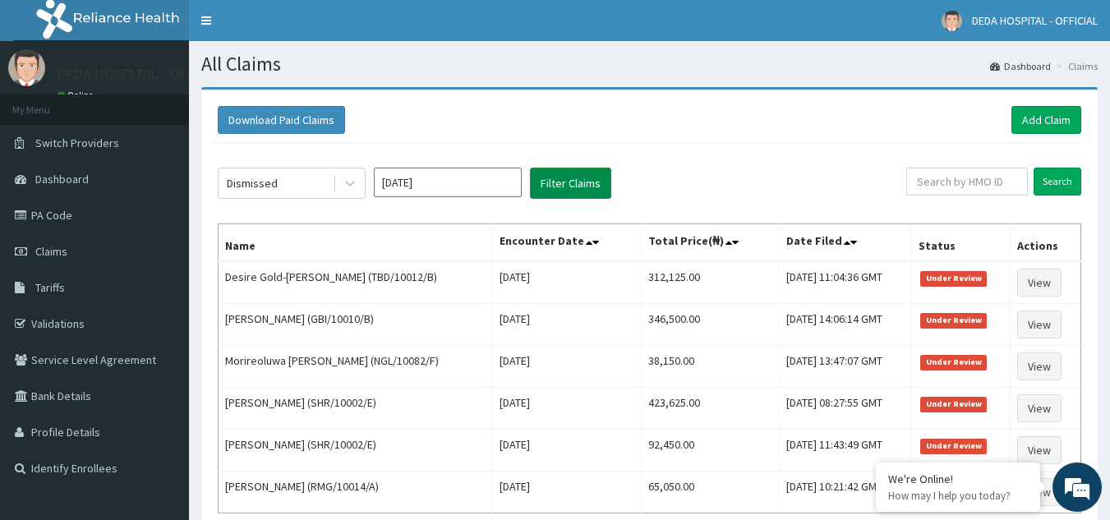
click at [563, 189] on button "Filter Claims" at bounding box center [570, 183] width 81 height 31
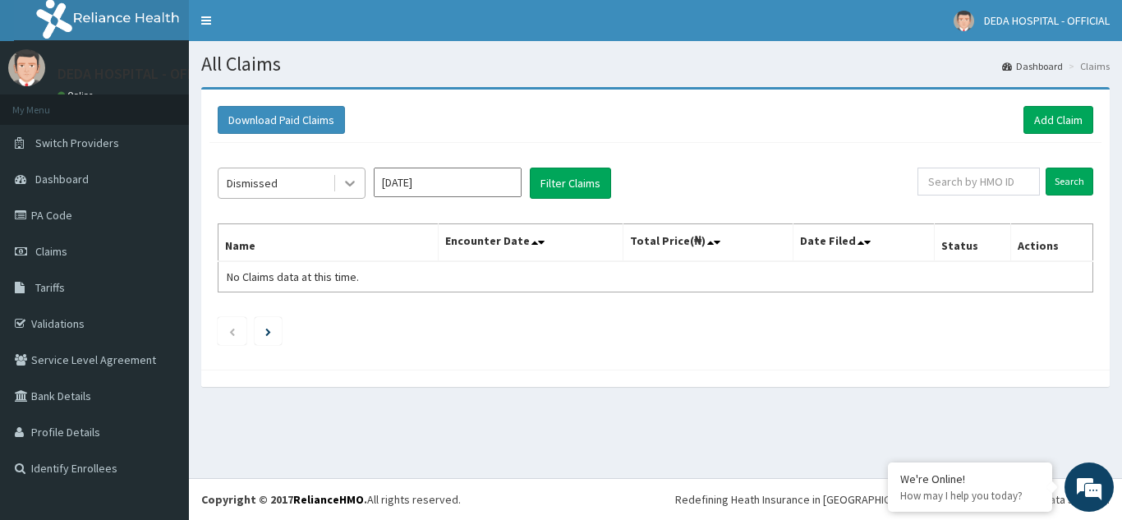
click at [354, 186] on icon at bounding box center [350, 183] width 16 height 16
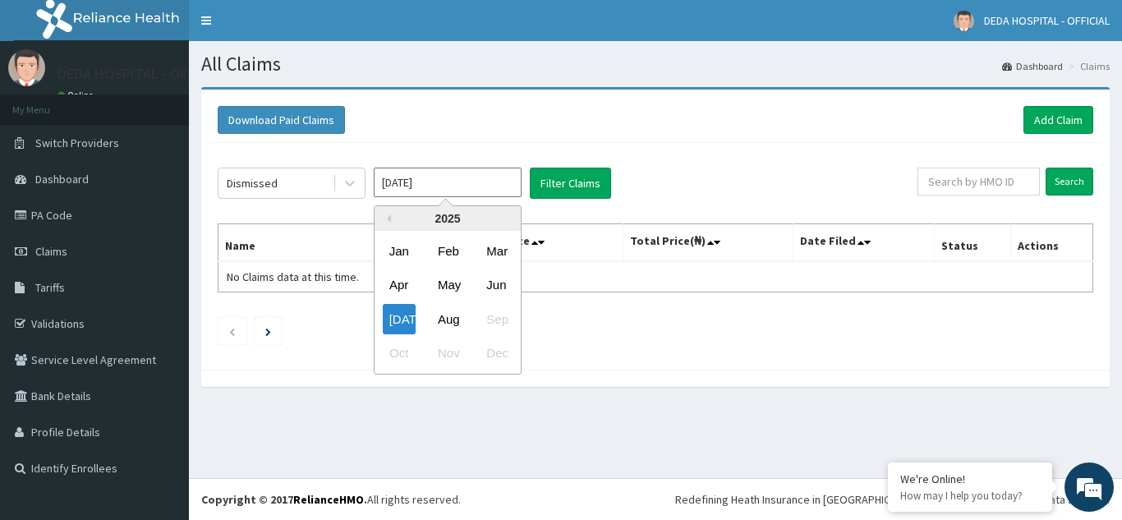
click at [434, 191] on input "Jul 2025" at bounding box center [448, 183] width 148 height 30
click at [402, 255] on div "Jan" at bounding box center [399, 251] width 33 height 30
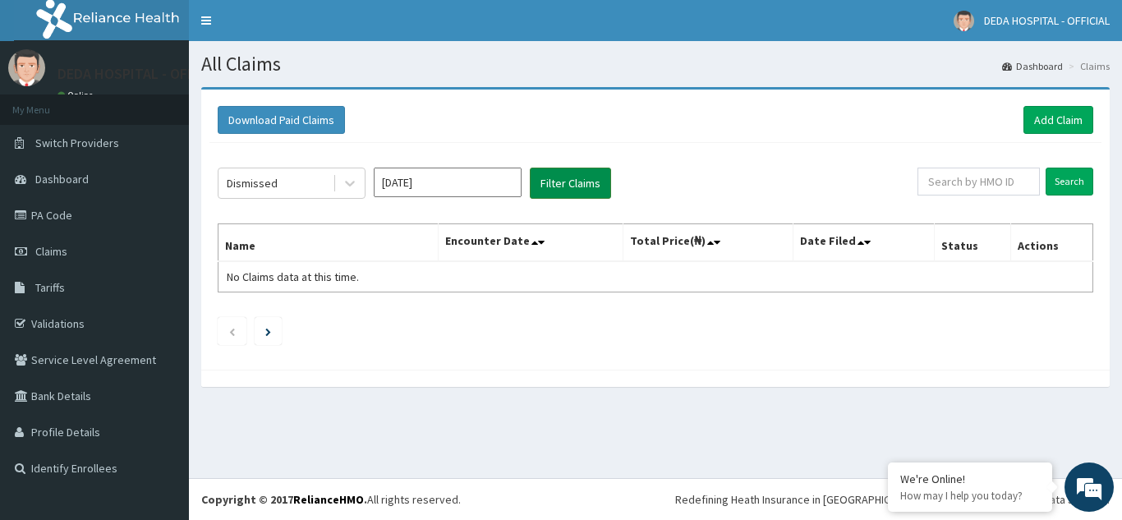
click at [572, 182] on button "Filter Claims" at bounding box center [570, 183] width 81 height 31
click at [345, 187] on icon at bounding box center [350, 183] width 16 height 16
click at [347, 179] on icon at bounding box center [350, 183] width 16 height 16
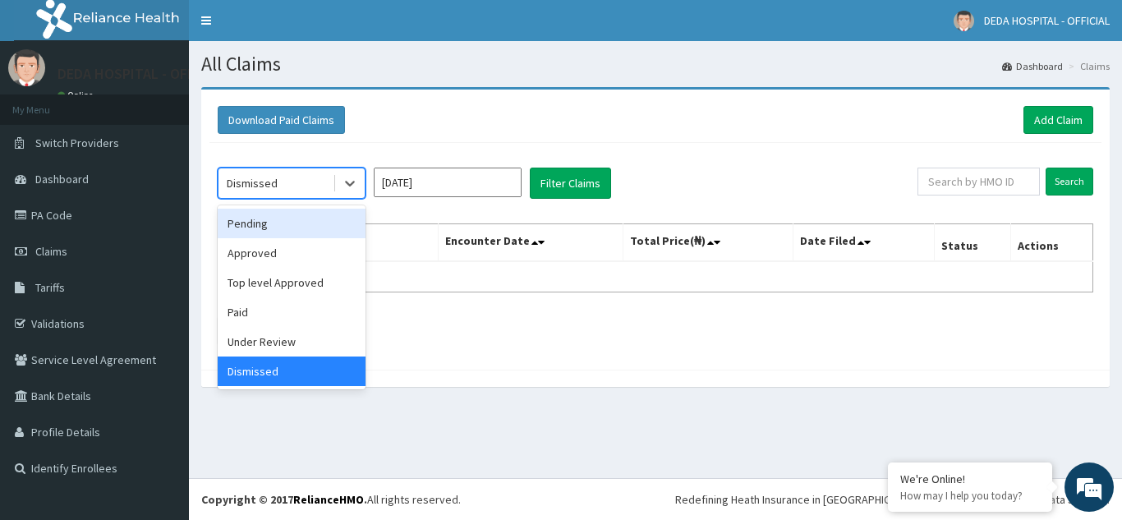
click at [289, 219] on div "Pending" at bounding box center [292, 224] width 148 height 30
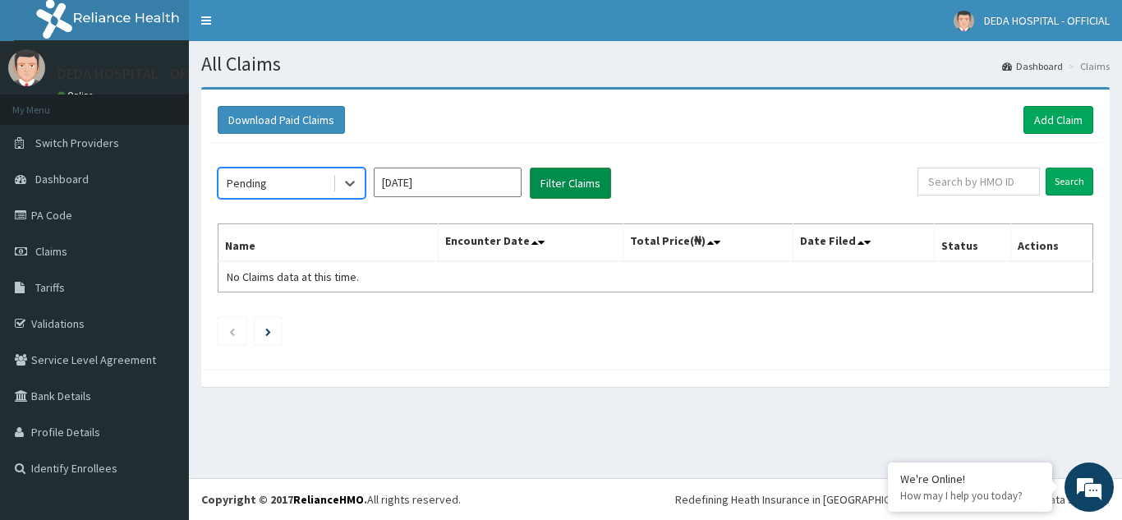
click at [572, 185] on button "Filter Claims" at bounding box center [570, 183] width 81 height 31
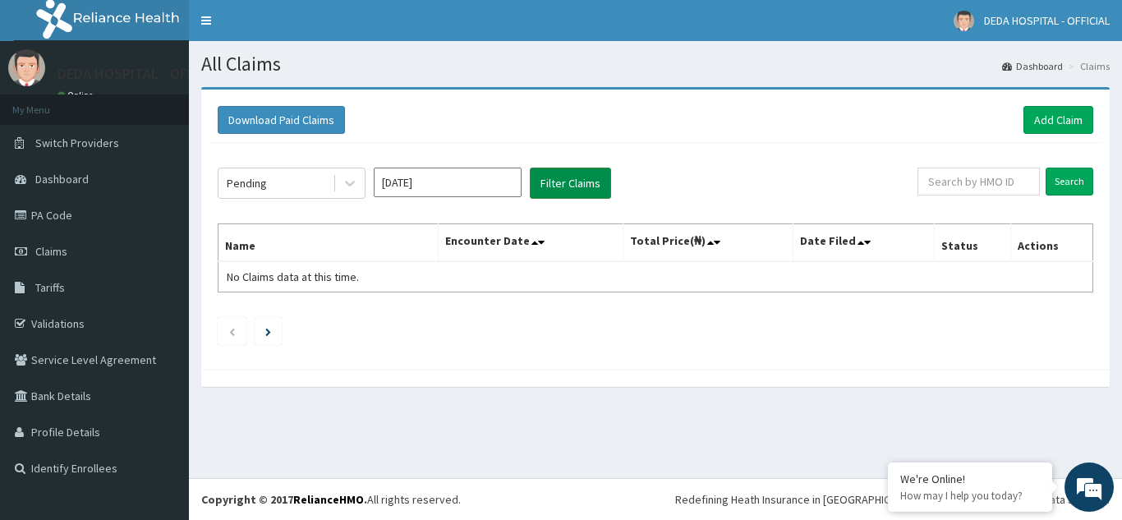
click at [572, 185] on button "Filter Claims" at bounding box center [570, 183] width 81 height 31
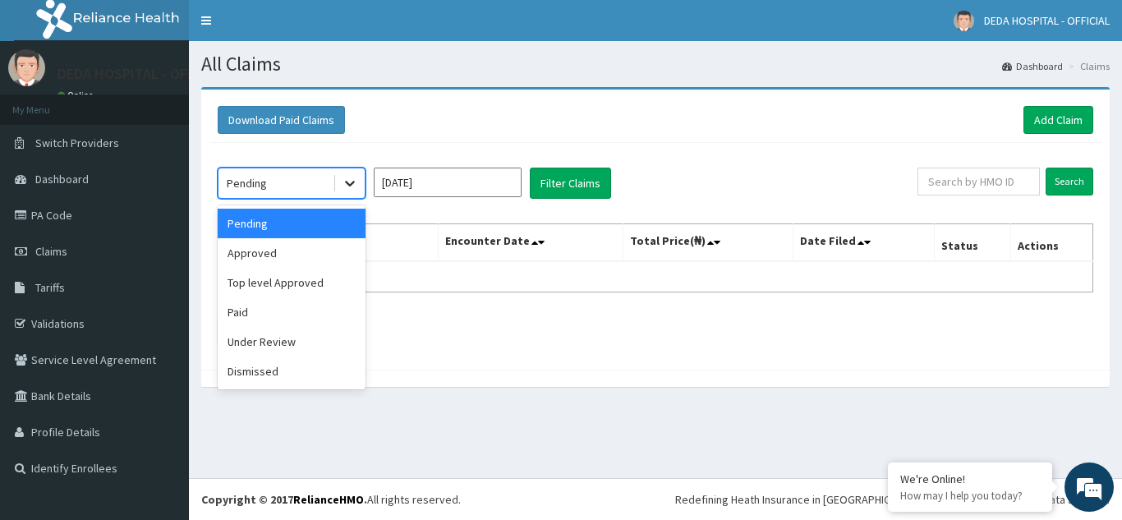
click at [361, 183] on div at bounding box center [350, 183] width 30 height 30
click at [279, 342] on div "Under Review" at bounding box center [292, 342] width 148 height 30
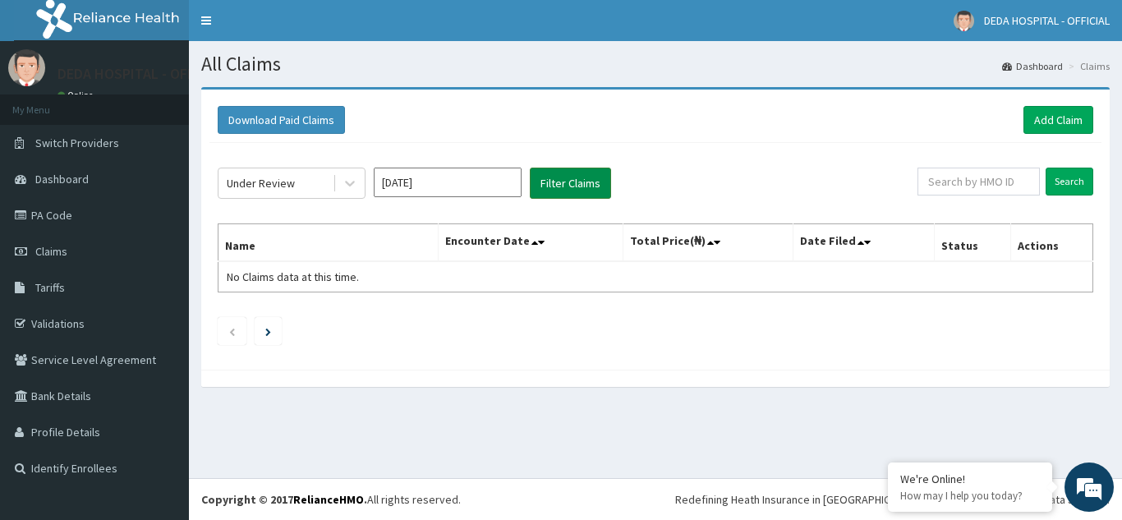
click at [561, 195] on button "Filter Claims" at bounding box center [570, 183] width 81 height 31
click at [558, 182] on button "Filter Claims" at bounding box center [570, 183] width 81 height 31
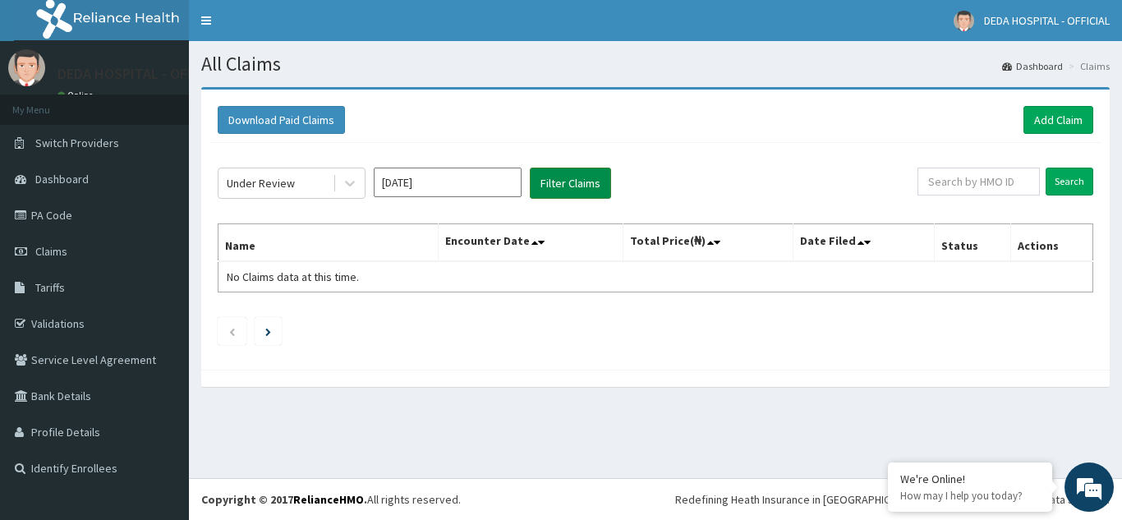
click at [553, 179] on button "Filter Claims" at bounding box center [570, 183] width 81 height 31
click at [556, 180] on button "Filter Claims" at bounding box center [570, 183] width 81 height 31
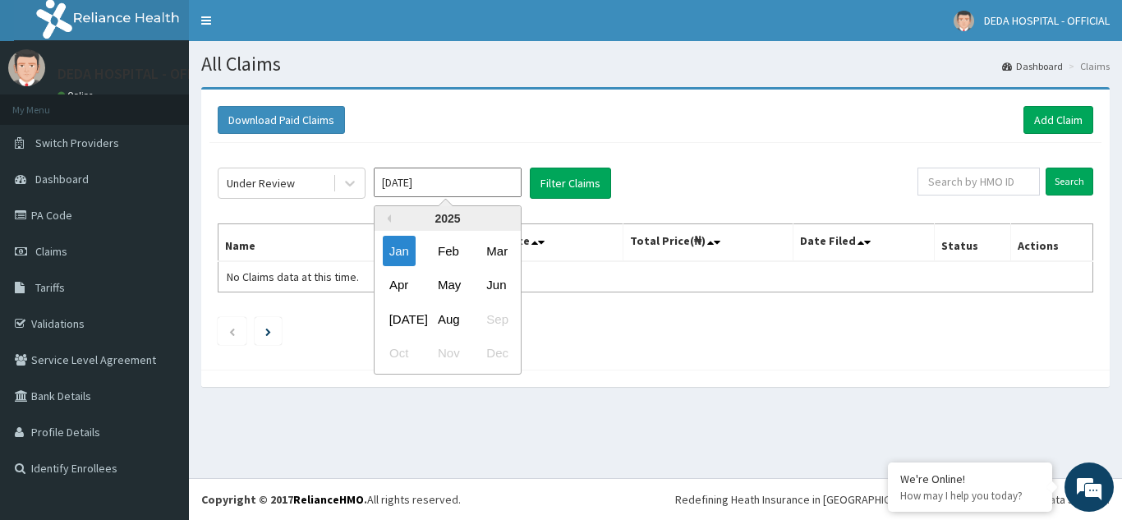
click at [440, 182] on input "[DATE]" at bounding box center [448, 183] width 148 height 30
click at [463, 318] on div "Aug" at bounding box center [447, 319] width 33 height 30
type input "Aug 2025"
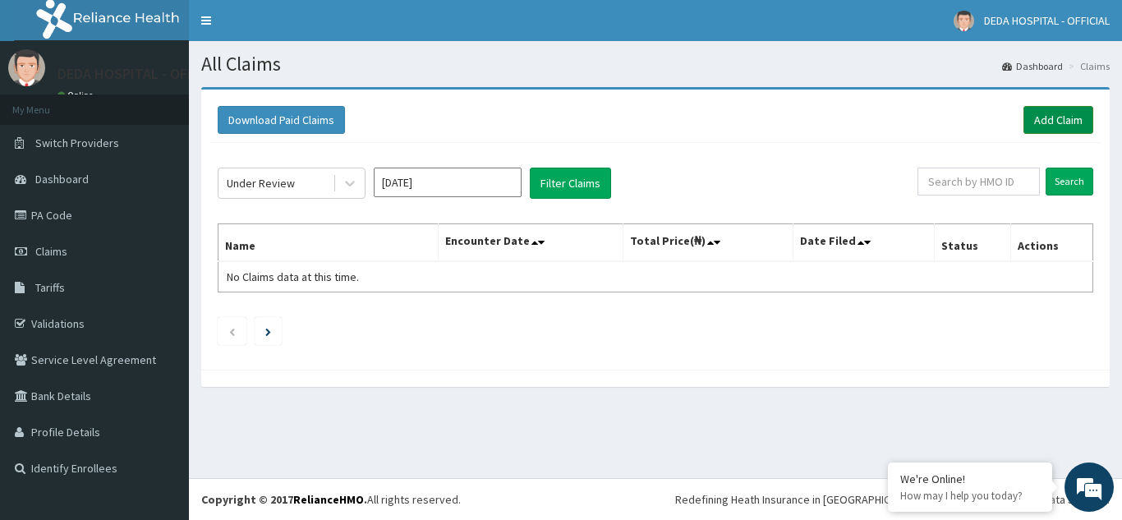
click at [1073, 121] on link "Add Claim" at bounding box center [1058, 120] width 70 height 28
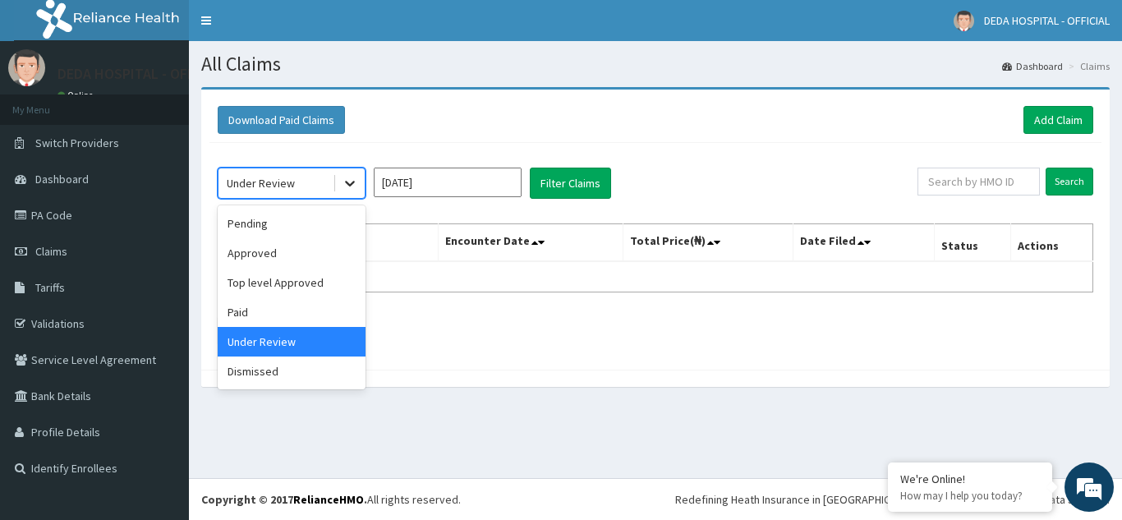
click at [343, 173] on div at bounding box center [350, 183] width 30 height 30
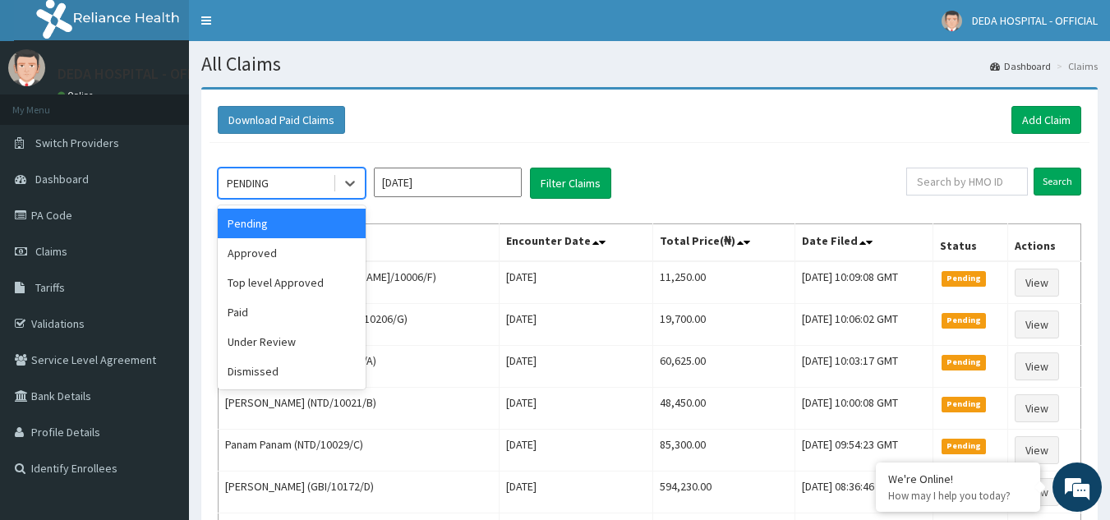
click at [436, 189] on input "[DATE]" at bounding box center [448, 183] width 148 height 30
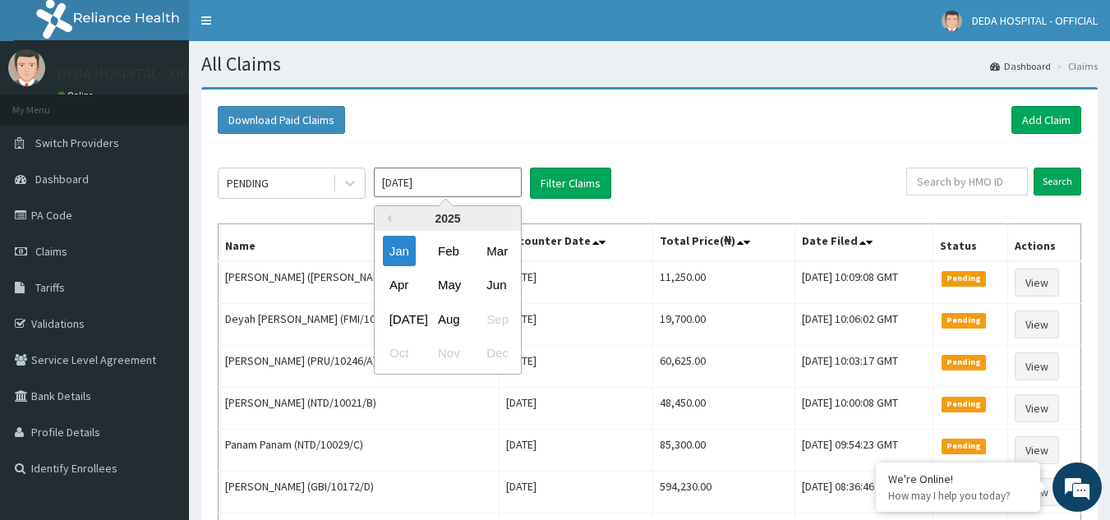
click at [462, 174] on input "[DATE]" at bounding box center [448, 183] width 148 height 30
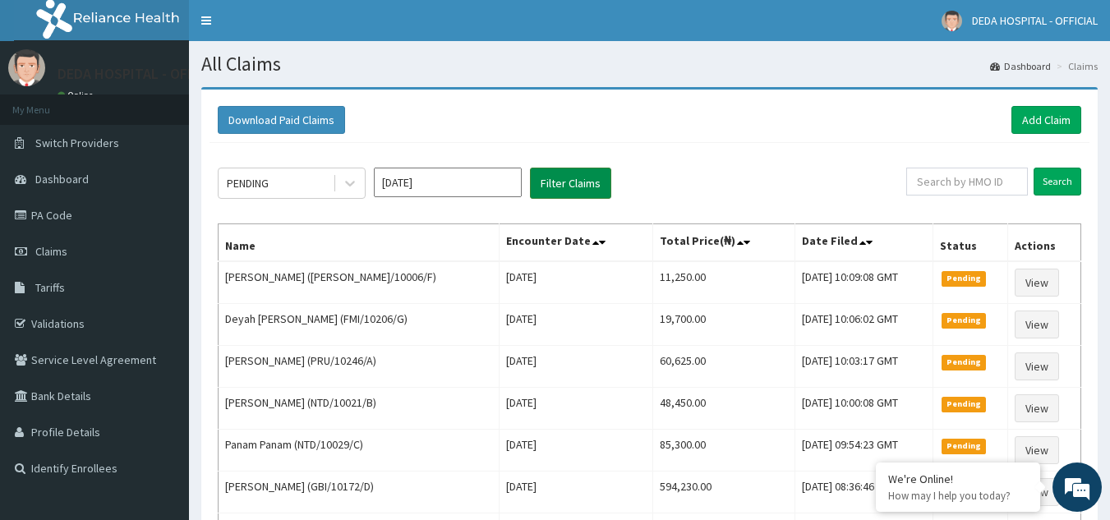
click at [549, 177] on button "Filter Claims" at bounding box center [570, 183] width 81 height 31
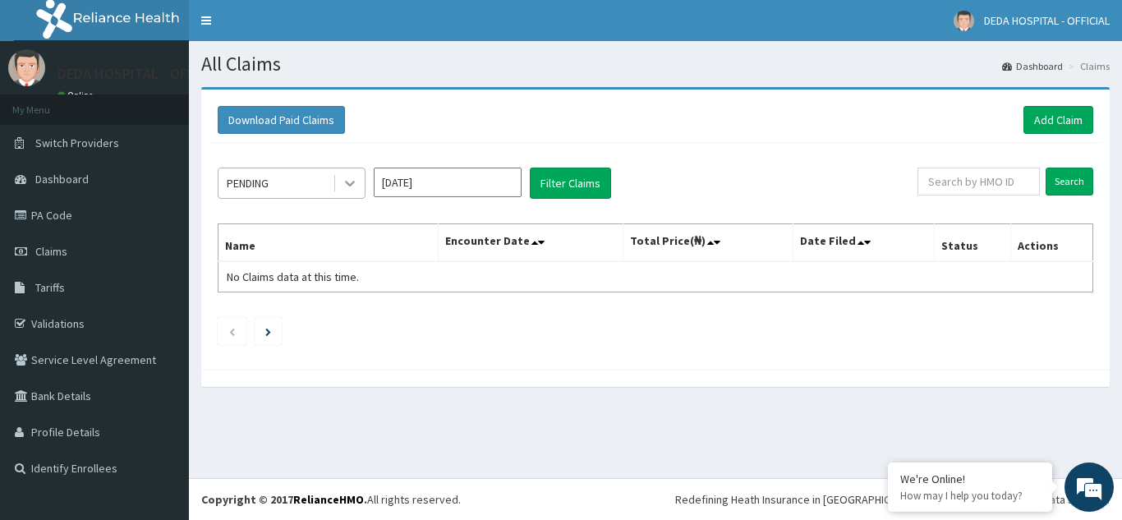
click at [344, 179] on icon at bounding box center [350, 183] width 16 height 16
click at [349, 185] on icon at bounding box center [350, 185] width 10 height 6
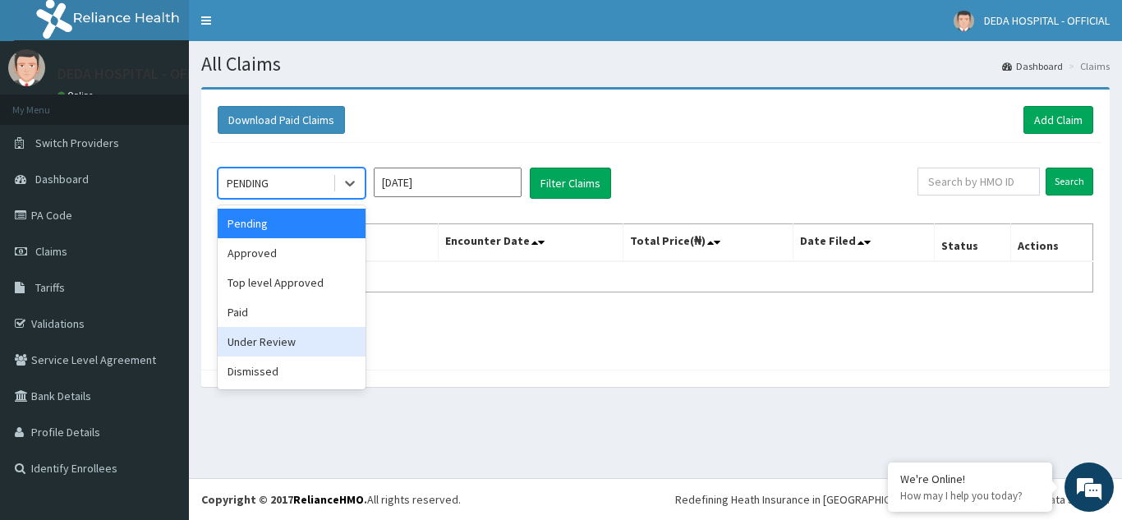
click at [256, 339] on div "Under Review" at bounding box center [292, 342] width 148 height 30
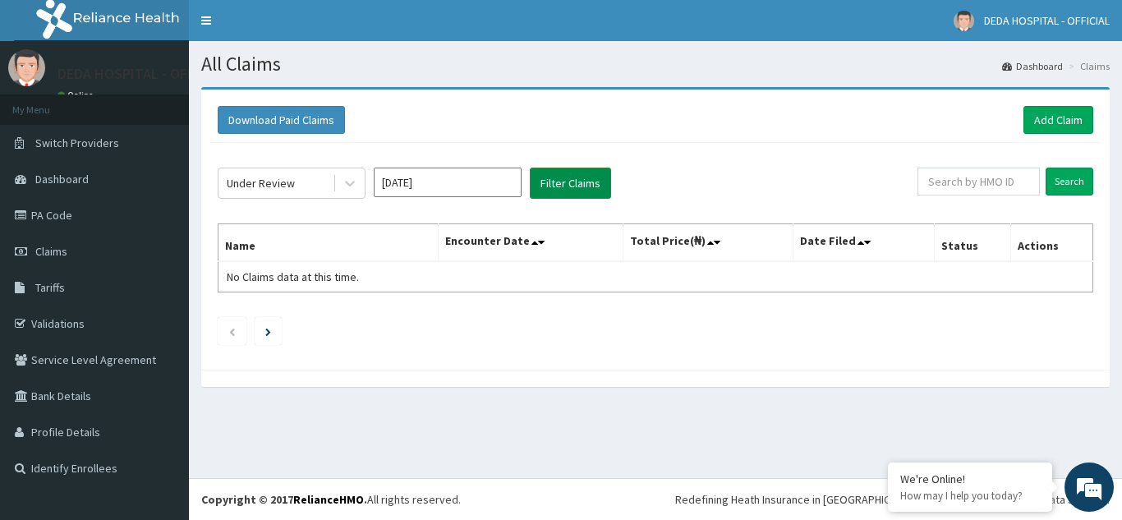
click at [578, 194] on button "Filter Claims" at bounding box center [570, 183] width 81 height 31
click at [551, 189] on button "Filter Claims" at bounding box center [570, 183] width 81 height 31
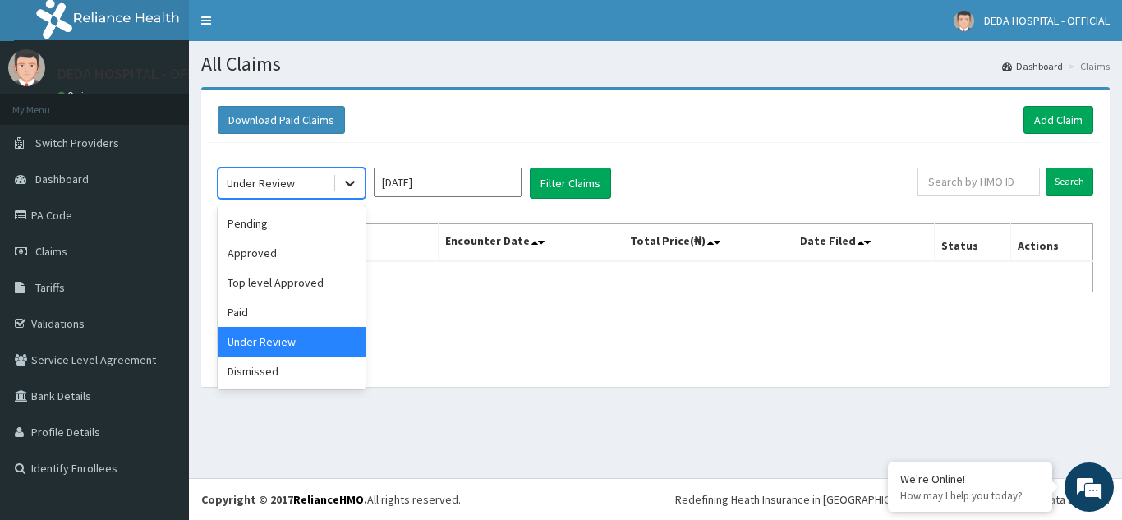
click at [353, 180] on icon at bounding box center [350, 183] width 16 height 16
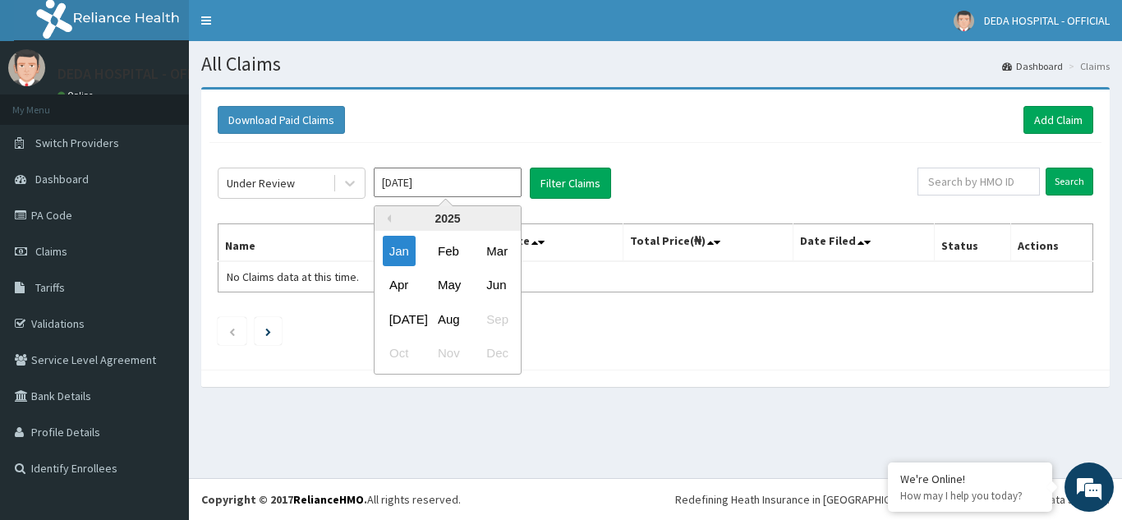
click at [420, 181] on input "[DATE]" at bounding box center [448, 183] width 148 height 30
click at [453, 241] on div "Feb" at bounding box center [447, 251] width 33 height 30
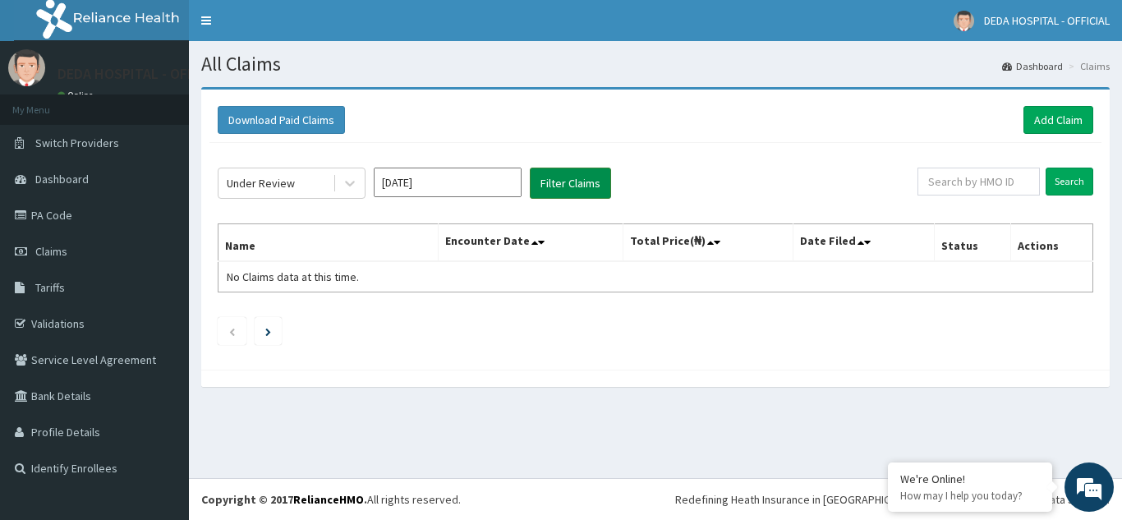
click at [550, 180] on button "Filter Claims" at bounding box center [570, 183] width 81 height 31
click at [576, 173] on button "Filter Claims" at bounding box center [570, 183] width 81 height 31
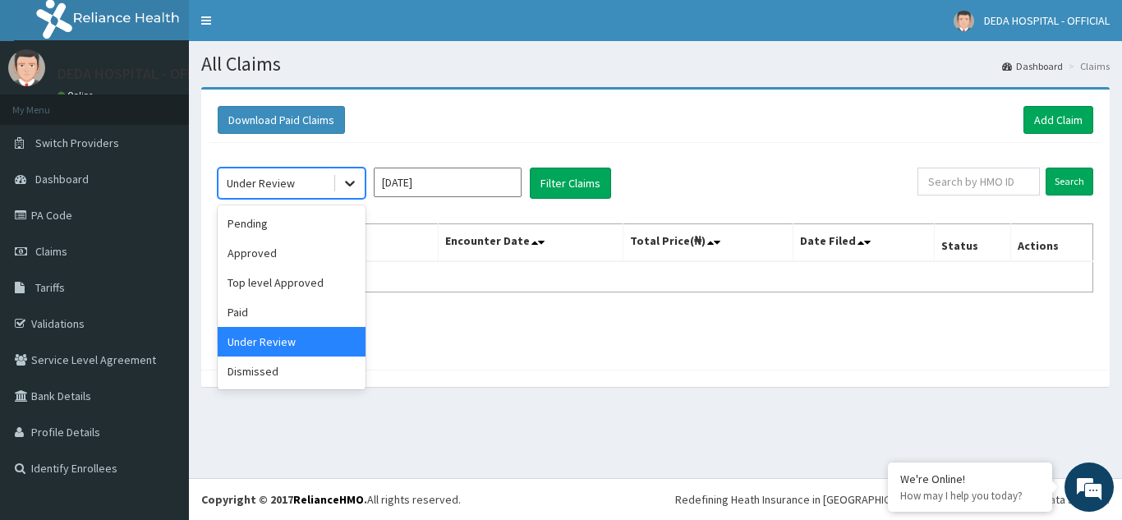
click at [347, 183] on icon at bounding box center [350, 185] width 10 height 6
click at [260, 222] on div "Pending" at bounding box center [292, 224] width 148 height 30
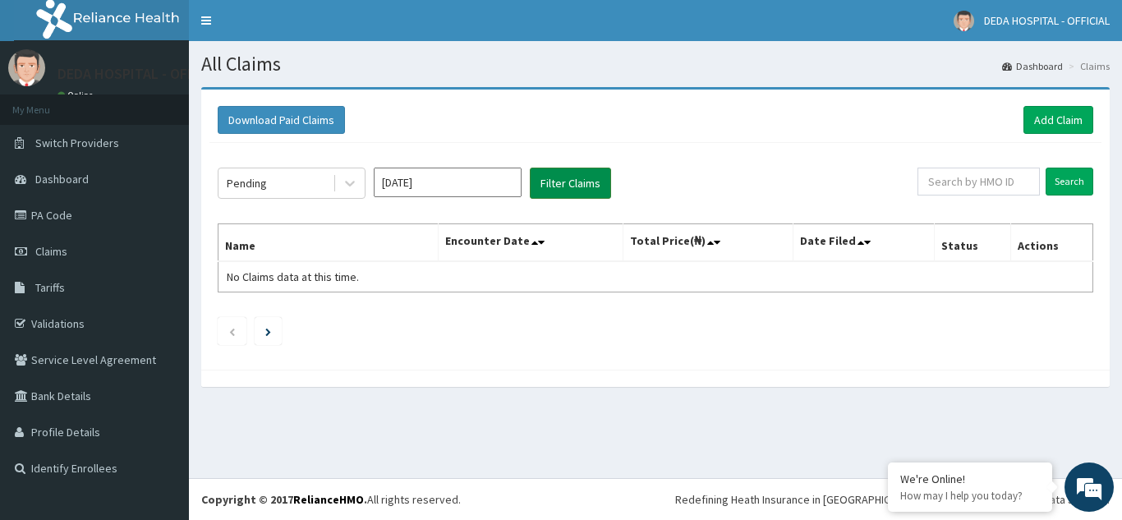
click at [576, 176] on button "Filter Claims" at bounding box center [570, 183] width 81 height 31
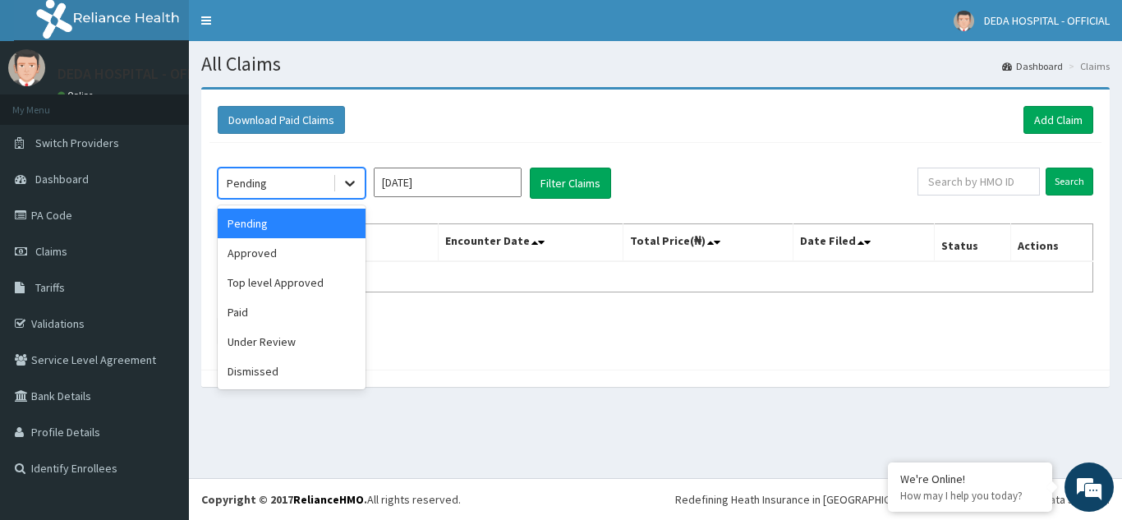
click at [350, 185] on icon at bounding box center [350, 185] width 10 height 6
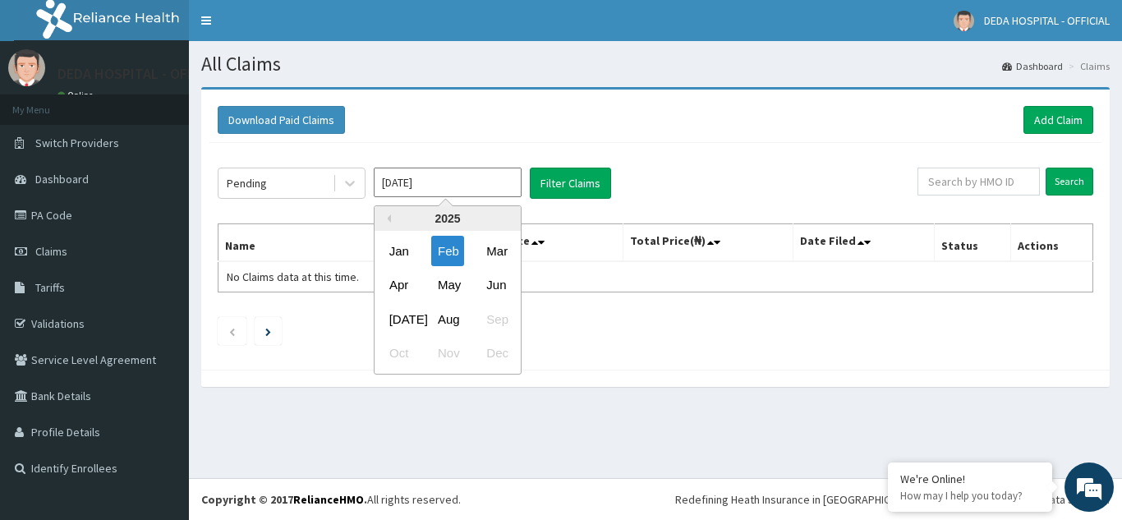
click at [489, 183] on input "[DATE]" at bounding box center [448, 183] width 148 height 30
click at [501, 246] on div "Mar" at bounding box center [496, 251] width 33 height 30
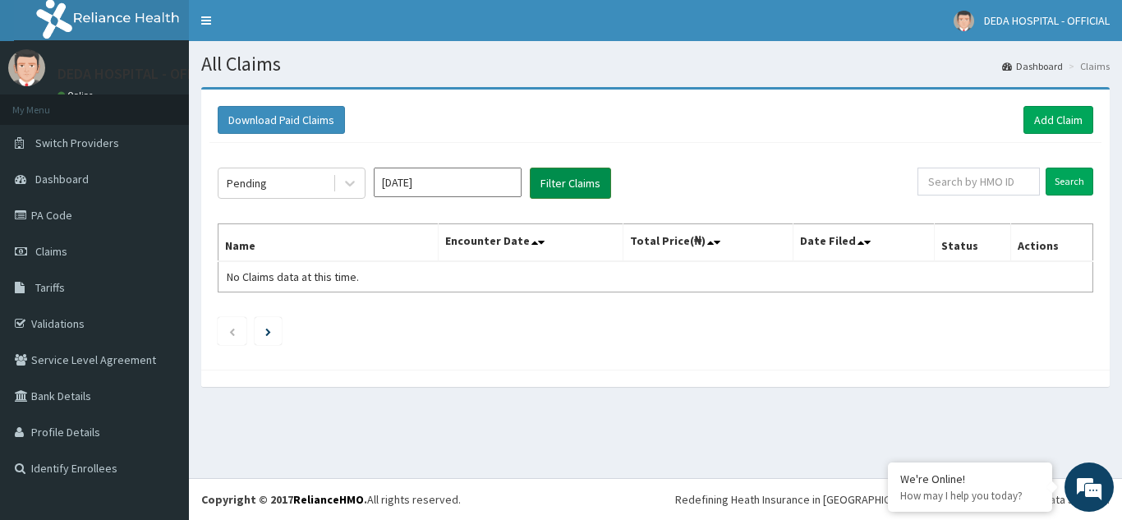
click at [580, 179] on button "Filter Claims" at bounding box center [570, 183] width 81 height 31
click at [349, 182] on icon at bounding box center [350, 183] width 16 height 16
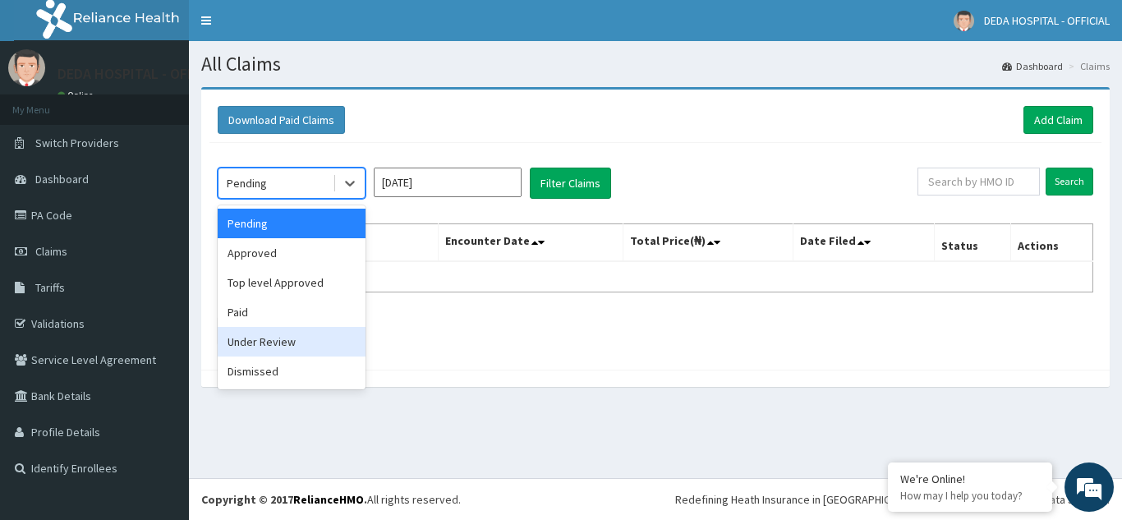
click at [269, 343] on div "Under Review" at bounding box center [292, 342] width 148 height 30
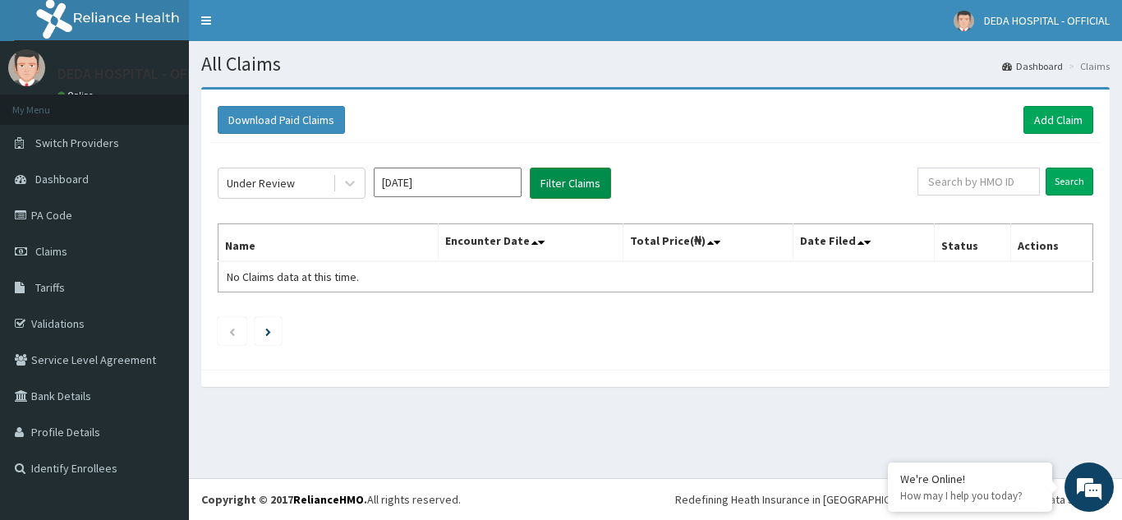
click at [577, 169] on button "Filter Claims" at bounding box center [570, 183] width 81 height 31
click at [556, 177] on button "Filter Claims" at bounding box center [570, 183] width 81 height 31
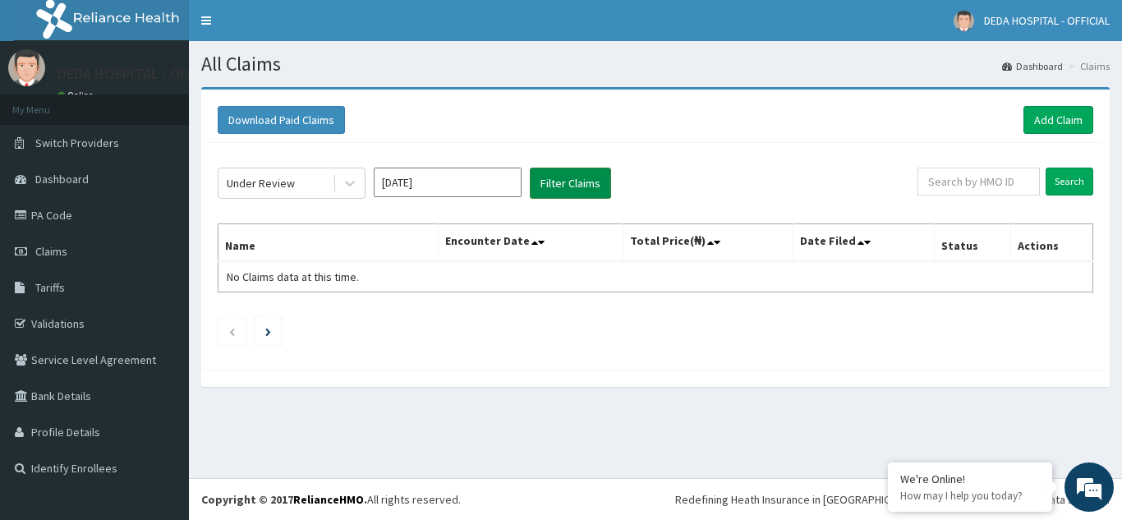
click at [556, 177] on button "Filter Claims" at bounding box center [570, 183] width 81 height 31
click at [352, 182] on icon at bounding box center [350, 183] width 16 height 16
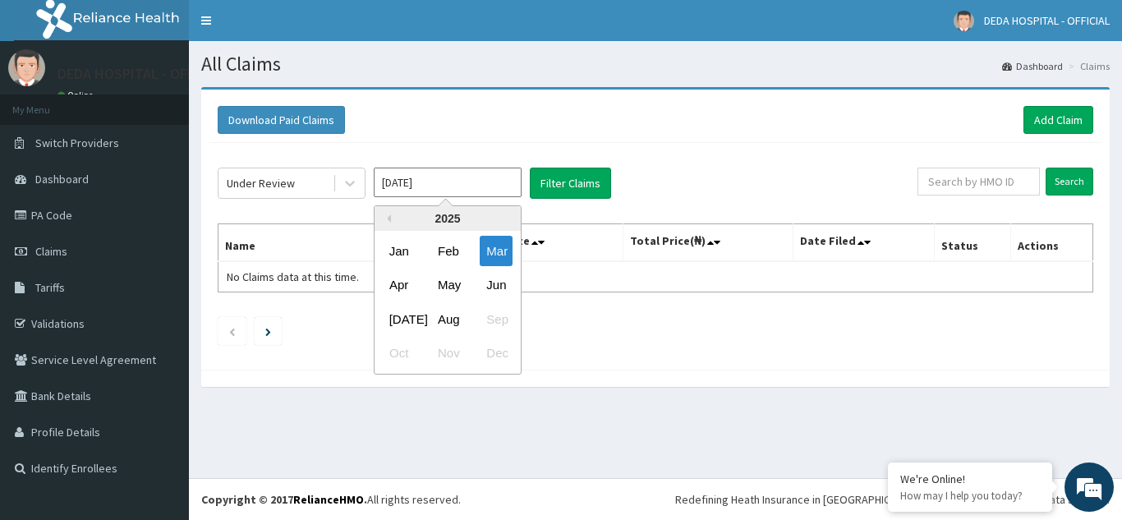
click at [426, 184] on input "[DATE]" at bounding box center [448, 183] width 148 height 30
click at [390, 284] on div "Apr" at bounding box center [399, 285] width 33 height 30
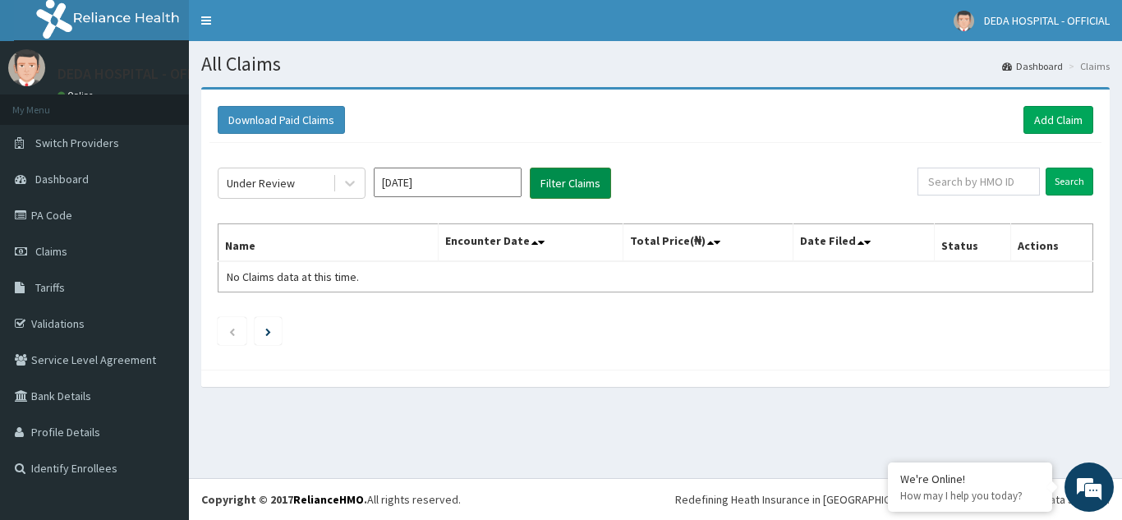
click at [586, 181] on button "Filter Claims" at bounding box center [570, 183] width 81 height 31
click at [563, 182] on button "Filter Claims" at bounding box center [570, 183] width 81 height 31
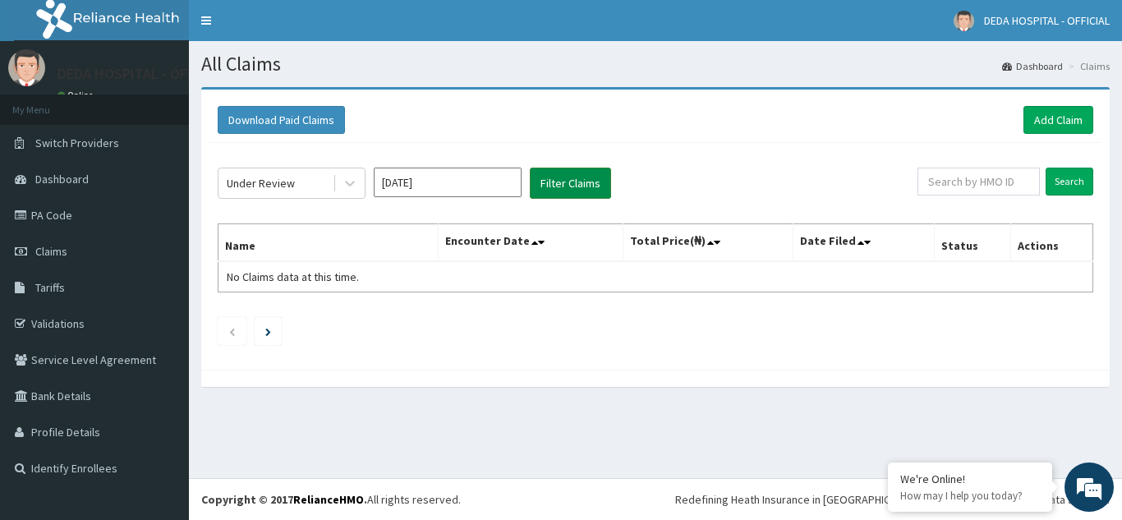
click at [564, 182] on button "Filter Claims" at bounding box center [570, 183] width 81 height 31
click at [338, 186] on div at bounding box center [350, 183] width 30 height 30
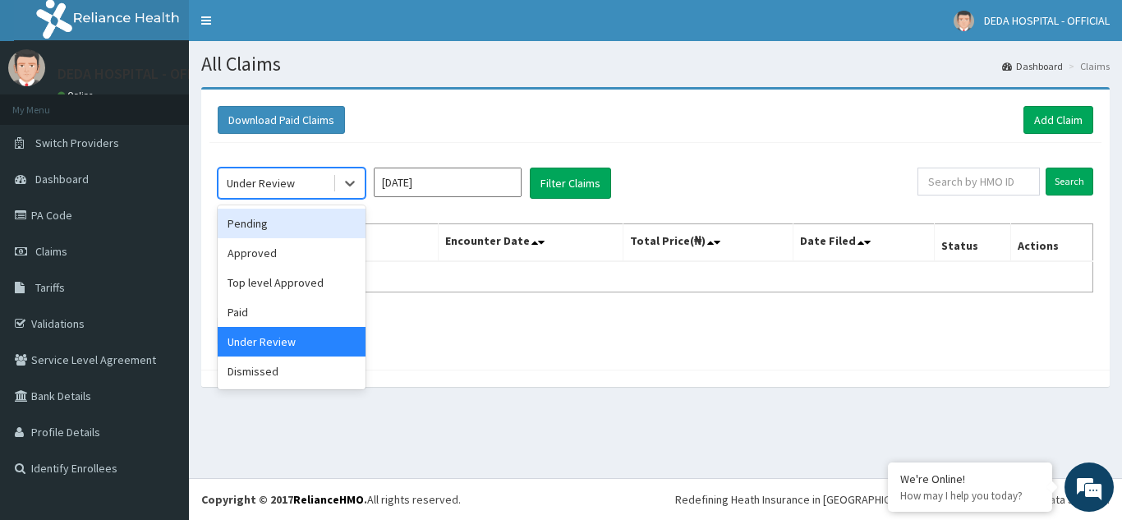
click at [292, 223] on div "Pending" at bounding box center [292, 224] width 148 height 30
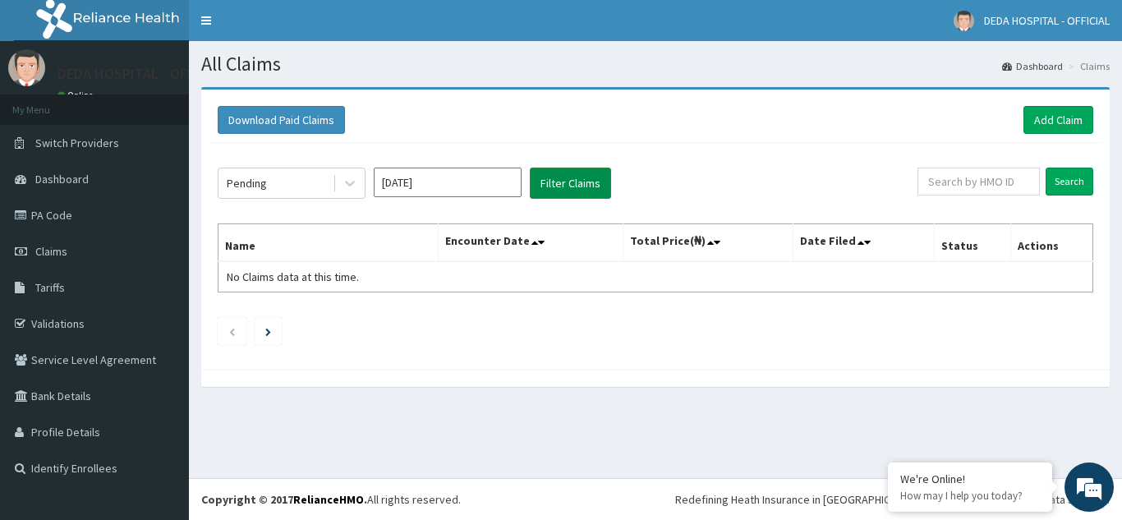
click at [554, 181] on button "Filter Claims" at bounding box center [570, 183] width 81 height 31
click at [448, 186] on input "[DATE]" at bounding box center [448, 183] width 148 height 30
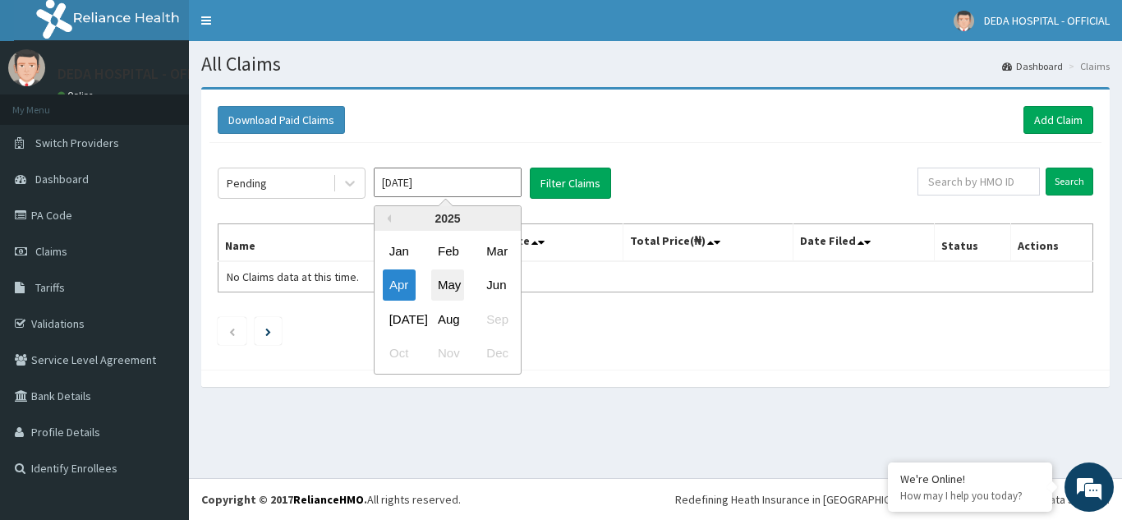
click at [453, 286] on div "May" at bounding box center [447, 285] width 33 height 30
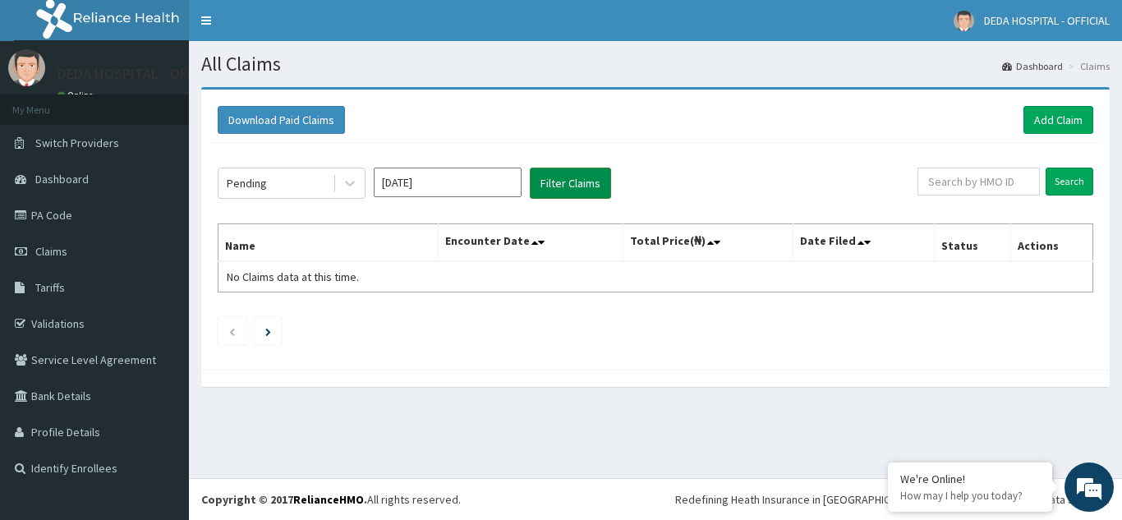
click at [563, 191] on button "Filter Claims" at bounding box center [570, 183] width 81 height 31
click at [554, 186] on button "Filter Claims" at bounding box center [570, 183] width 81 height 31
click at [347, 188] on icon at bounding box center [350, 183] width 16 height 16
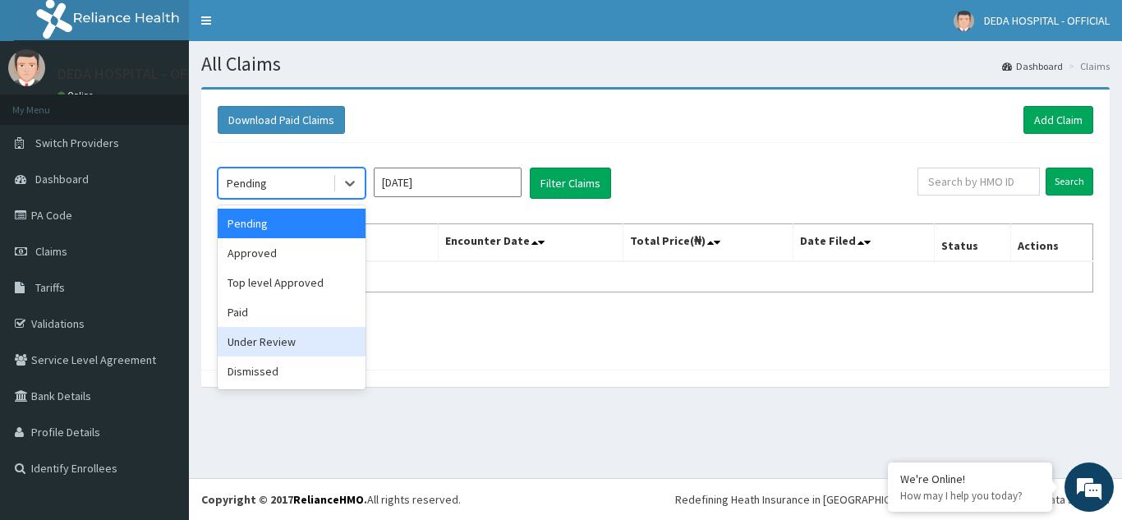
click at [266, 343] on div "Under Review" at bounding box center [292, 342] width 148 height 30
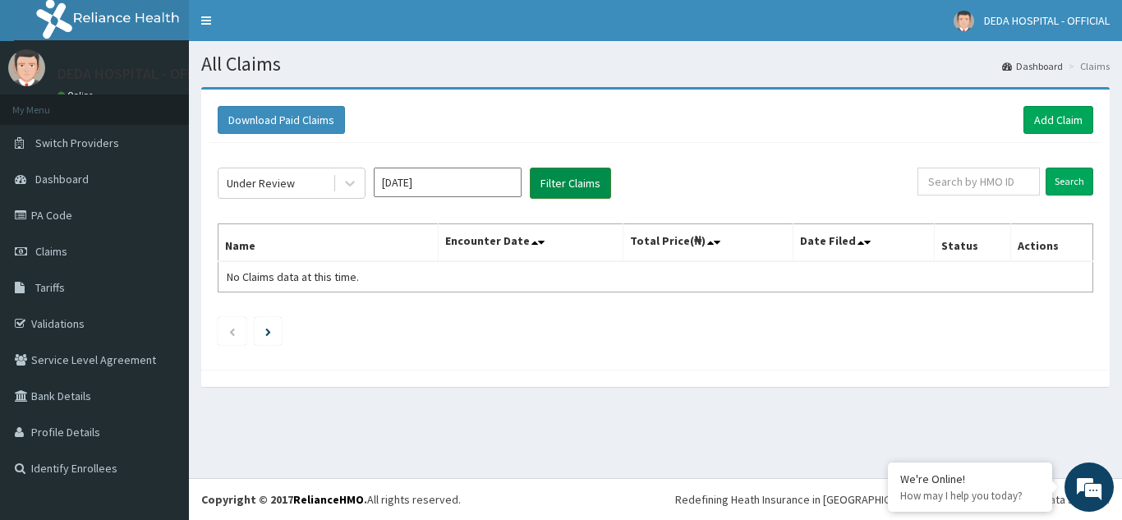
click at [568, 175] on button "Filter Claims" at bounding box center [570, 183] width 81 height 31
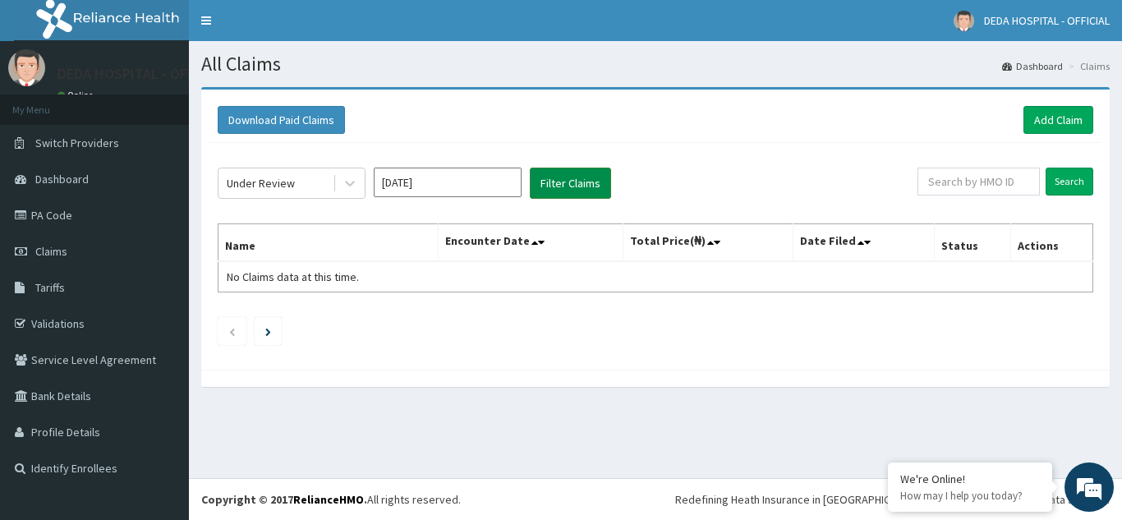
click at [568, 175] on button "Filter Claims" at bounding box center [570, 183] width 81 height 31
click at [564, 174] on button "Filter Claims" at bounding box center [570, 183] width 81 height 31
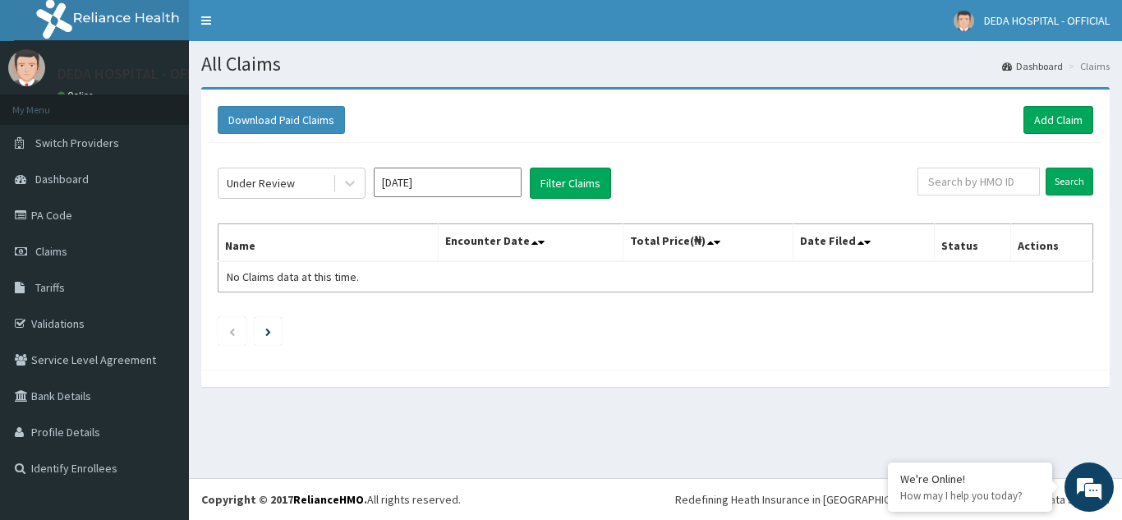
click at [442, 190] on input "[DATE]" at bounding box center [448, 183] width 148 height 30
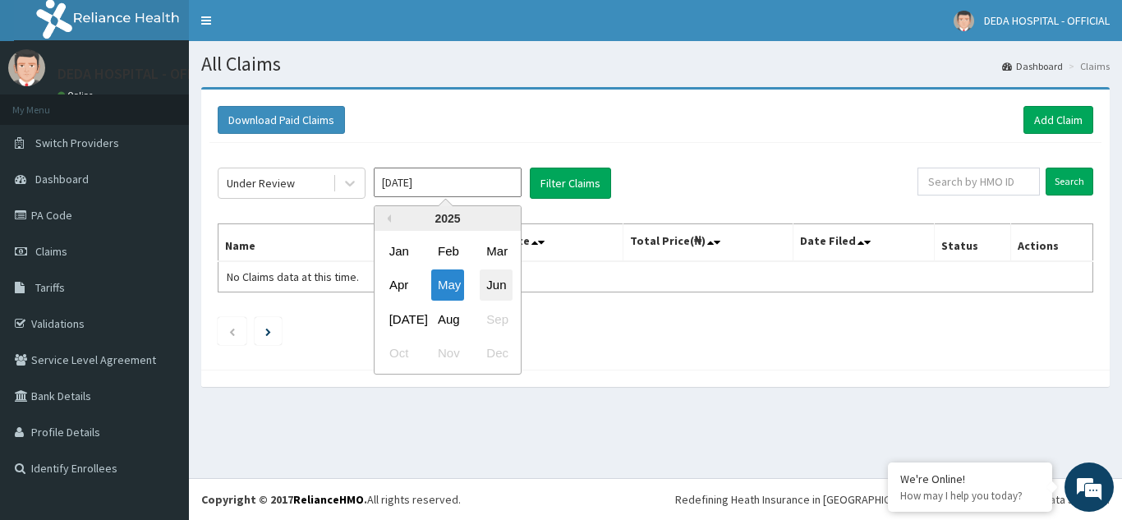
click at [491, 285] on div "Jun" at bounding box center [496, 285] width 33 height 30
type input "[DATE]"
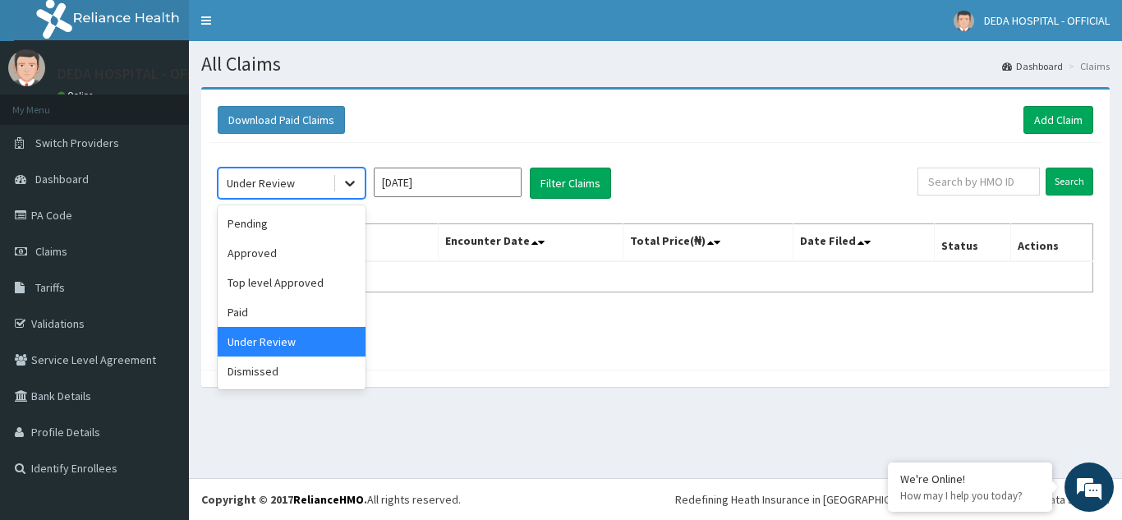
click at [352, 187] on icon at bounding box center [350, 183] width 16 height 16
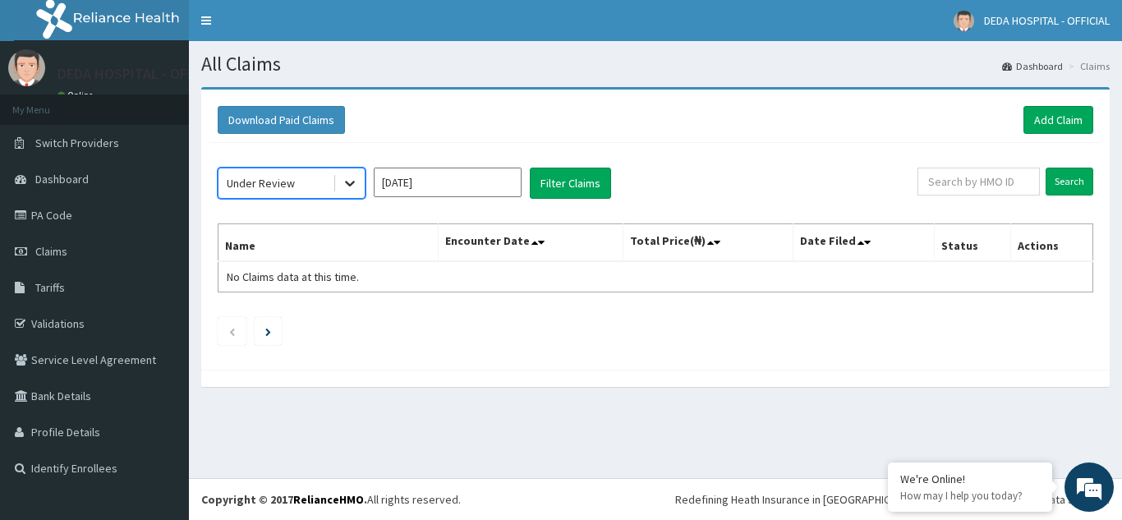
click at [342, 188] on icon at bounding box center [350, 183] width 16 height 16
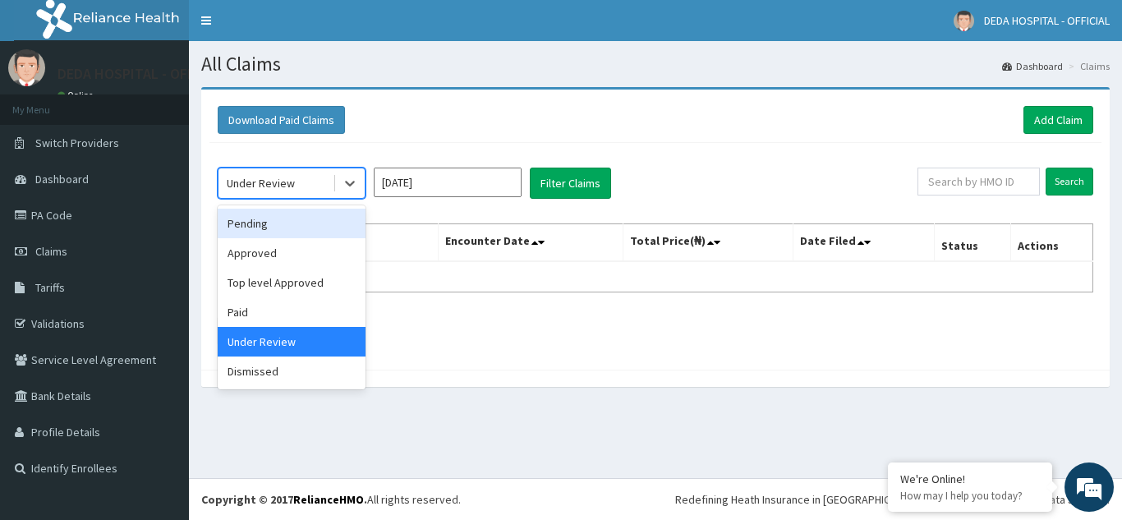
click at [296, 227] on div "Pending" at bounding box center [292, 224] width 148 height 30
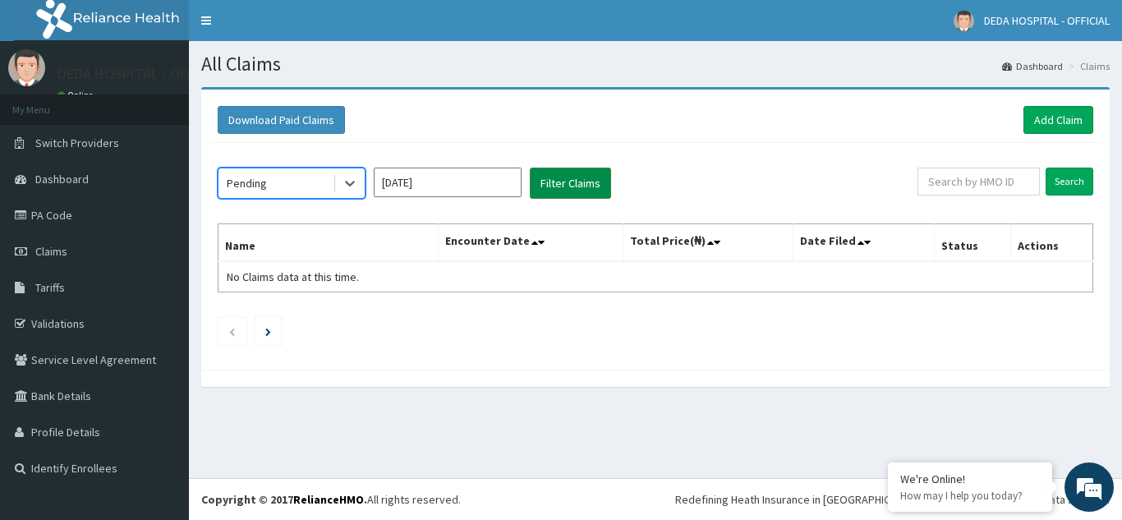
click at [560, 185] on button "Filter Claims" at bounding box center [570, 183] width 81 height 31
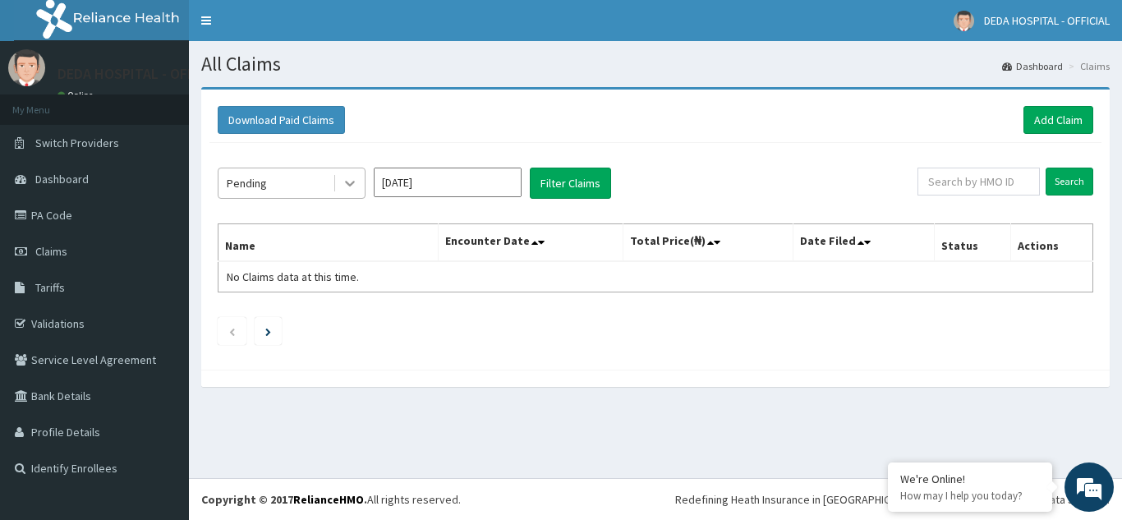
click at [357, 187] on icon at bounding box center [350, 183] width 16 height 16
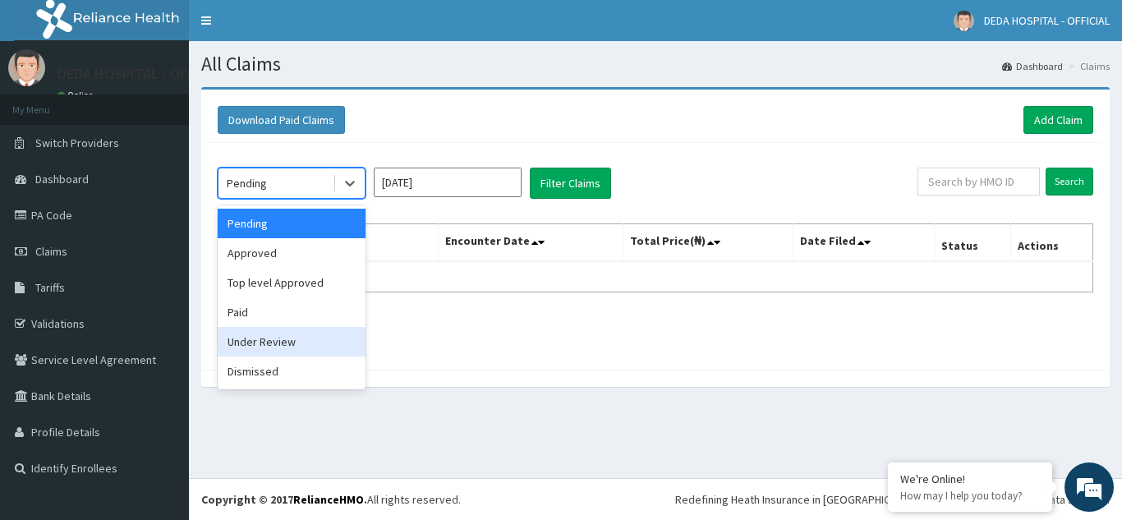
click at [258, 339] on div "Under Review" at bounding box center [292, 342] width 148 height 30
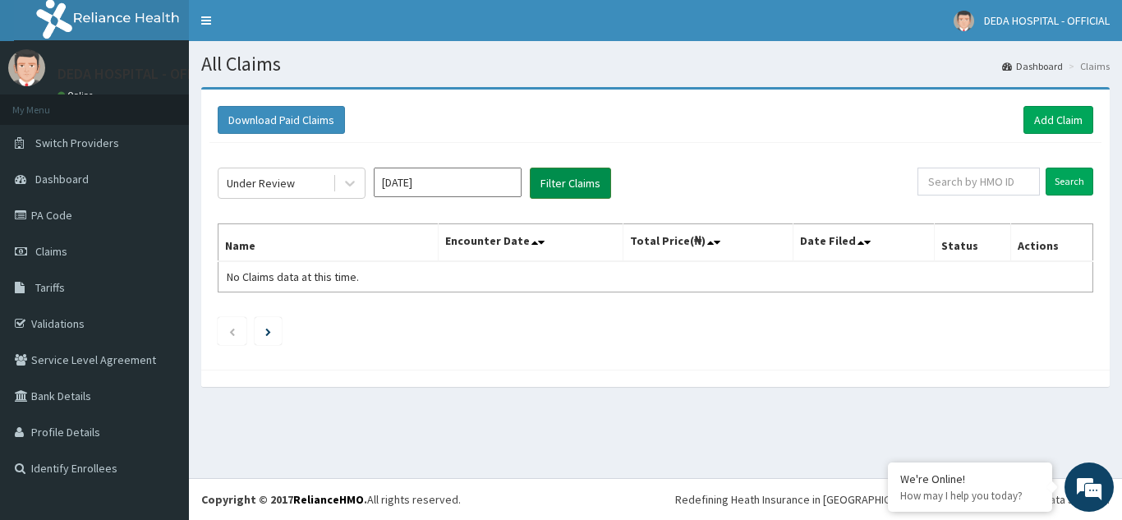
click at [563, 186] on button "Filter Claims" at bounding box center [570, 183] width 81 height 31
